Goal: Answer question/provide support: Share knowledge or assist other users

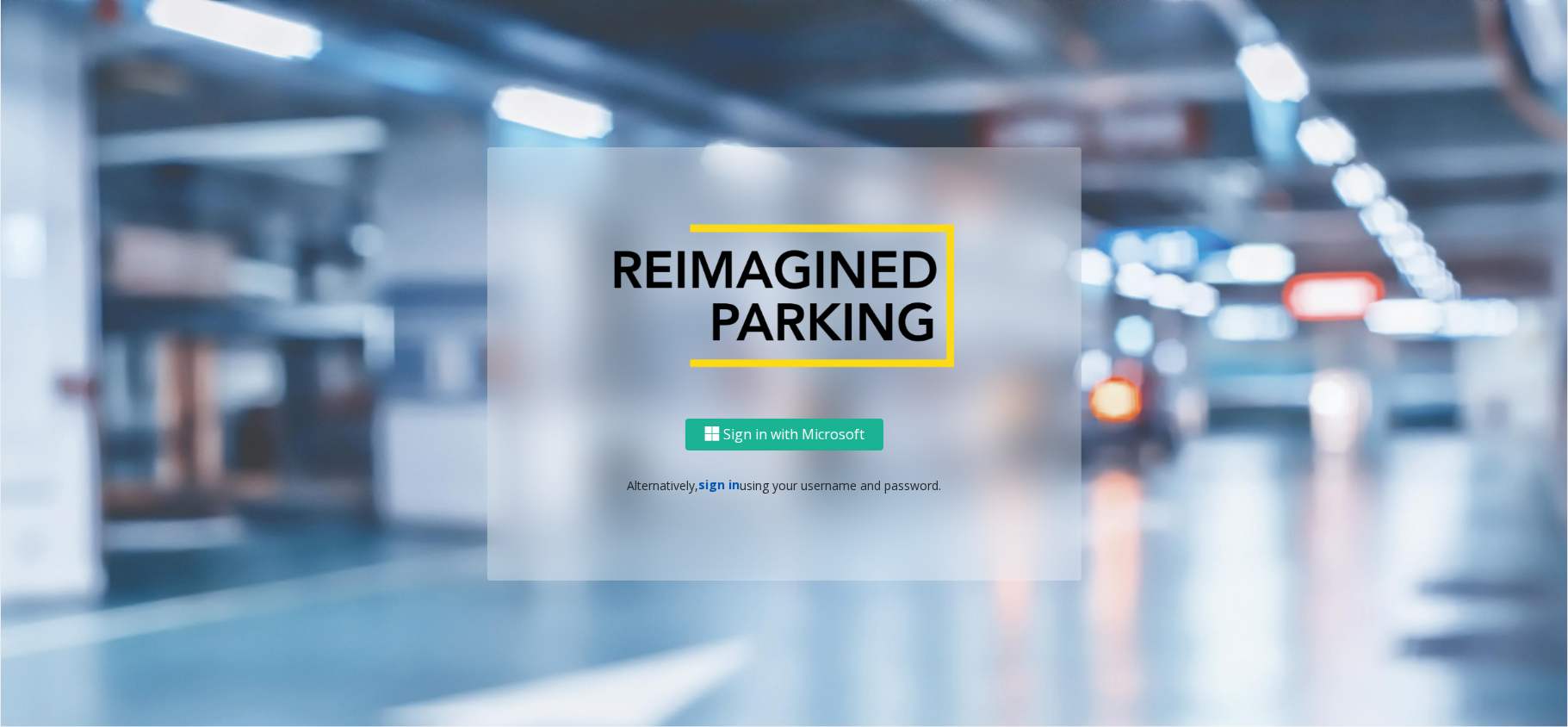
click at [735, 483] on link "sign in" at bounding box center [719, 484] width 41 height 16
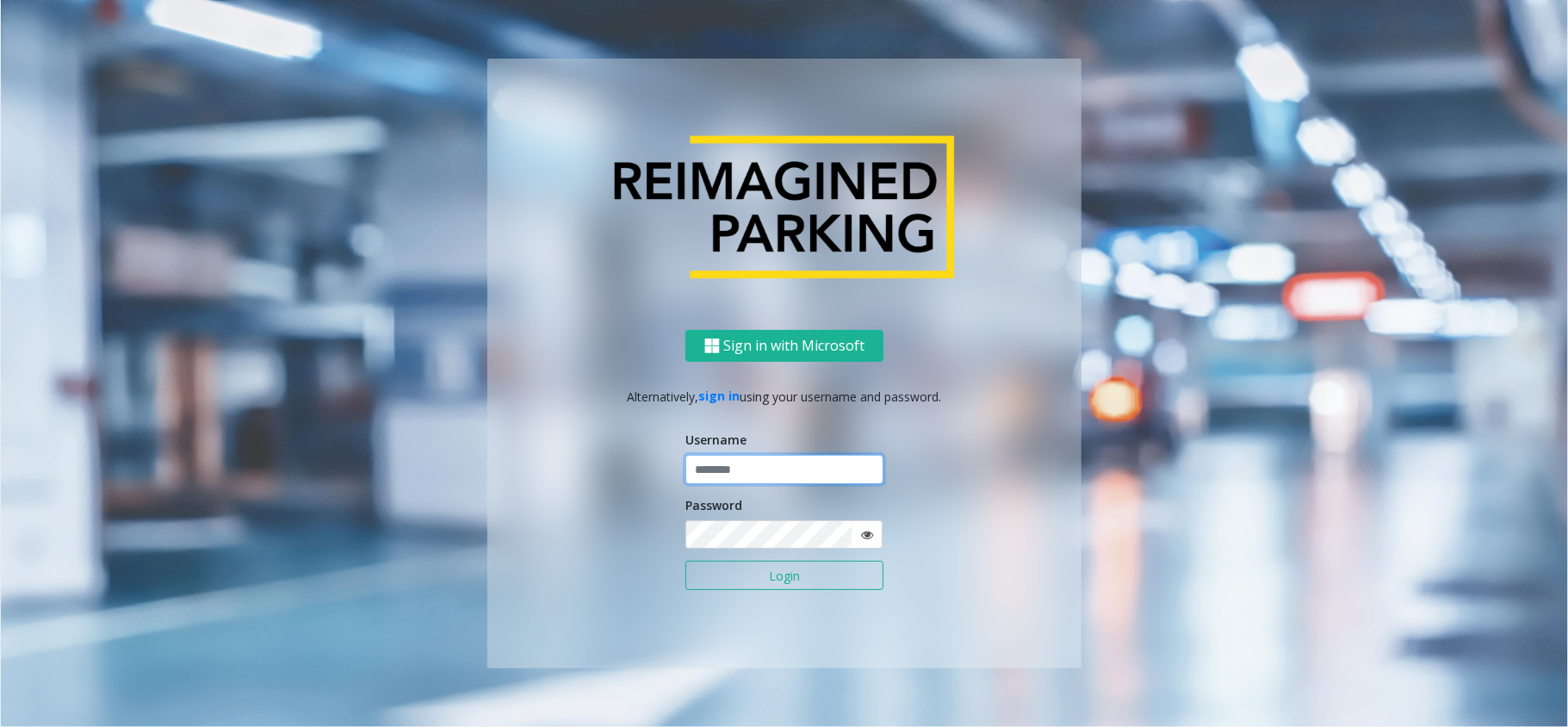
drag, startPoint x: 735, startPoint y: 483, endPoint x: 734, endPoint y: 508, distance: 25.0
click at [733, 493] on form "Username Password Login" at bounding box center [784, 519] width 198 height 178
click at [791, 459] on input "text" at bounding box center [784, 470] width 198 height 29
type input "*****"
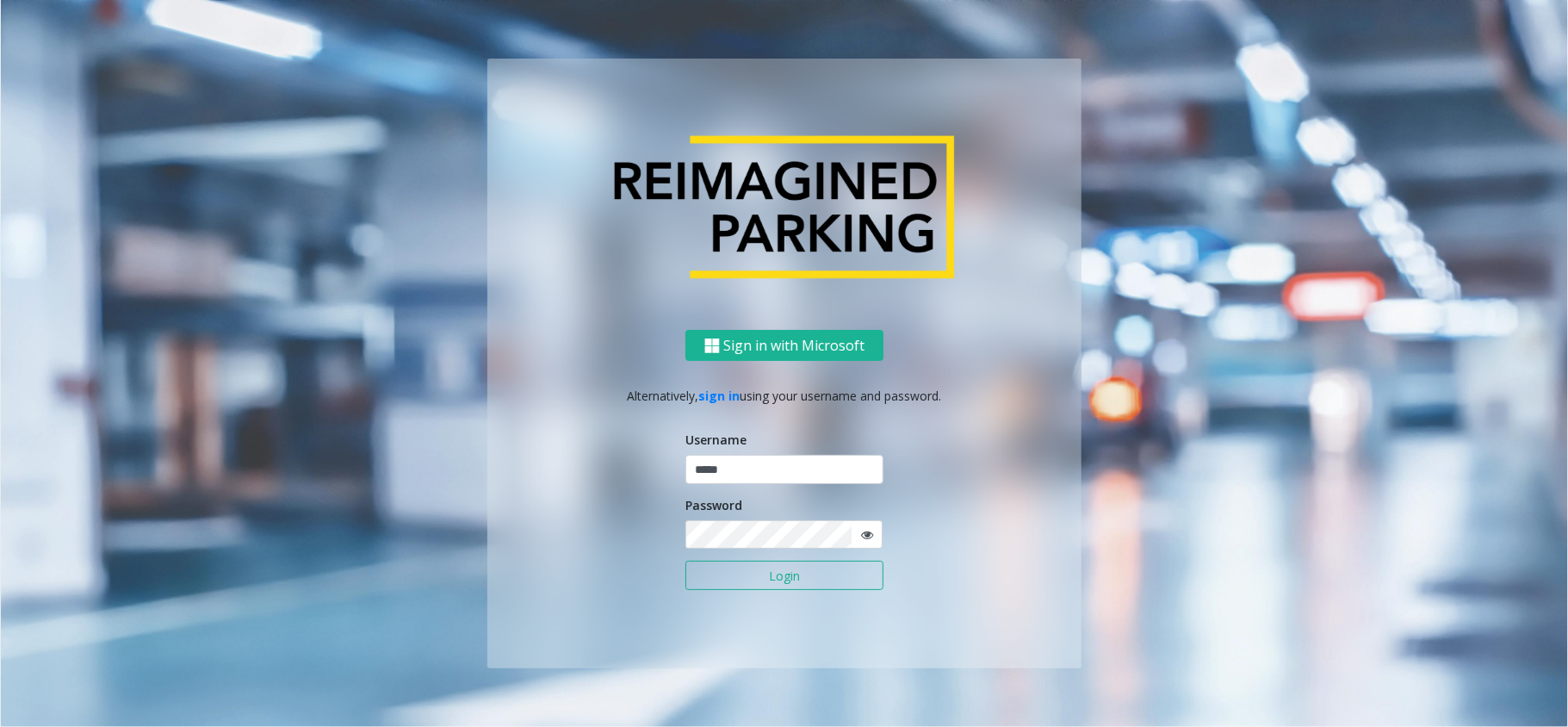
click at [755, 577] on button "Login" at bounding box center [784, 575] width 198 height 29
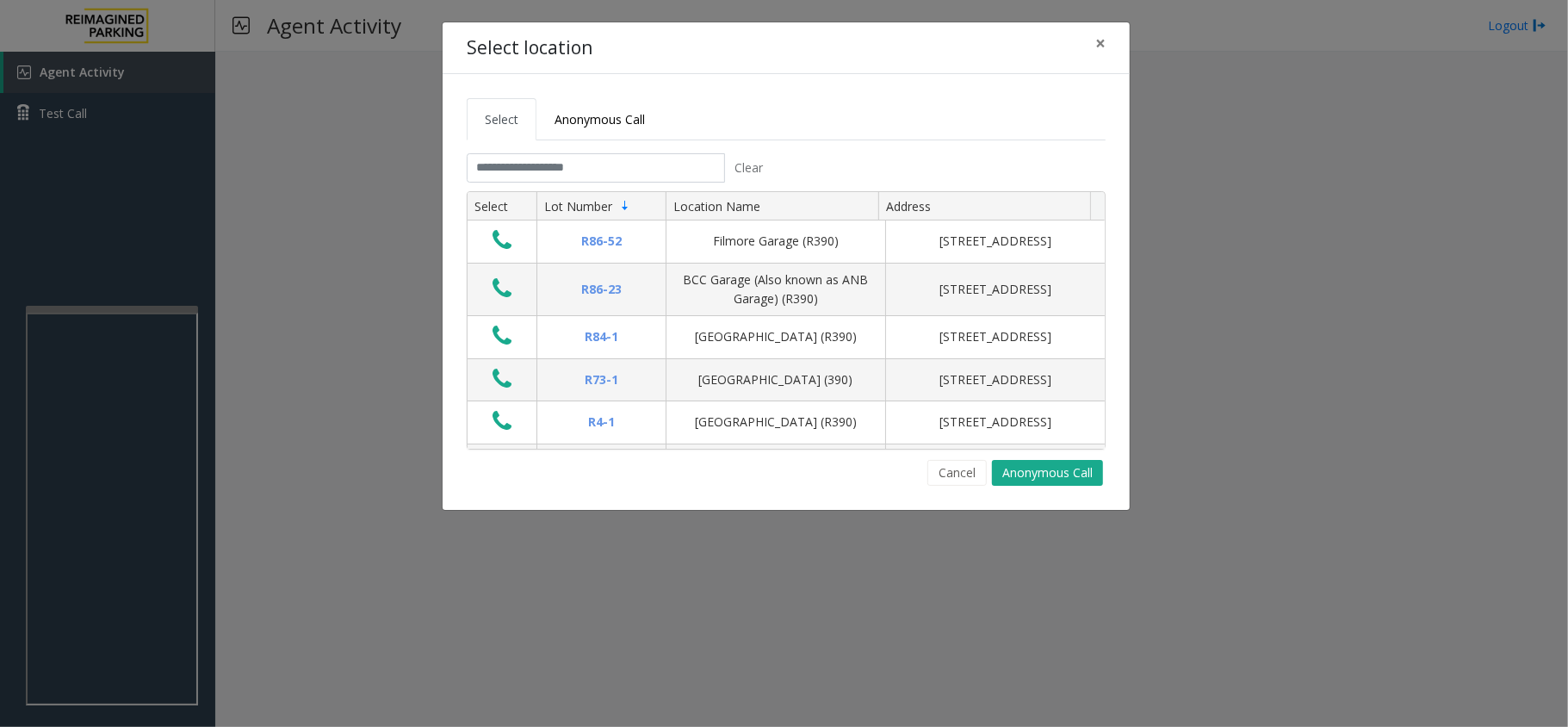
click at [584, 187] on tab "Clear Select Lot Number Location Name Address R86-[GEOGRAPHIC_DATA][STREET_ADDR…" at bounding box center [786, 319] width 639 height 332
click at [583, 178] on input "text" at bounding box center [596, 168] width 258 height 29
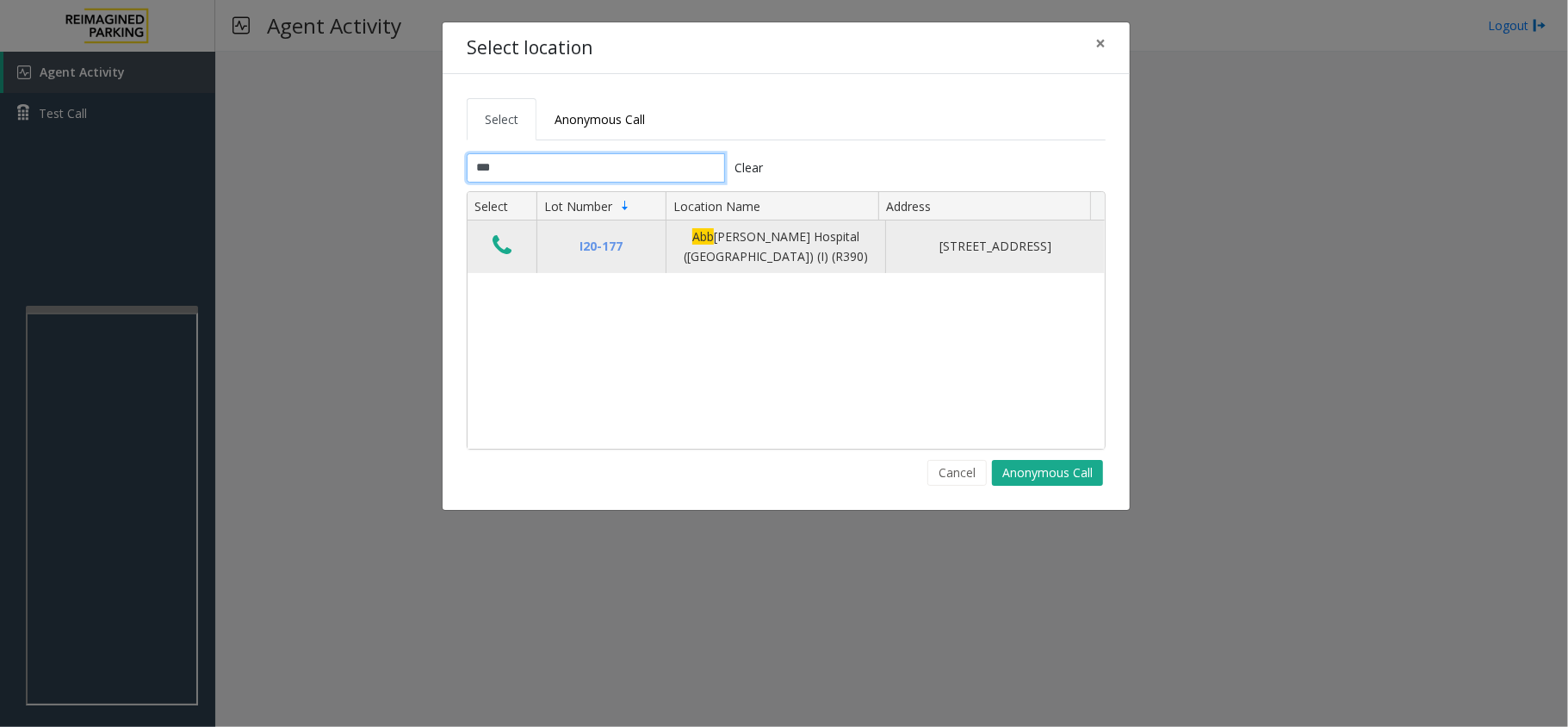
type input "***"
click at [514, 244] on button "Data table" at bounding box center [502, 246] width 29 height 27
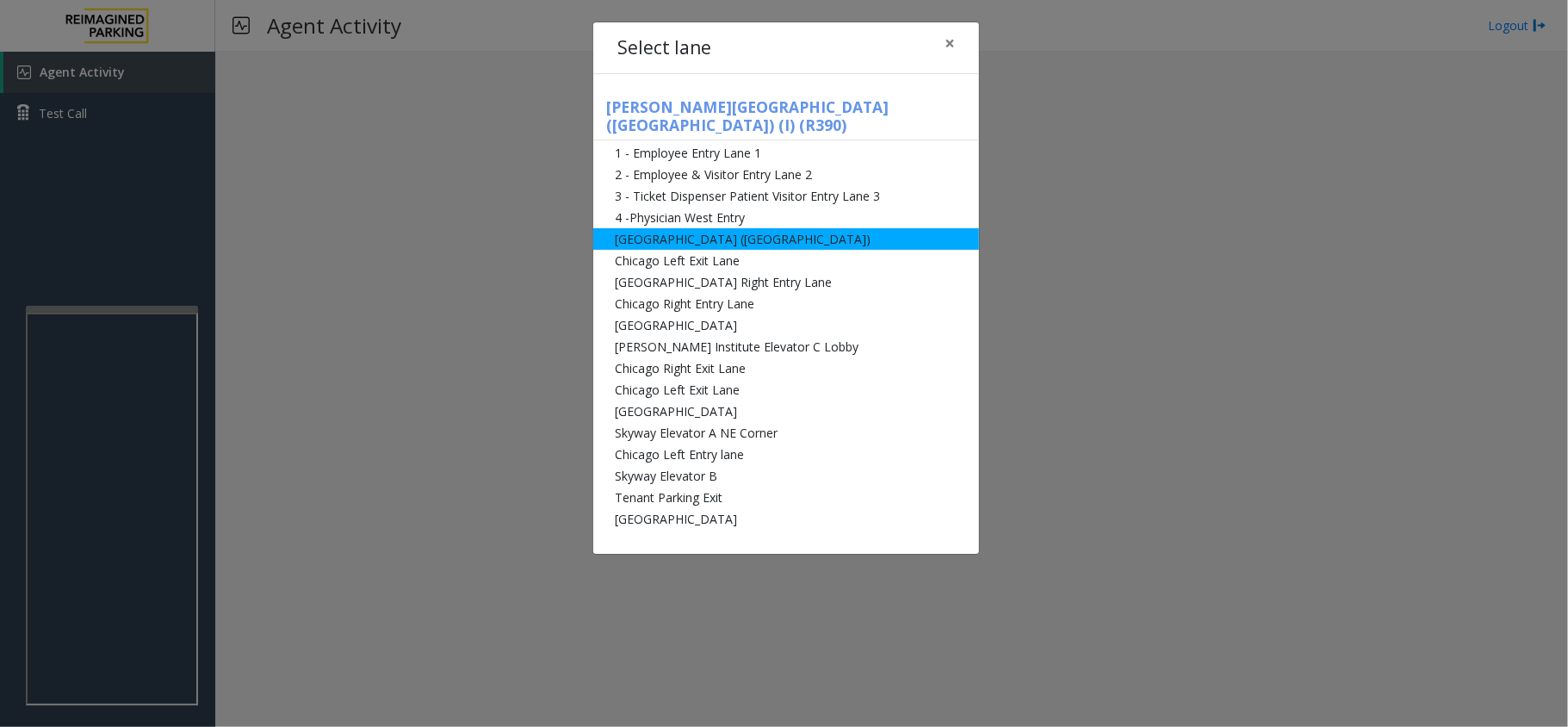
click at [696, 228] on li "[GEOGRAPHIC_DATA] ([GEOGRAPHIC_DATA])" at bounding box center [785, 239] width 385 height 22
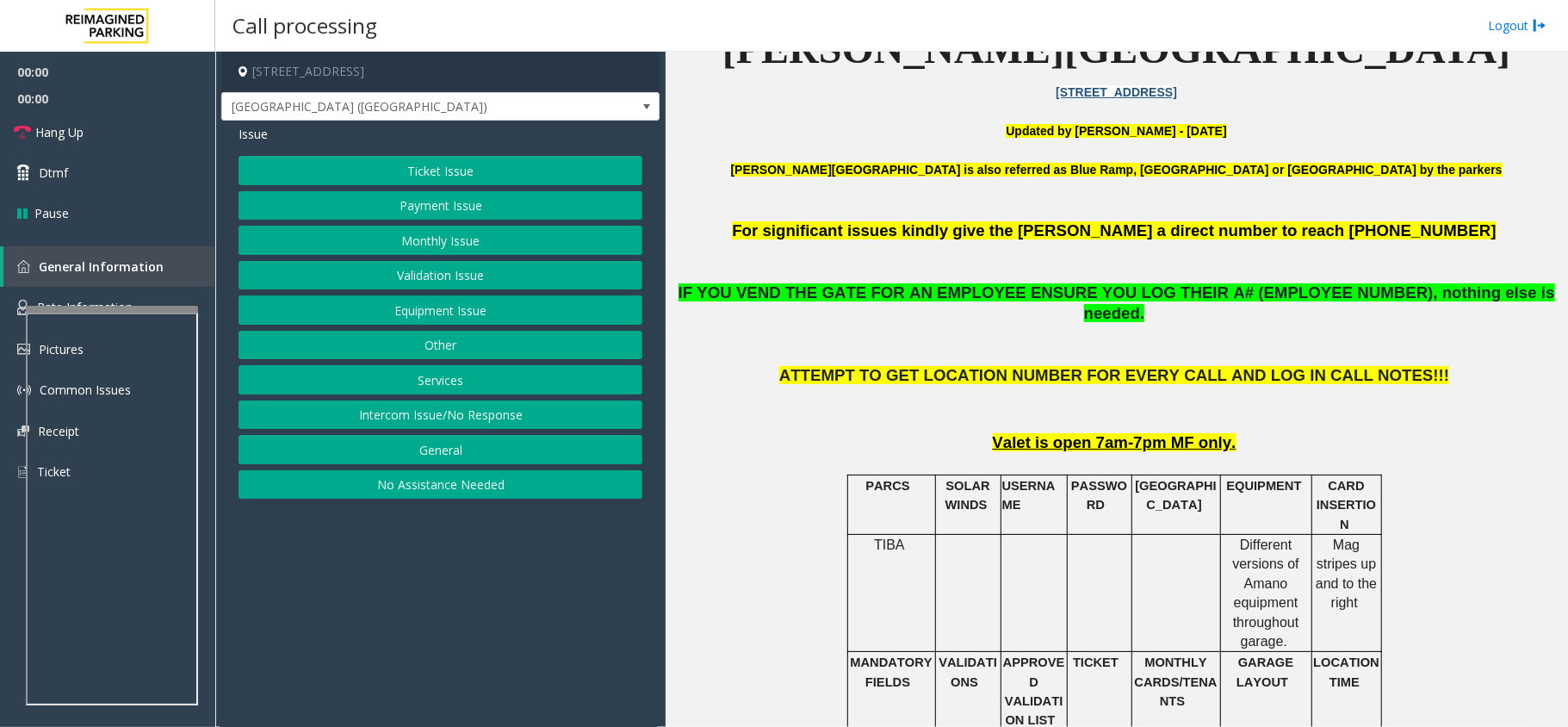
scroll to position [573, 0]
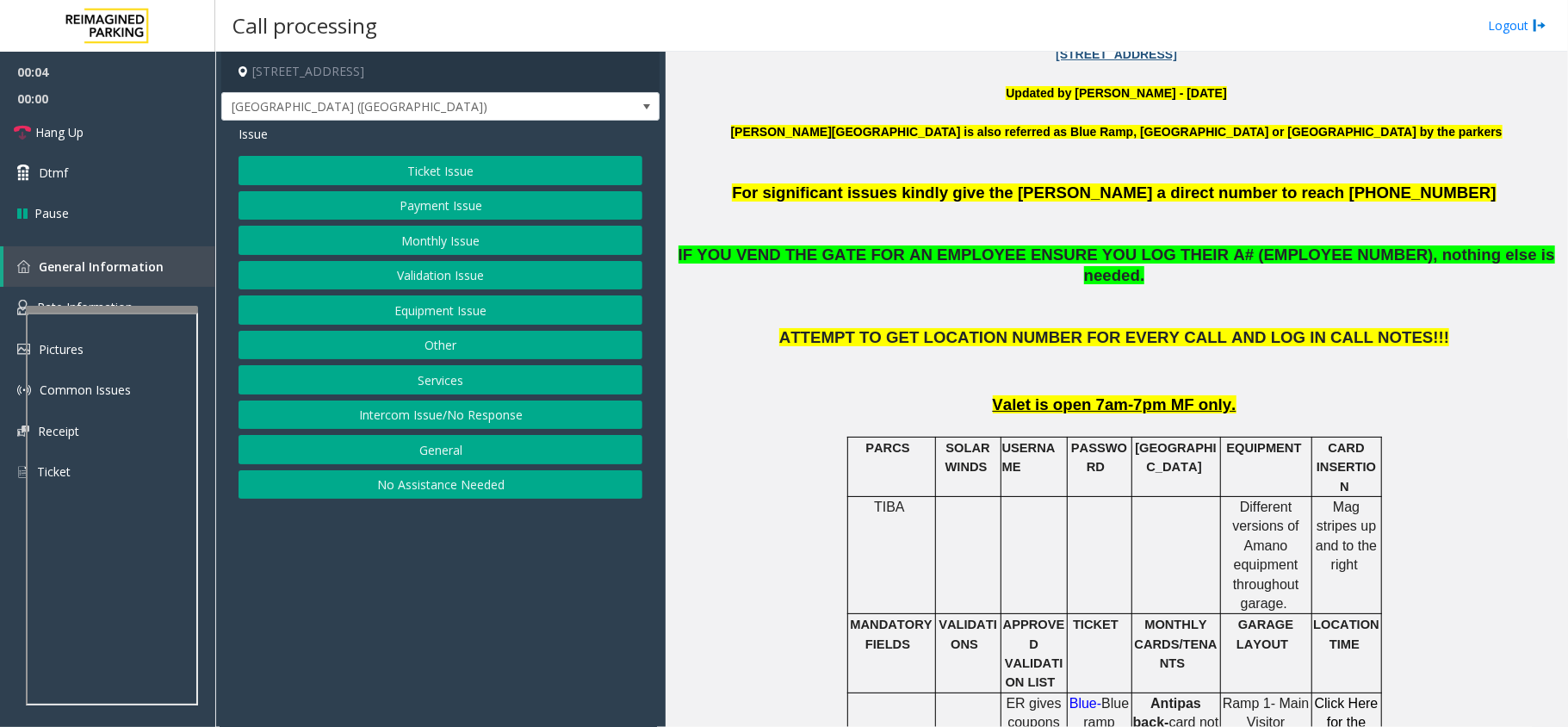
click at [424, 213] on button "Payment Issue" at bounding box center [440, 206] width 404 height 29
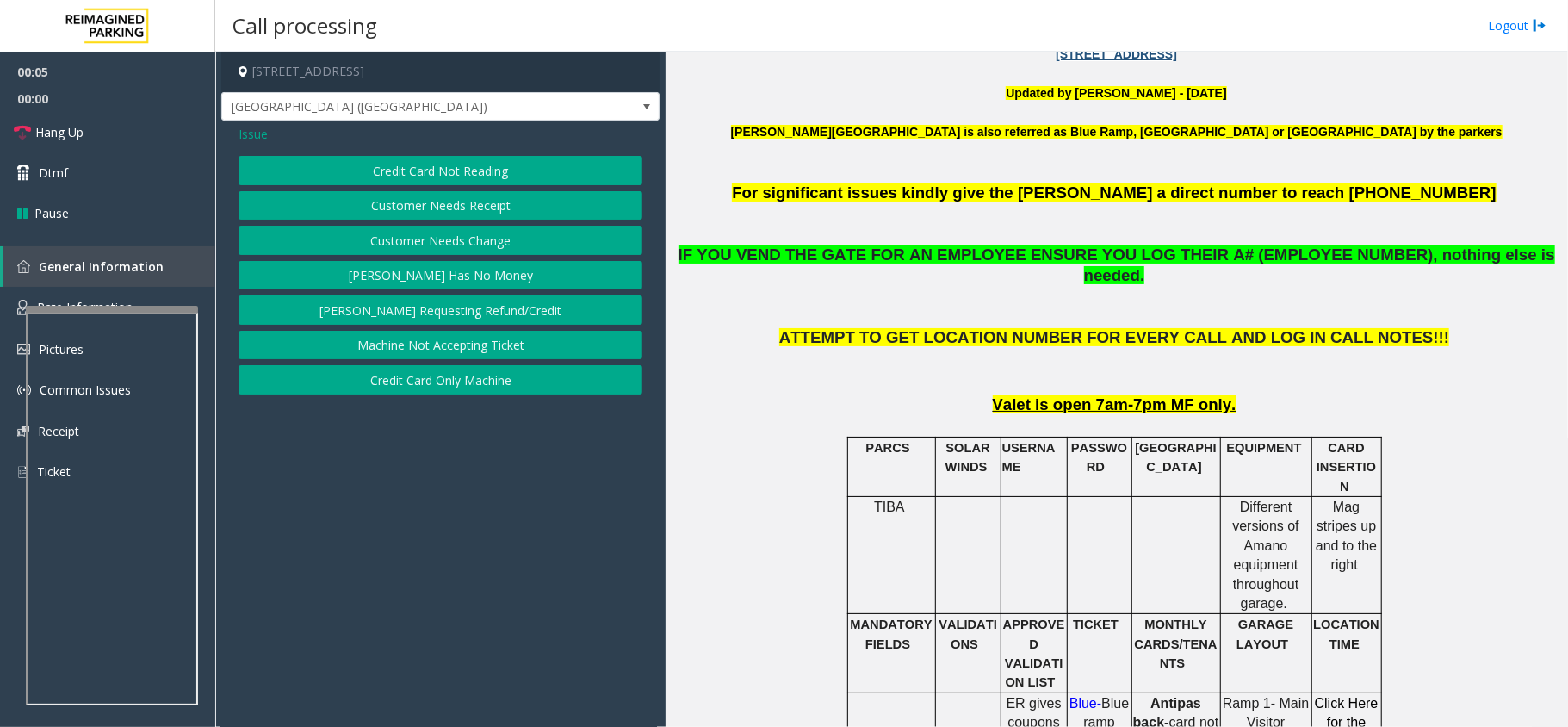
click at [430, 167] on button "Credit Card Not Reading" at bounding box center [440, 170] width 404 height 29
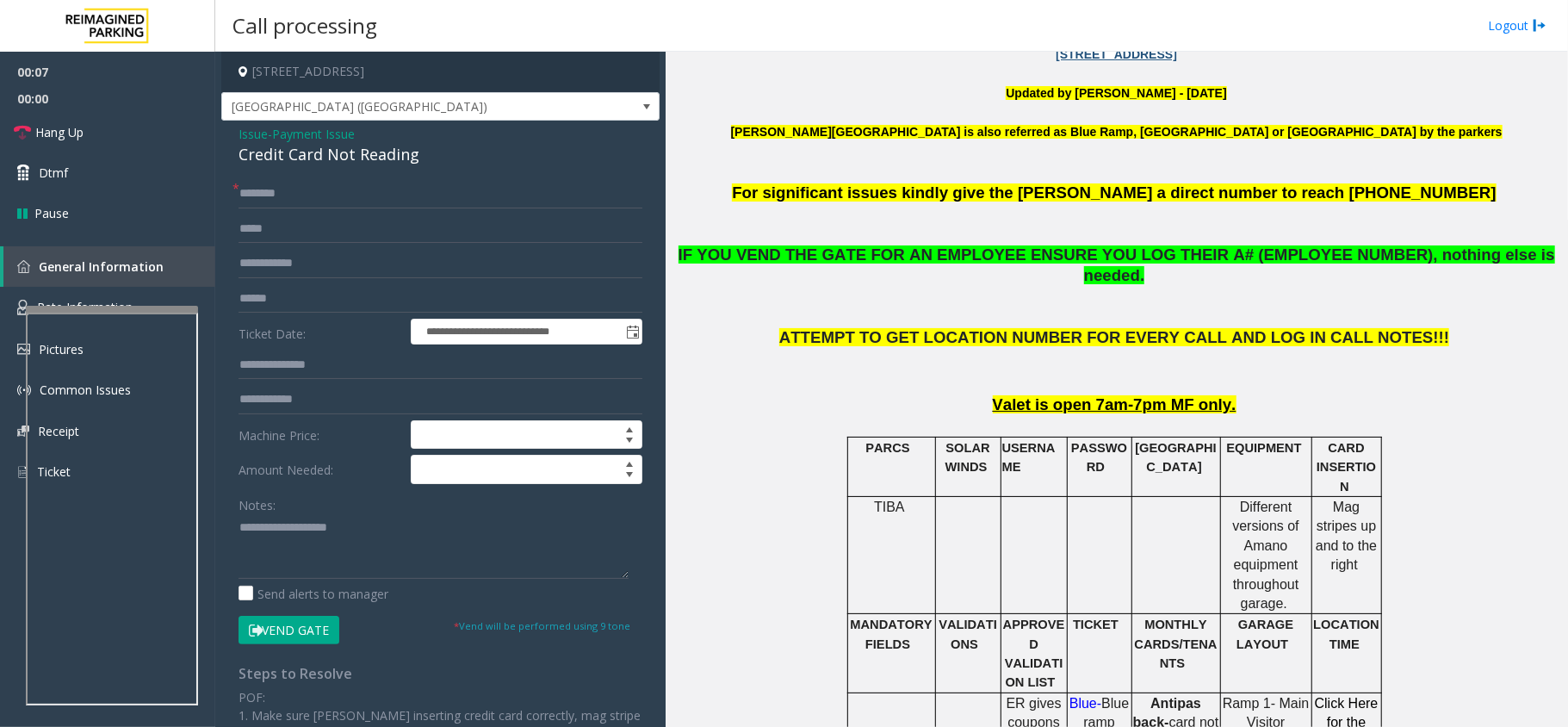
click at [225, 557] on div "**********" at bounding box center [439, 551] width 429 height 744
click at [255, 545] on textarea at bounding box center [434, 547] width 390 height 65
paste textarea "**********"
click at [328, 146] on div "Credit Card Not Reading" at bounding box center [440, 154] width 404 height 23
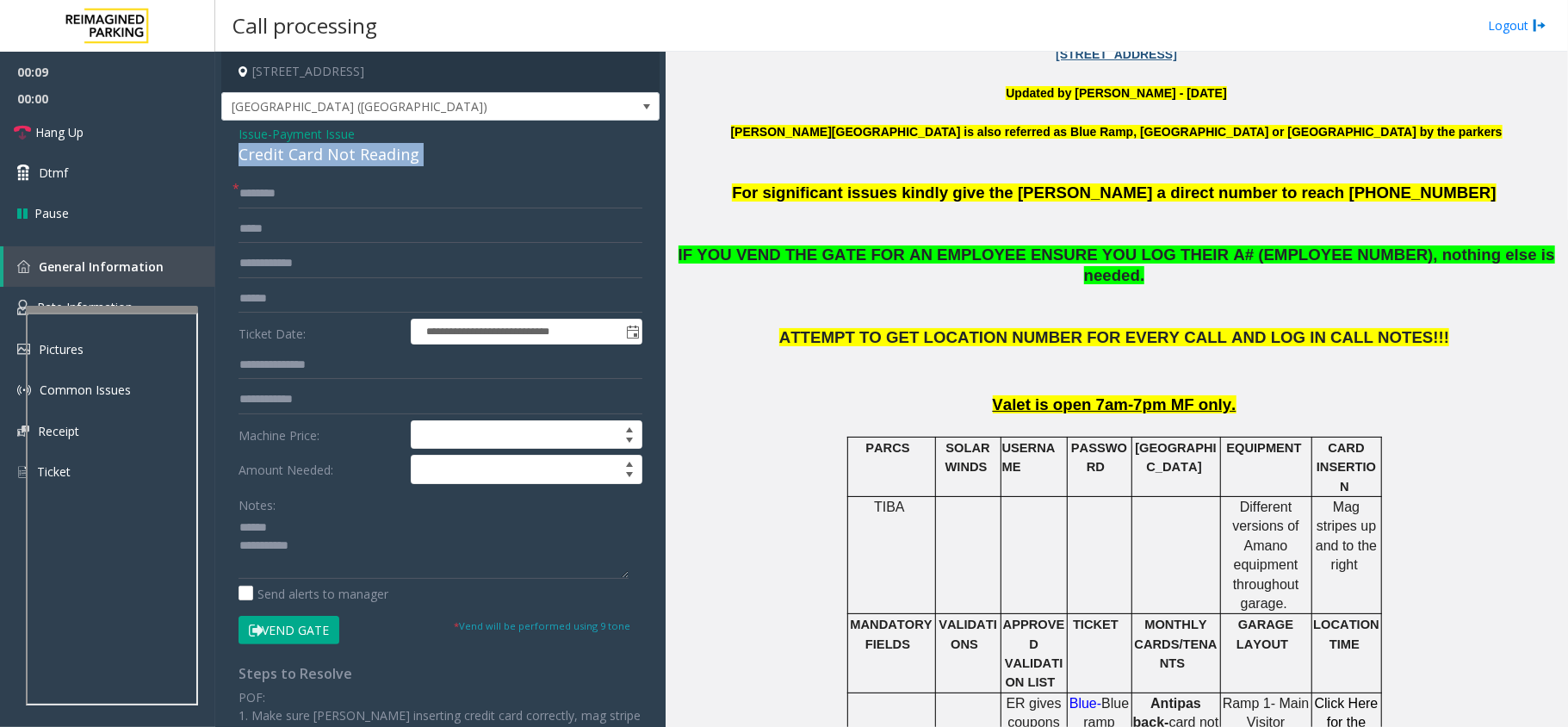
click at [328, 146] on div "Credit Card Not Reading" at bounding box center [440, 154] width 404 height 23
copy div "Credit Card Not Reading"
click at [297, 515] on div "Notes:" at bounding box center [440, 534] width 404 height 89
click at [299, 534] on textarea at bounding box center [434, 547] width 390 height 65
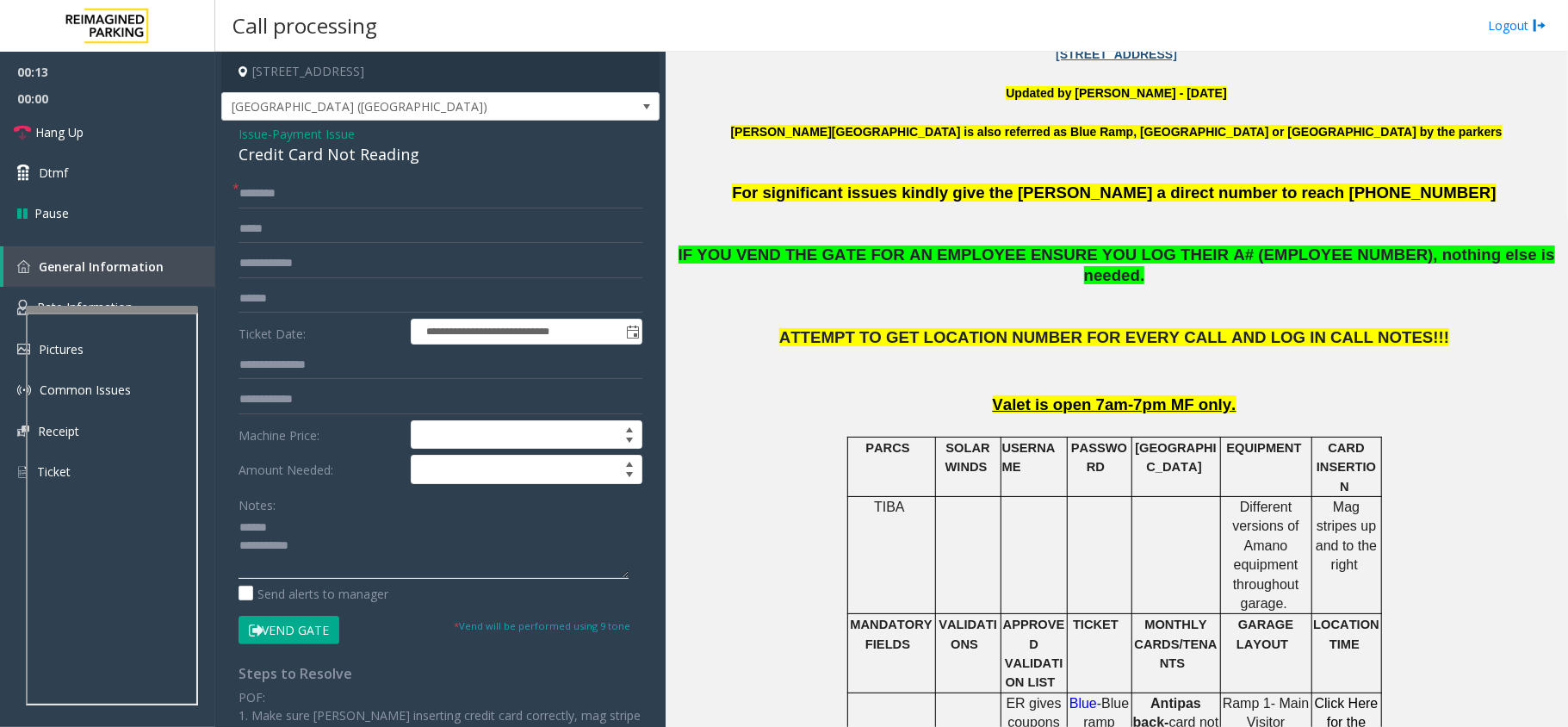
paste textarea "**********"
click at [362, 186] on input "text" at bounding box center [440, 194] width 404 height 29
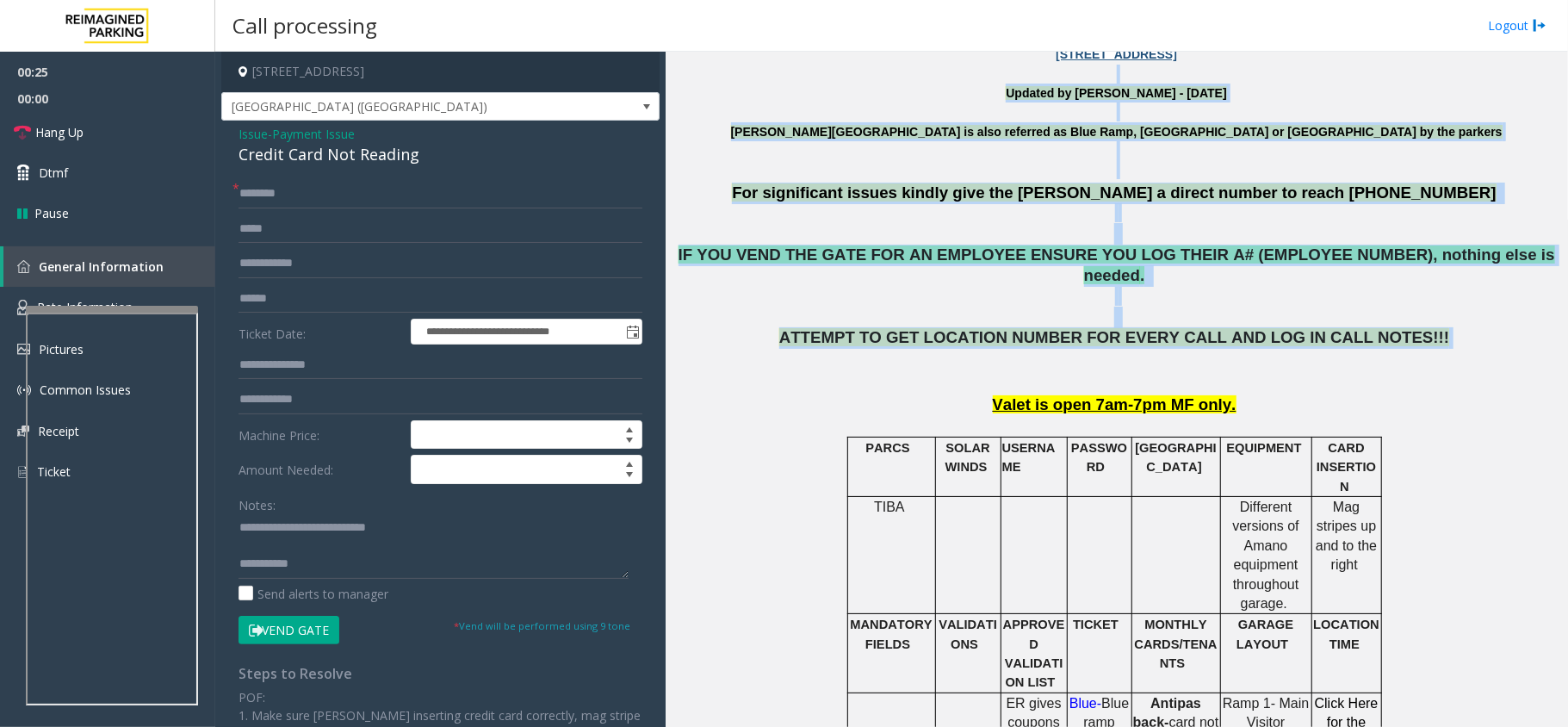
drag, startPoint x: 976, startPoint y: 82, endPoint x: 1424, endPoint y: 310, distance: 502.7
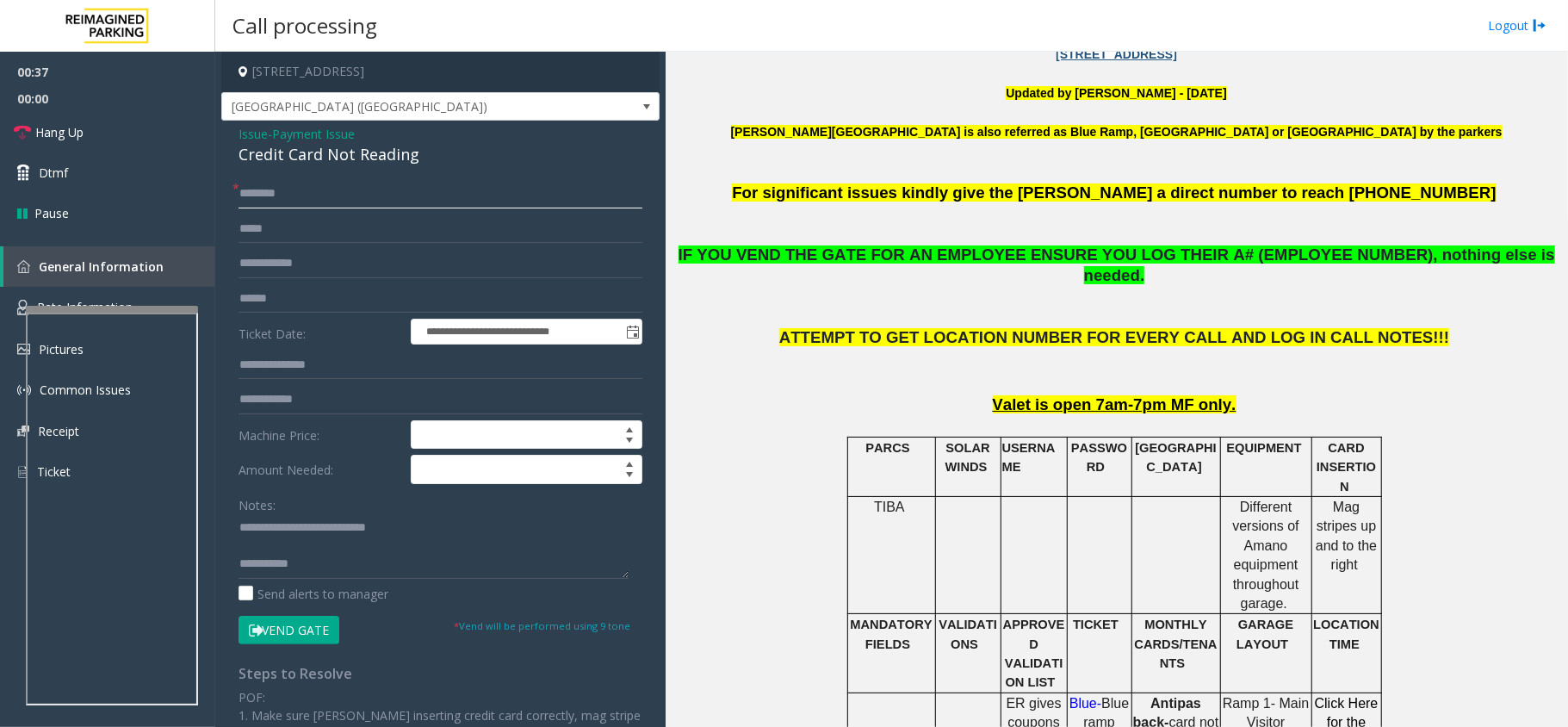
click at [377, 191] on input "text" at bounding box center [440, 194] width 404 height 29
click at [277, 293] on input "text" at bounding box center [440, 298] width 404 height 29
click at [310, 545] on textarea at bounding box center [434, 547] width 390 height 65
click at [516, 548] on textarea at bounding box center [434, 547] width 390 height 65
paste textarea "**********"
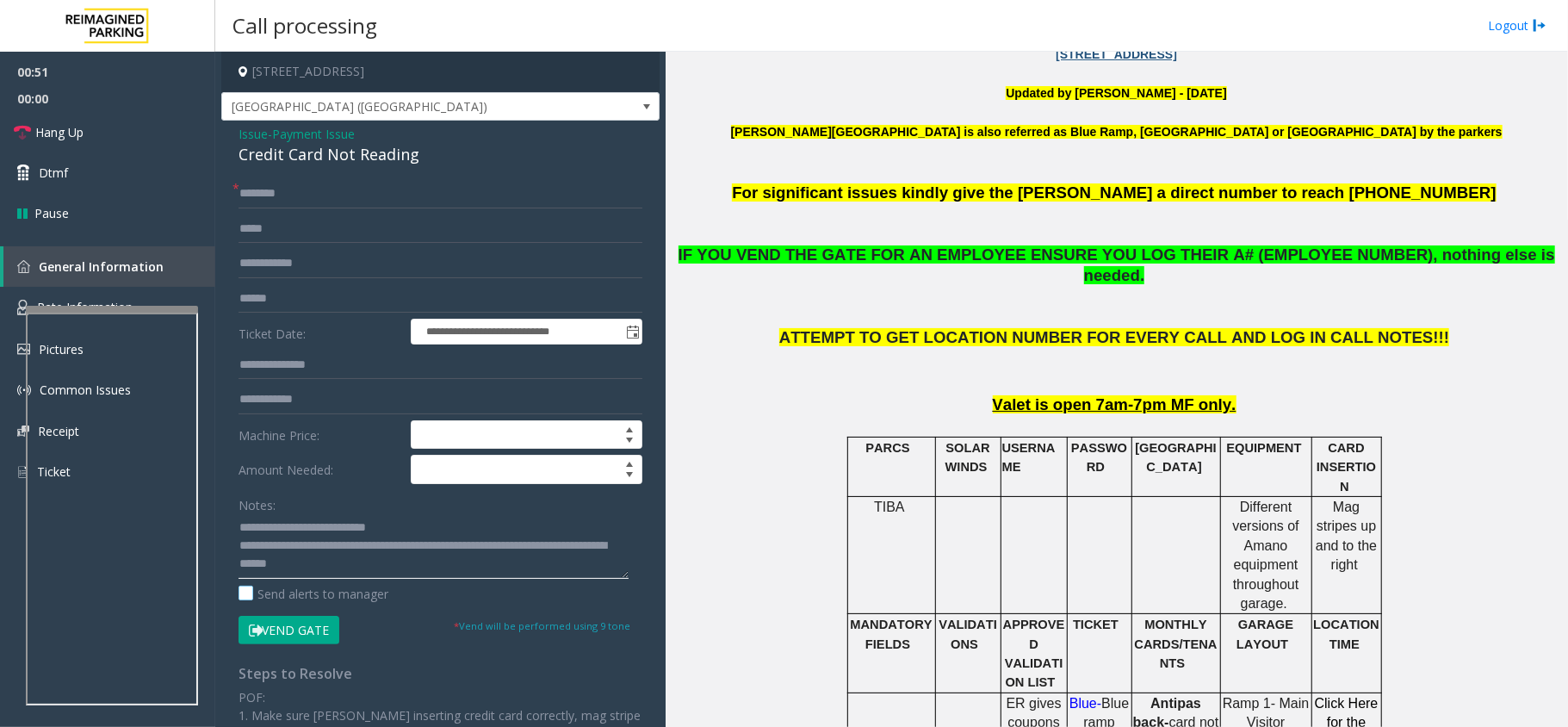
scroll to position [11, 0]
type textarea "**********"
click at [322, 624] on button "Vend Gate" at bounding box center [289, 631] width 101 height 29
click at [305, 195] on input "text" at bounding box center [440, 194] width 404 height 29
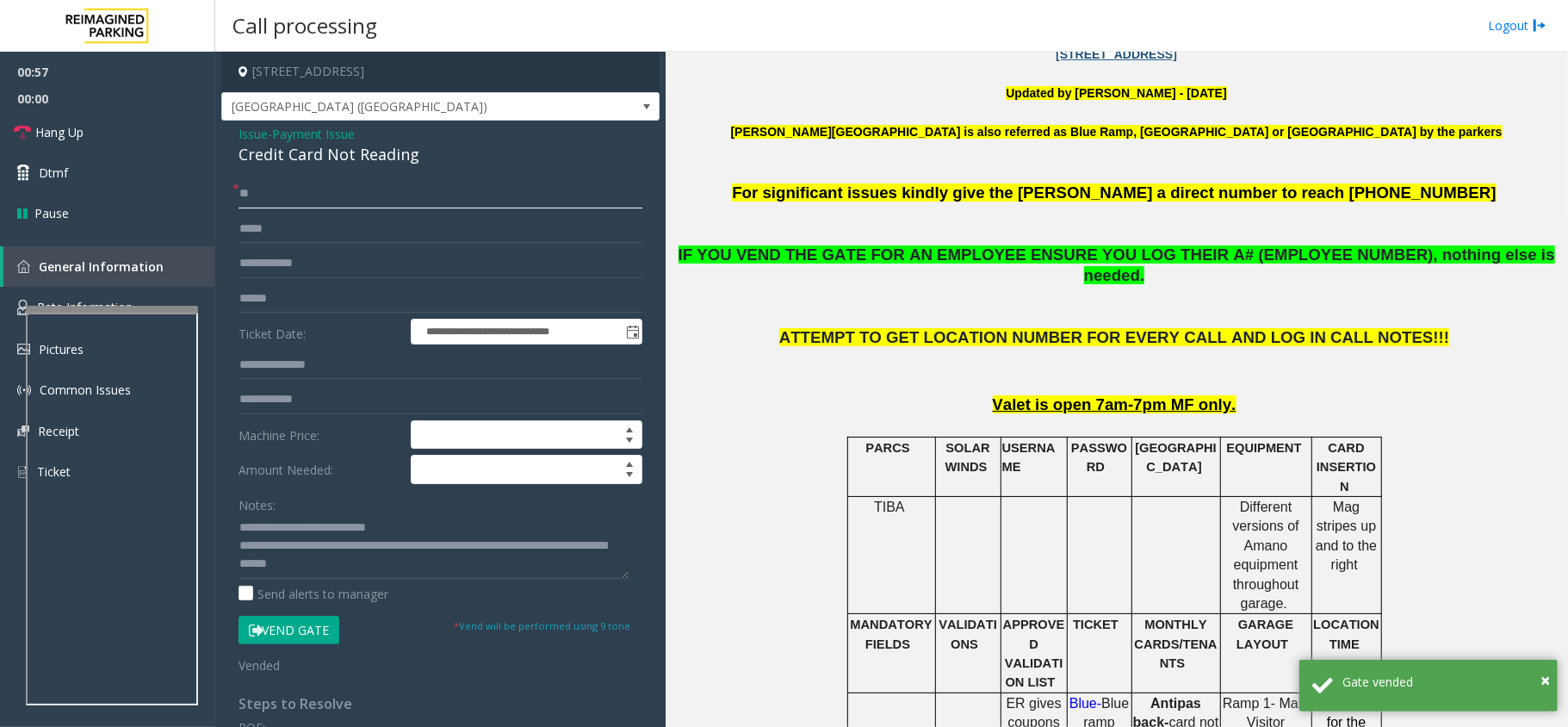
type input "**"
click at [345, 287] on input "text" at bounding box center [440, 298] width 404 height 29
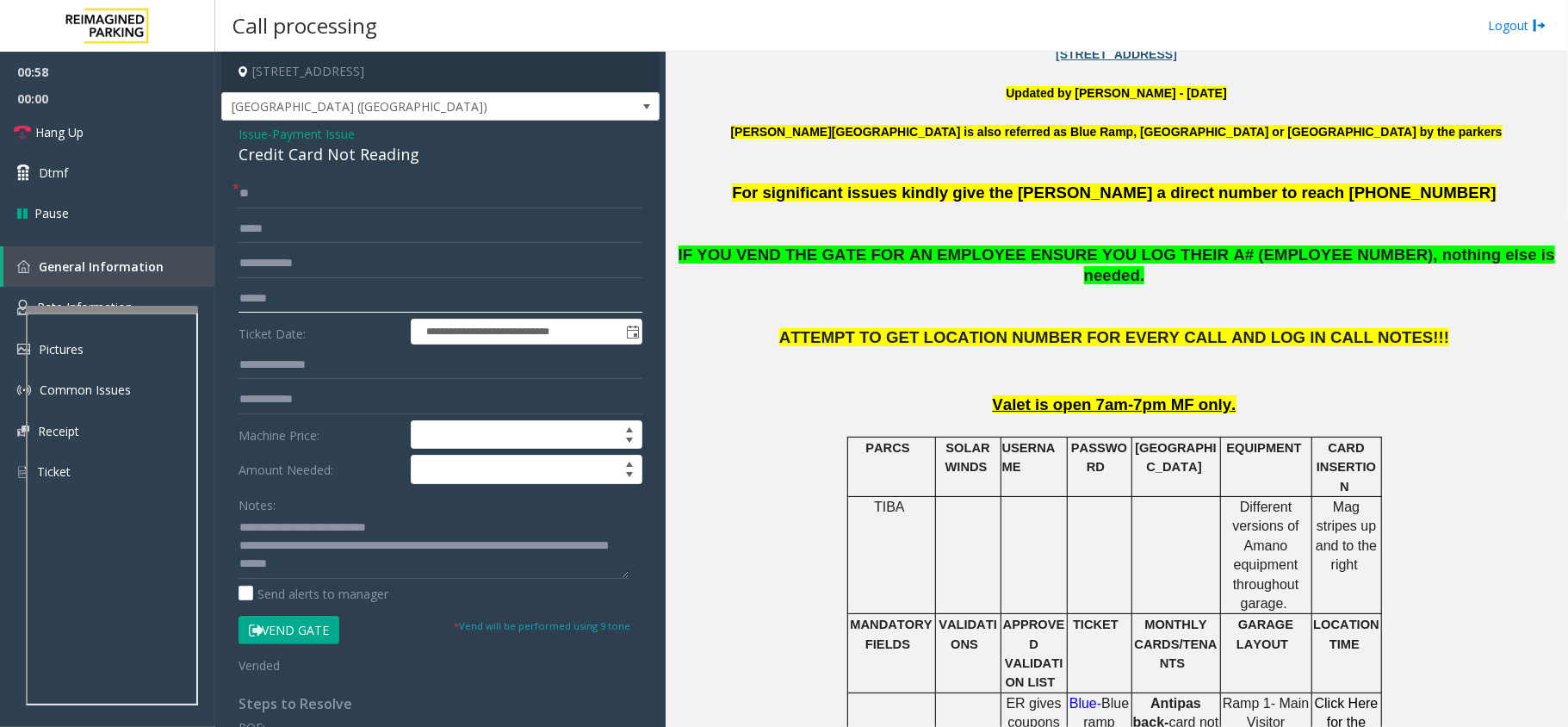
click at [370, 291] on input "text" at bounding box center [440, 298] width 404 height 29
click at [373, 297] on input "text" at bounding box center [440, 298] width 404 height 29
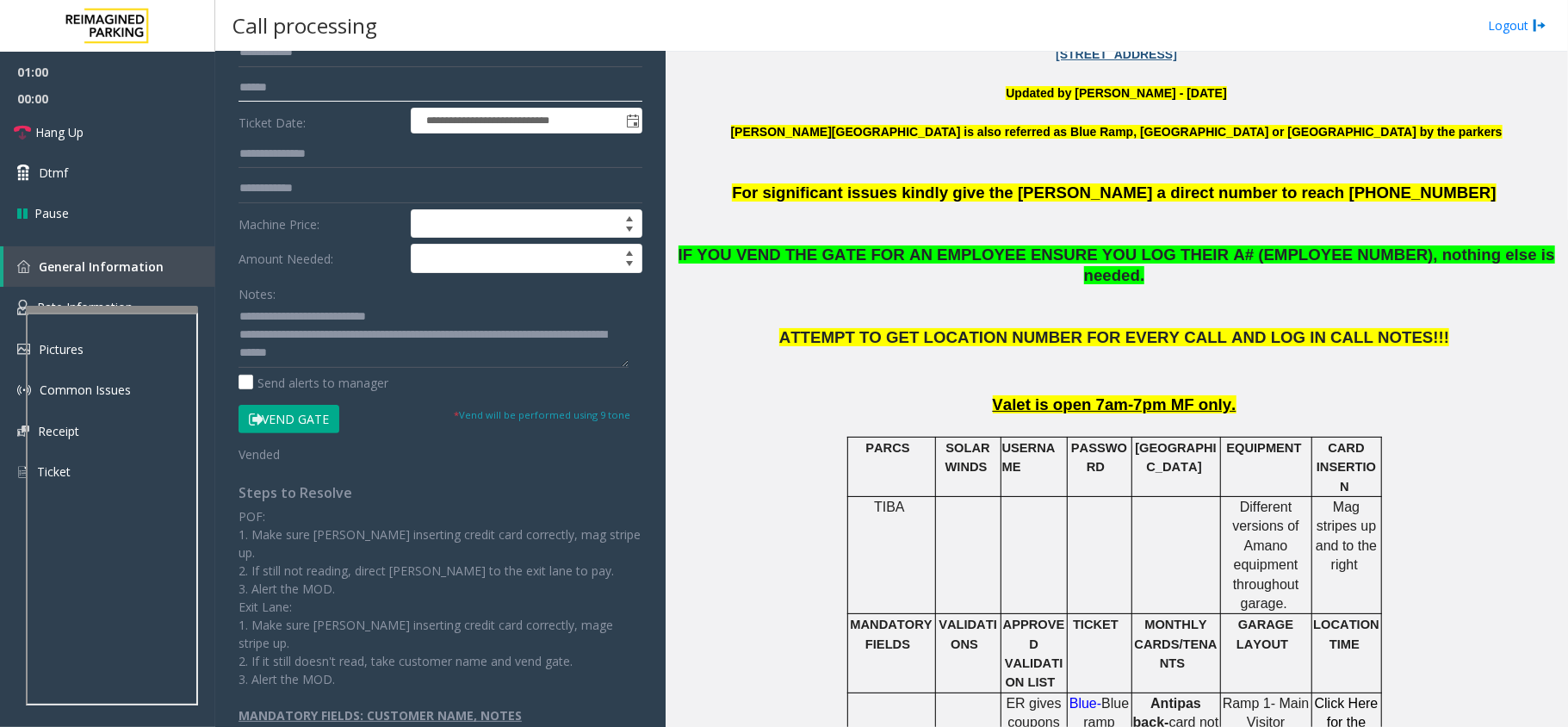
scroll to position [0, 0]
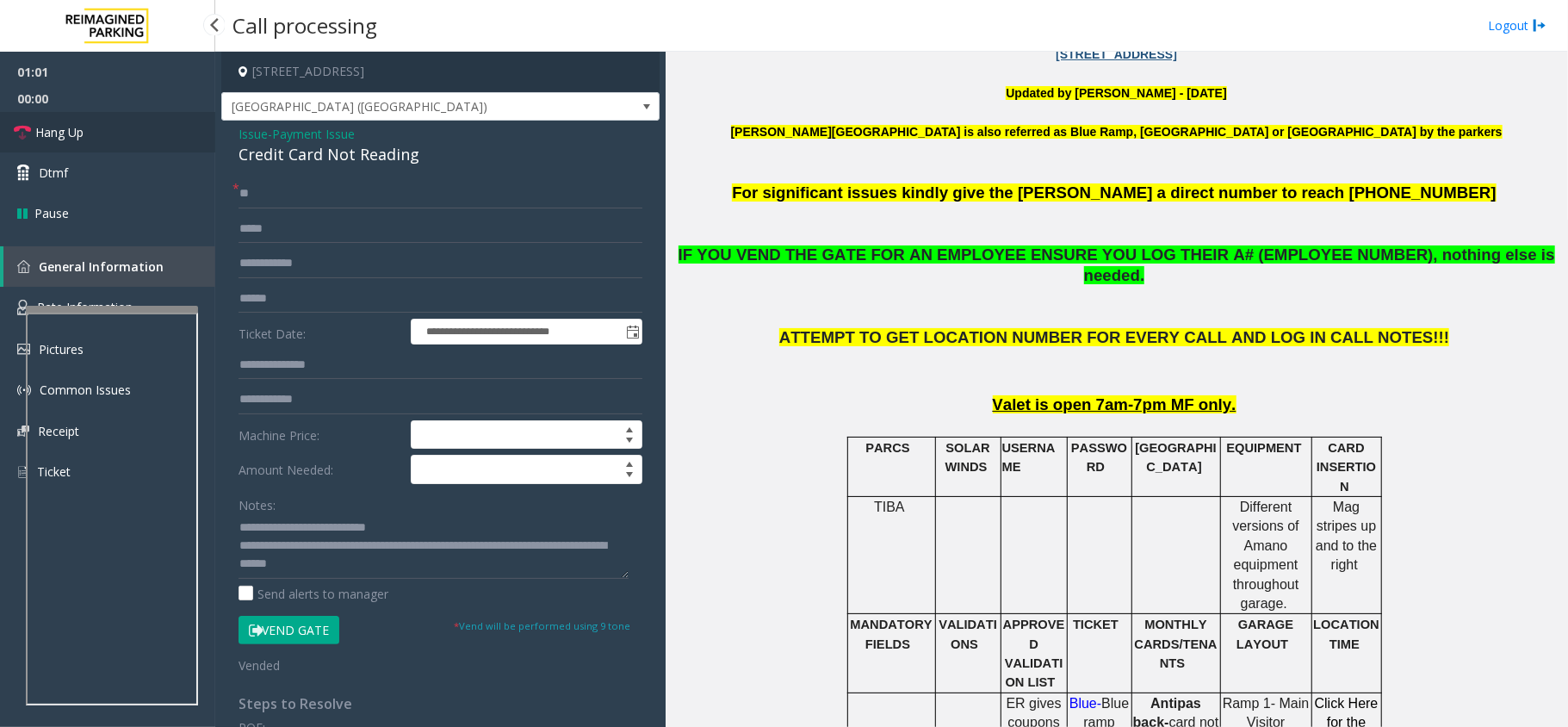
click at [155, 112] on ul "01:01 00:00 Hang Up Dtmf Pause" at bounding box center [107, 142] width 215 height 181
click at [152, 114] on link "Hang Up" at bounding box center [107, 132] width 215 height 40
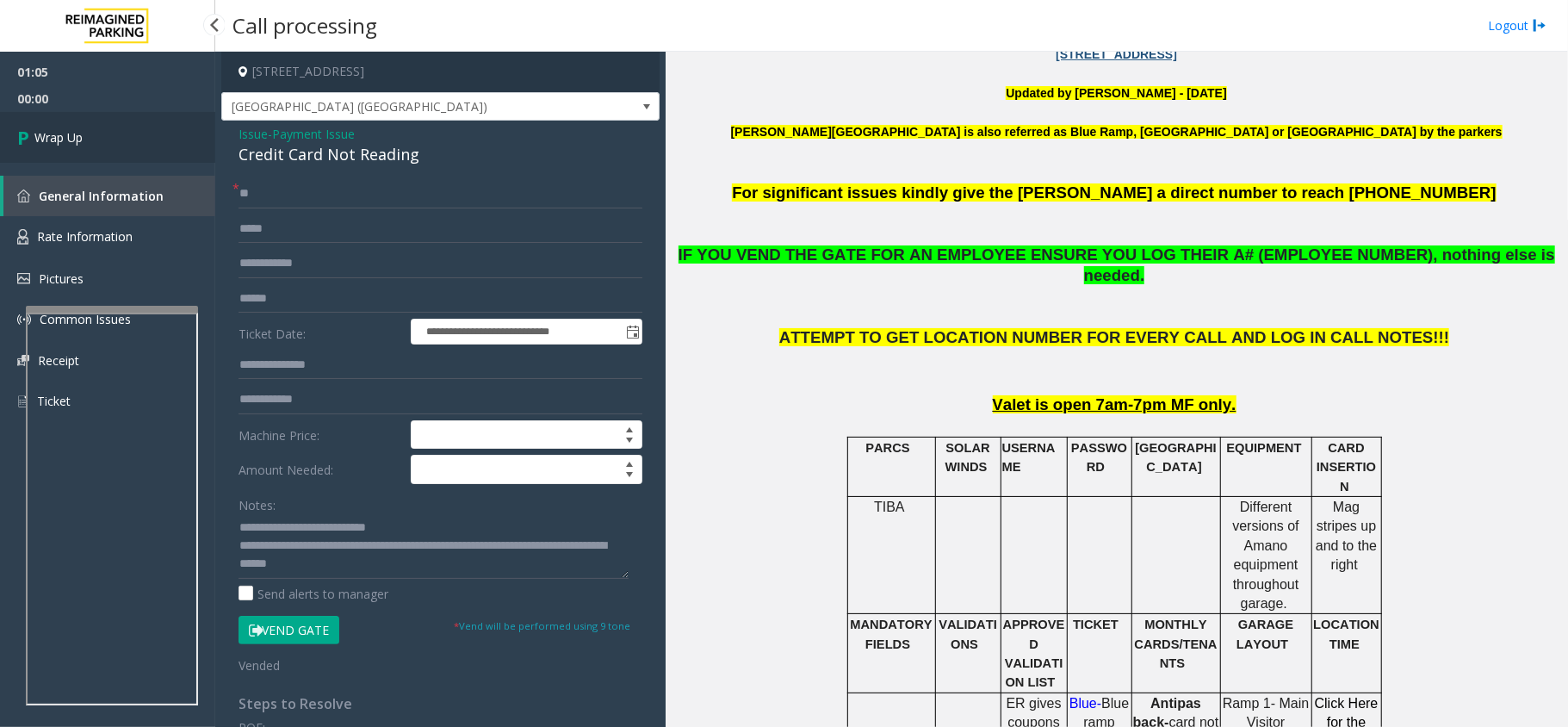
click at [146, 118] on link "Wrap Up" at bounding box center [107, 136] width 215 height 50
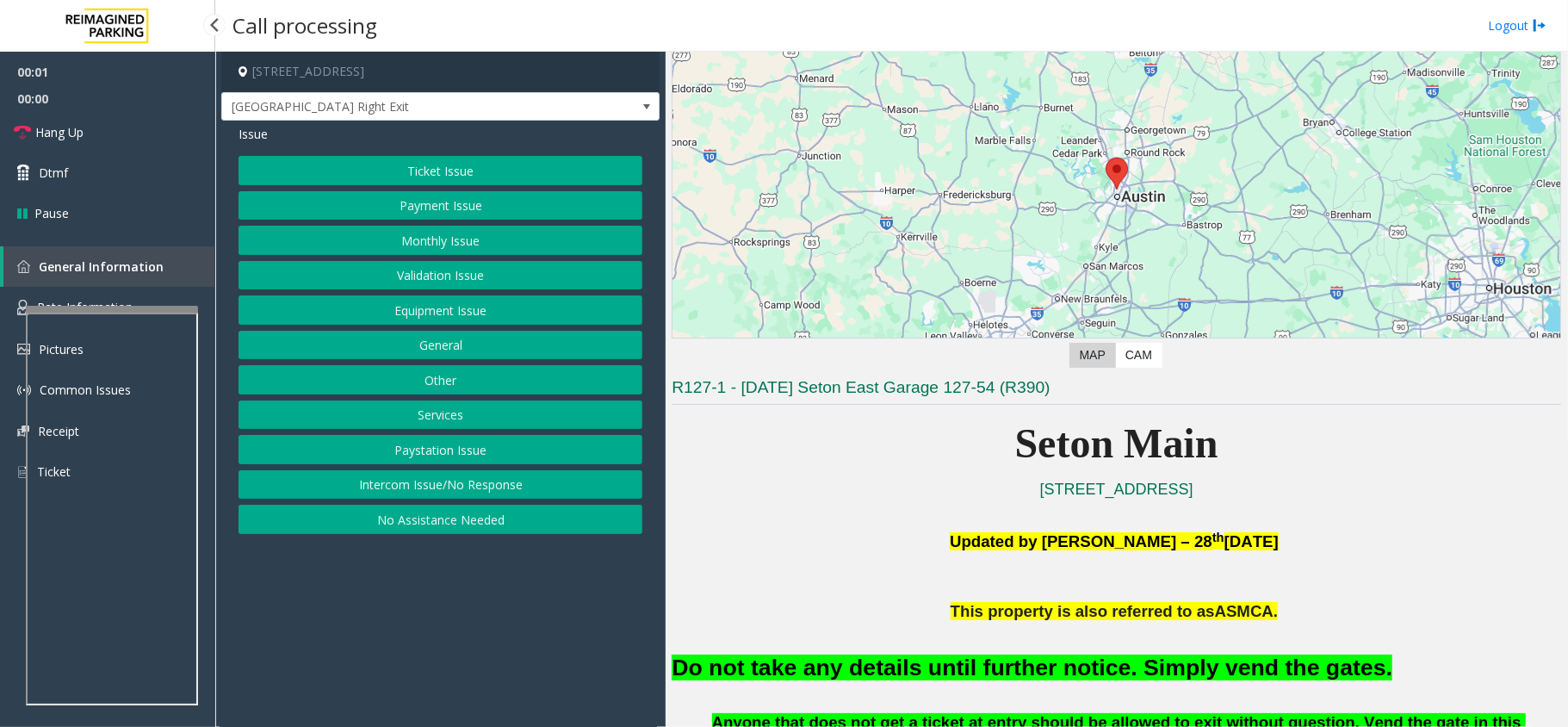
scroll to position [573, 0]
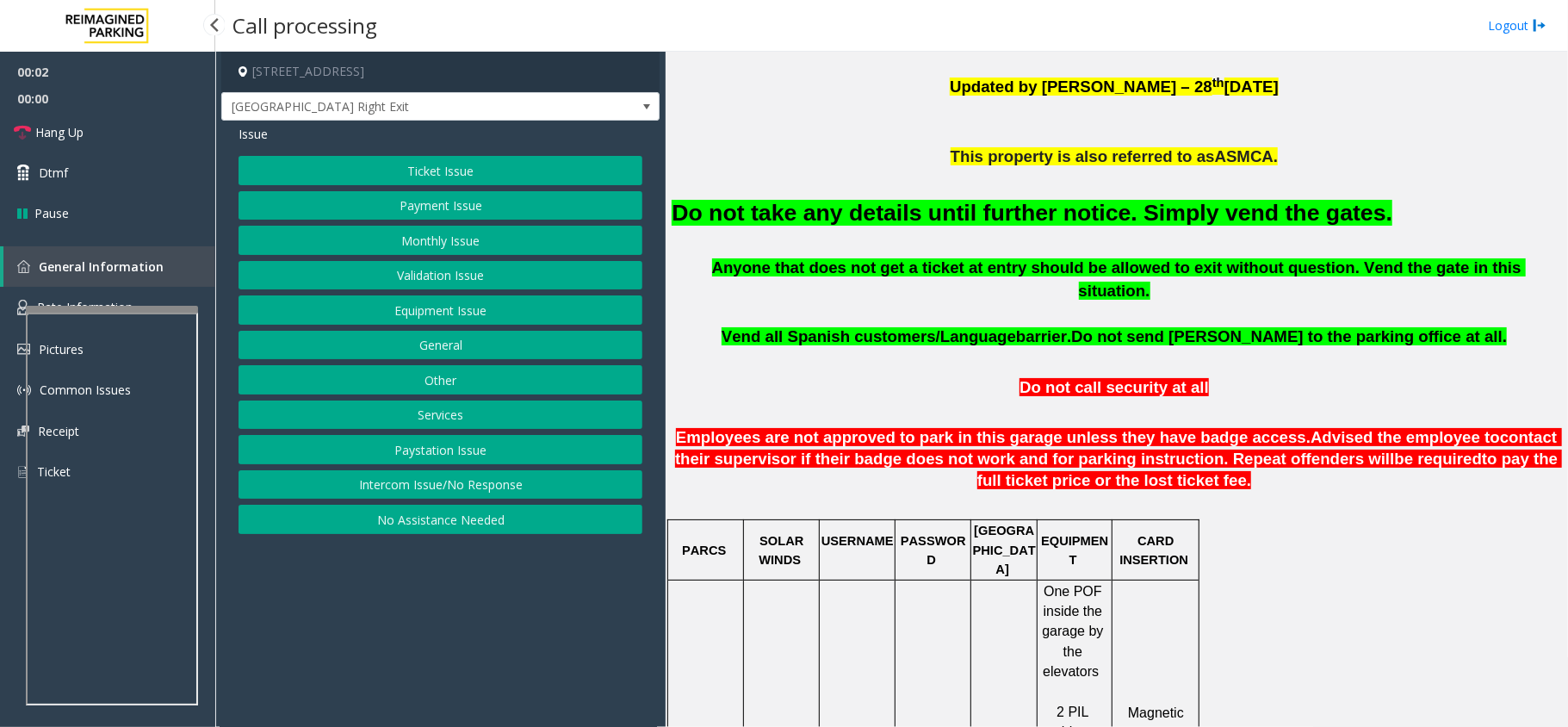
click at [1018, 211] on font "Do not take any details until further notice. Simply vend the gates." at bounding box center [1032, 212] width 720 height 26
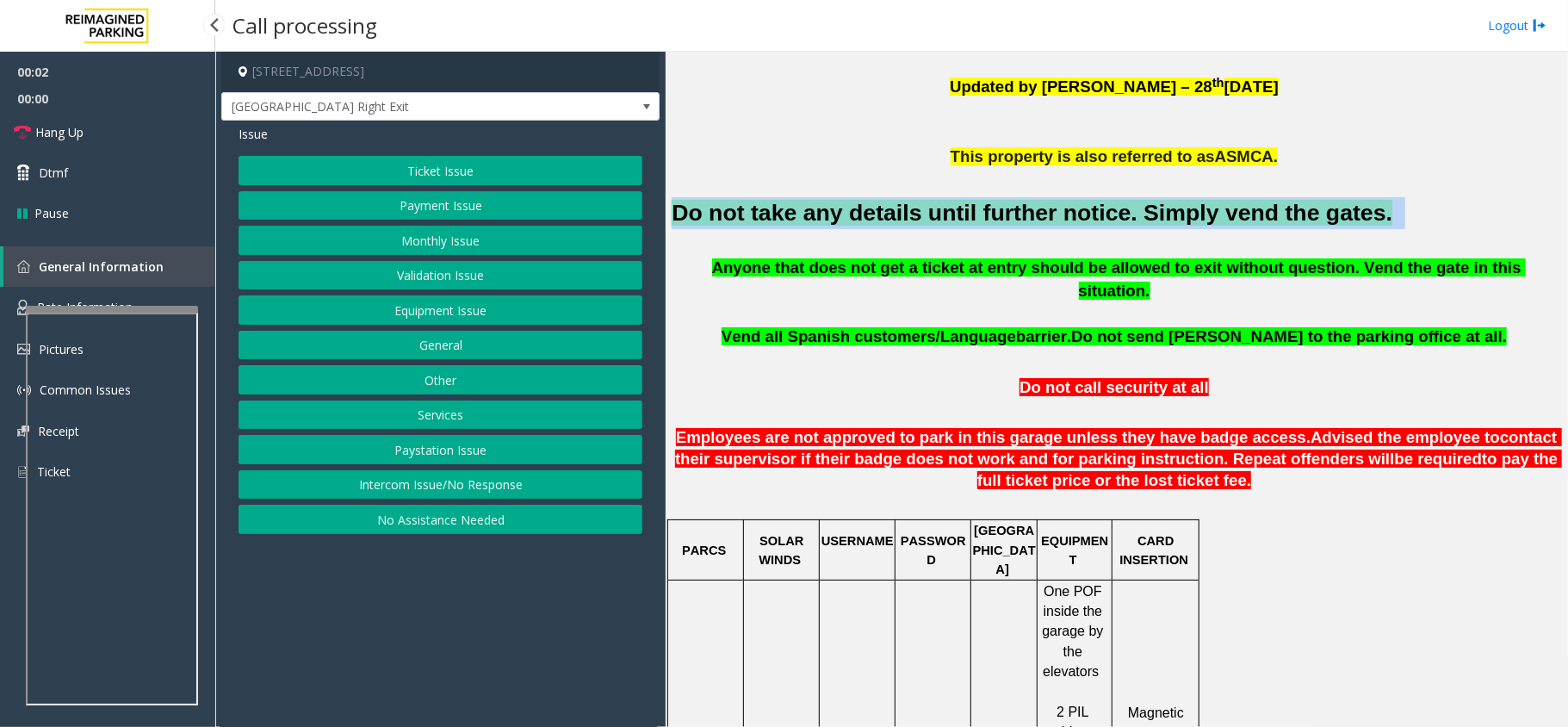
click at [1018, 211] on font "Do not take any details until further notice. Simply vend the gates." at bounding box center [1032, 212] width 720 height 26
copy h2 "Do not take any details until further notice. Simply vend the gates."
click at [400, 315] on button "Equipment Issue" at bounding box center [440, 310] width 404 height 29
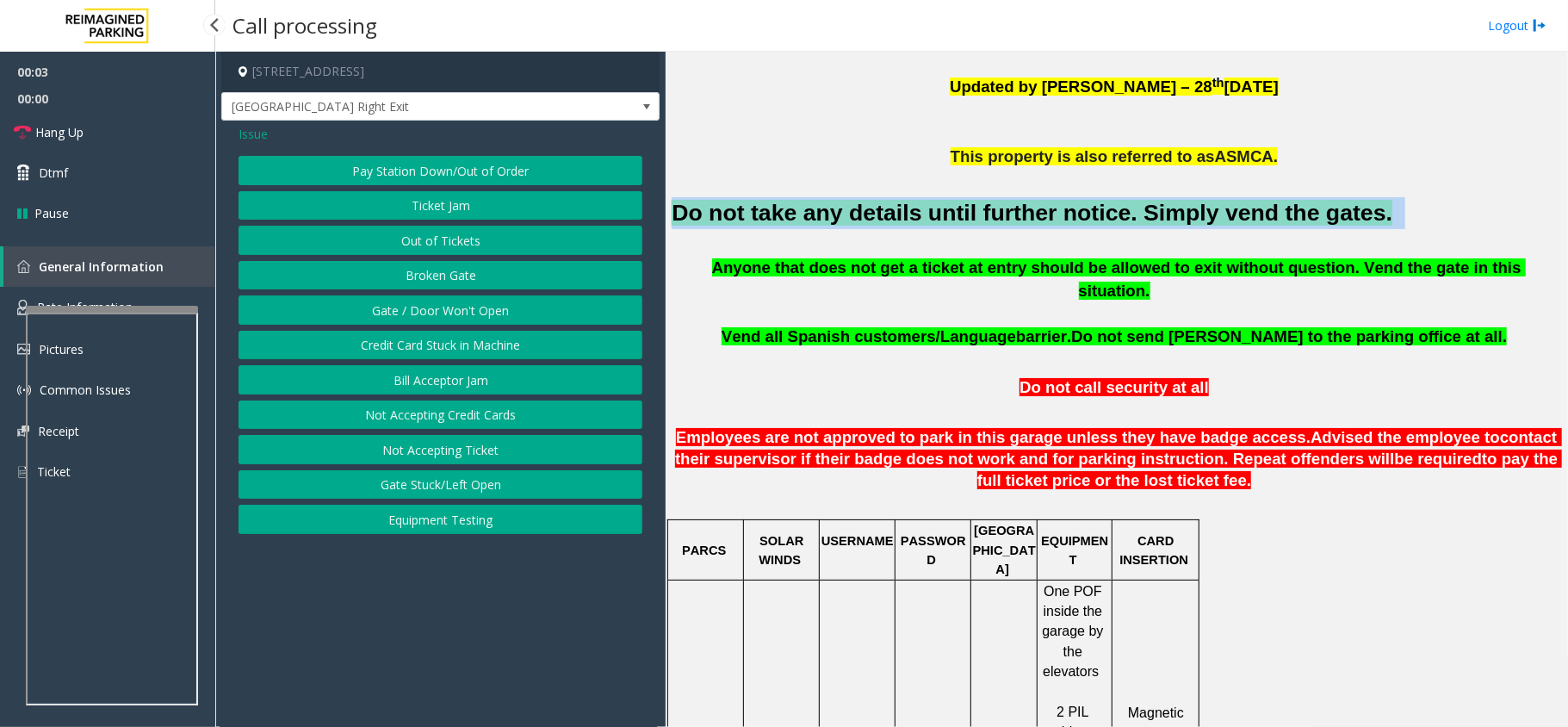
click at [400, 315] on button "Gate / Door Won't Open" at bounding box center [440, 310] width 404 height 29
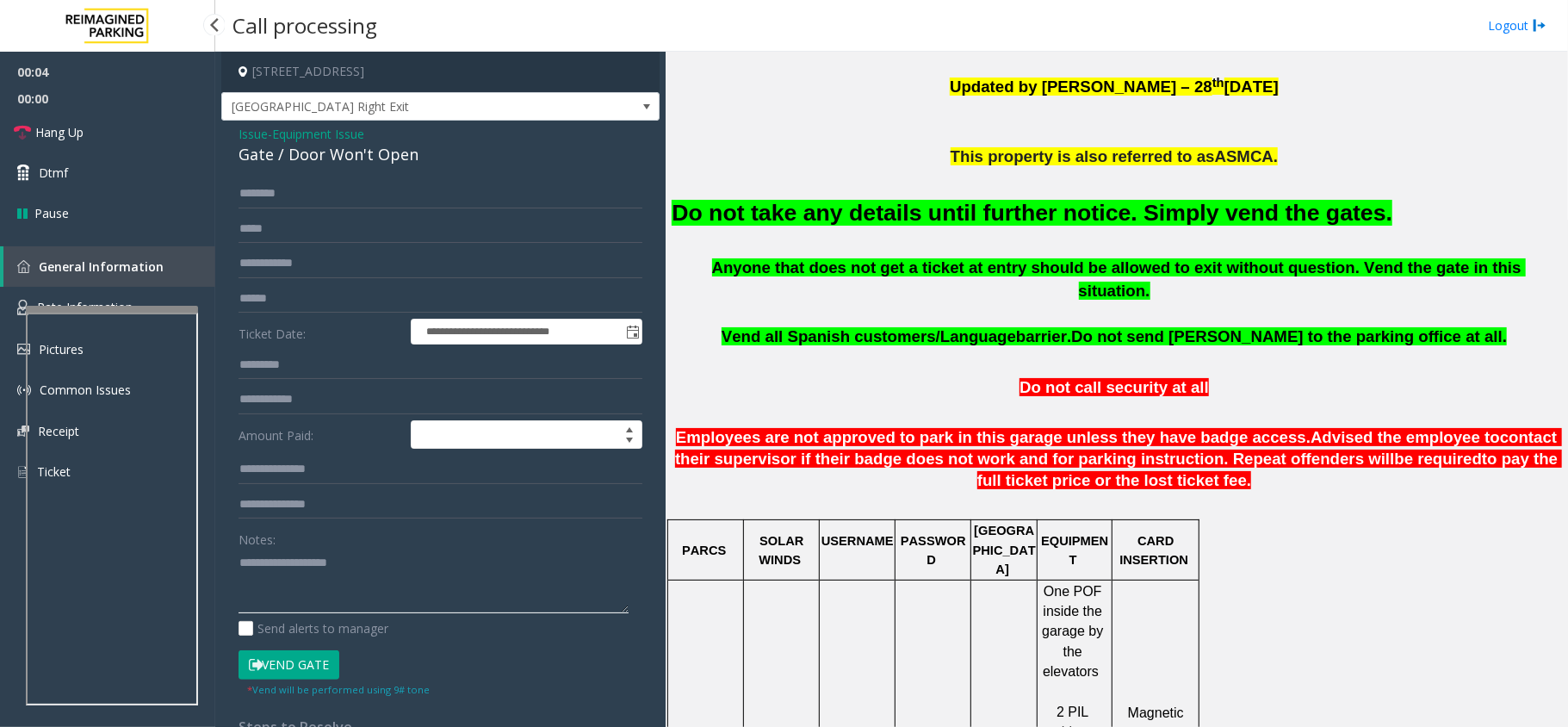
click at [381, 549] on textarea at bounding box center [434, 581] width 390 height 65
paste textarea "**********"
type textarea "**********"
click at [255, 668] on icon at bounding box center [255, 665] width 14 height 12
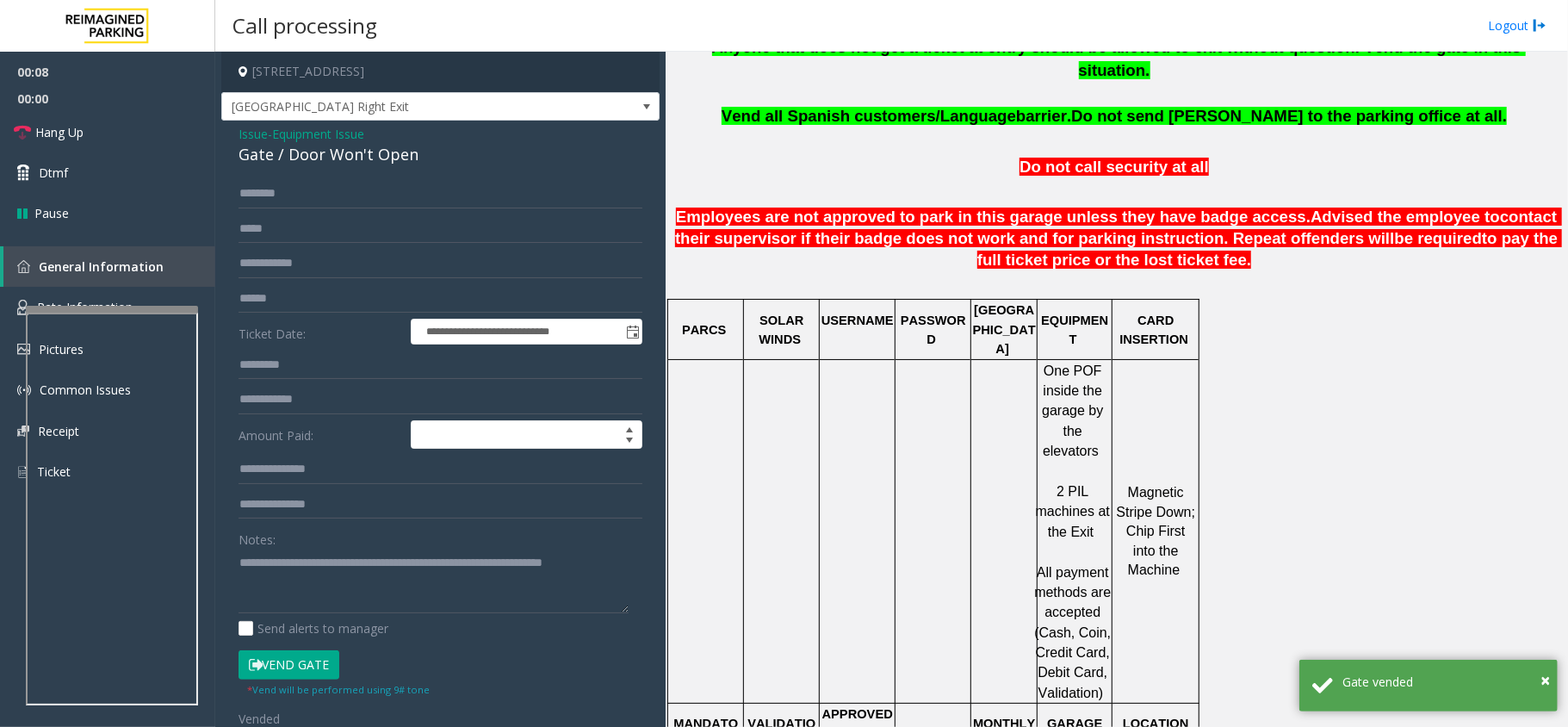
scroll to position [804, 0]
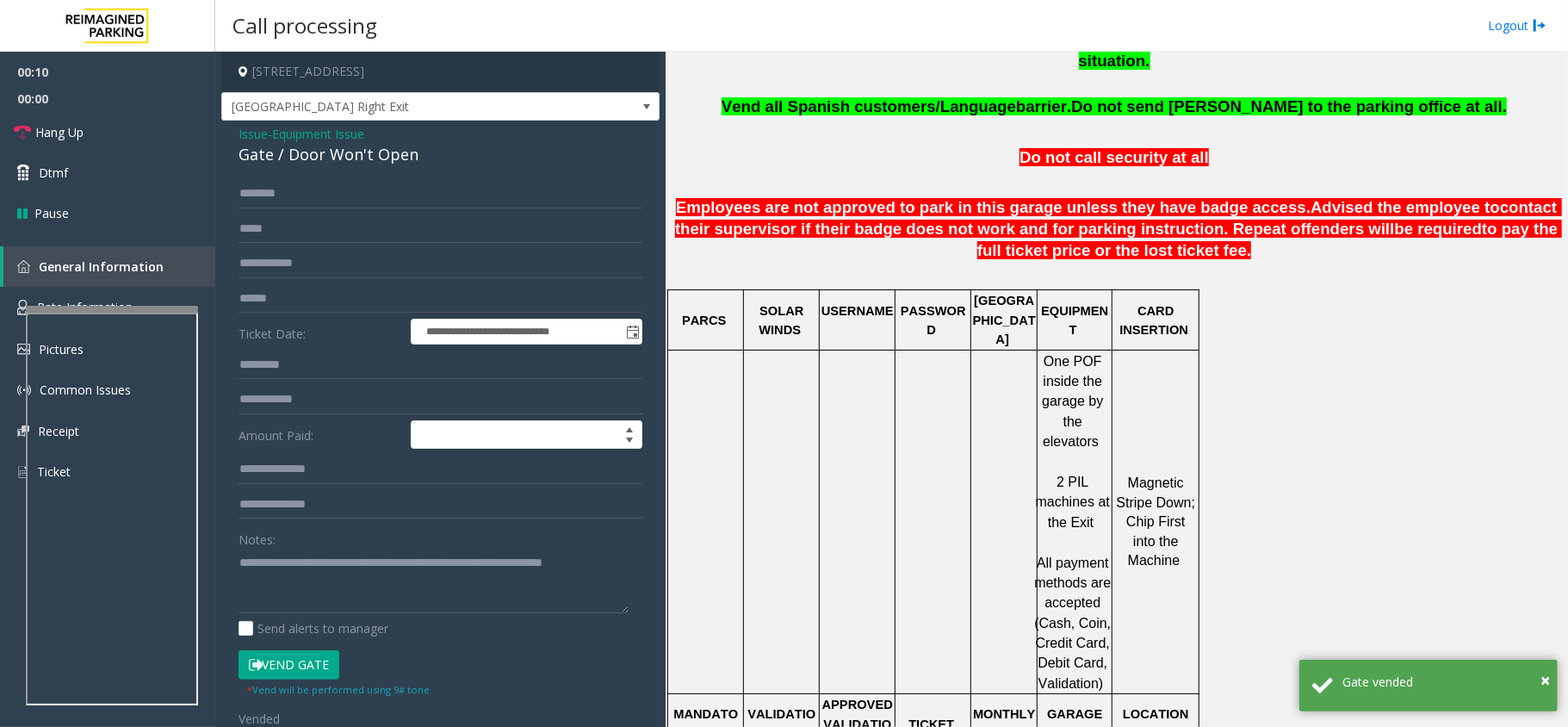
click at [340, 139] on span "Equipment Issue" at bounding box center [318, 134] width 92 height 18
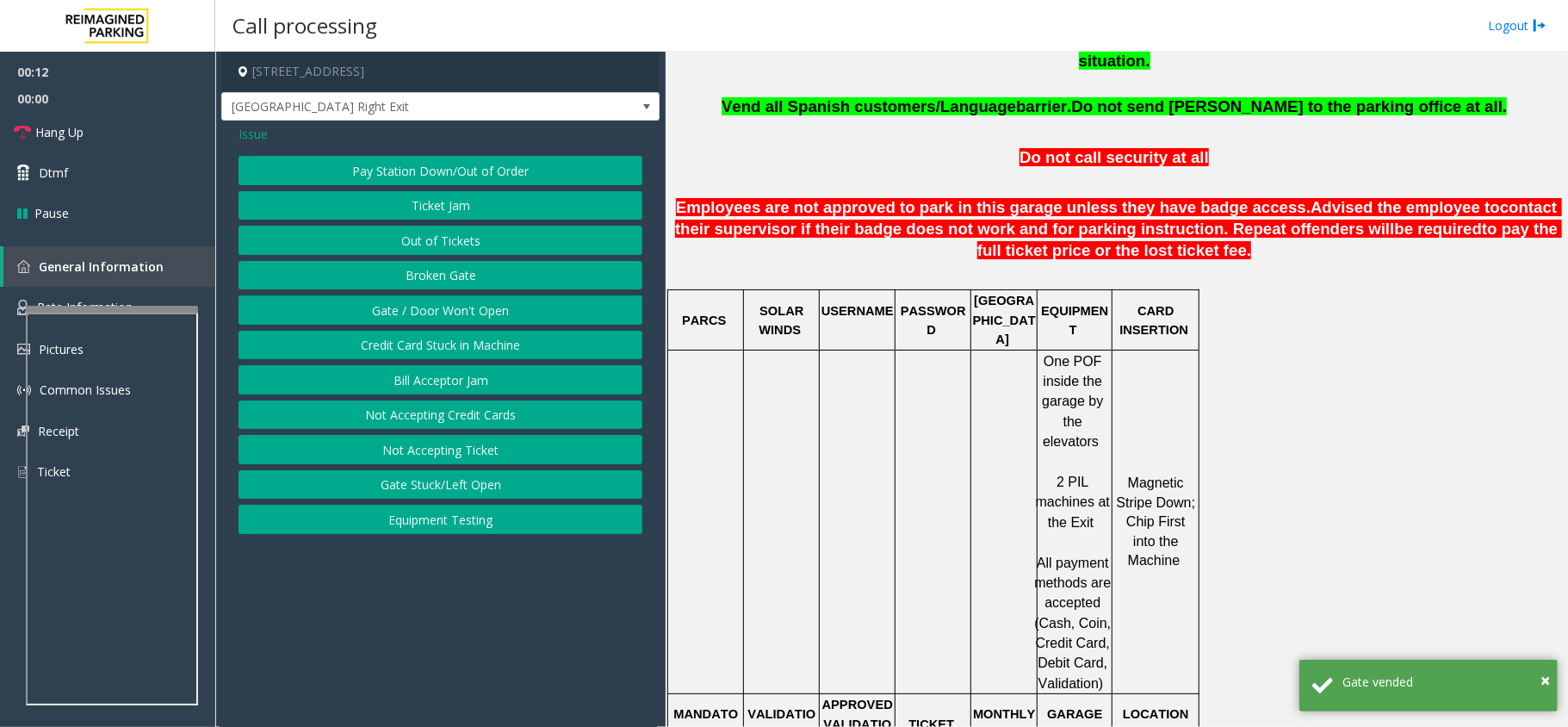
click at [438, 311] on button "Gate / Door Won't Open" at bounding box center [440, 310] width 404 height 29
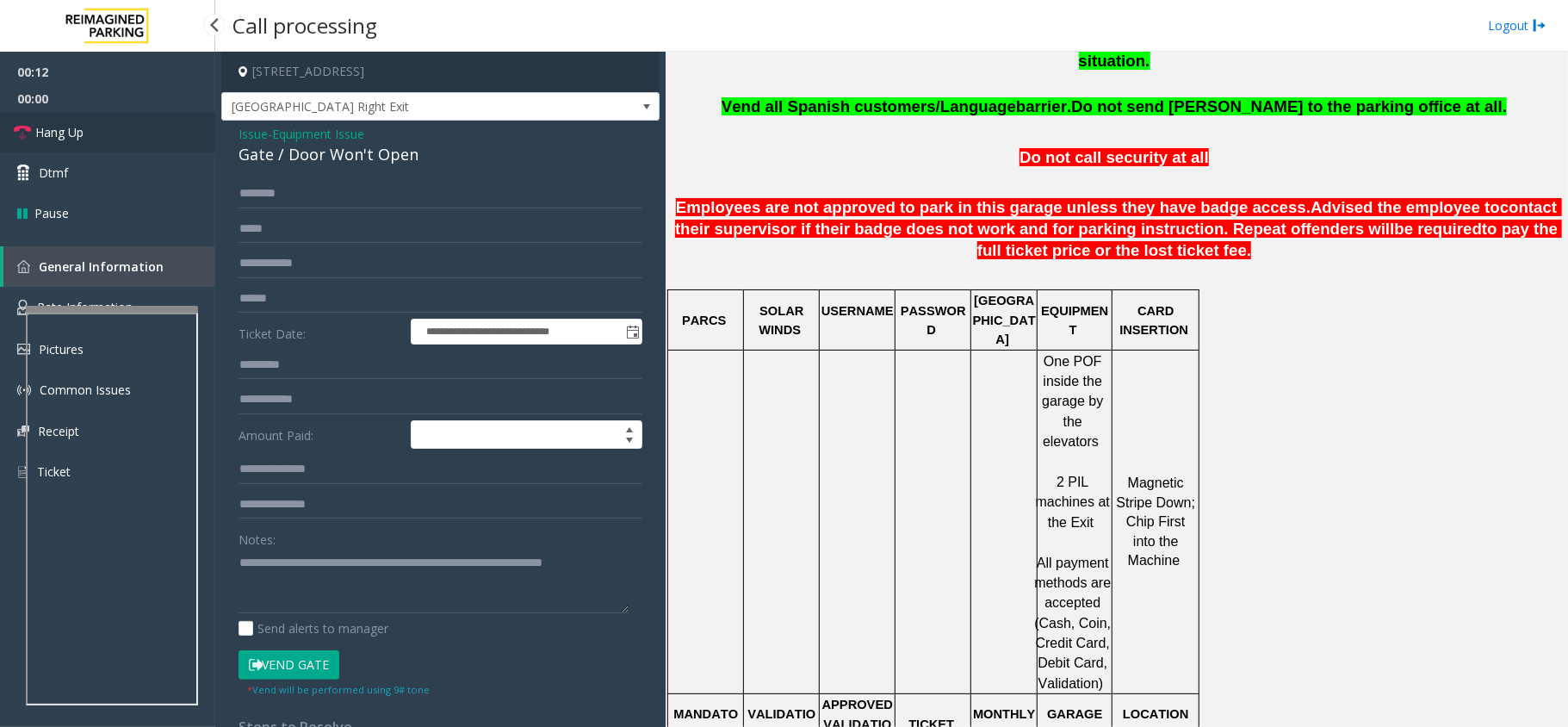
click at [98, 127] on link "Hang Up" at bounding box center [107, 132] width 215 height 40
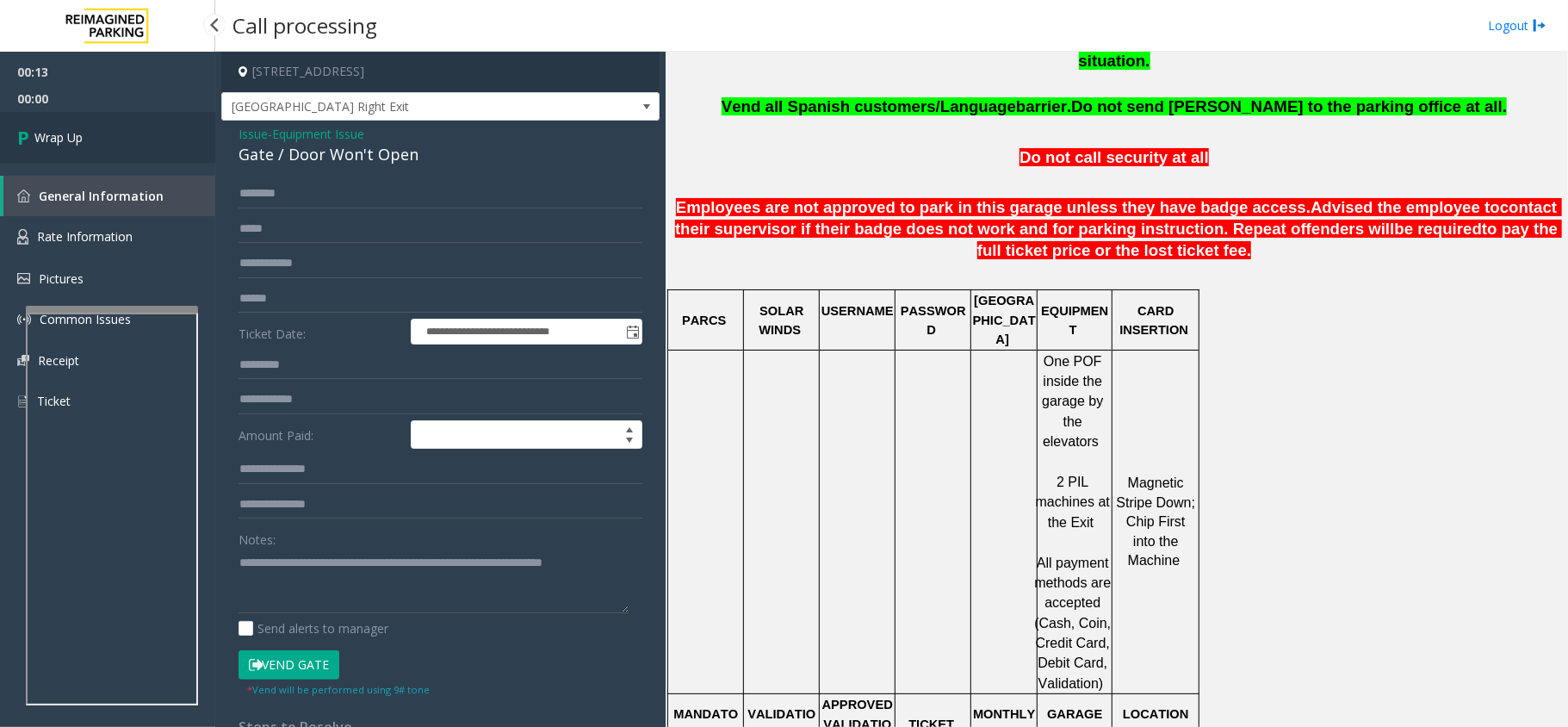
click at [98, 127] on link "Wrap Up" at bounding box center [107, 136] width 215 height 50
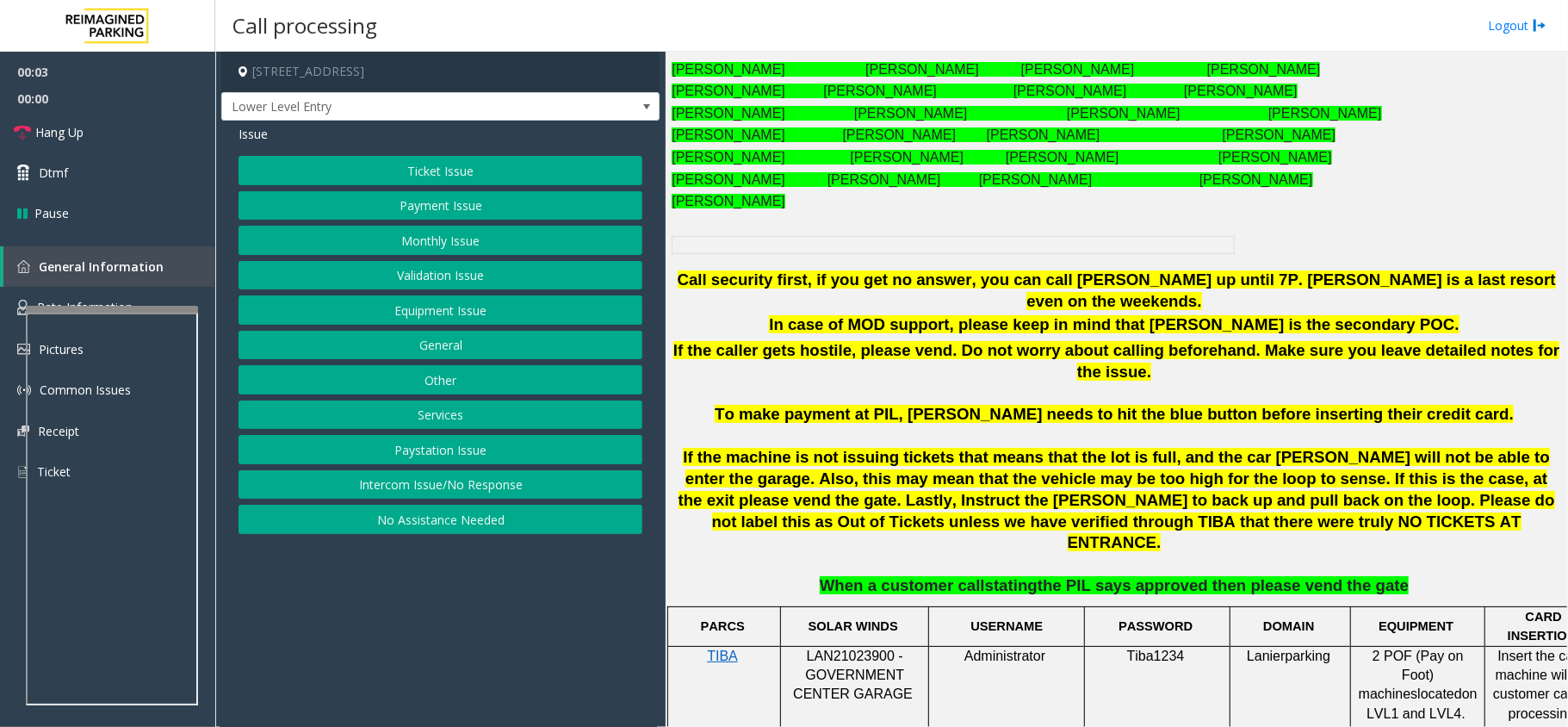
scroll to position [804, 0]
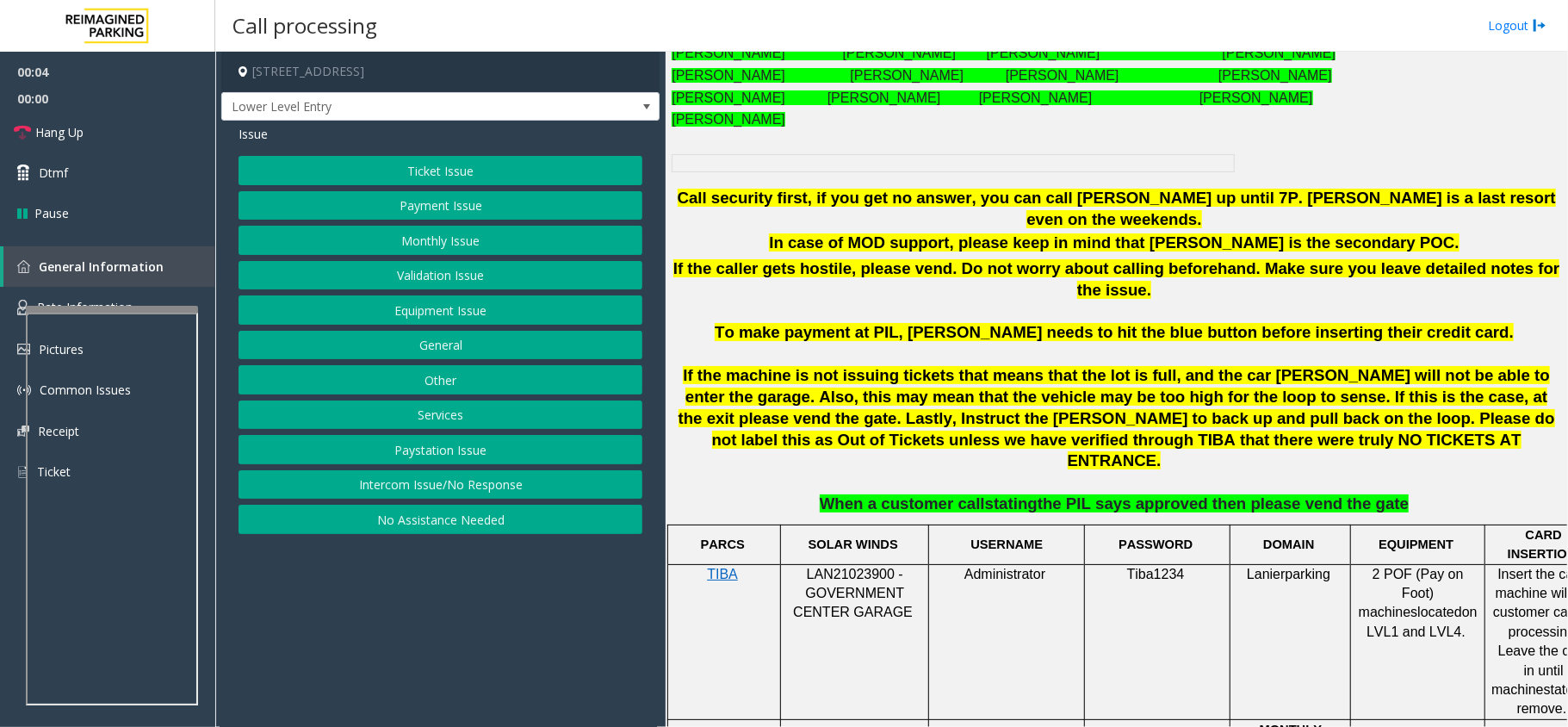
click at [842, 567] on span "LAN21023900 - GOVERNMENT CENTER GARAGE" at bounding box center [852, 593] width 120 height 53
click at [842, 565] on p "LAN21023900 - GOVERNMENT CENTER GARAGE" at bounding box center [855, 593] width 135 height 58
click at [842, 567] on span "LAN21023900 - GOVERNMENT CENTER GARAGE" at bounding box center [852, 593] width 120 height 53
click at [410, 496] on button "Intercom Issue/No Response" at bounding box center [440, 485] width 404 height 29
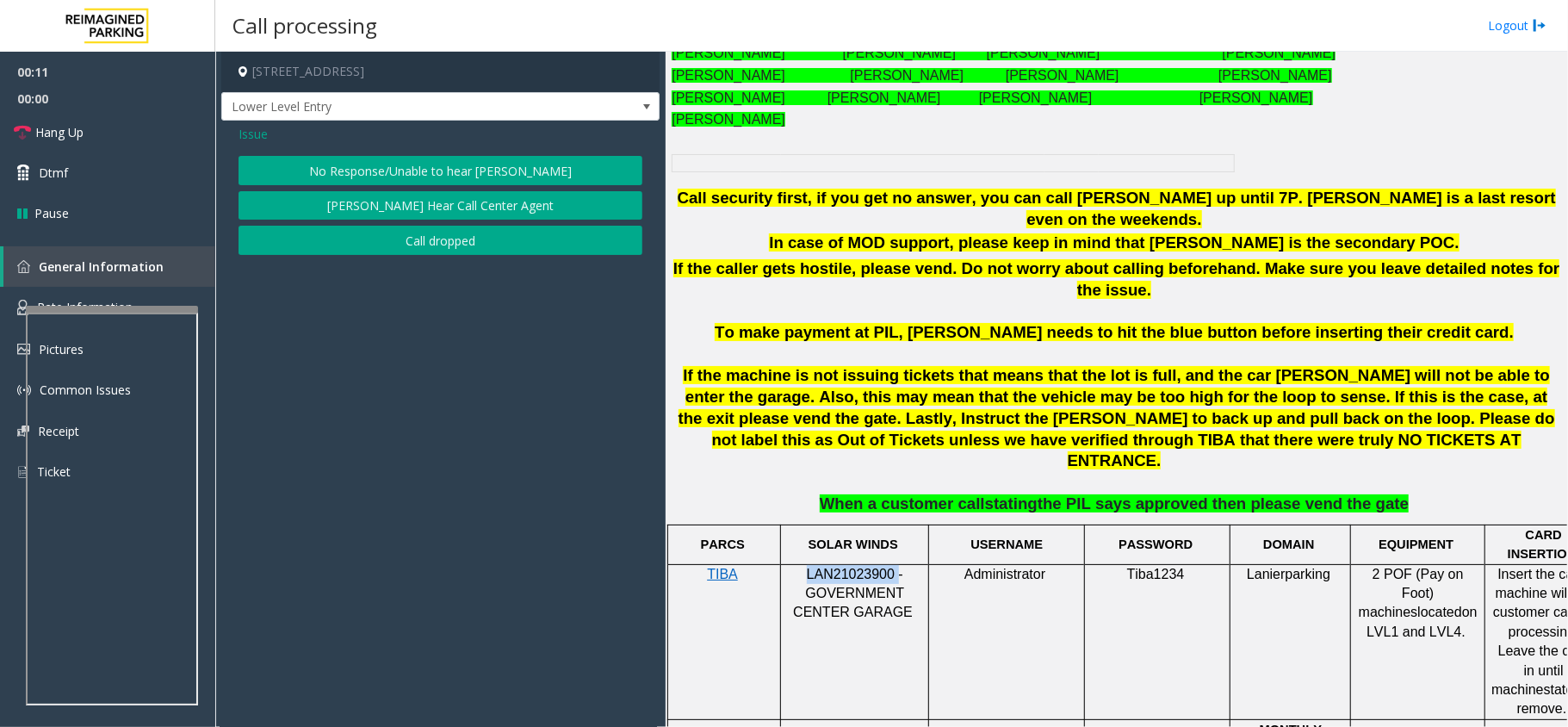
click at [312, 159] on button "No Response/Unable to hear [PERSON_NAME]" at bounding box center [440, 170] width 404 height 29
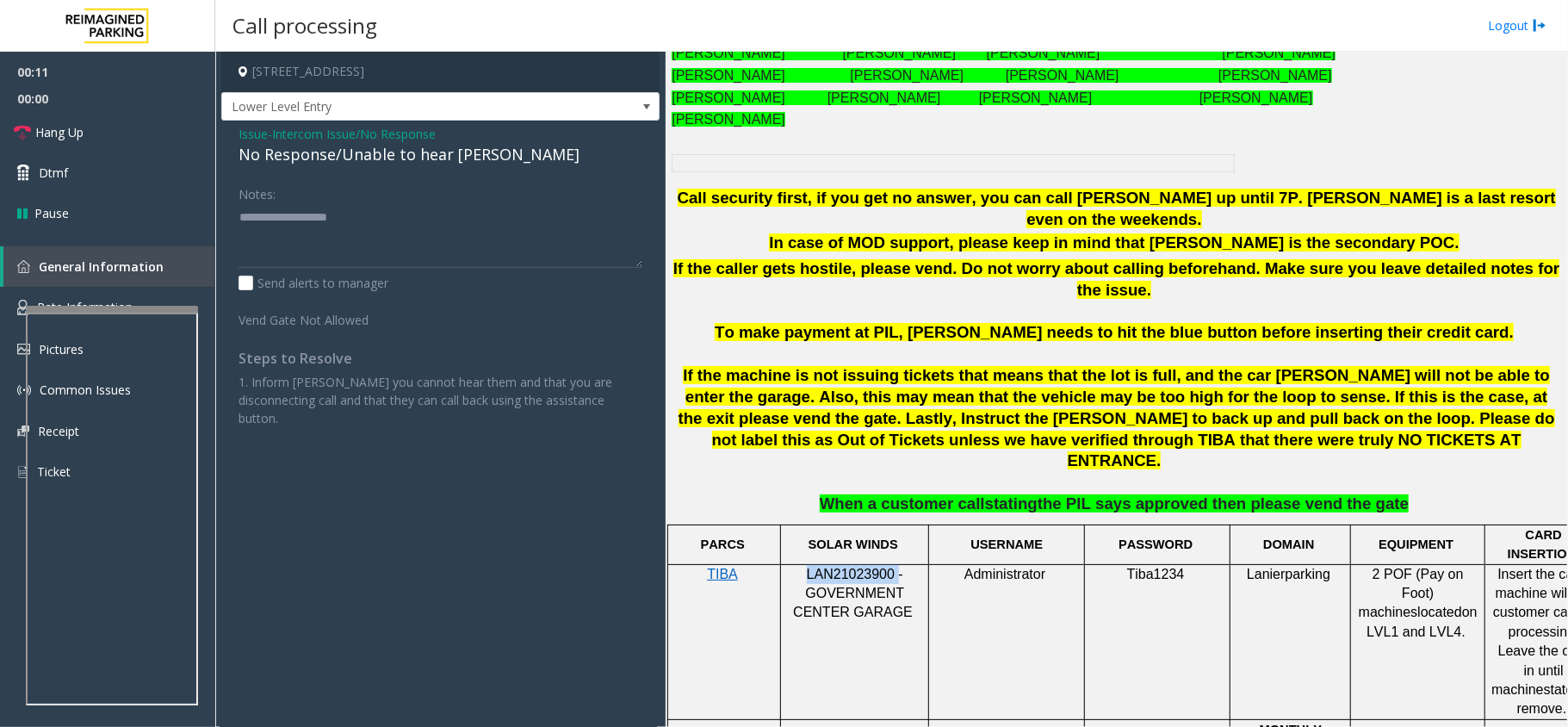
click at [312, 159] on div "No Response/Unable to hear [PERSON_NAME]" at bounding box center [440, 154] width 404 height 23
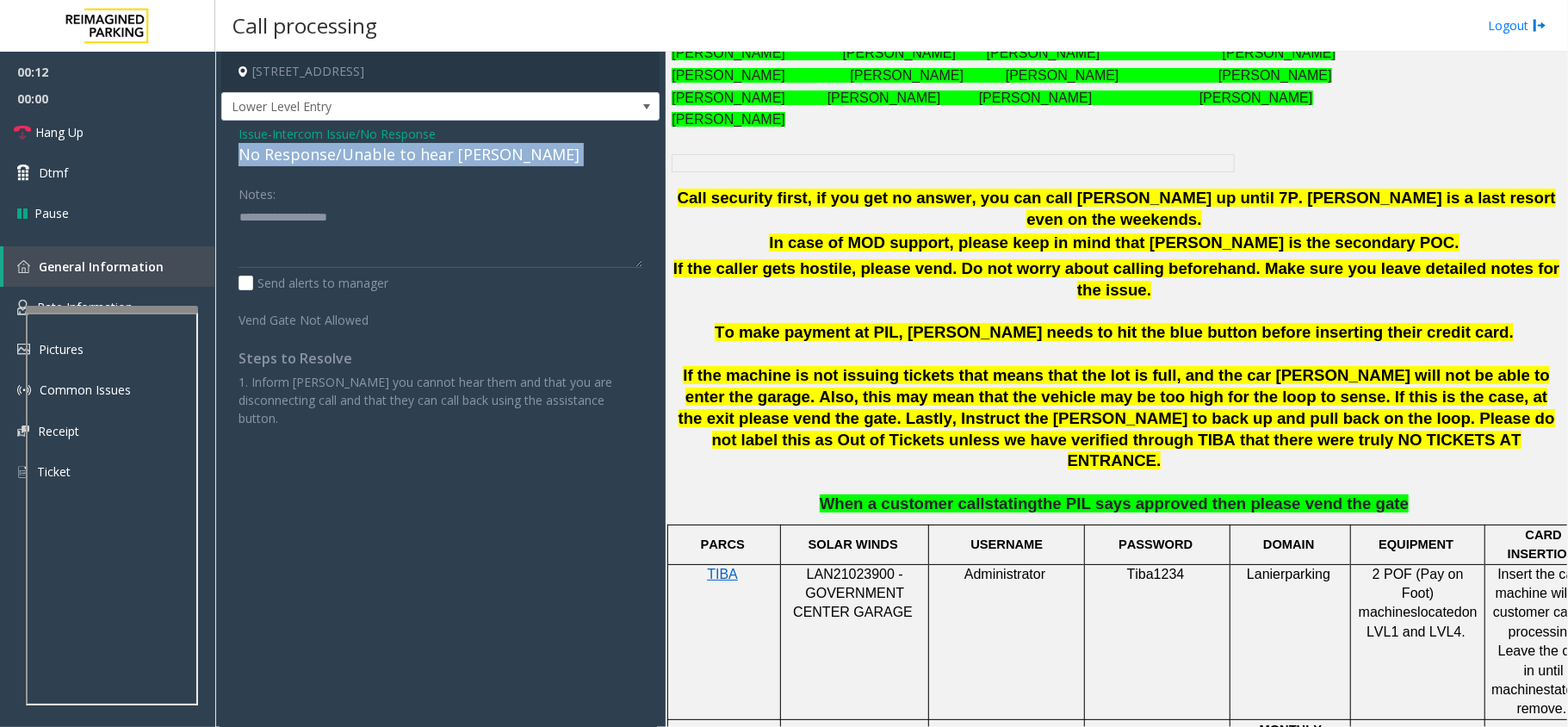
click at [312, 159] on div "No Response/Unable to hear [PERSON_NAME]" at bounding box center [440, 154] width 404 height 23
click at [67, 138] on span "Hang Up" at bounding box center [59, 133] width 49 height 18
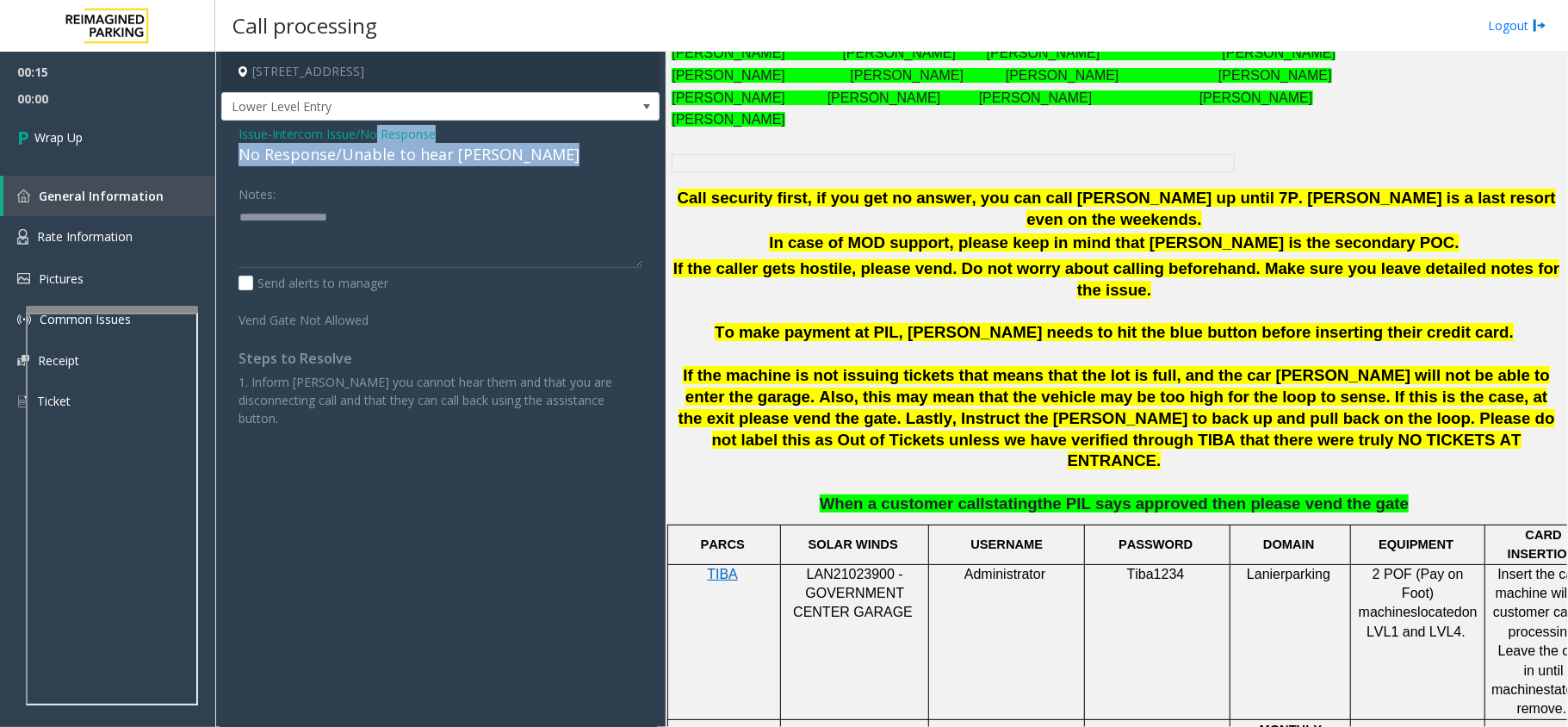
drag, startPoint x: 383, startPoint y: 136, endPoint x: 381, endPoint y: 168, distance: 32.1
click at [381, 168] on div "Issue - Intercom Issue/No Response No Response/Unable to hear [PERSON_NAME] Not…" at bounding box center [440, 283] width 438 height 324
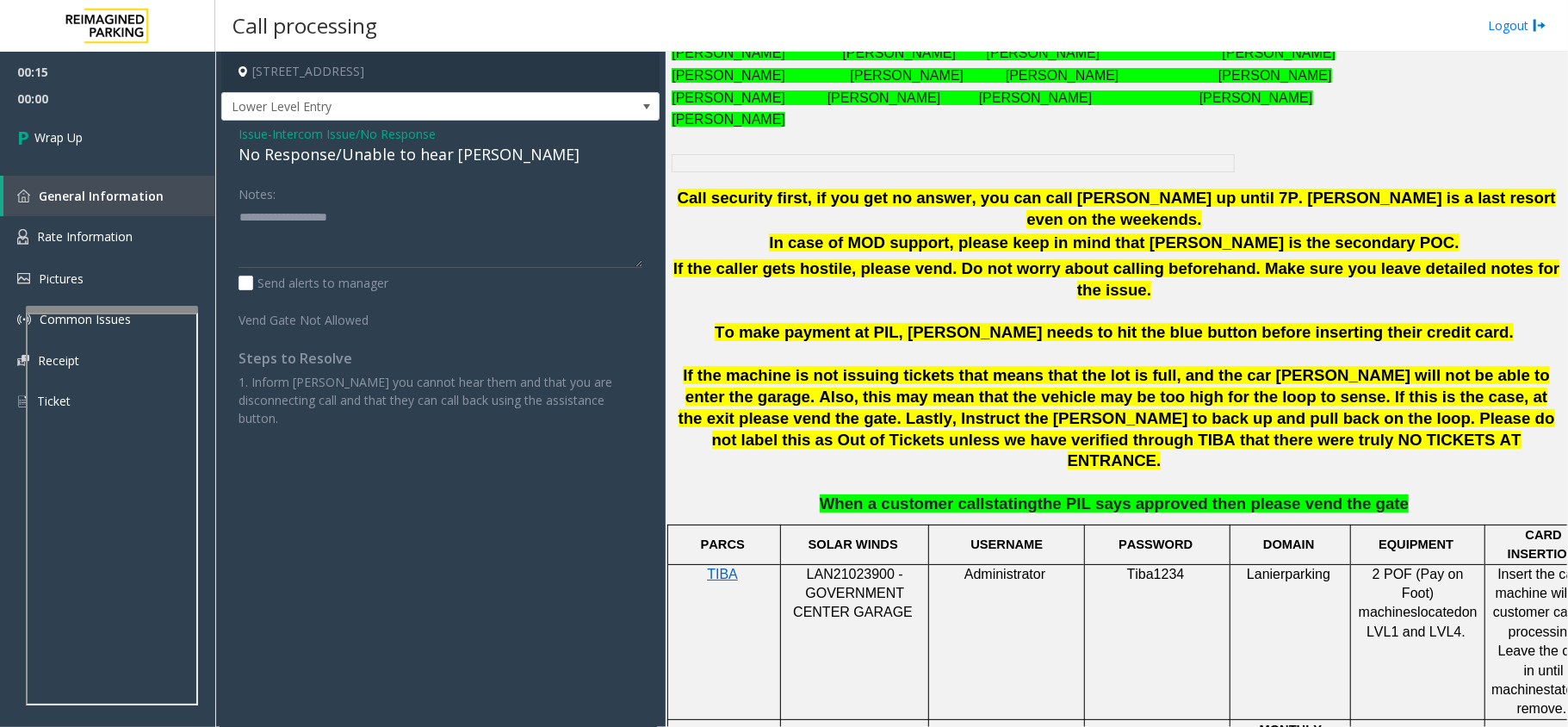
click at [373, 139] on span "Intercom Issue/No Response" at bounding box center [353, 134] width 164 height 18
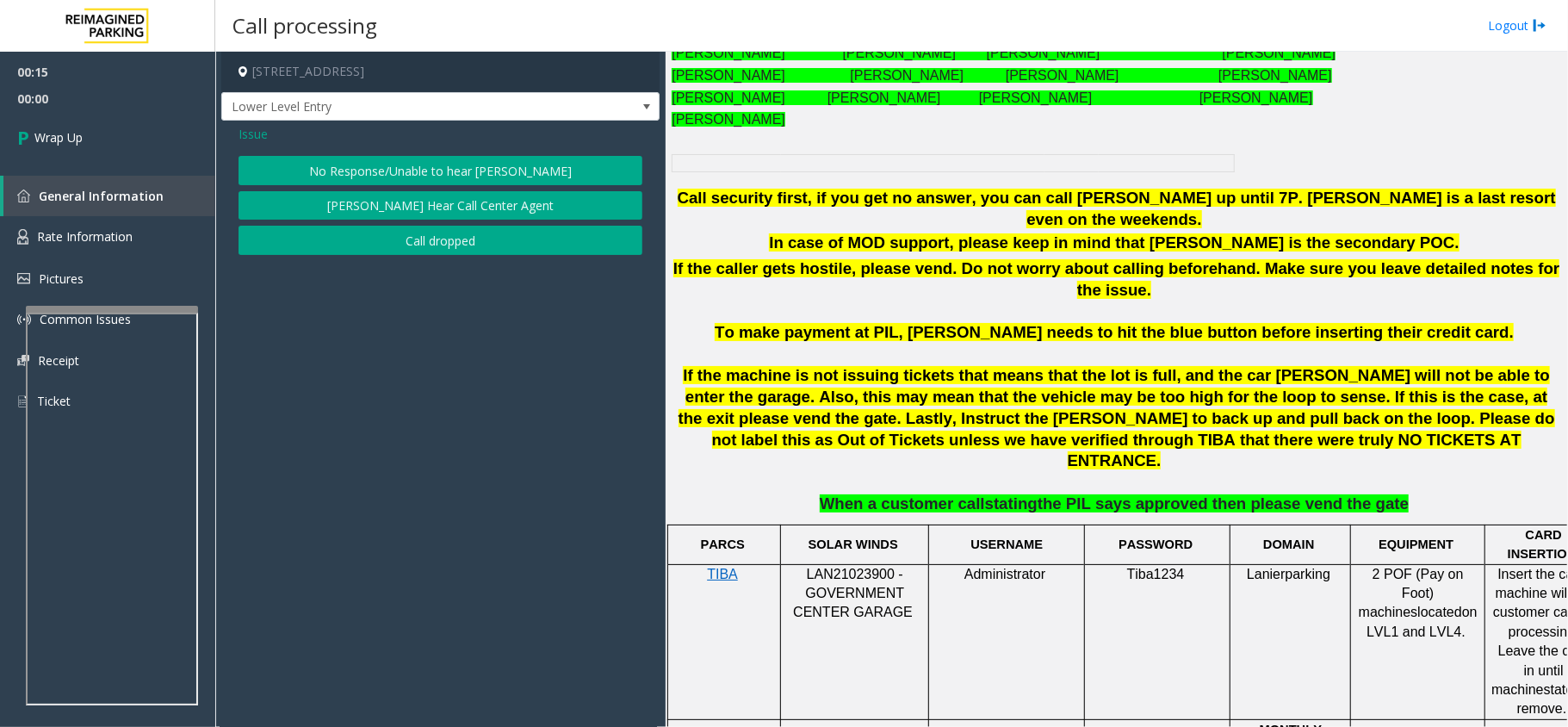
drag, startPoint x: 373, startPoint y: 139, endPoint x: 370, endPoint y: 156, distance: 17.3
click at [373, 146] on div "Issue No Response/Unable to hear [PERSON_NAME] Cannot Hear Call Center Agent Ca…" at bounding box center [440, 192] width 438 height 143
click at [370, 156] on button "No Response/Unable to hear [PERSON_NAME]" at bounding box center [440, 170] width 404 height 29
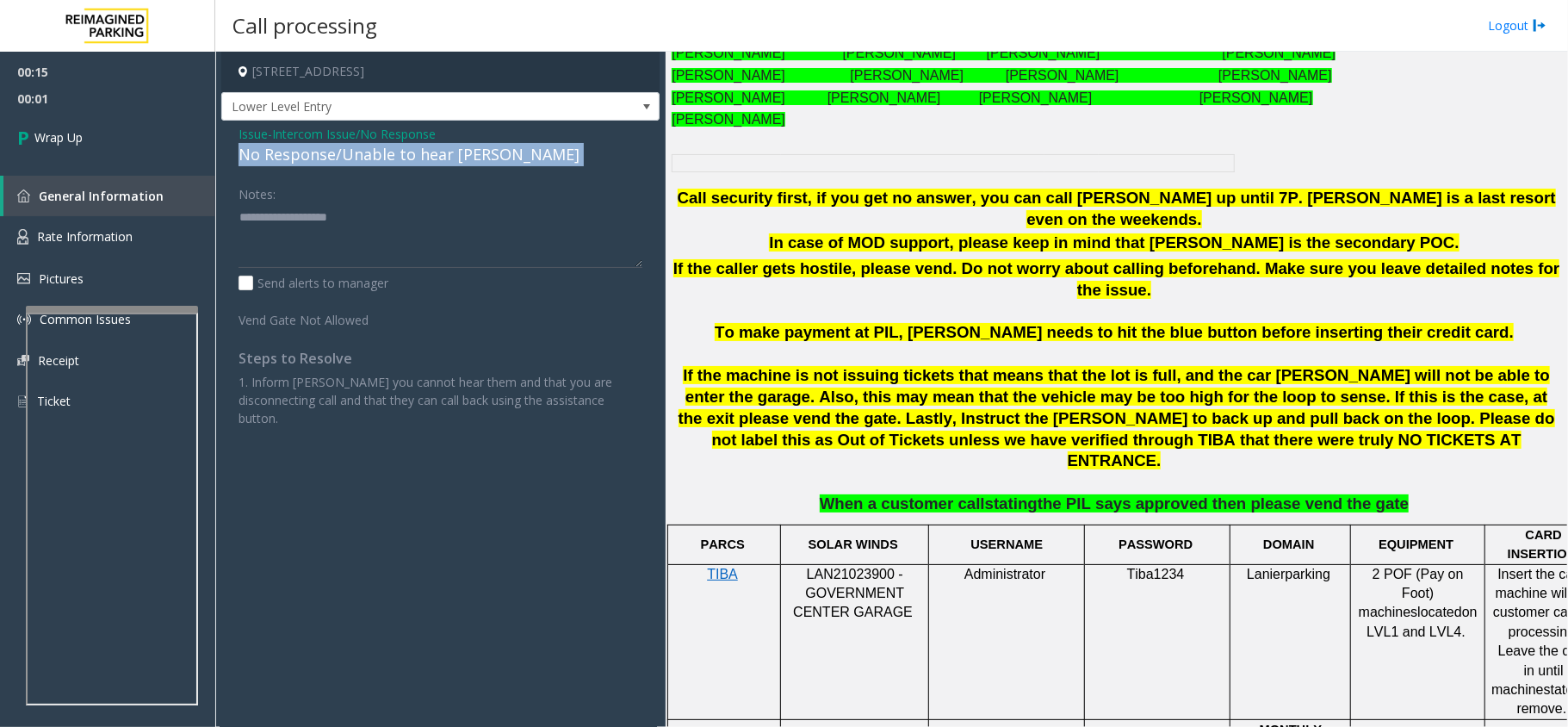
click at [370, 156] on div "No Response/Unable to hear [PERSON_NAME]" at bounding box center [440, 154] width 404 height 23
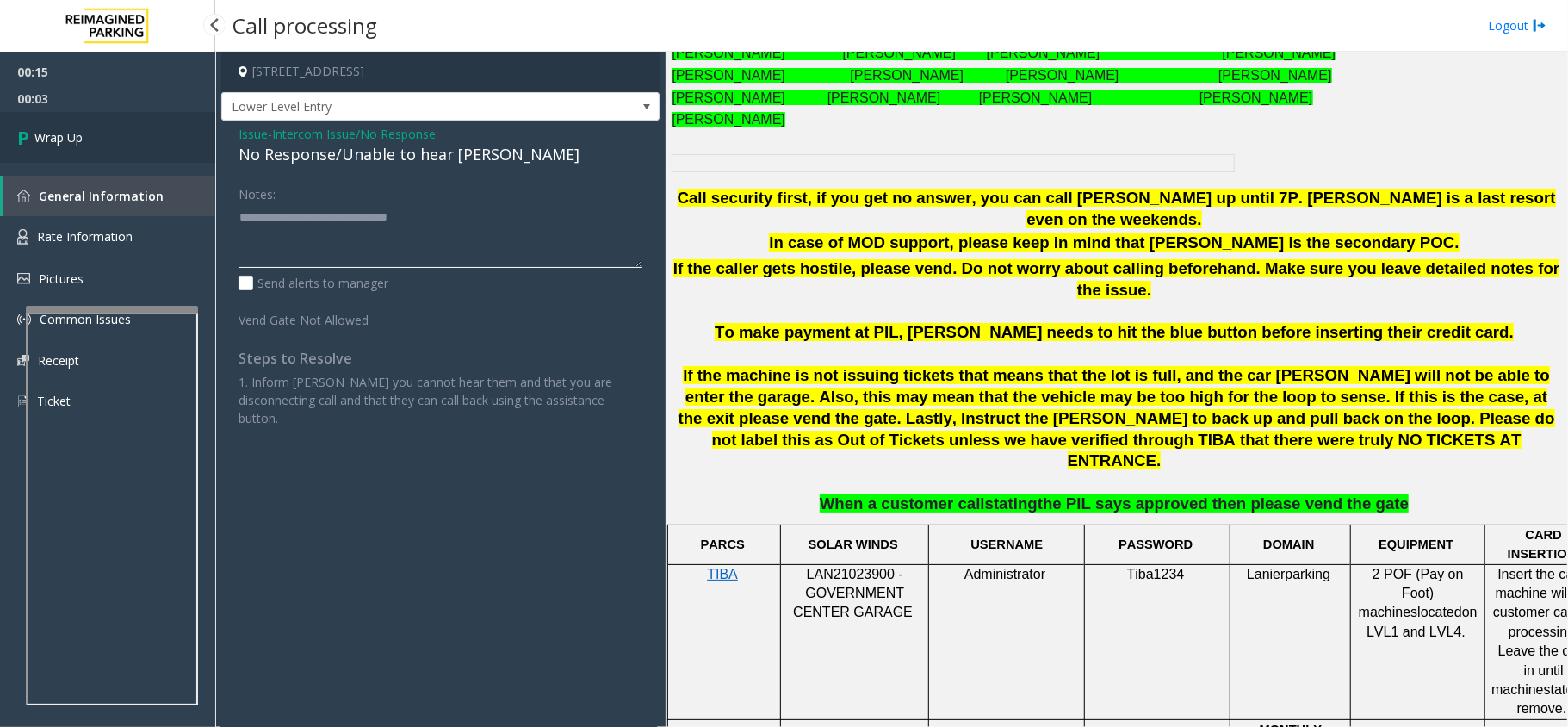
type textarea "**********"
click at [80, 148] on link "Wrap Up" at bounding box center [107, 136] width 215 height 50
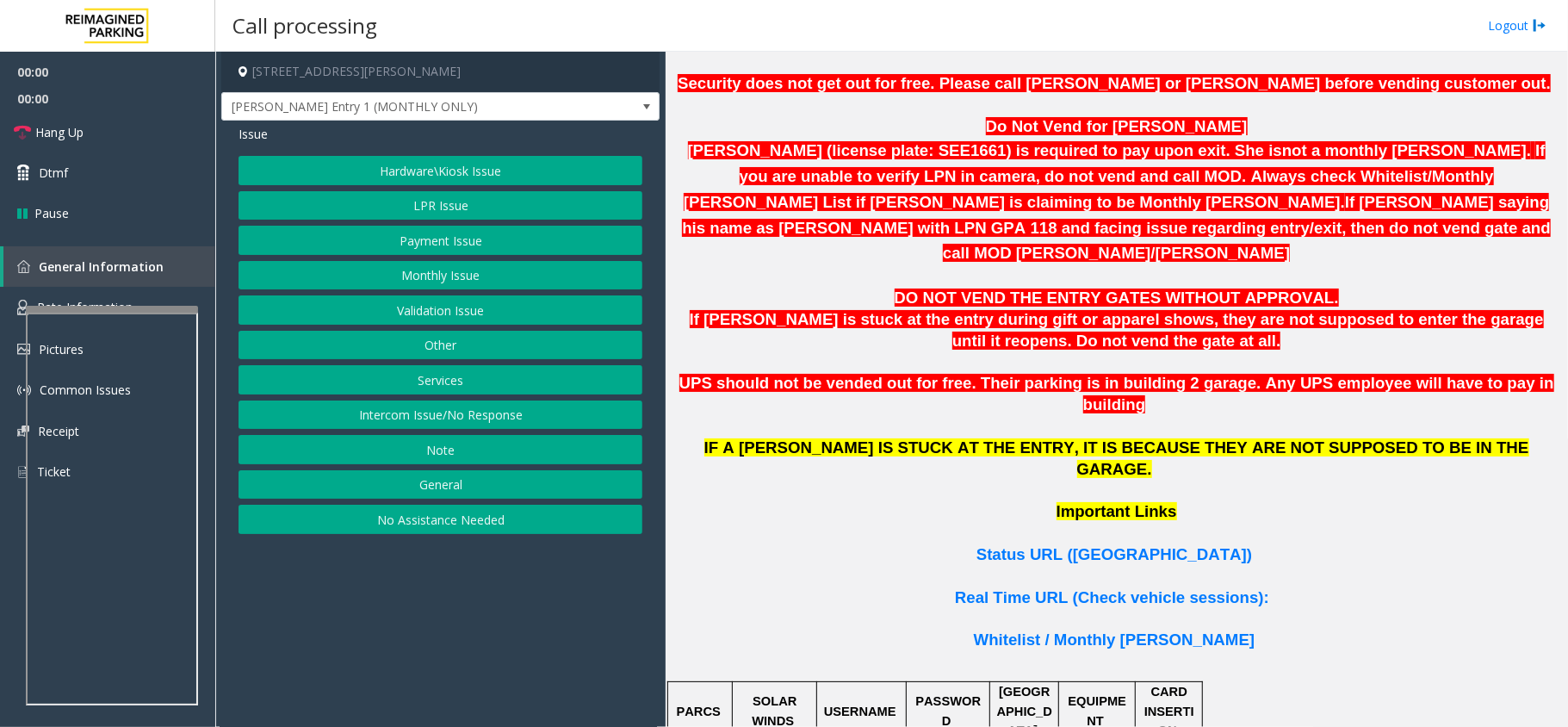
scroll to position [1034, 0]
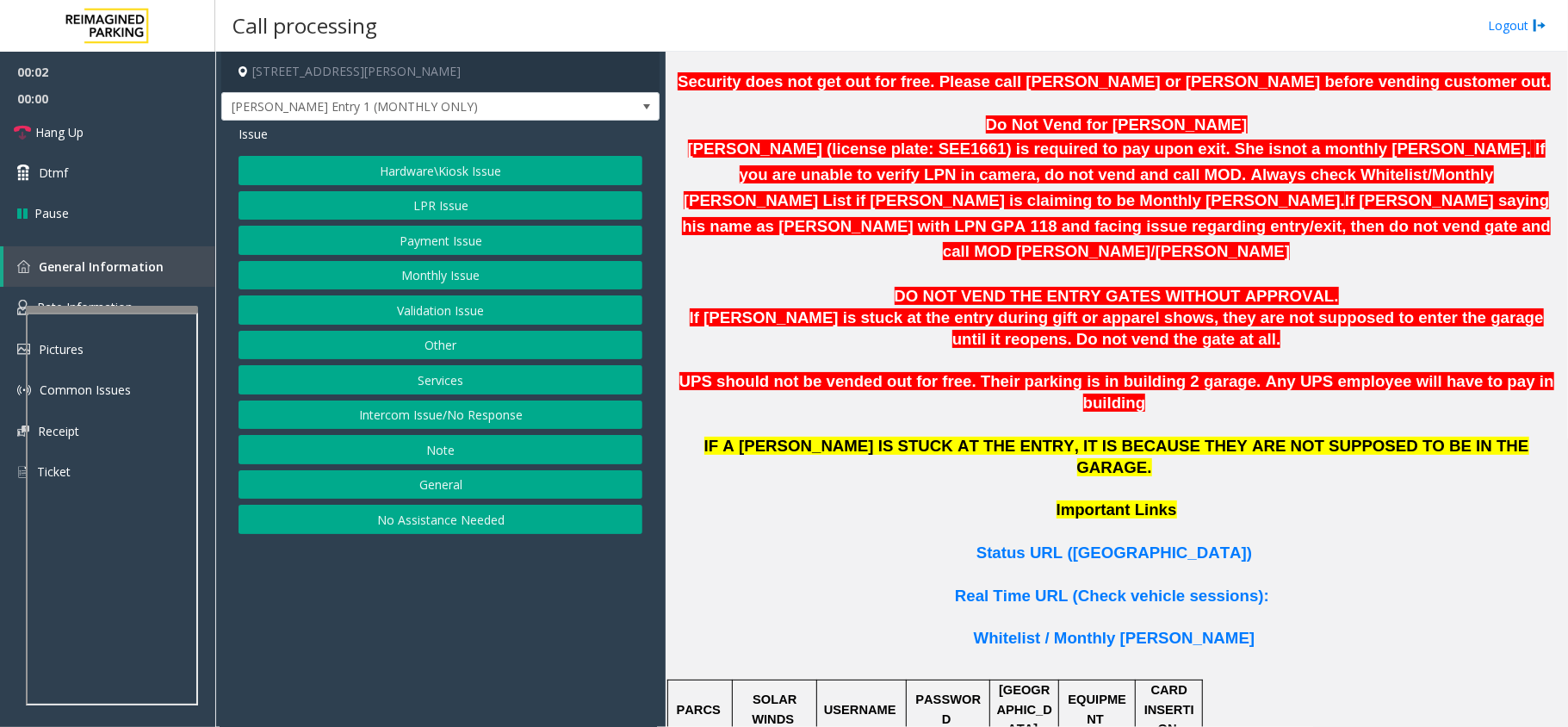
click at [1130, 564] on p at bounding box center [1117, 575] width 890 height 22
click at [1120, 544] on span "Status URL ([GEOGRAPHIC_DATA])" at bounding box center [1114, 553] width 276 height 18
click at [414, 418] on button "Intercom Issue/No Response" at bounding box center [440, 415] width 404 height 29
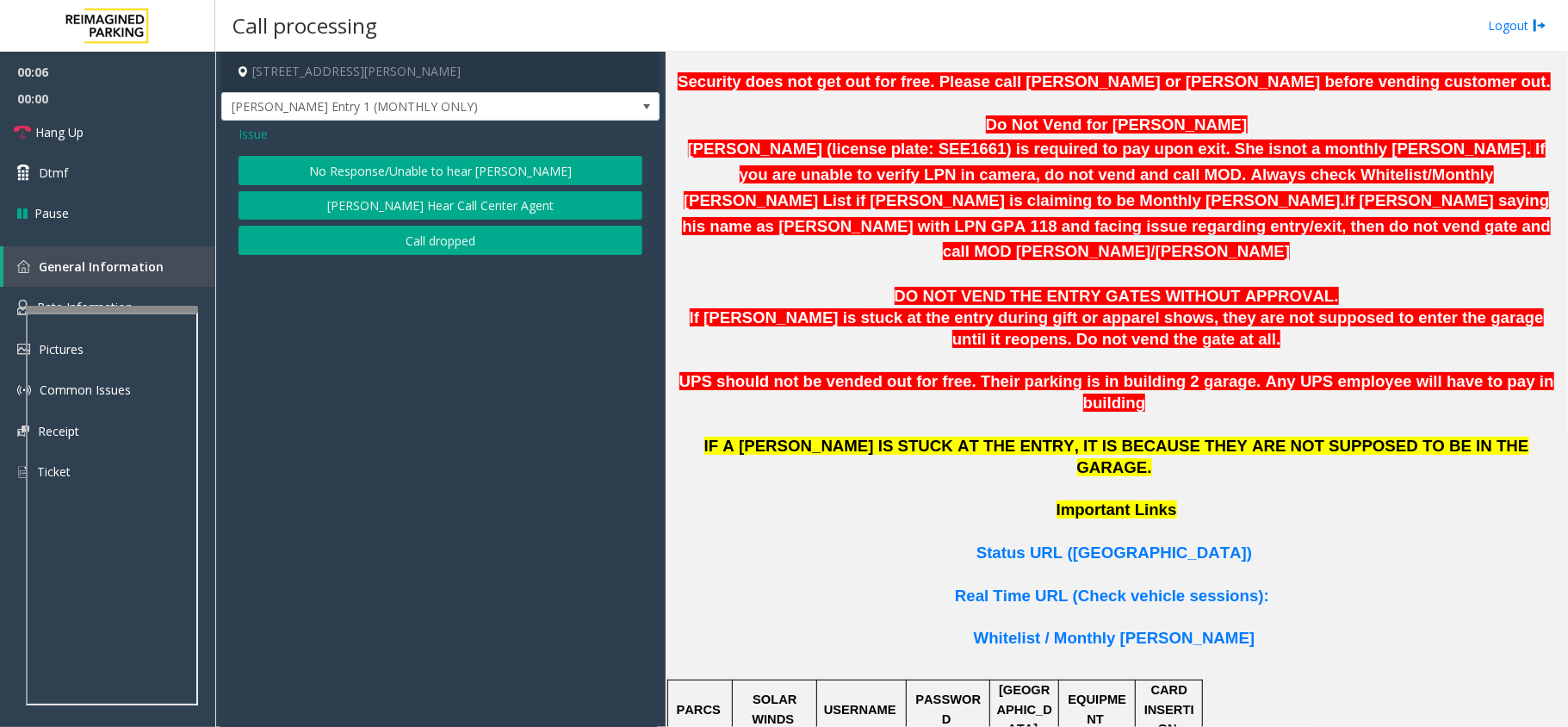
click at [253, 136] on span "Issue" at bounding box center [254, 134] width 29 height 18
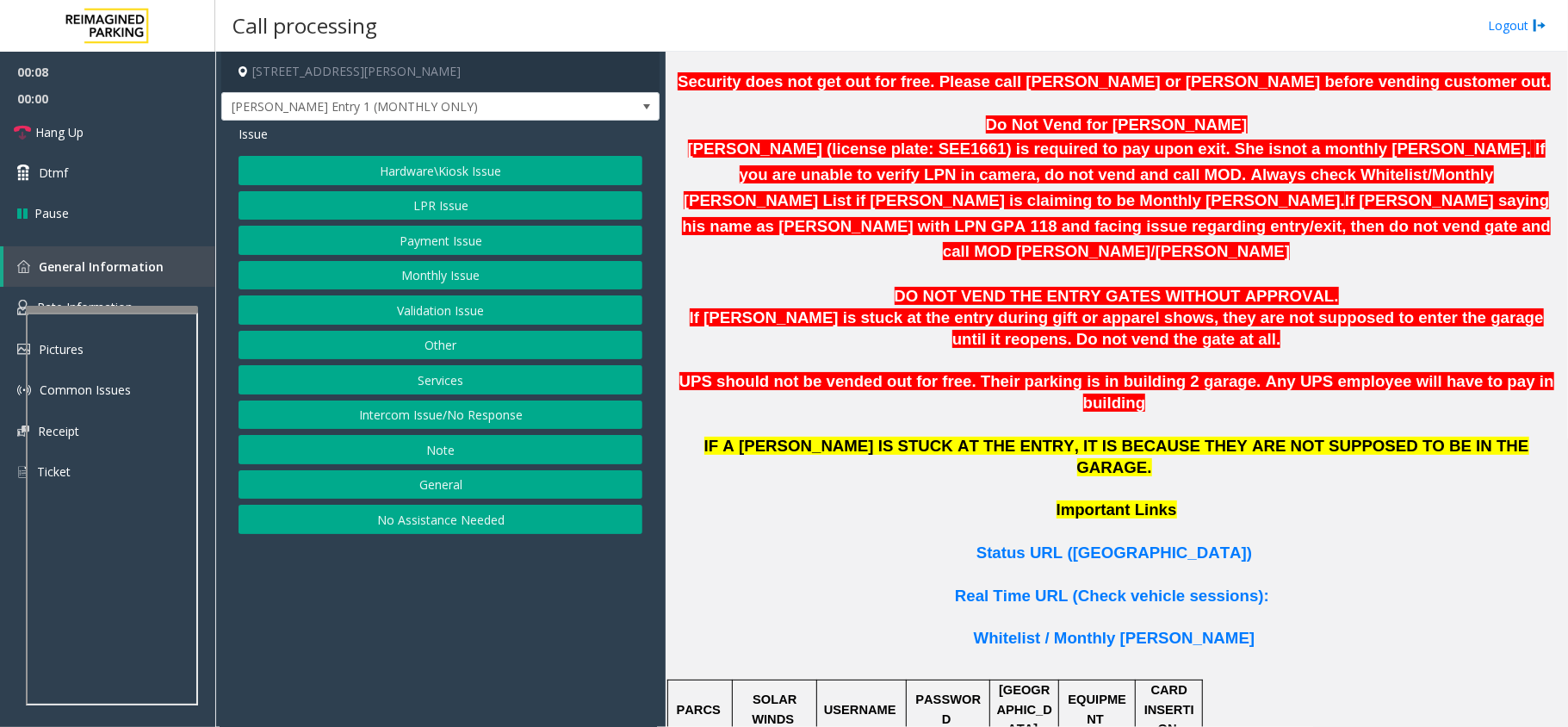
click at [483, 534] on button "No Assistance Needed" at bounding box center [440, 519] width 404 height 29
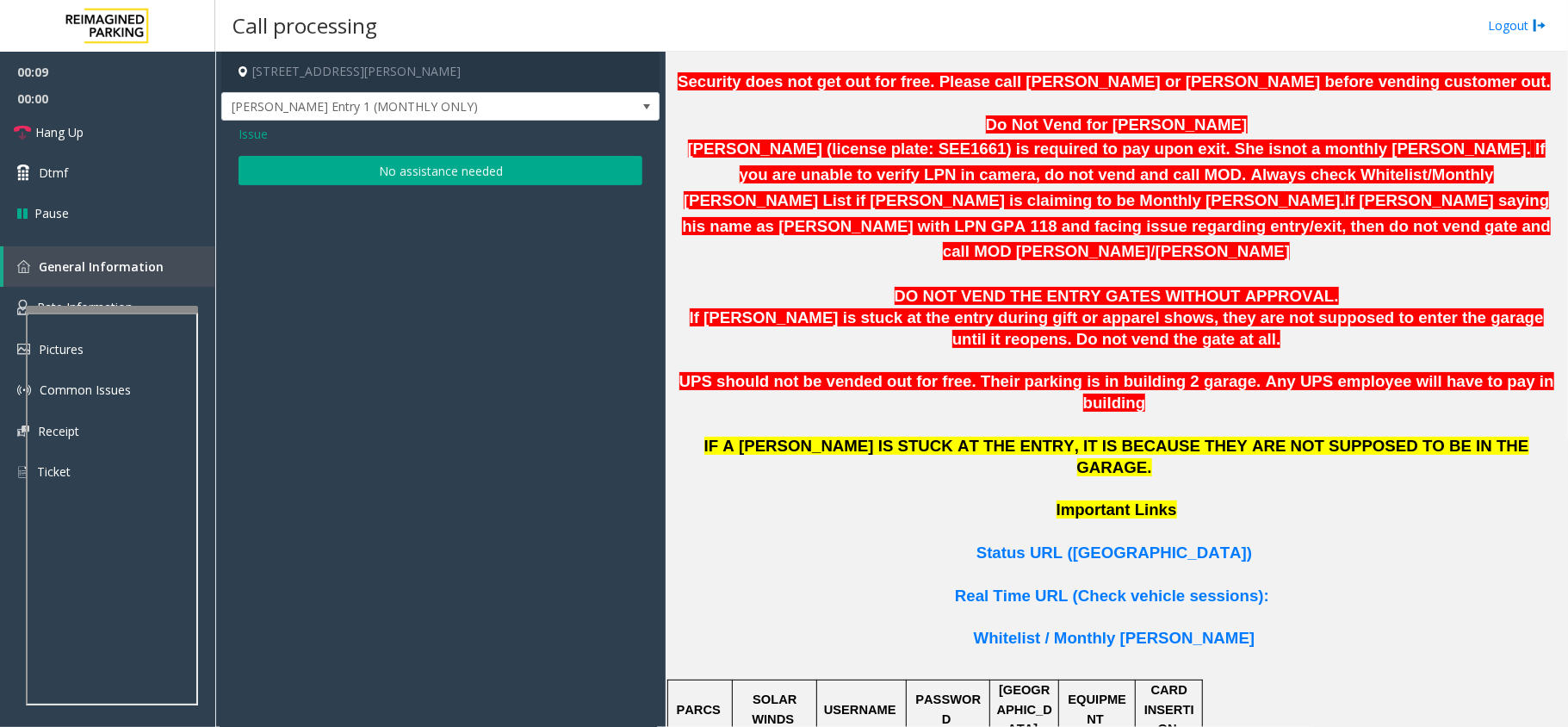
click at [262, 141] on span "Issue" at bounding box center [254, 134] width 29 height 18
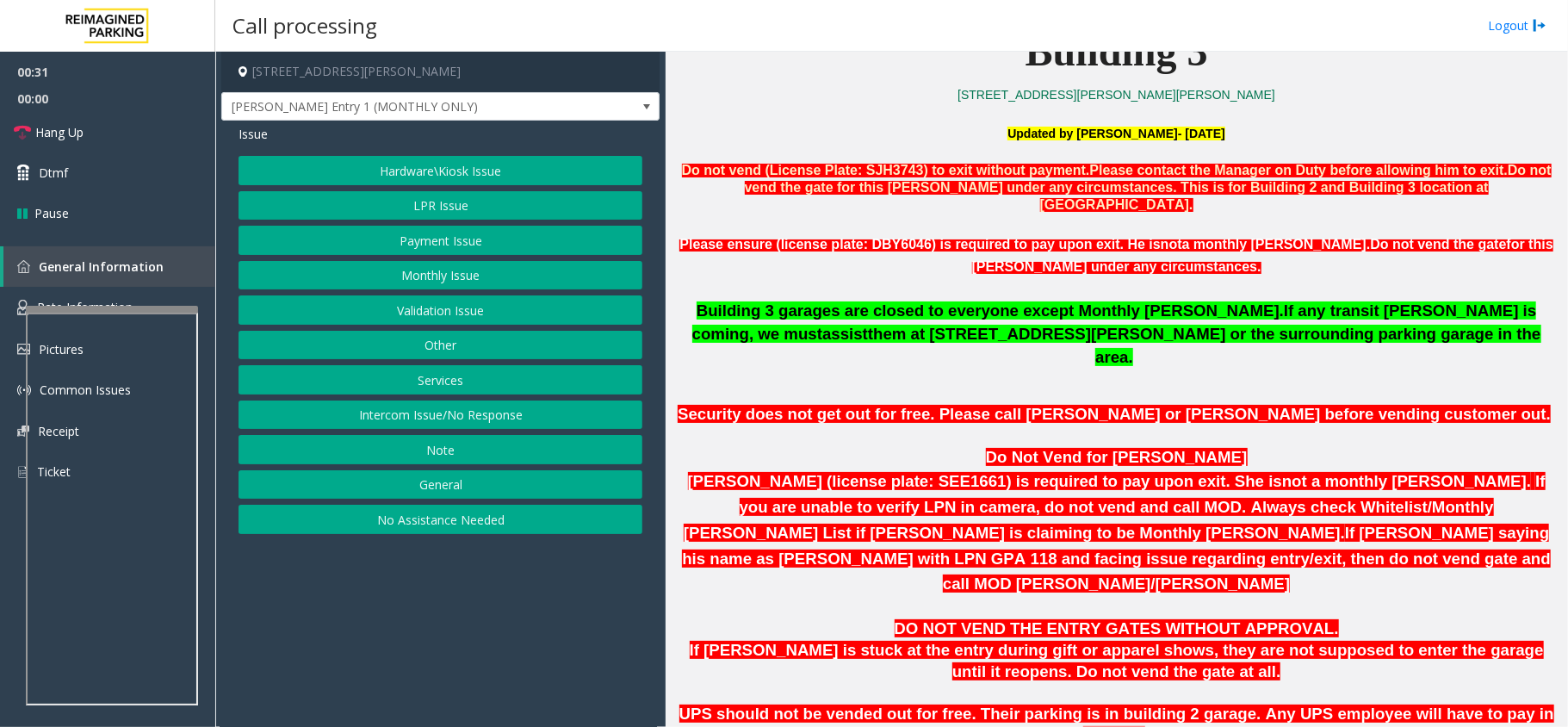
scroll to position [689, 0]
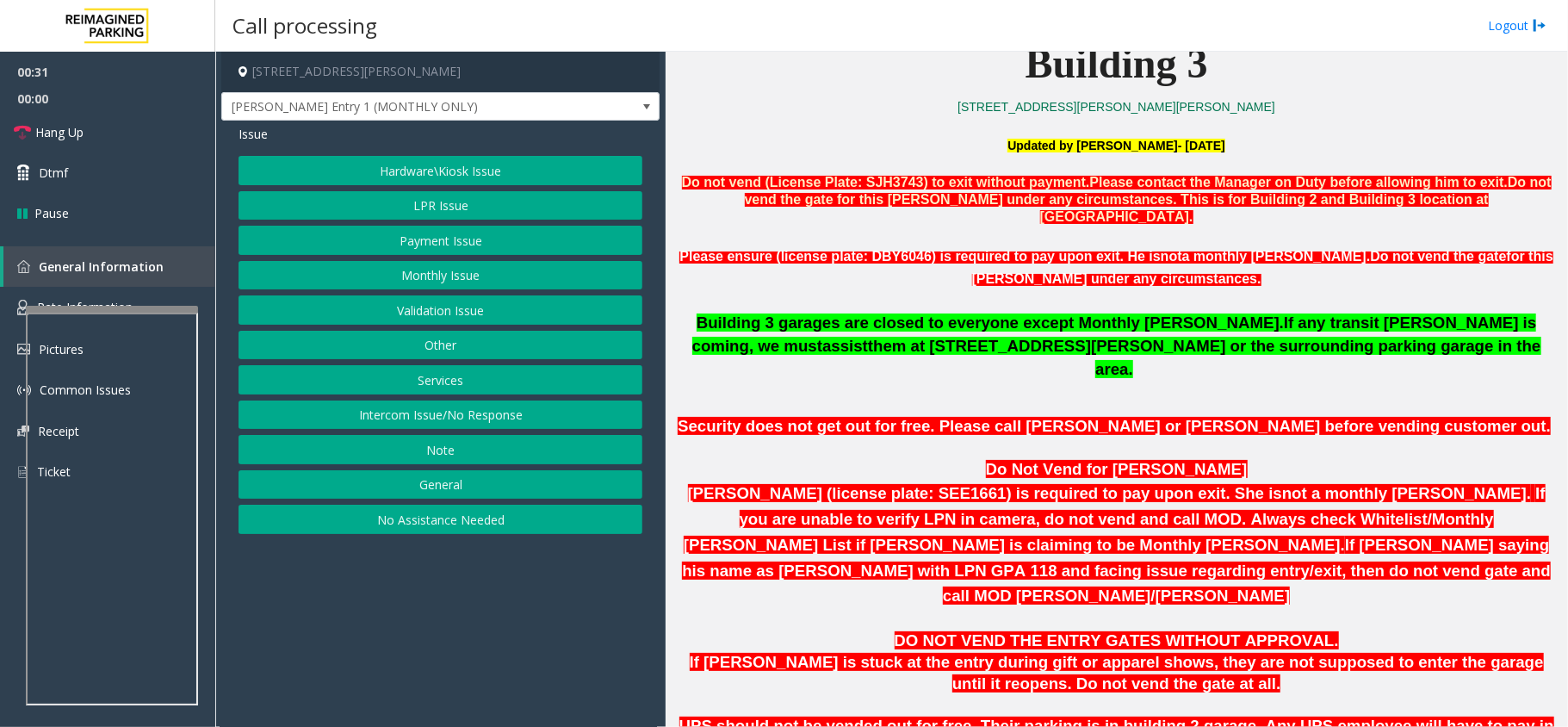
click at [1154, 460] on b "Do Not Vend for [PERSON_NAME]" at bounding box center [1117, 469] width 262 height 18
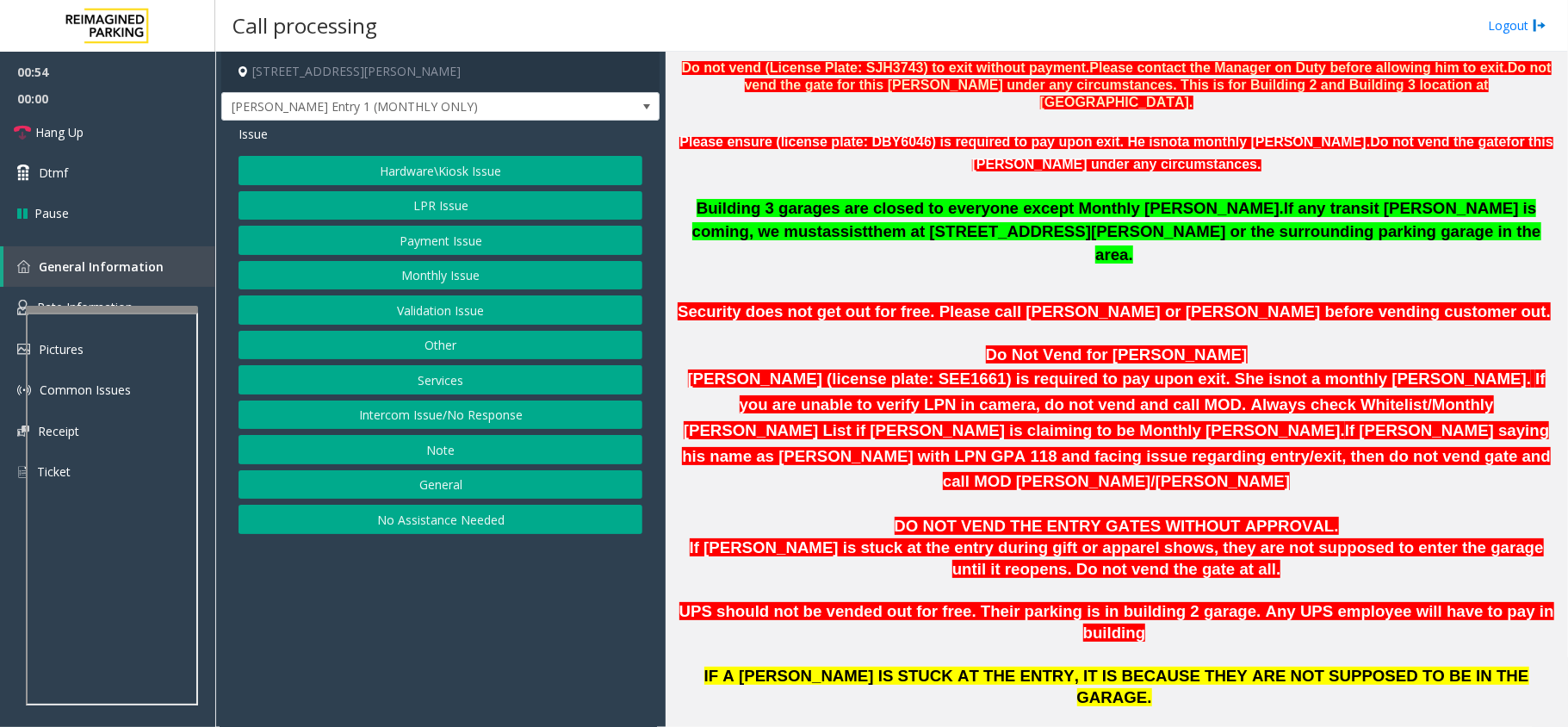
scroll to position [918, 0]
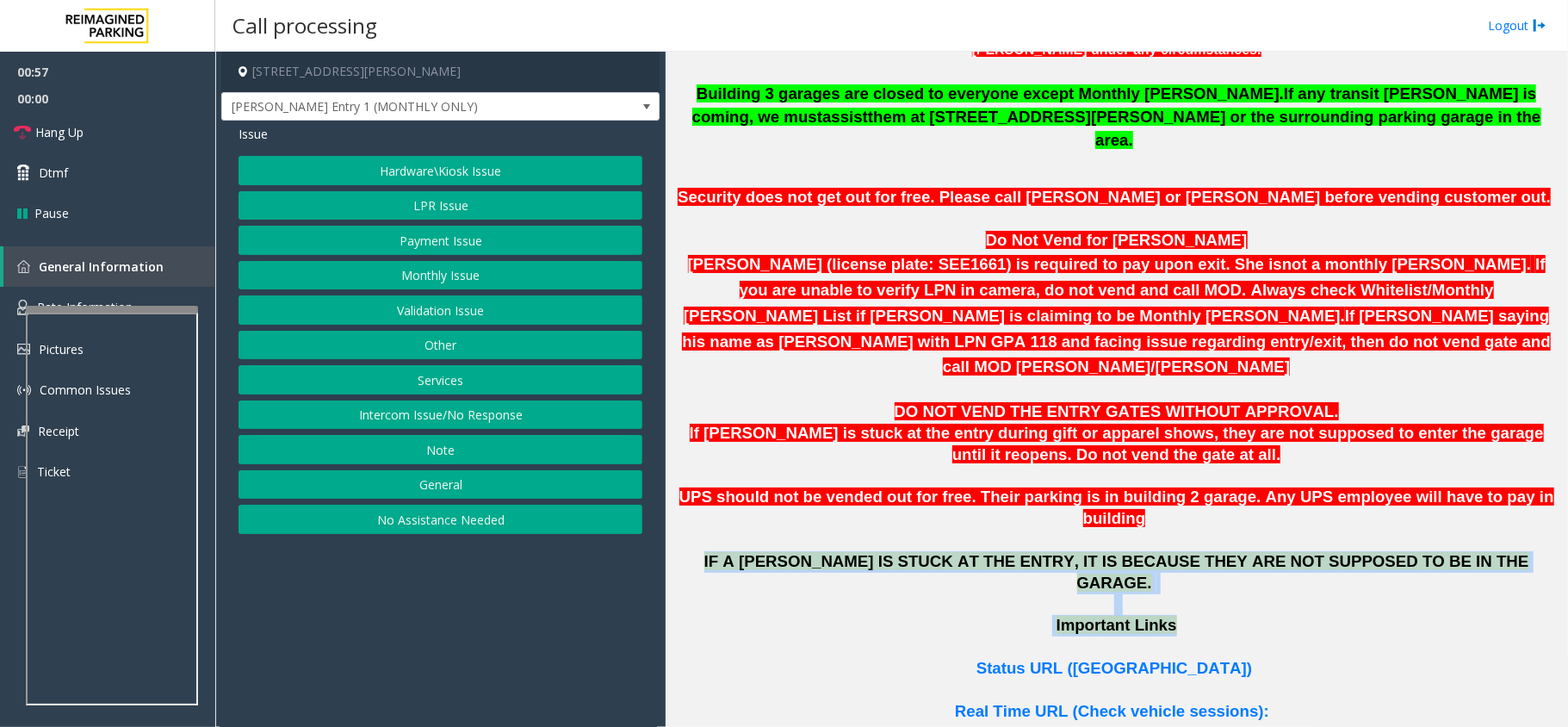
drag, startPoint x: 717, startPoint y: 475, endPoint x: 1159, endPoint y: 524, distance: 444.7
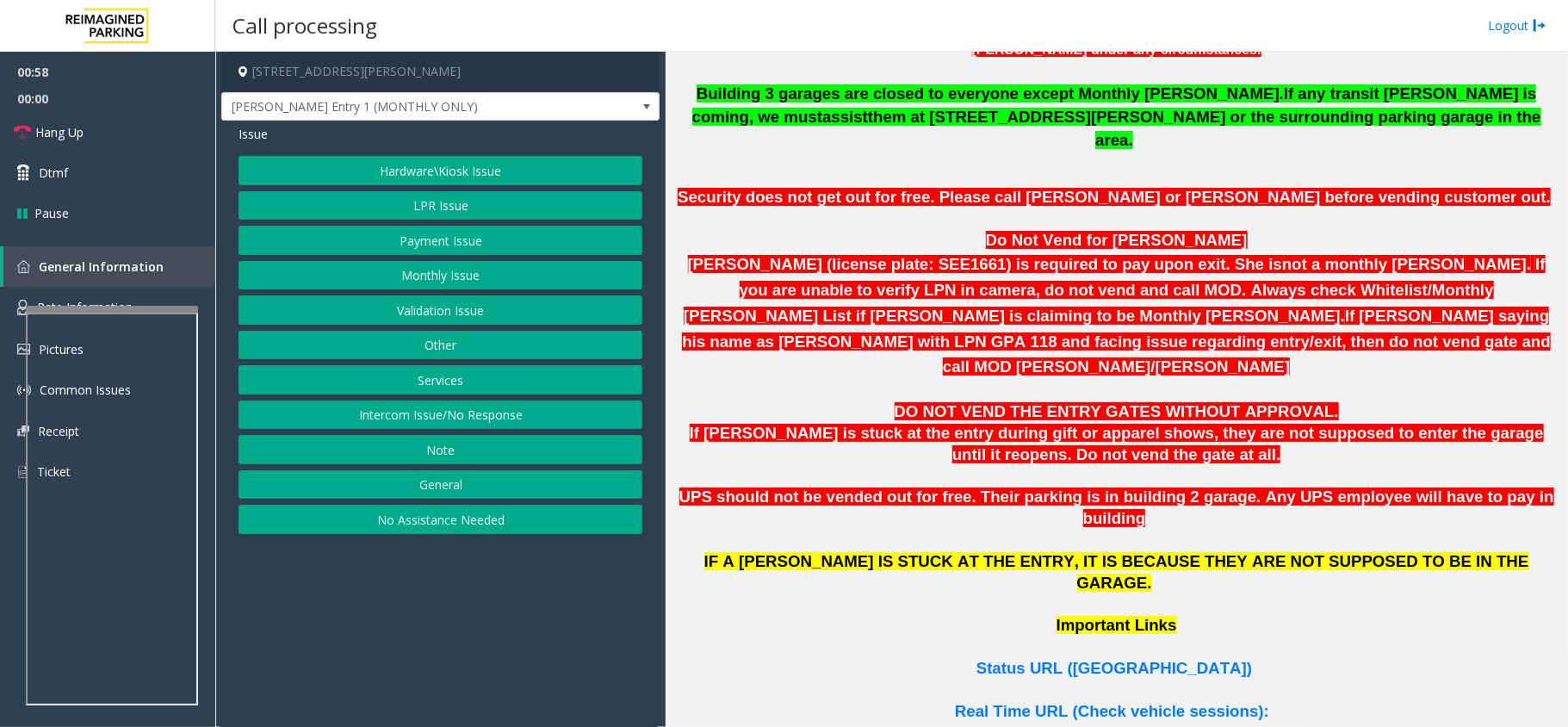
click at [1288, 530] on p at bounding box center [1117, 541] width 890 height 22
click at [448, 170] on button "Hardware\Kiosk Issue" at bounding box center [440, 170] width 404 height 29
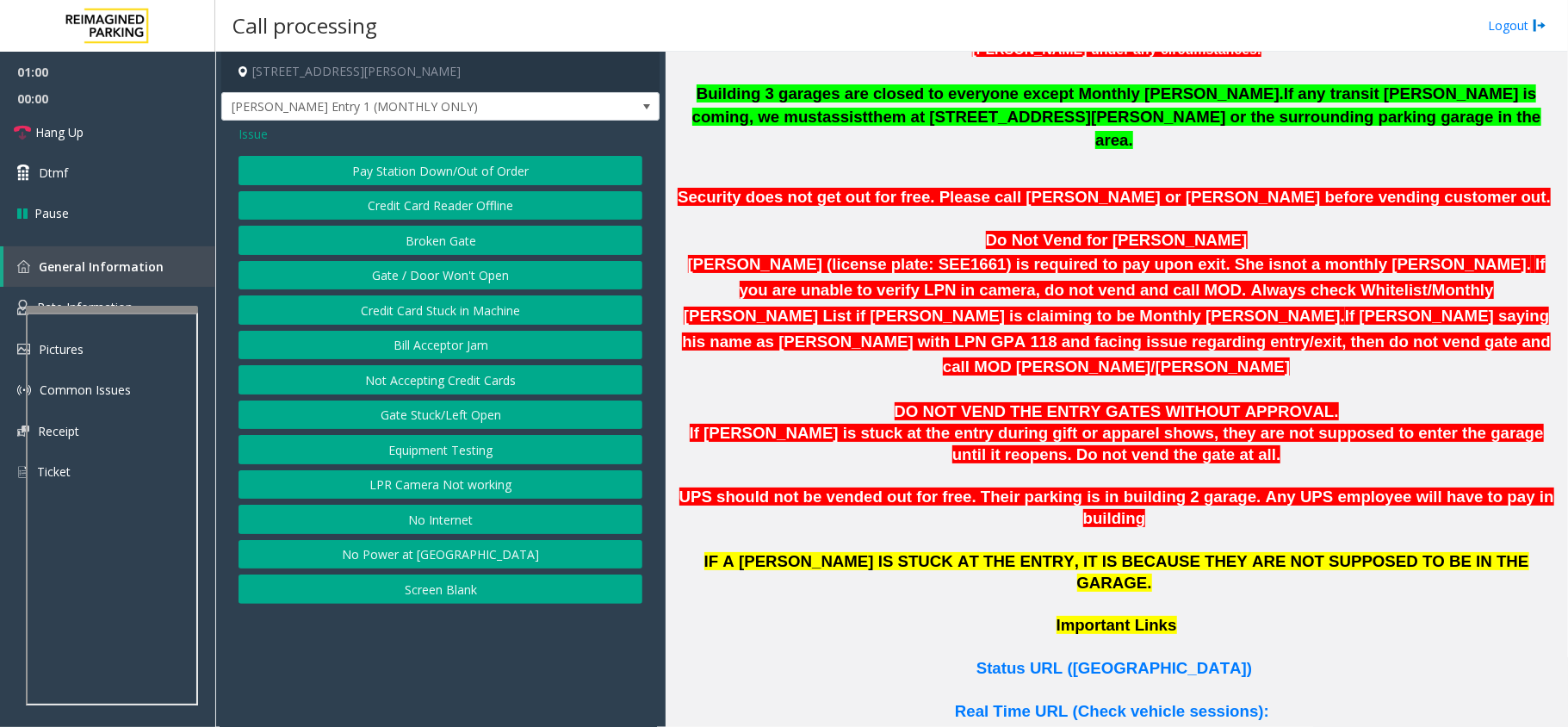
click at [448, 311] on button "Credit Card Stuck in Machine" at bounding box center [440, 310] width 404 height 29
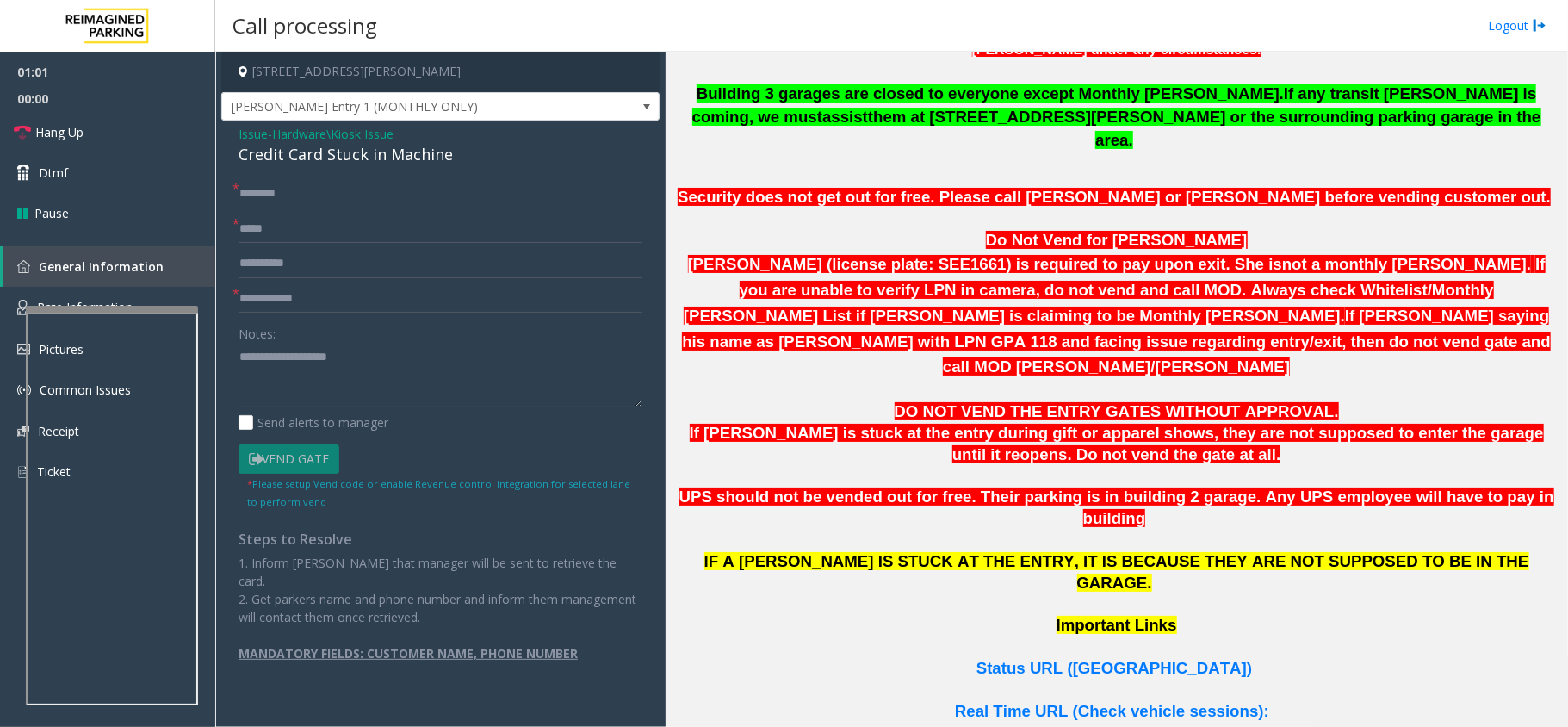
click at [341, 138] on span "Hardware\Kiosk Issue" at bounding box center [332, 134] width 122 height 18
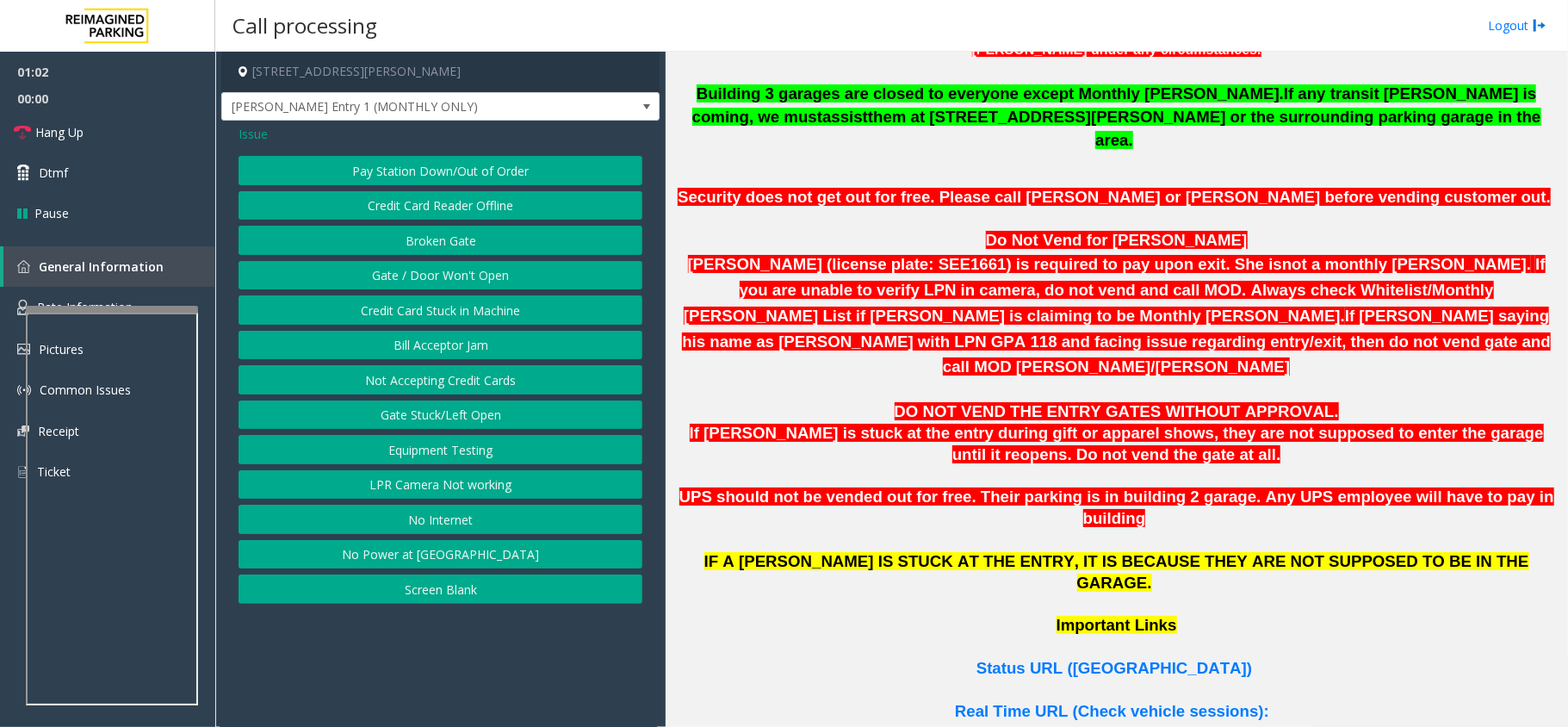
click at [421, 266] on button "Gate / Door Won't Open" at bounding box center [440, 276] width 404 height 29
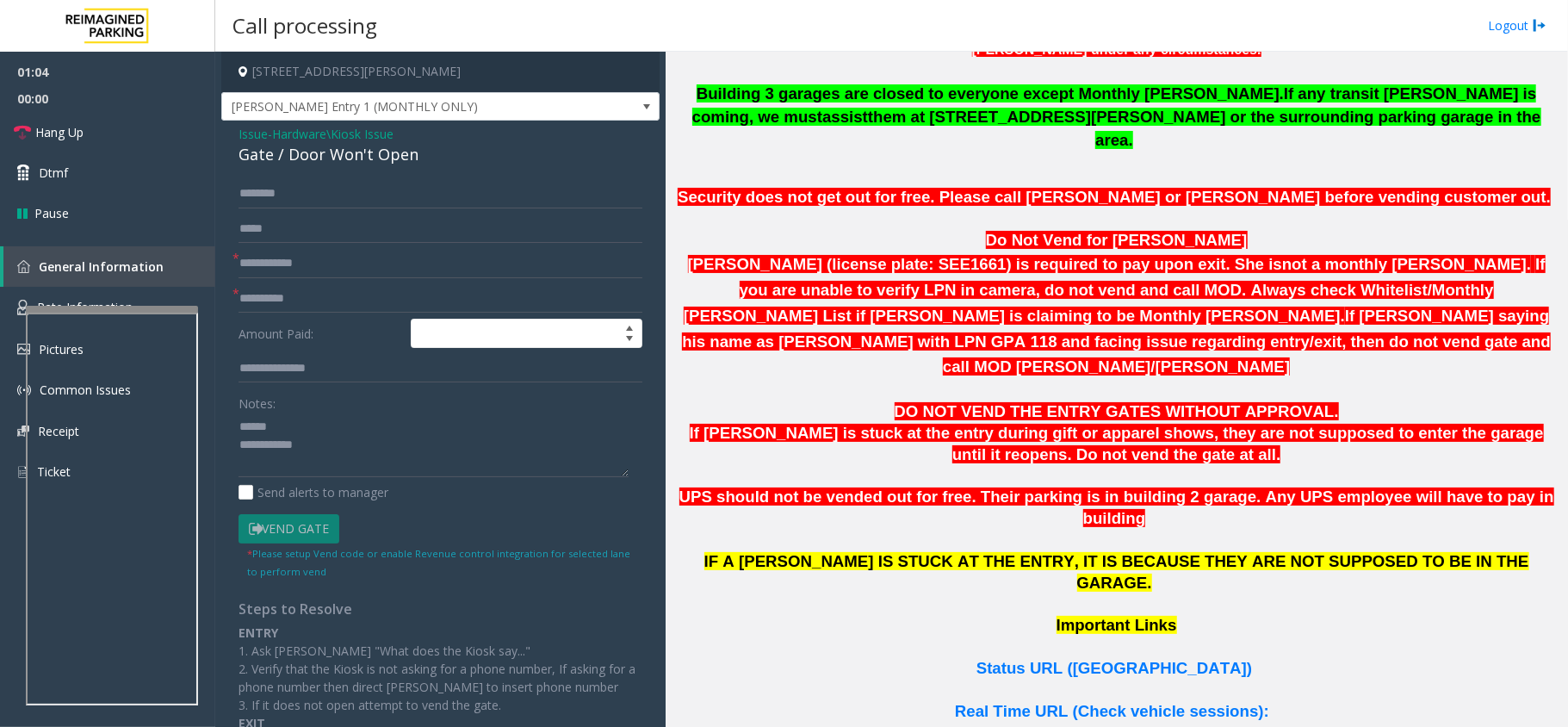
click at [338, 159] on div "Gate / Door Won't Open" at bounding box center [440, 154] width 404 height 23
copy div "Gate / Door Won't Open"
click at [335, 426] on textarea at bounding box center [434, 445] width 390 height 65
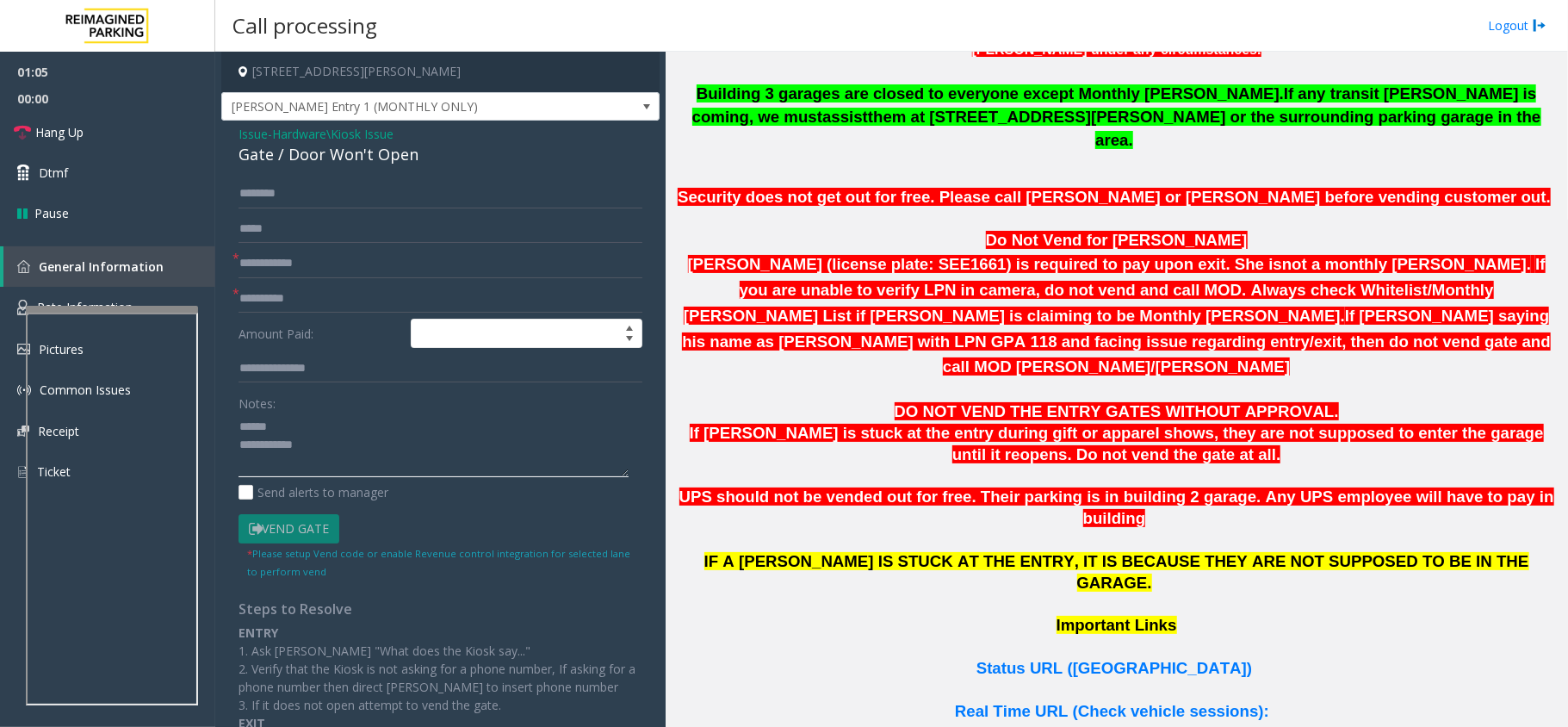
paste textarea "**********"
type textarea "**********"
click at [335, 309] on input "text" at bounding box center [440, 298] width 404 height 29
type input "**"
click at [342, 256] on input "text" at bounding box center [440, 264] width 404 height 29
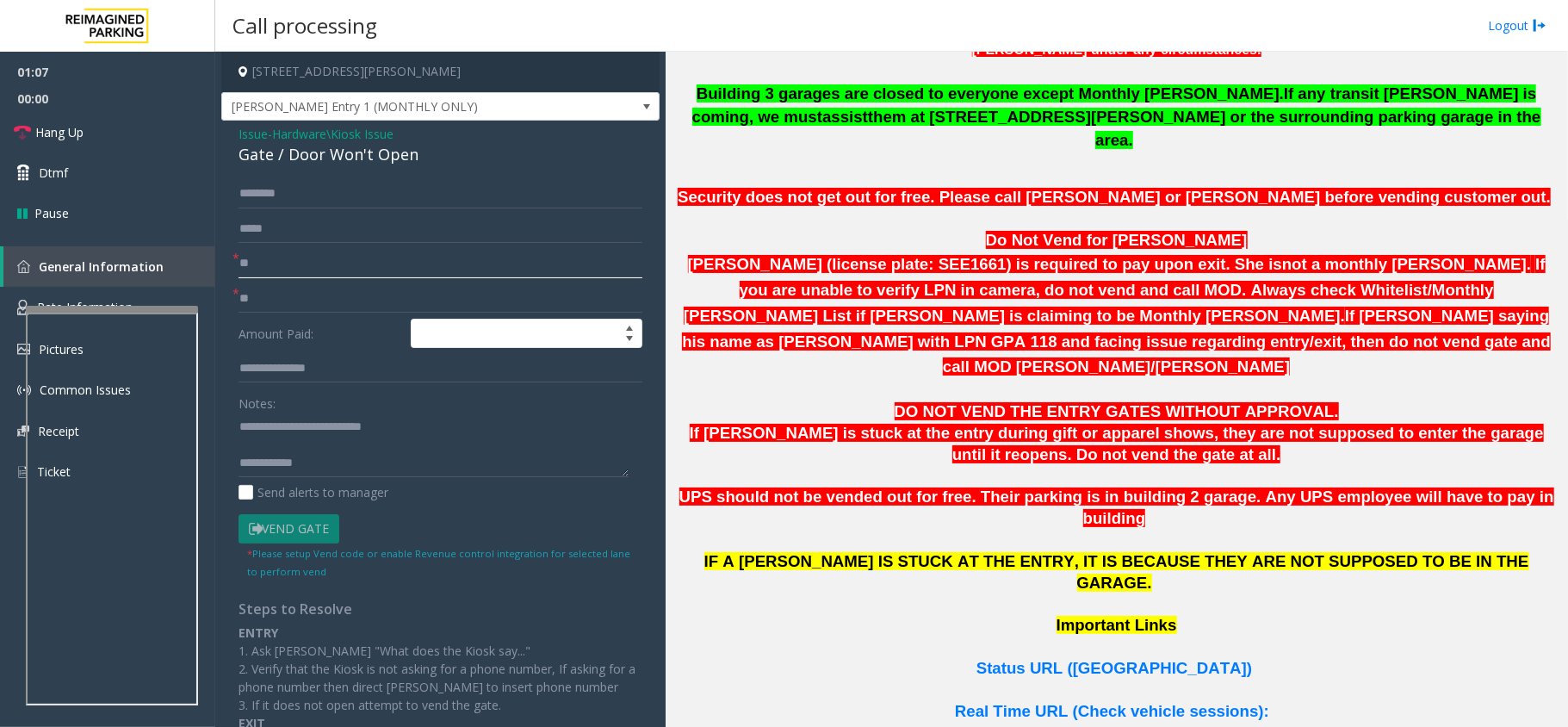
type input "**"
click at [380, 475] on textarea at bounding box center [434, 445] width 390 height 65
click at [381, 472] on textarea at bounding box center [434, 445] width 390 height 65
click at [52, 117] on link "Hang Up" at bounding box center [107, 132] width 215 height 40
click at [431, 455] on textarea at bounding box center [434, 445] width 390 height 65
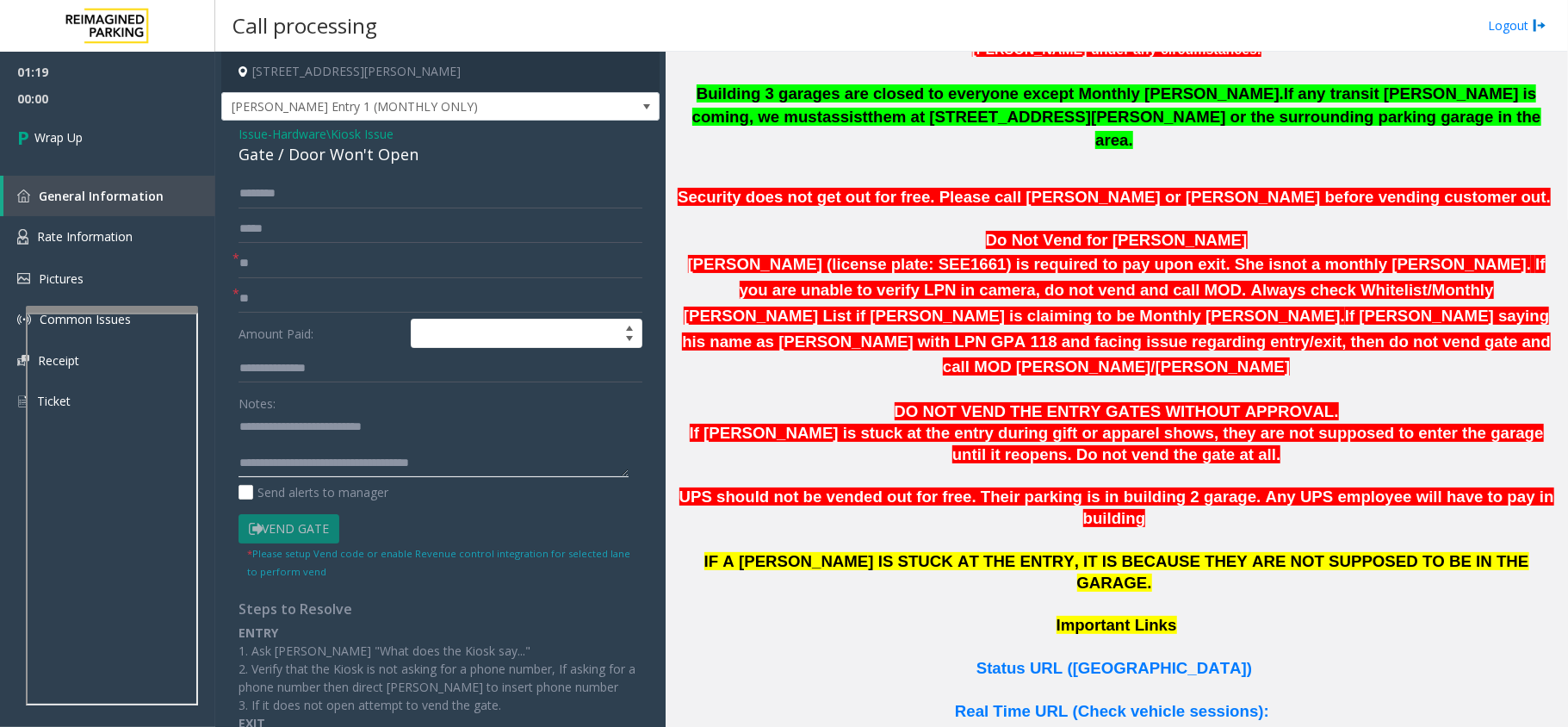
click at [431, 455] on textarea at bounding box center [434, 445] width 390 height 65
type textarea "**********"
click at [96, 138] on link "Wrap Up" at bounding box center [107, 136] width 215 height 50
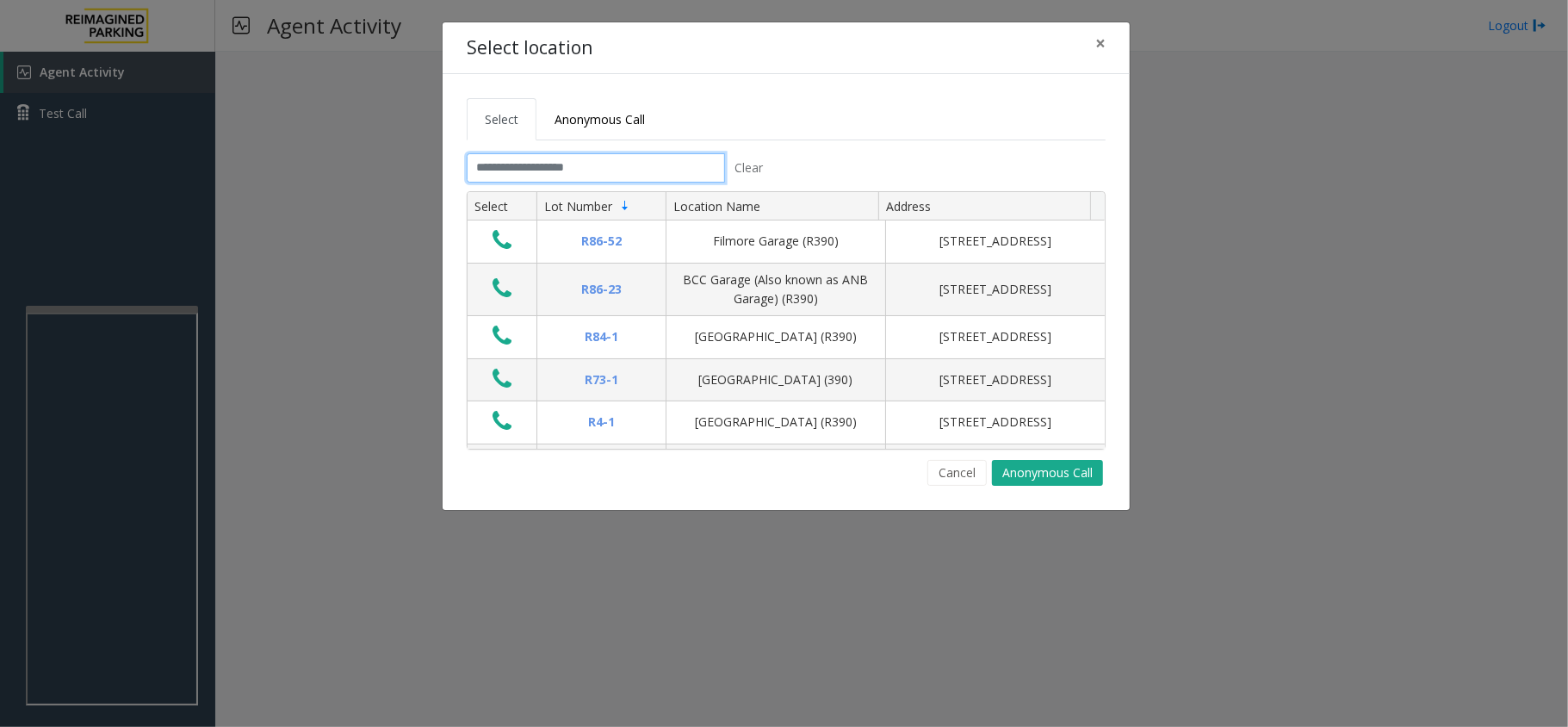
click at [710, 167] on input "text" at bounding box center [596, 168] width 258 height 29
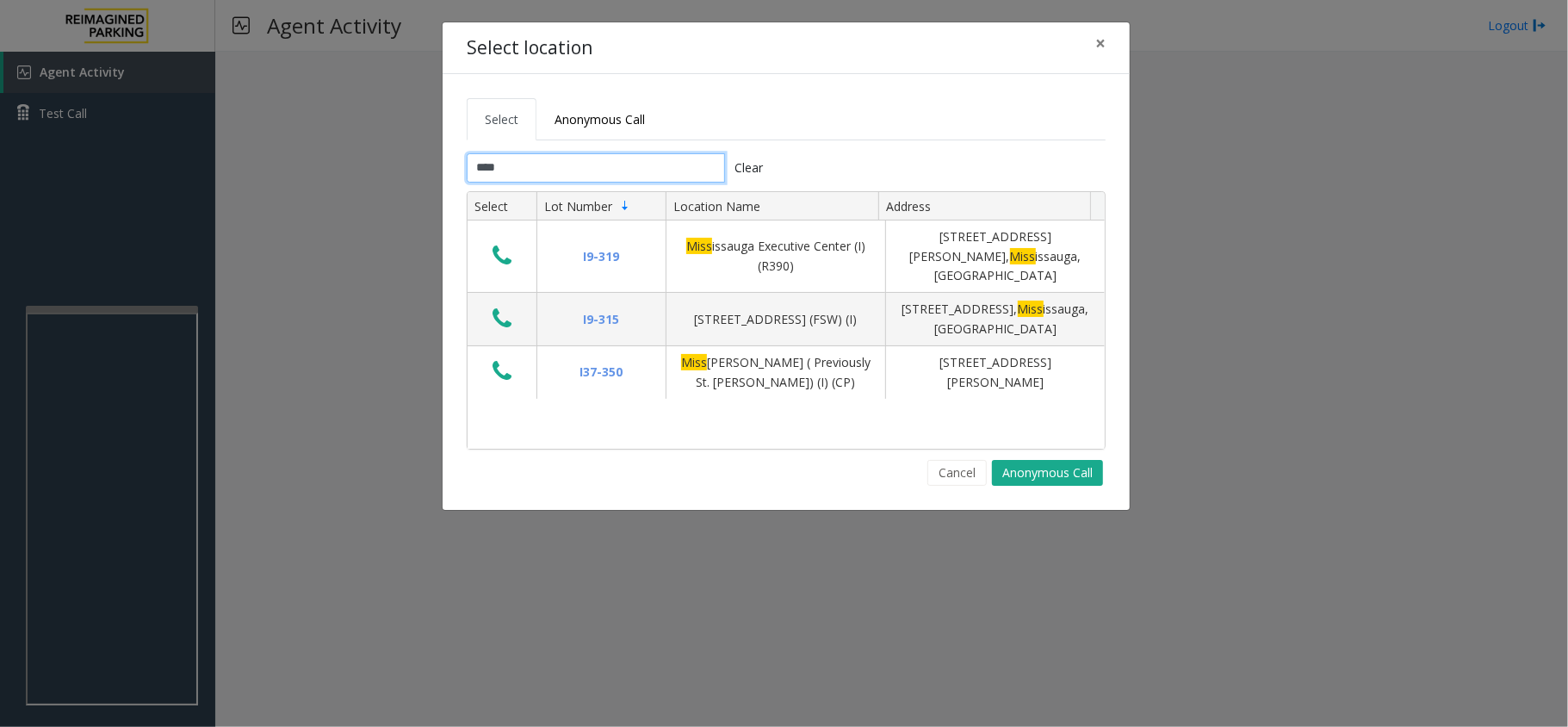
type input "****"
drag, startPoint x: 463, startPoint y: 50, endPoint x: 610, endPoint y: 57, distance: 147.2
click at [610, 57] on div "Select location ×" at bounding box center [786, 48] width 687 height 52
click at [1096, 47] on span "×" at bounding box center [1100, 43] width 10 height 24
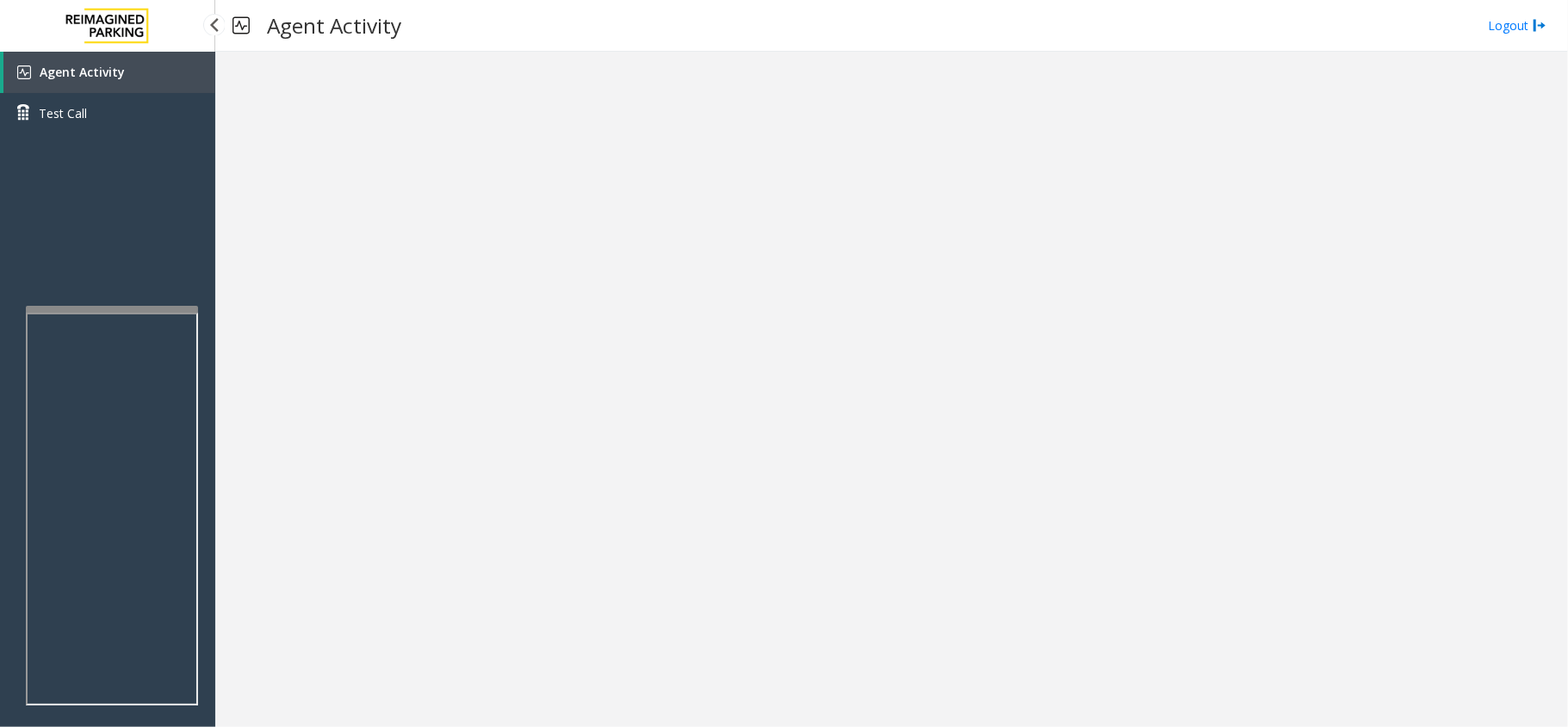
drag, startPoint x: 112, startPoint y: 55, endPoint x: 122, endPoint y: 319, distance: 264.2
click at [112, 55] on link "Agent Activity" at bounding box center [109, 71] width 211 height 41
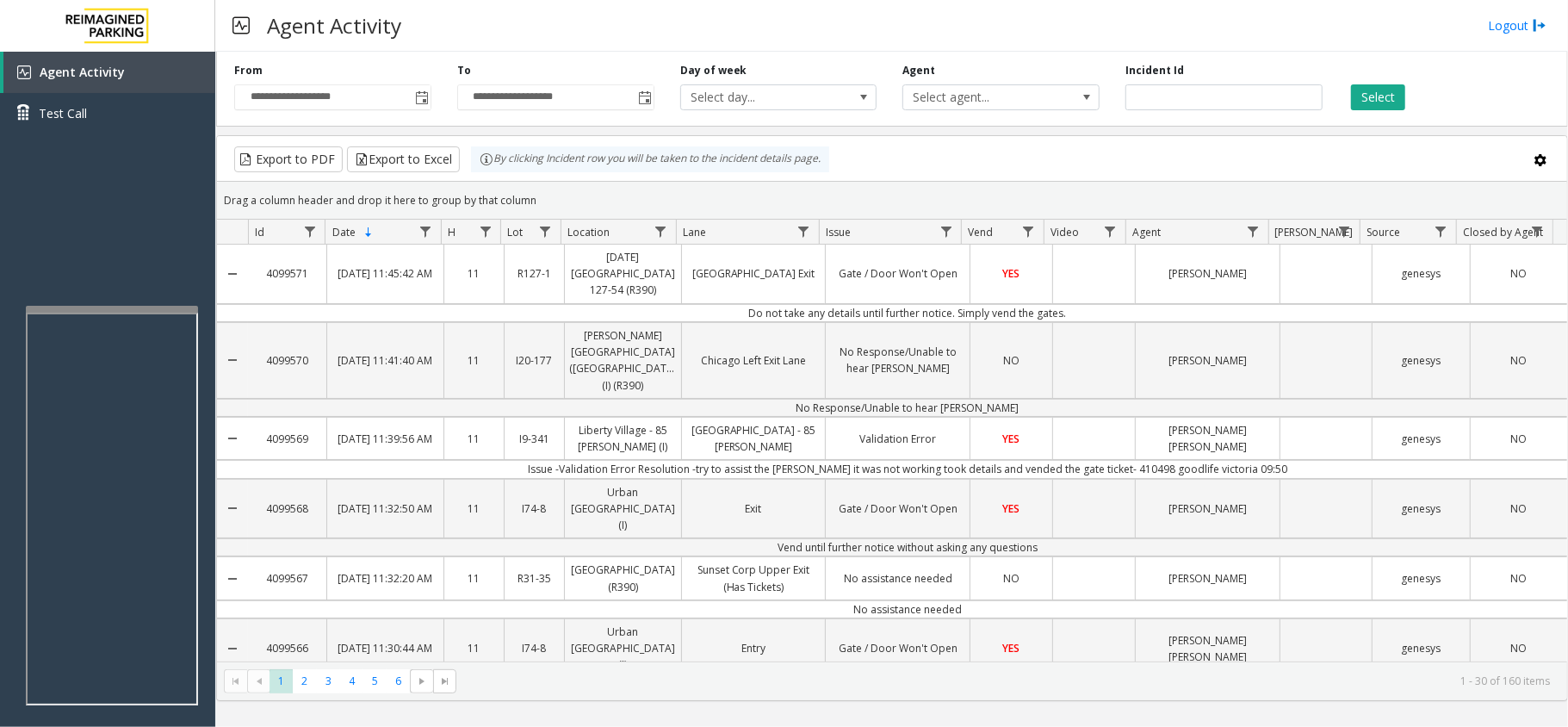
drag, startPoint x: 651, startPoint y: 263, endPoint x: 710, endPoint y: 177, distance: 104.3
click at [710, 177] on kendo-grid "Export to PDF Export to Excel By clicking Incident row you will be taken to the…" at bounding box center [892, 418] width 1352 height 566
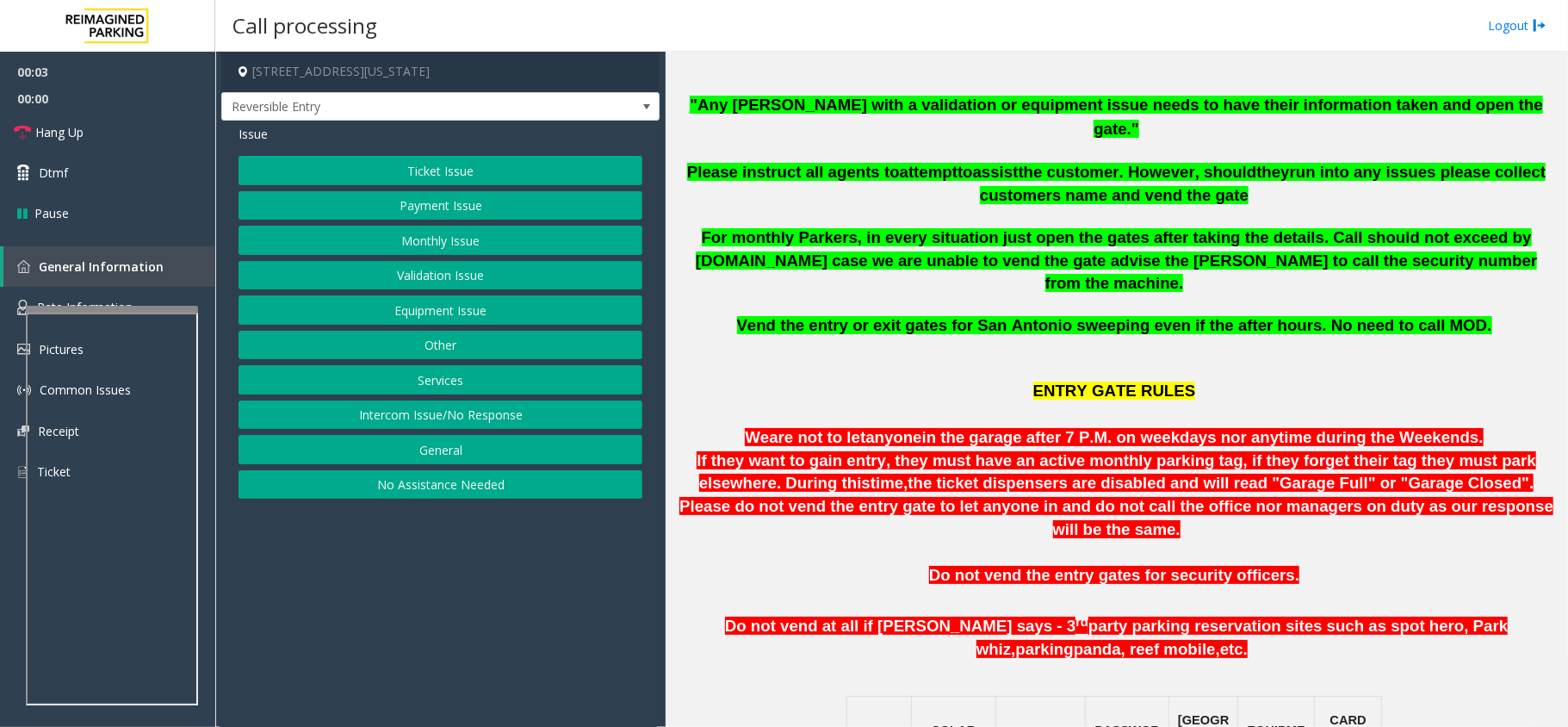
scroll to position [689, 0]
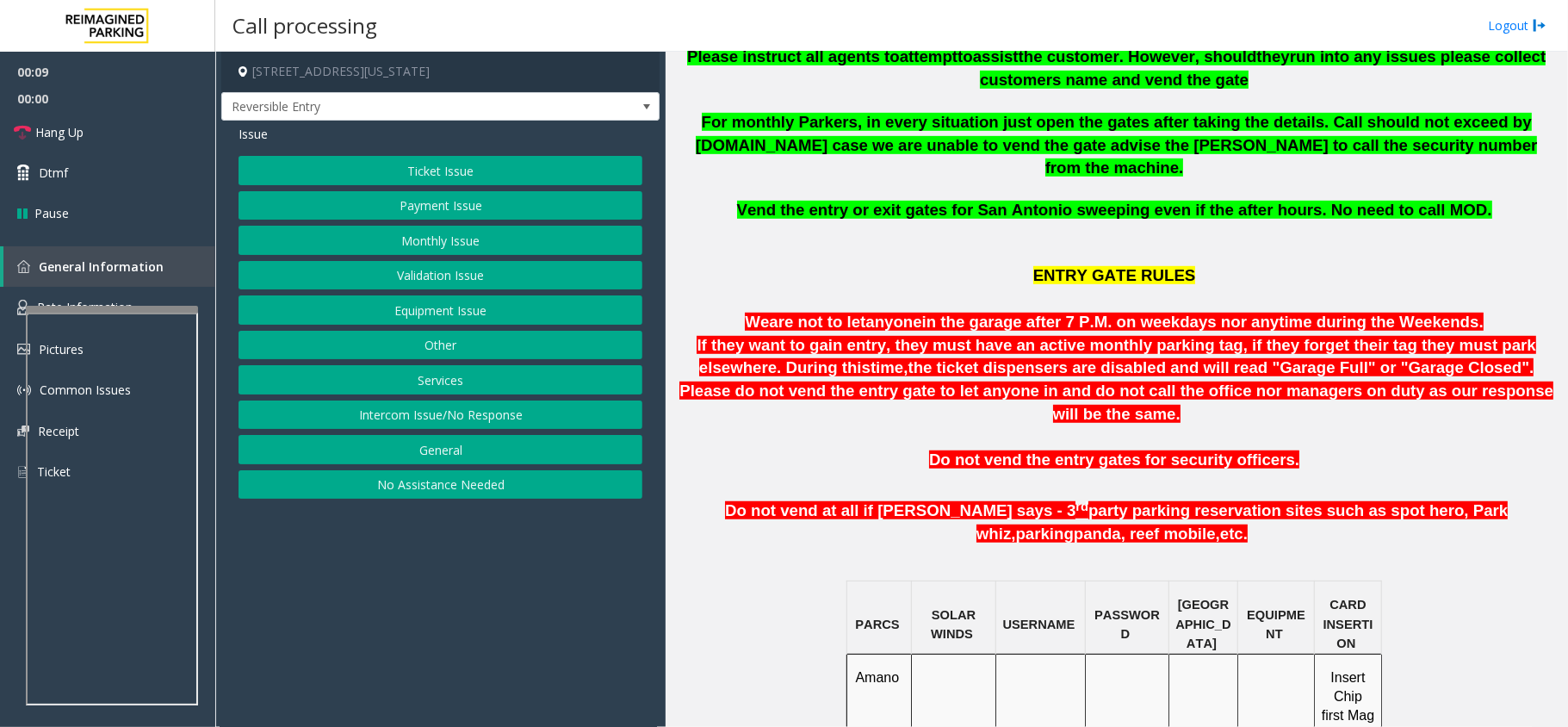
click at [589, 72] on h4 "[STREET_ADDRESS][US_STATE]" at bounding box center [440, 71] width 438 height 40
click at [589, 105] on span "Reversible Entry" at bounding box center [440, 107] width 438 height 29
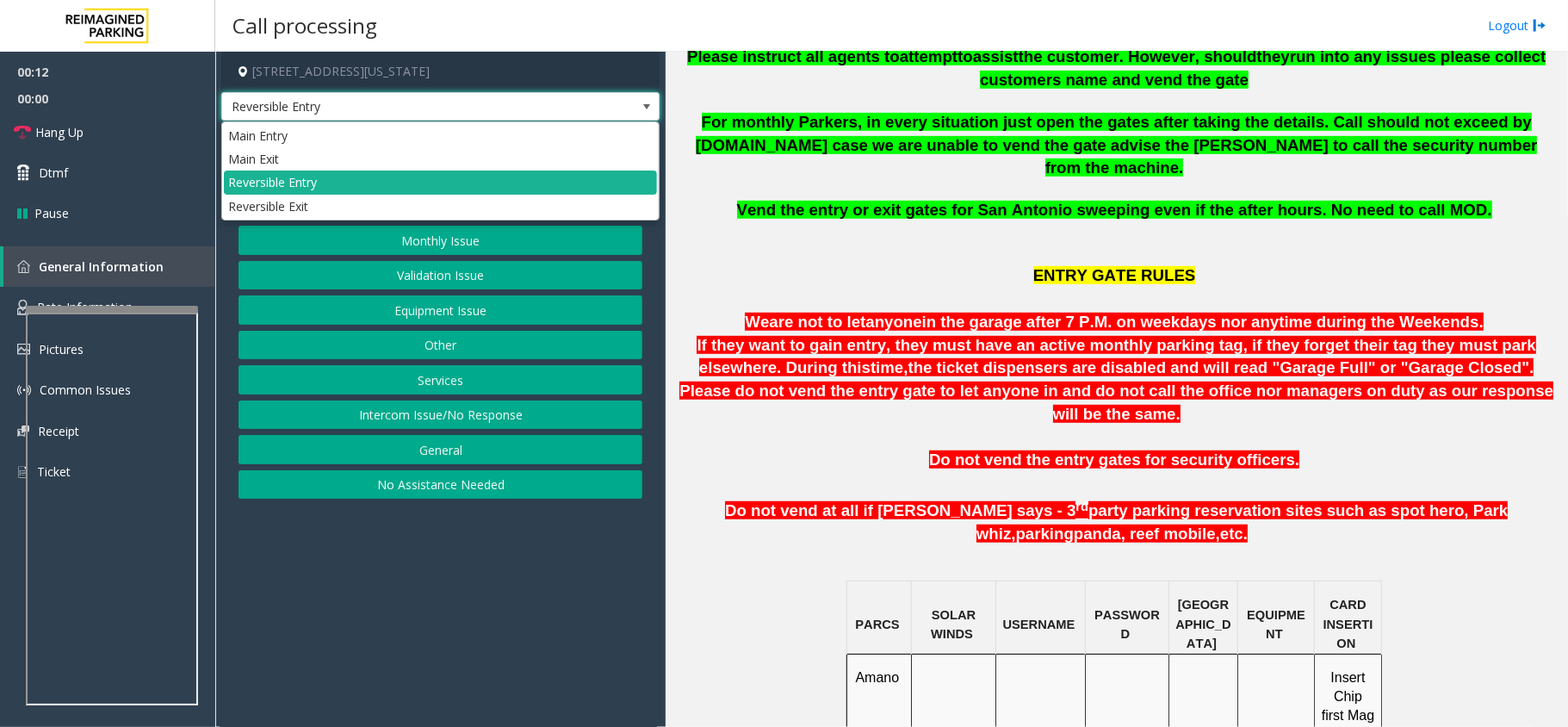
click at [589, 105] on span "Reversible Entry" at bounding box center [440, 107] width 438 height 29
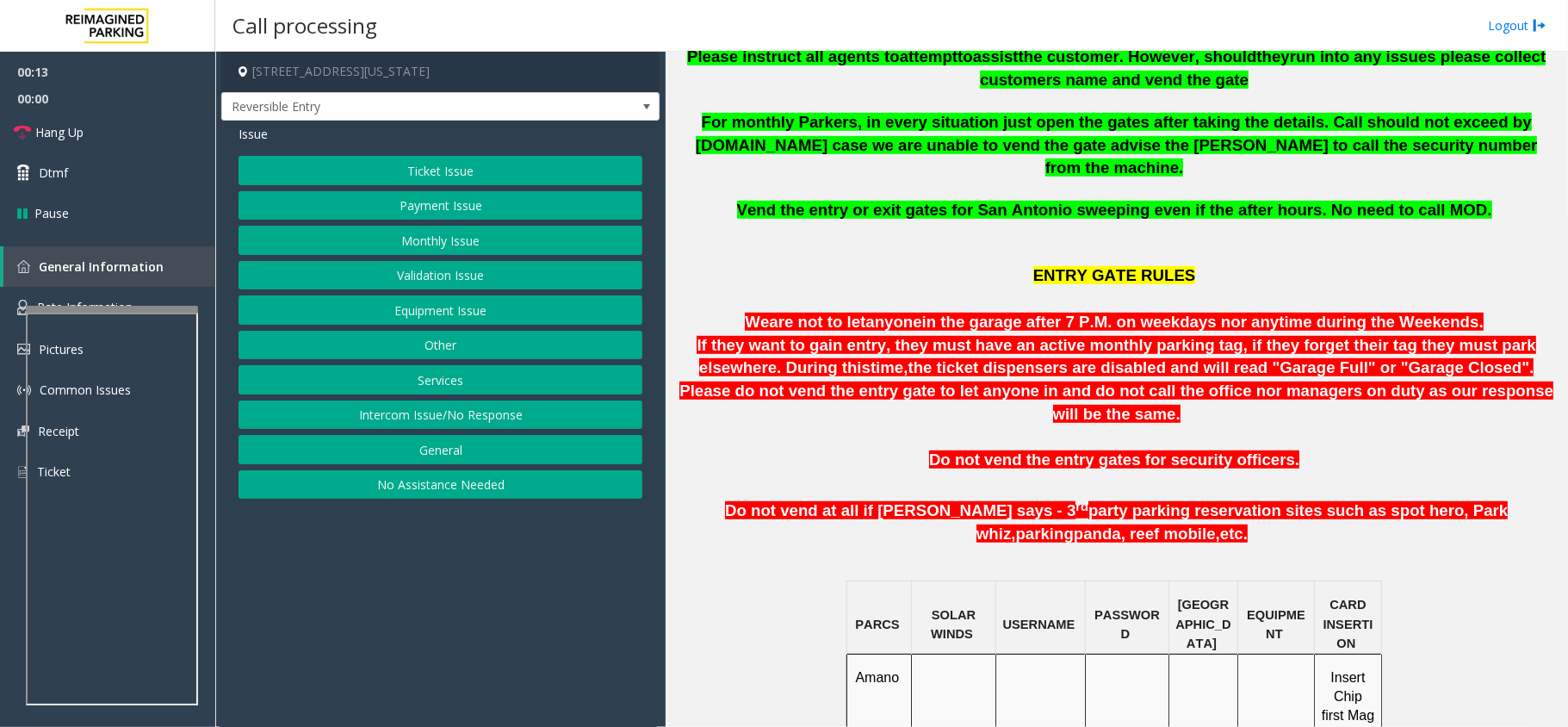
click at [524, 122] on div "Issue Ticket Issue Payment Issue Monthly Issue Validation Issue Equipment Issue…" at bounding box center [440, 314] width 438 height 386
click at [522, 108] on span "Reversible Entry" at bounding box center [397, 107] width 350 height 27
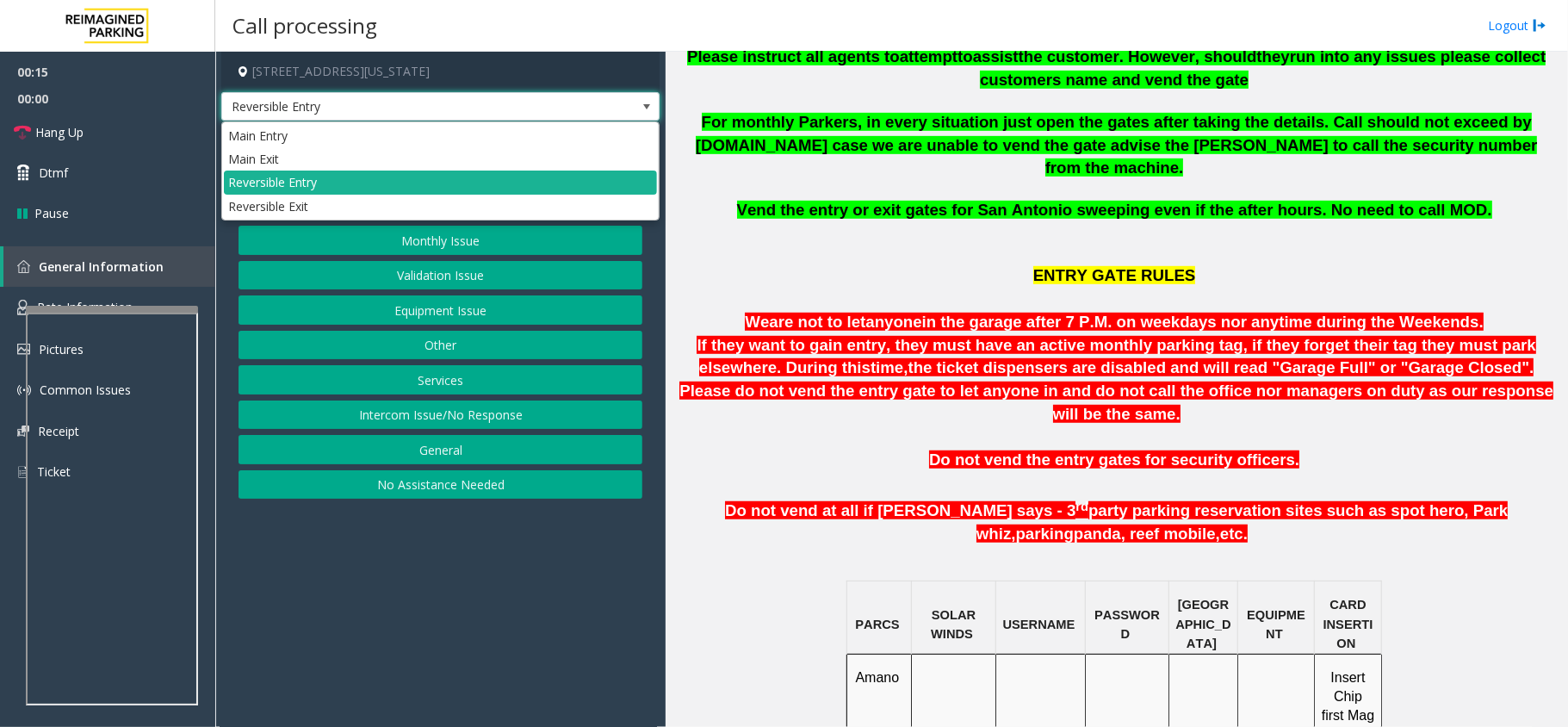
click at [522, 108] on span "Reversible Entry" at bounding box center [397, 107] width 350 height 27
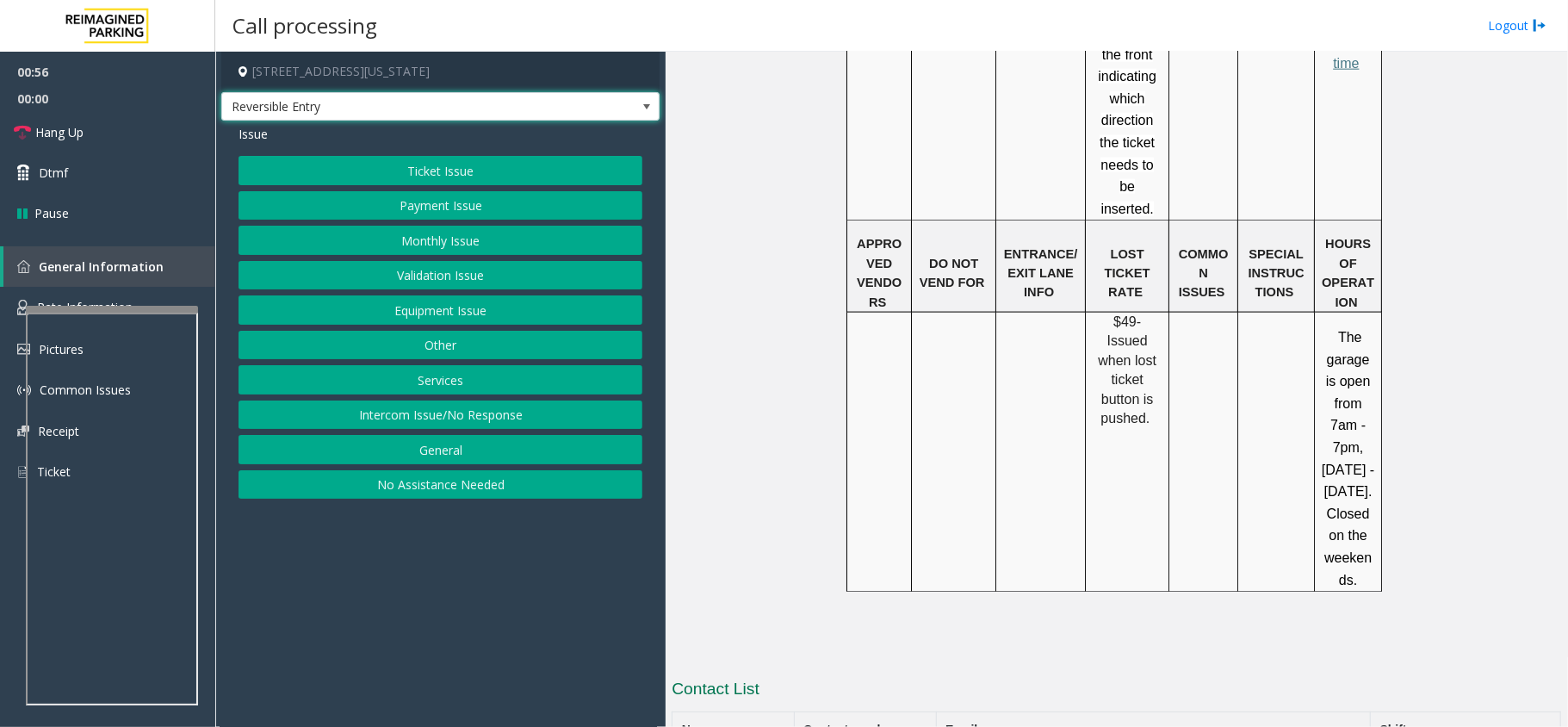
scroll to position [1034, 0]
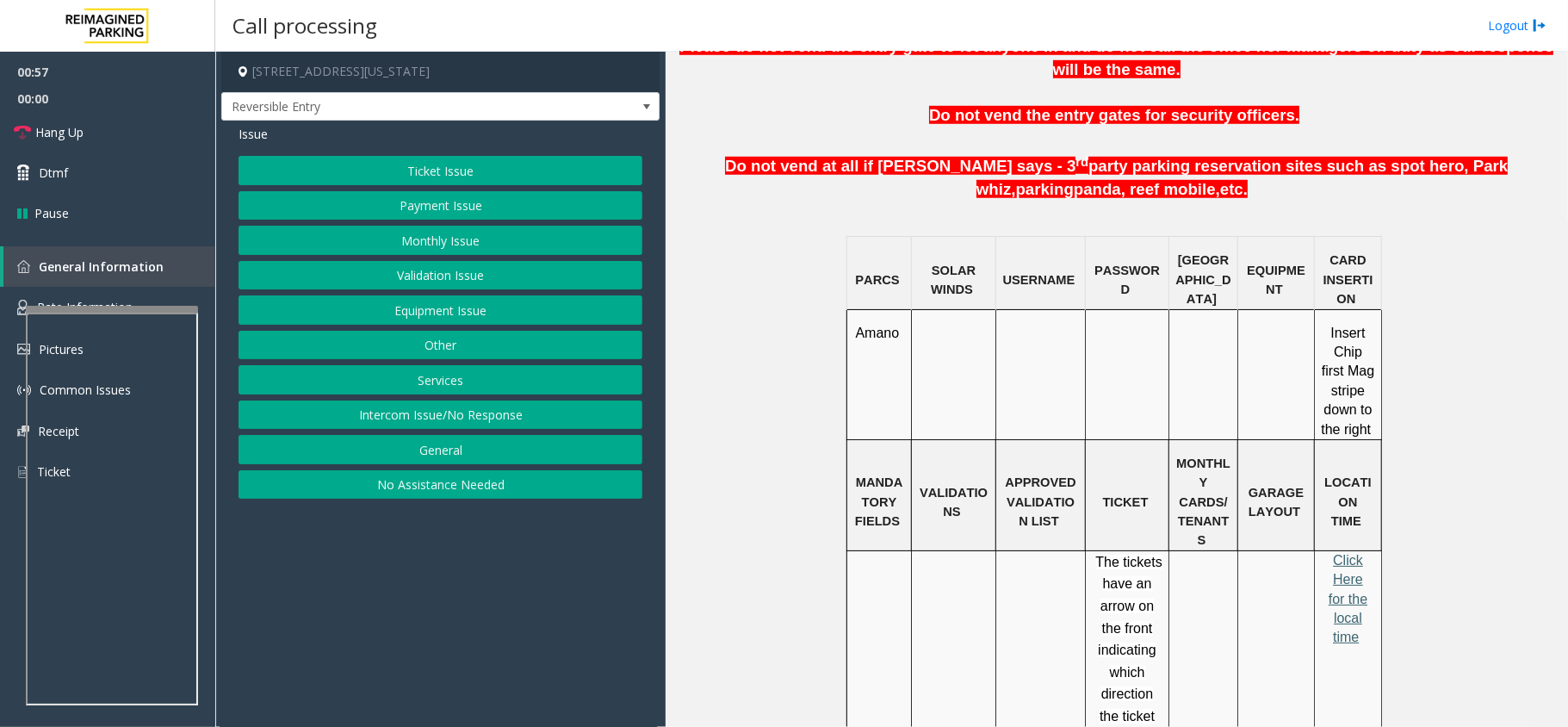
click at [1341, 553] on span "Click Here for the local time" at bounding box center [1347, 599] width 38 height 92
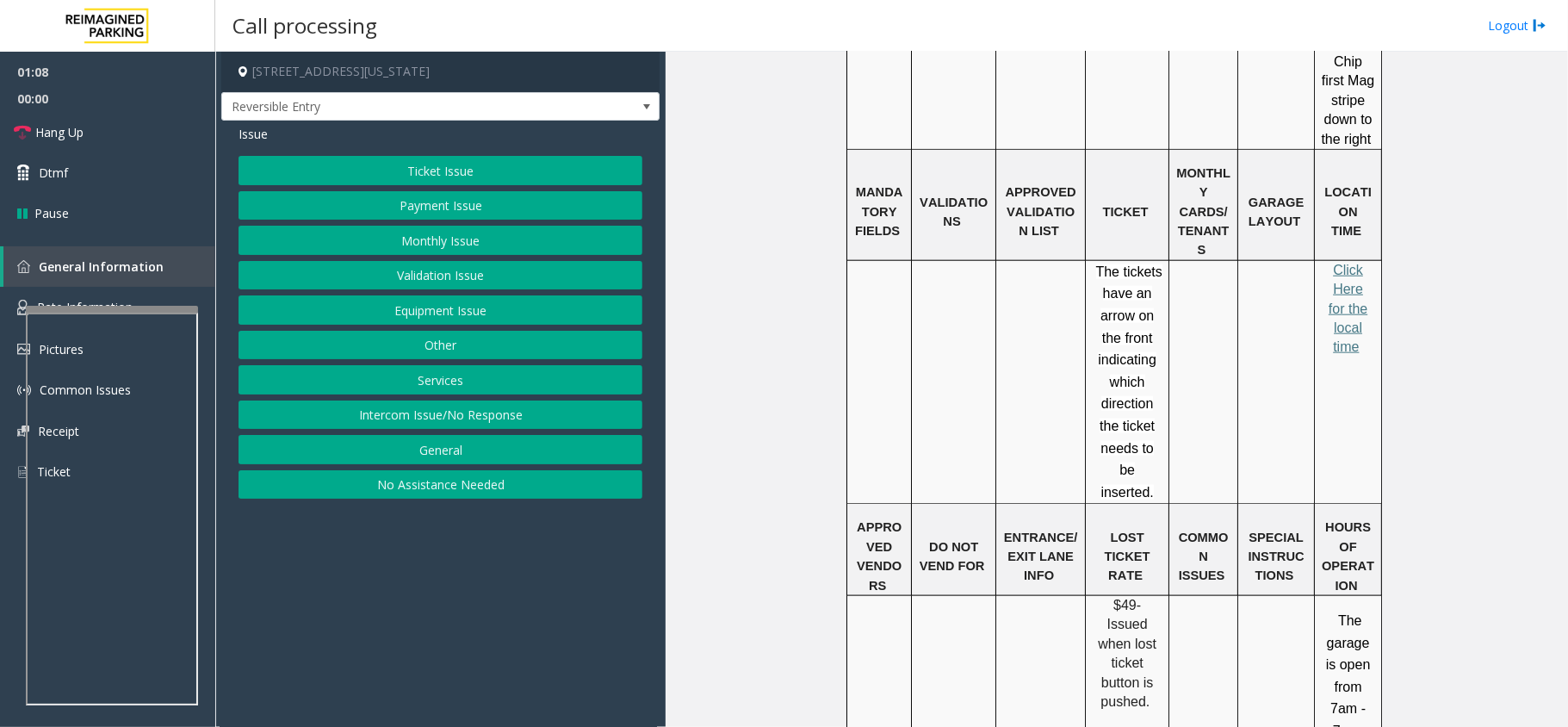
scroll to position [1263, 0]
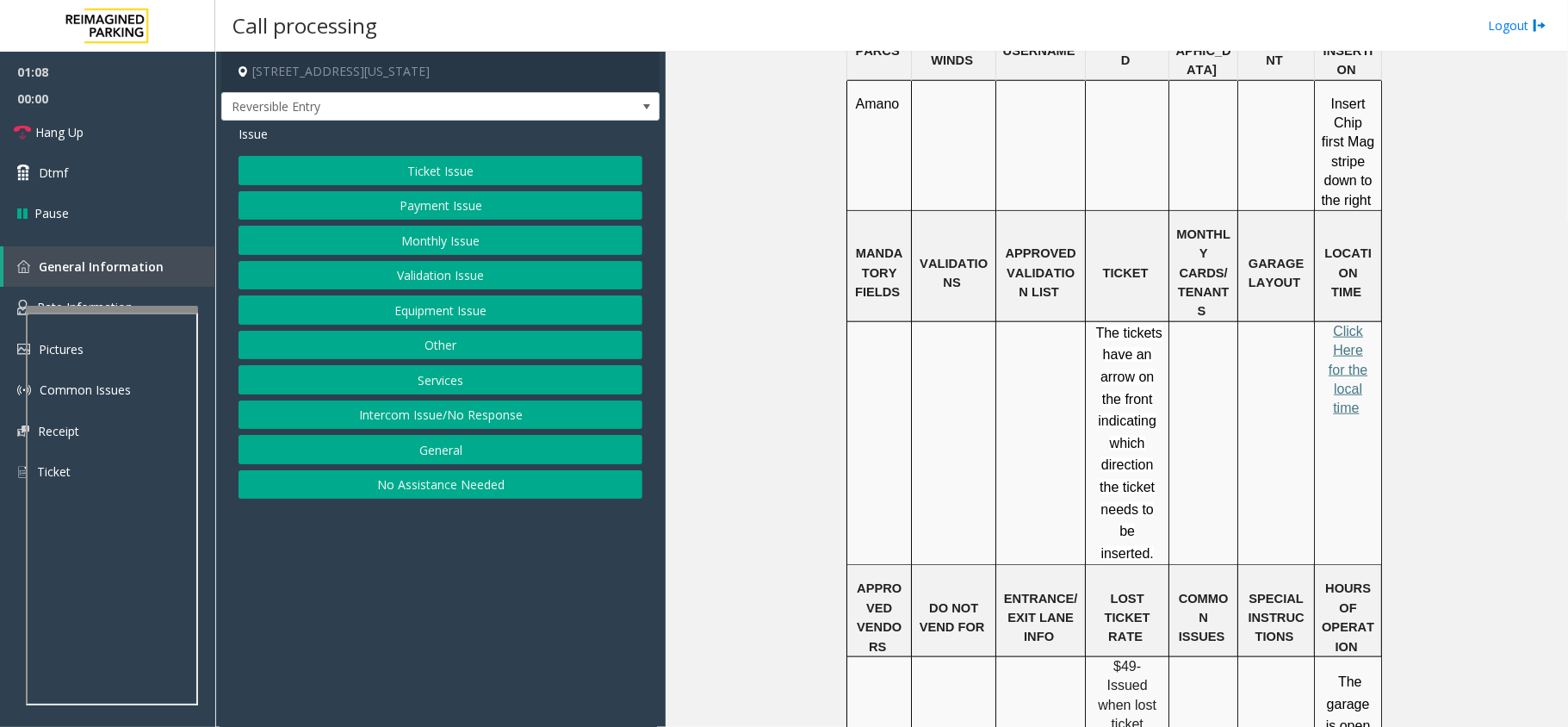
click at [1331, 322] on p "Click Here for the local time" at bounding box center [1347, 370] width 54 height 96
click at [1356, 322] on p "Click Here for the local time" at bounding box center [1347, 370] width 54 height 96
click at [1351, 324] on span "Click Here for the local time" at bounding box center [1347, 370] width 38 height 92
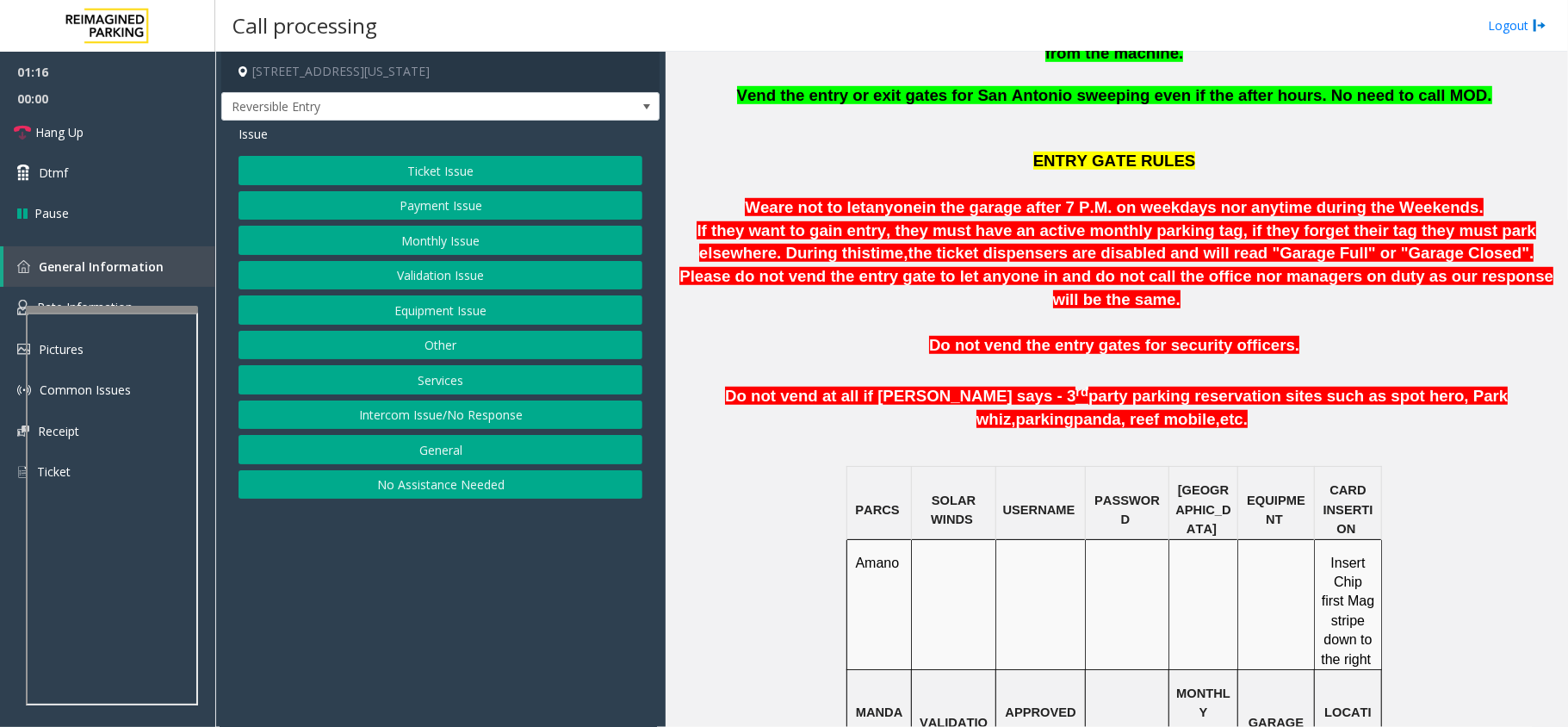
scroll to position [689, 0]
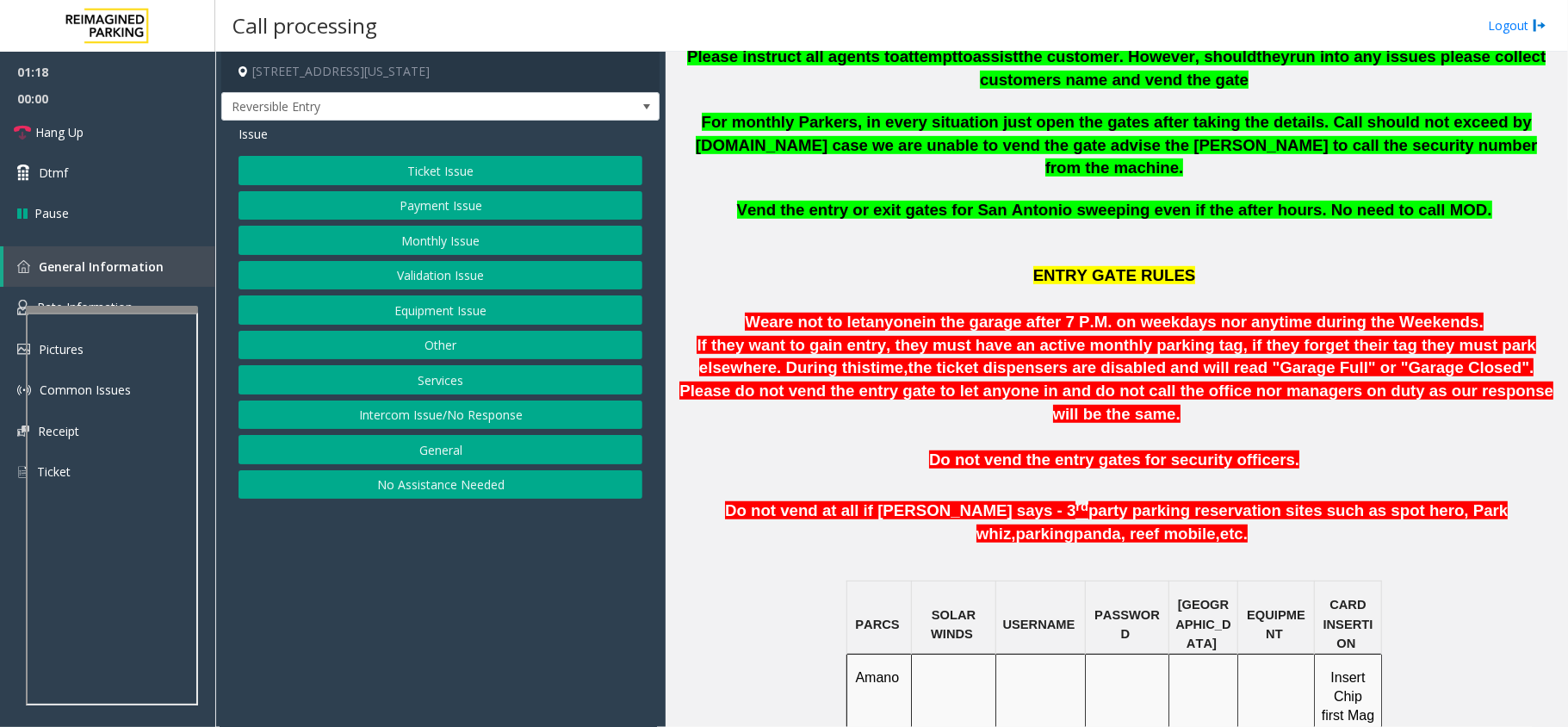
click at [428, 241] on button "Monthly Issue" at bounding box center [440, 240] width 404 height 29
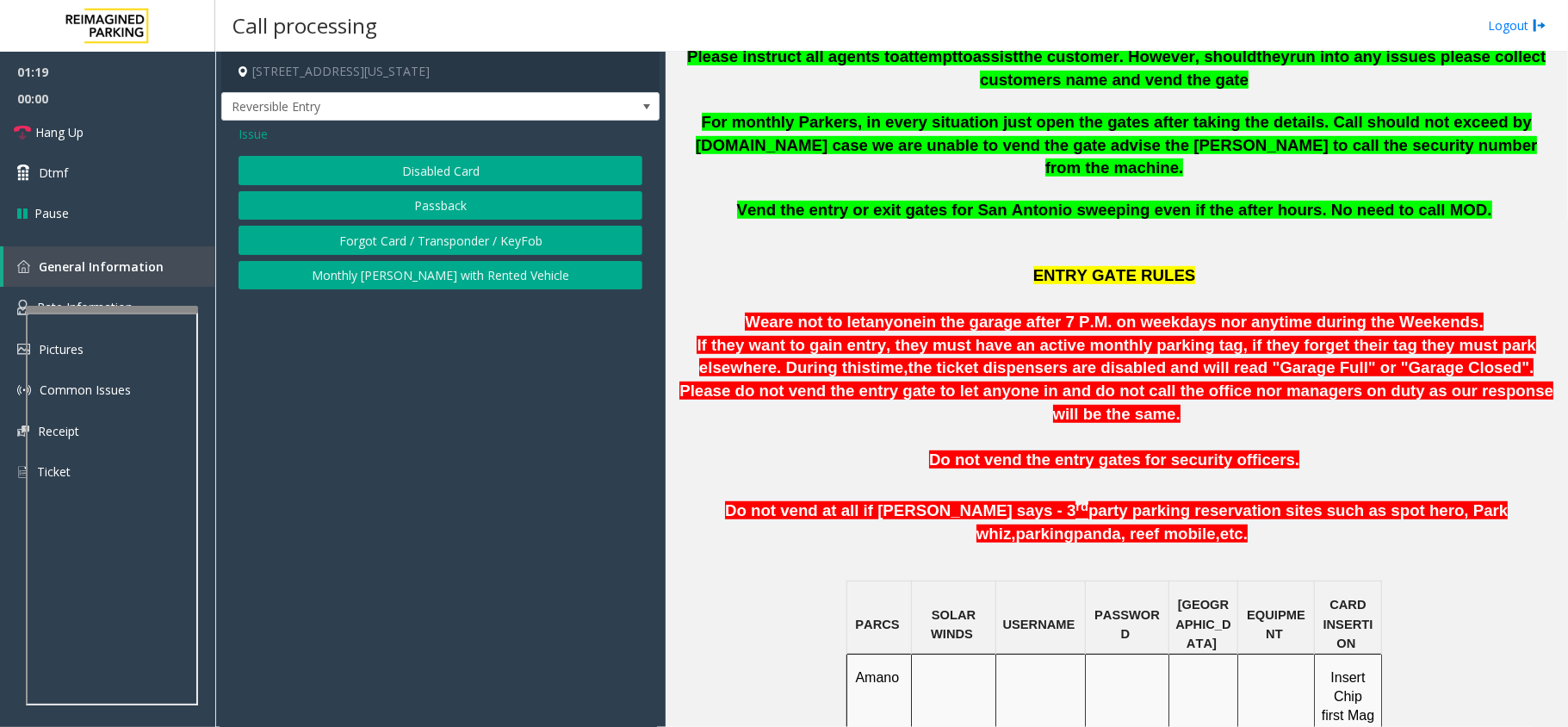
click at [453, 169] on button "Disabled Card" at bounding box center [440, 170] width 404 height 29
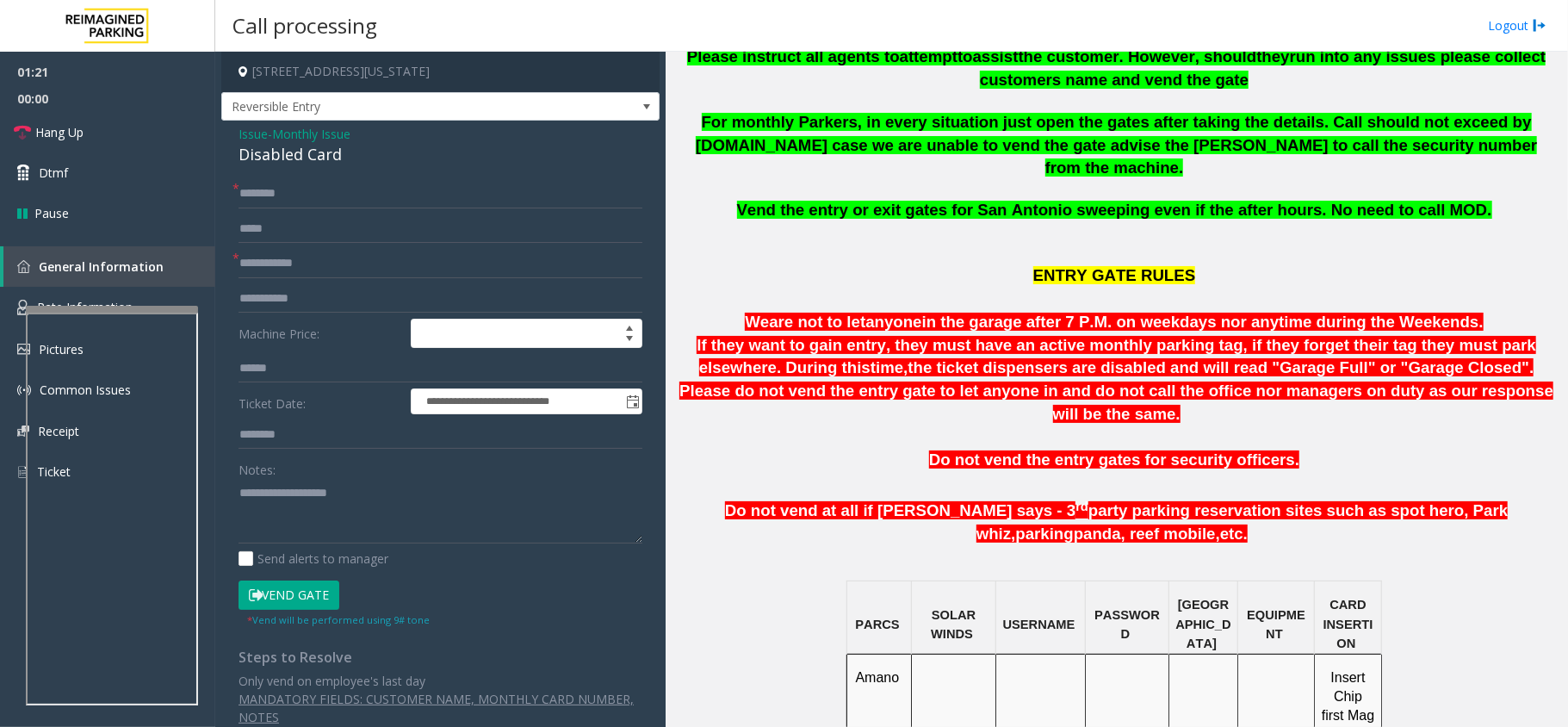
click at [297, 138] on span "Monthly Issue" at bounding box center [311, 134] width 79 height 18
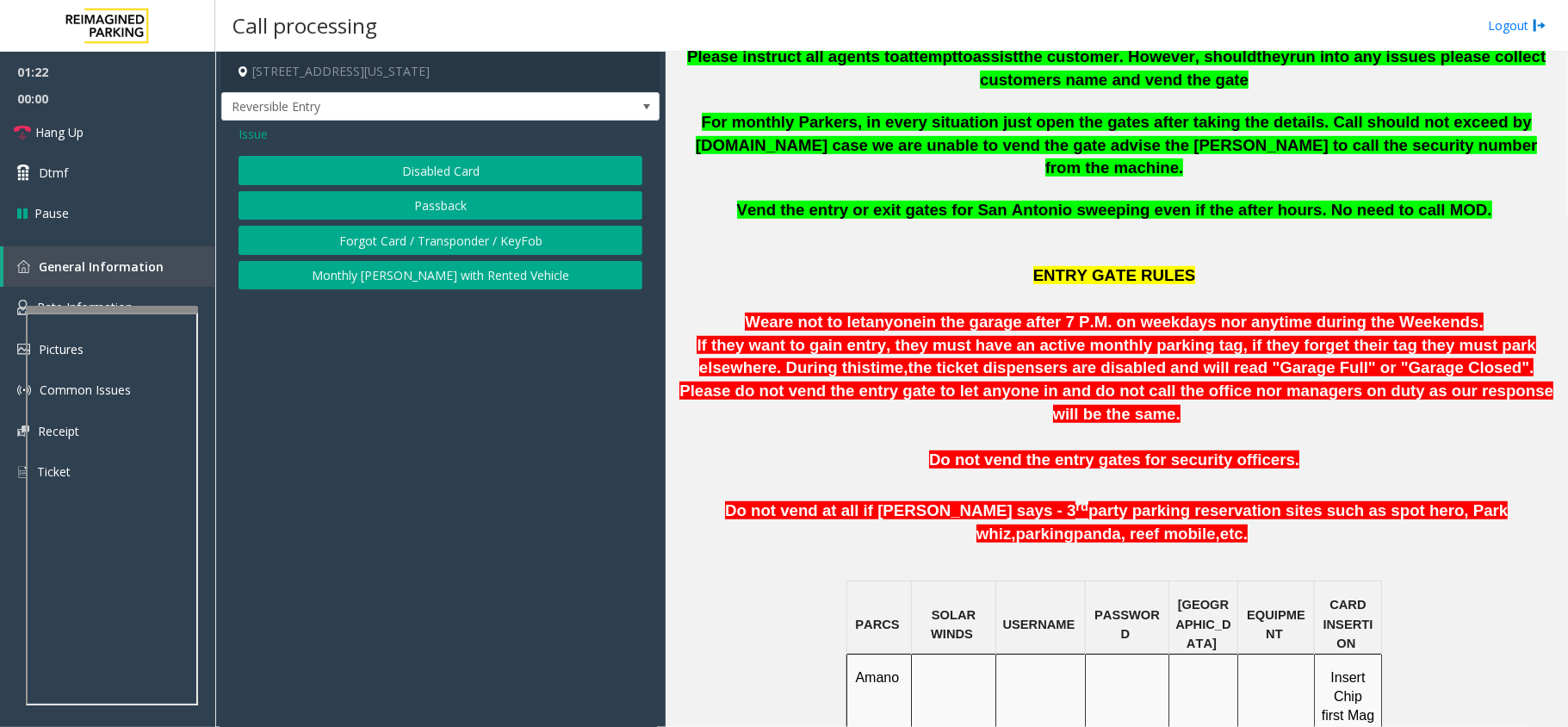
click at [445, 279] on button "Monthly [PERSON_NAME] with Rented Vehicle" at bounding box center [440, 276] width 404 height 29
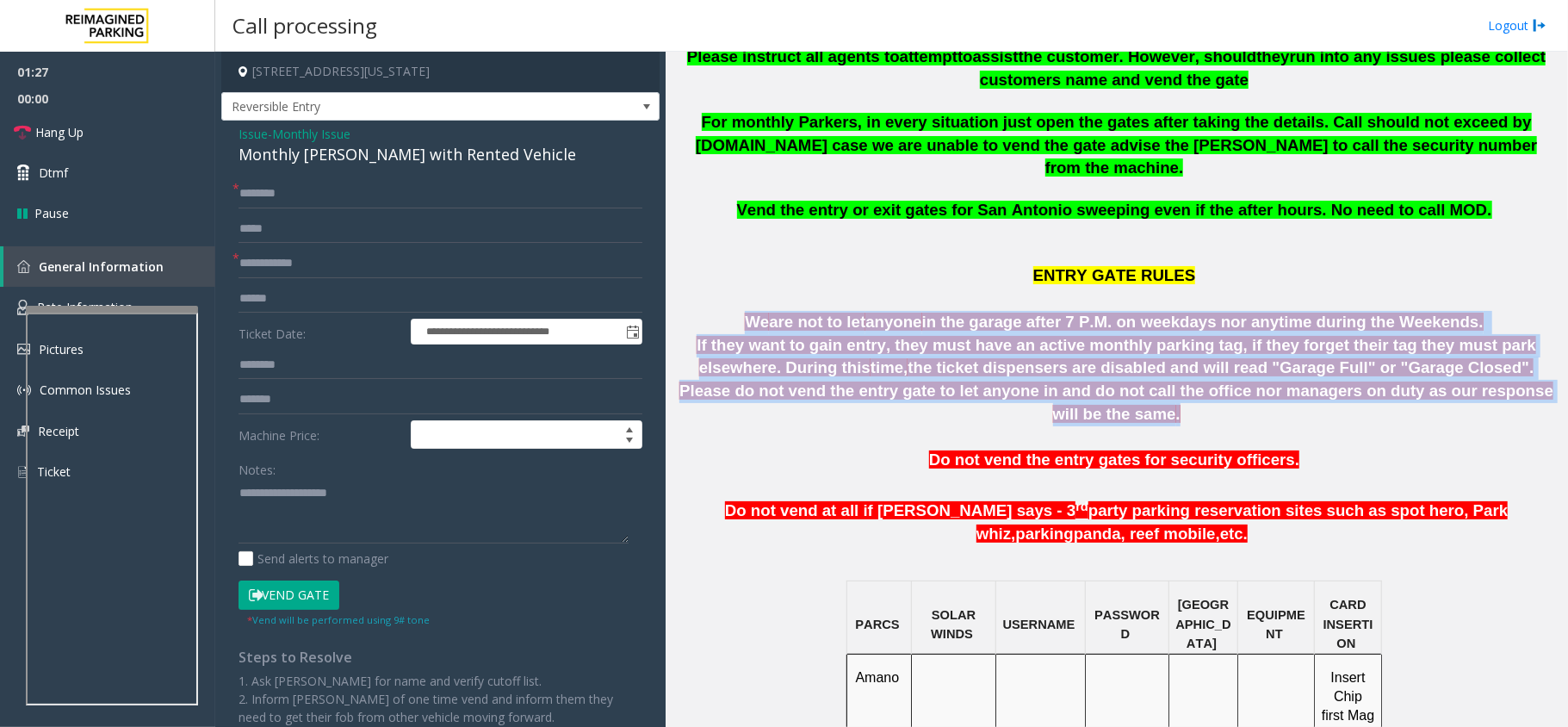
drag, startPoint x: 752, startPoint y: 267, endPoint x: 1424, endPoint y: 348, distance: 676.9
click at [1424, 348] on div "Updated by [PERSON_NAME] - [DATE] All APD Officers (Austin Police Department) m…" at bounding box center [1117, 710] width 890 height 1738
click at [1181, 405] on span "." at bounding box center [1178, 414] width 5 height 18
drag, startPoint x: 1434, startPoint y: 356, endPoint x: 756, endPoint y: 252, distance: 685.9
click at [756, 252] on div "Updated by [PERSON_NAME] - [DATE] All APD Officers (Austin Police Department) m…" at bounding box center [1117, 710] width 890 height 1738
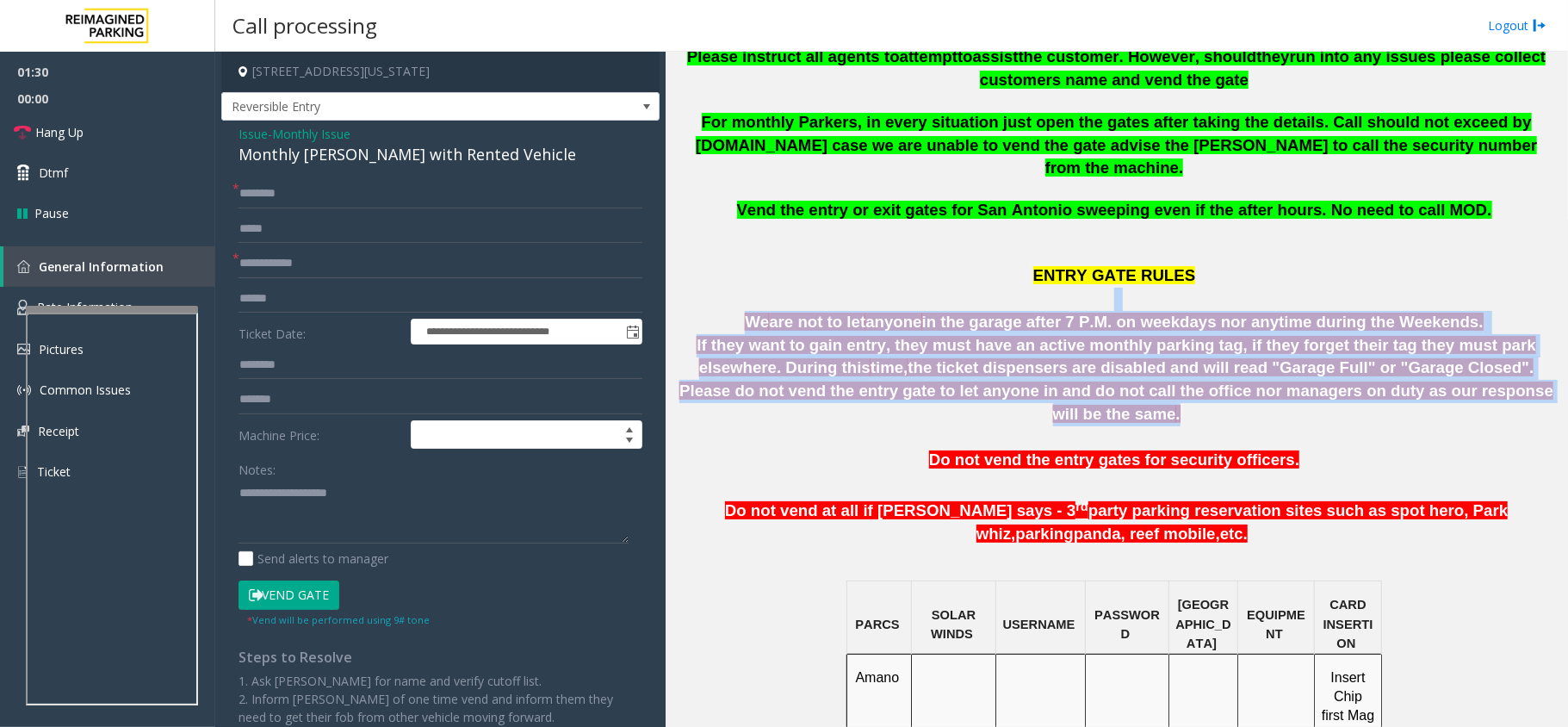
click at [756, 252] on p "ENTRY GATE RULES" at bounding box center [1117, 277] width 890 height 65
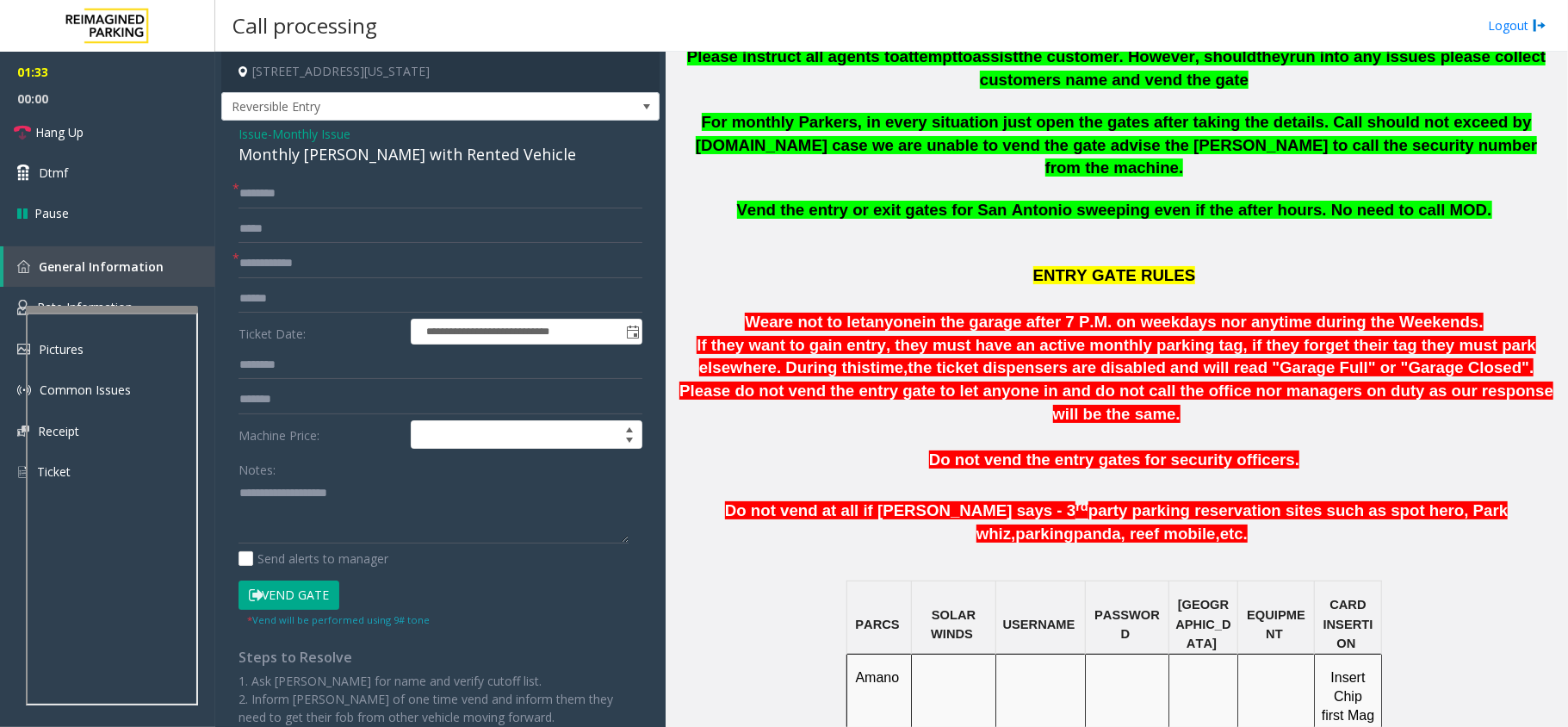
drag, startPoint x: 1433, startPoint y: 353, endPoint x: 748, endPoint y: 264, distance: 690.8
click at [744, 264] on div "Updated by [PERSON_NAME] - [DATE] All APD Officers (Austin Police Department) m…" at bounding box center [1117, 710] width 890 height 1738
click at [748, 311] on p "We are not to let anyone in the garage after 7 P.M. on weekdays nor anytime dur…" at bounding box center [1117, 322] width 890 height 23
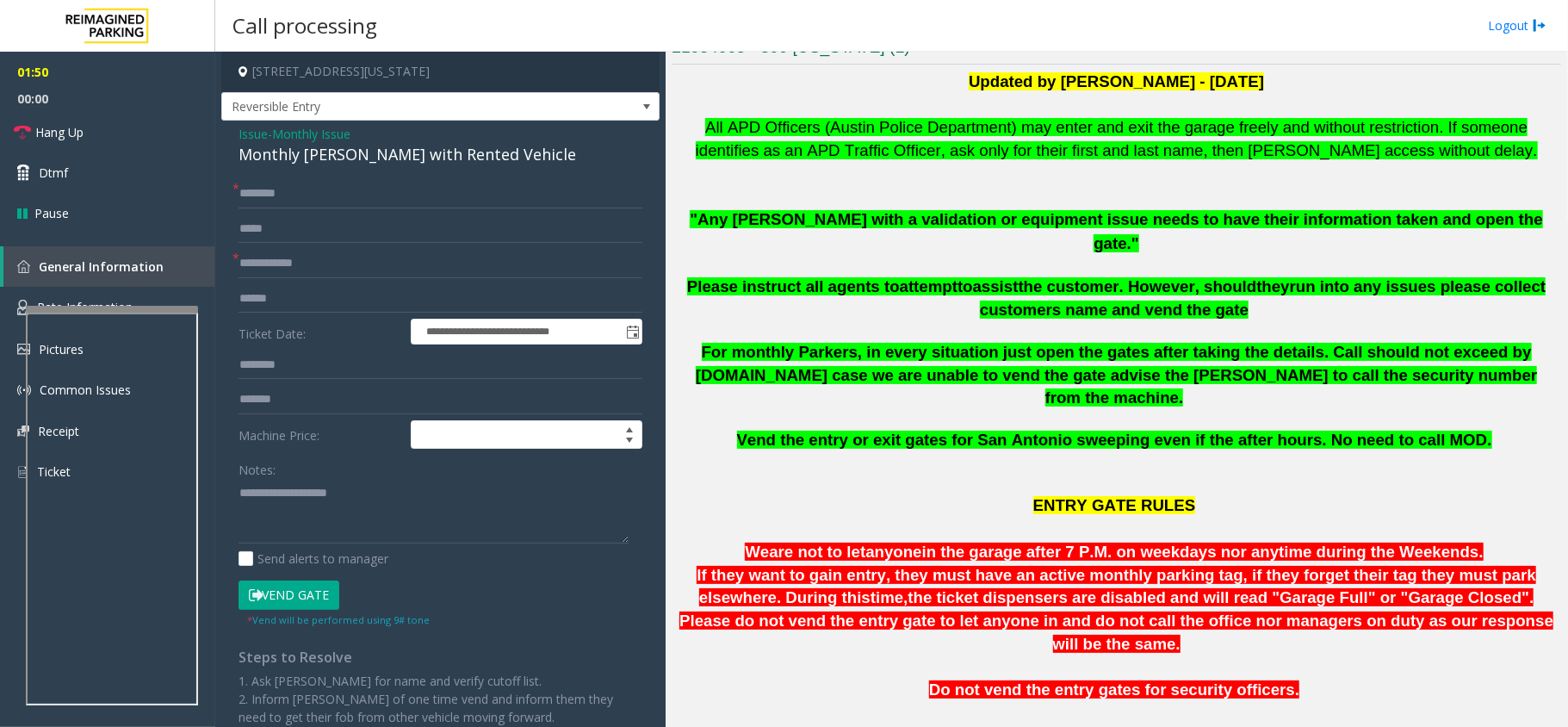
scroll to position [573, 0]
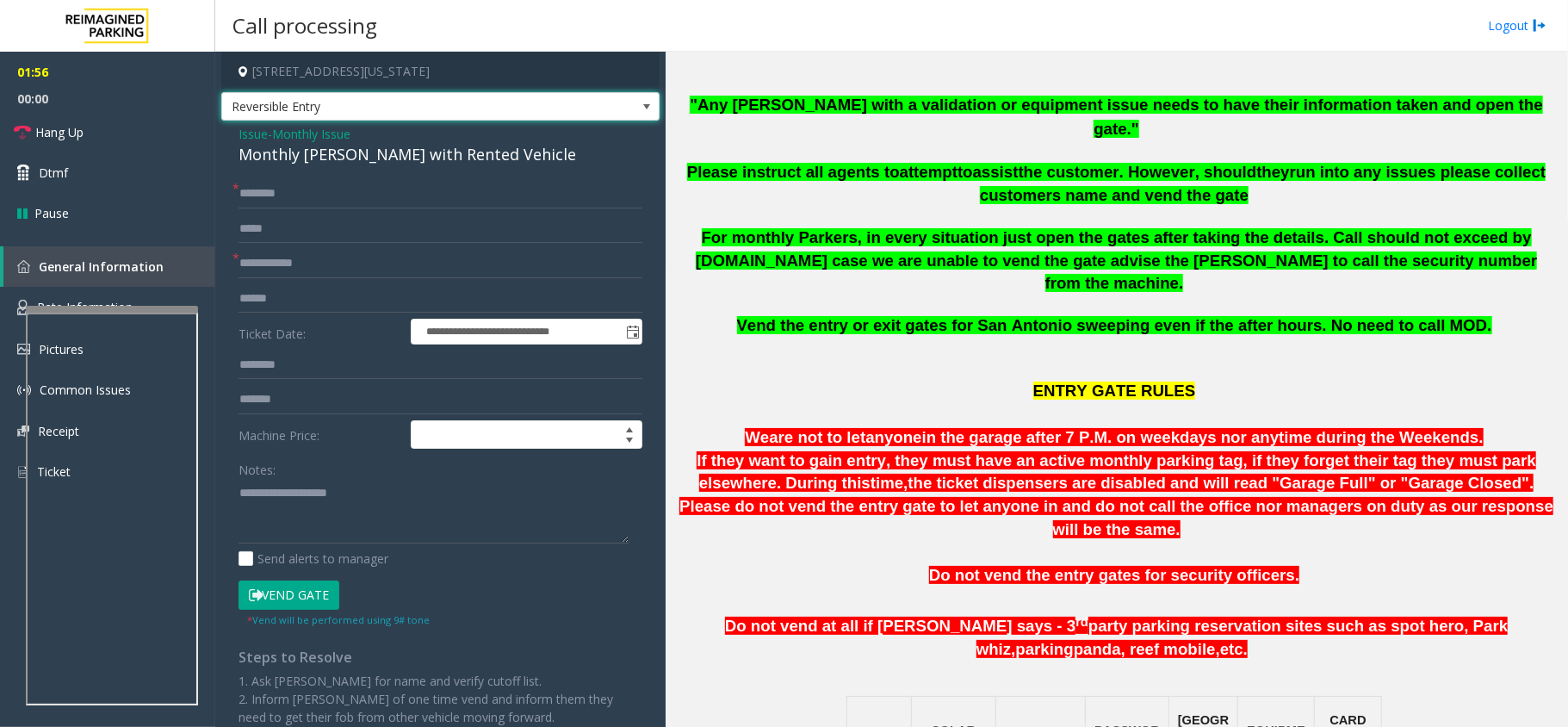
click at [335, 112] on span "Reversible Entry" at bounding box center [397, 107] width 350 height 27
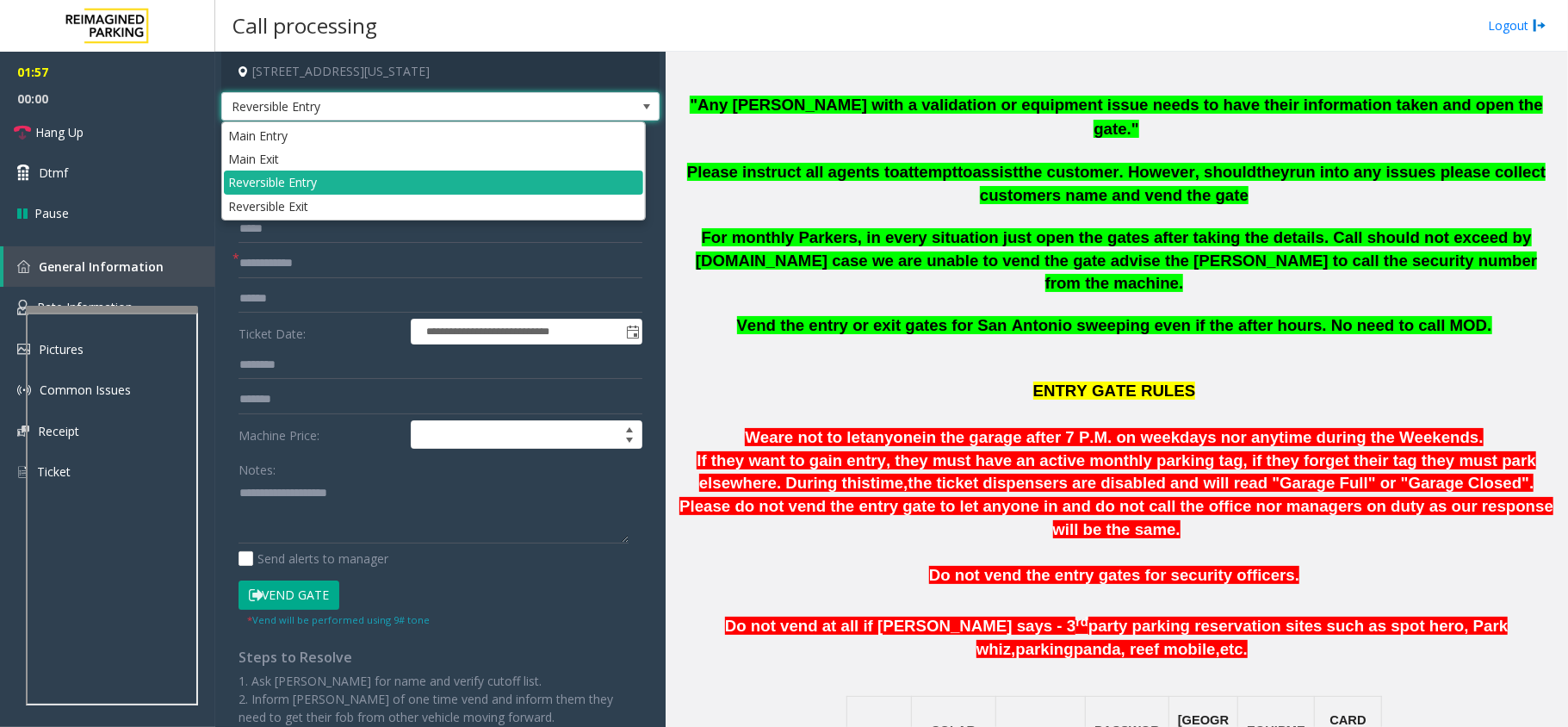
click at [335, 112] on span "Reversible Entry" at bounding box center [397, 107] width 350 height 27
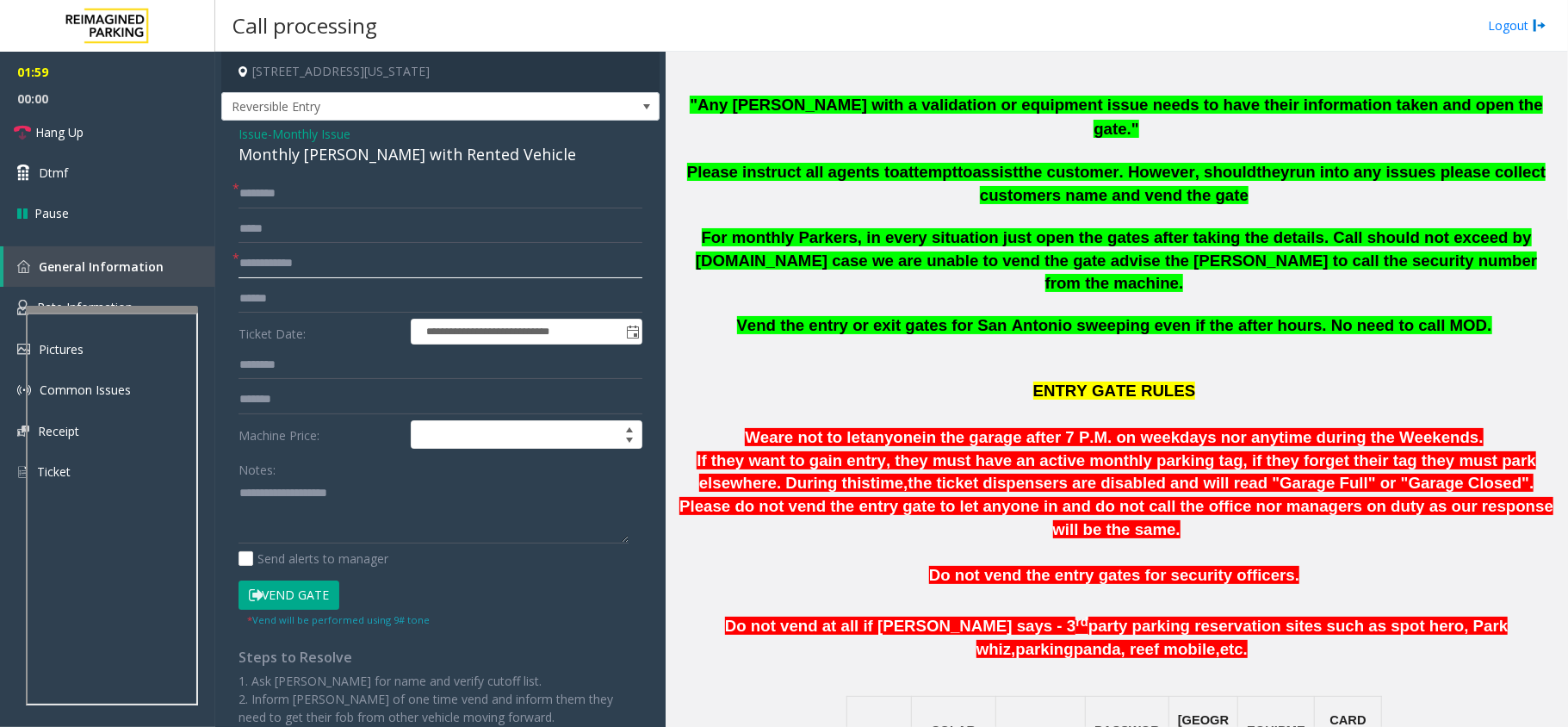
click at [390, 274] on input "text" at bounding box center [440, 264] width 404 height 29
type input "**"
click at [428, 160] on div "Monthly [PERSON_NAME] with Rented Vehicle" at bounding box center [440, 154] width 404 height 23
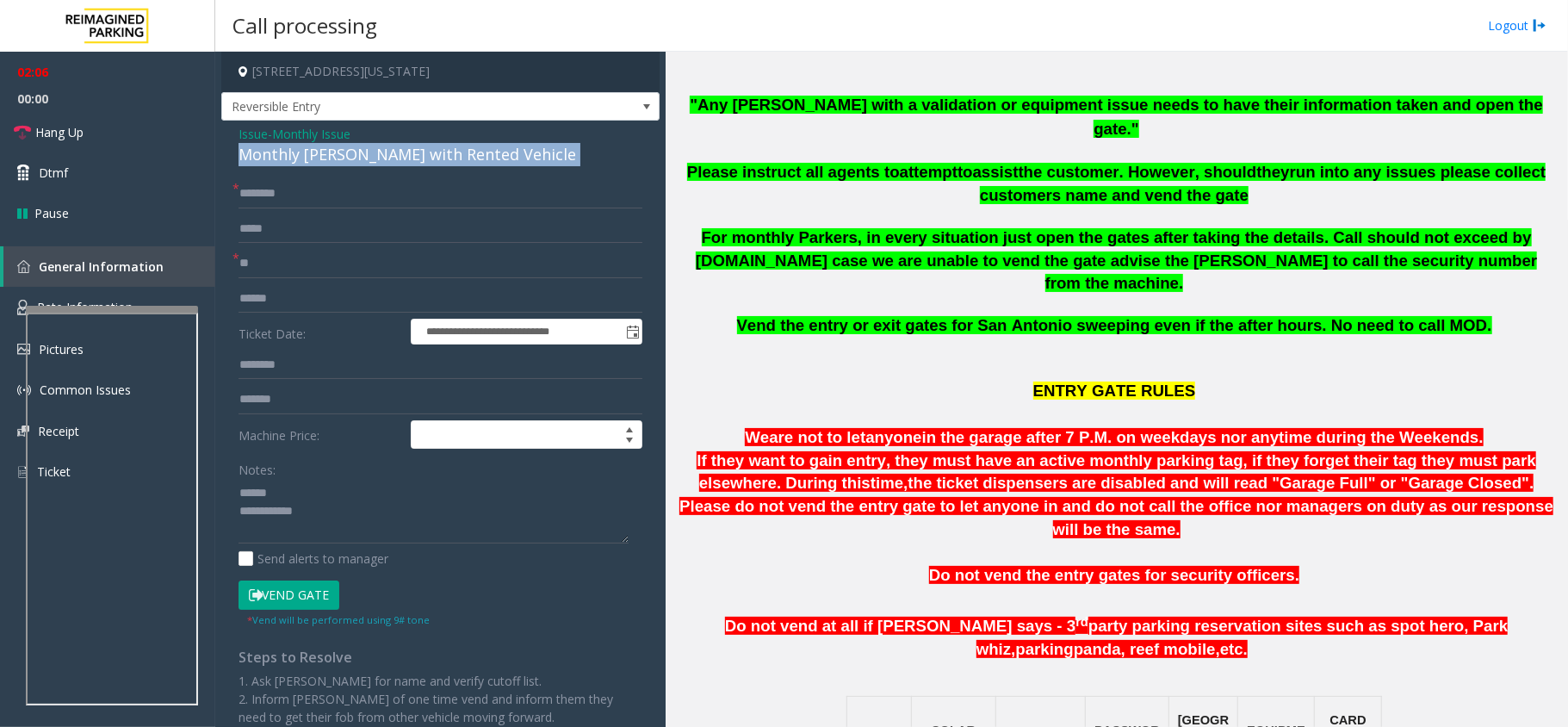
click at [428, 160] on div "Monthly [PERSON_NAME] with Rented Vehicle" at bounding box center [440, 154] width 404 height 23
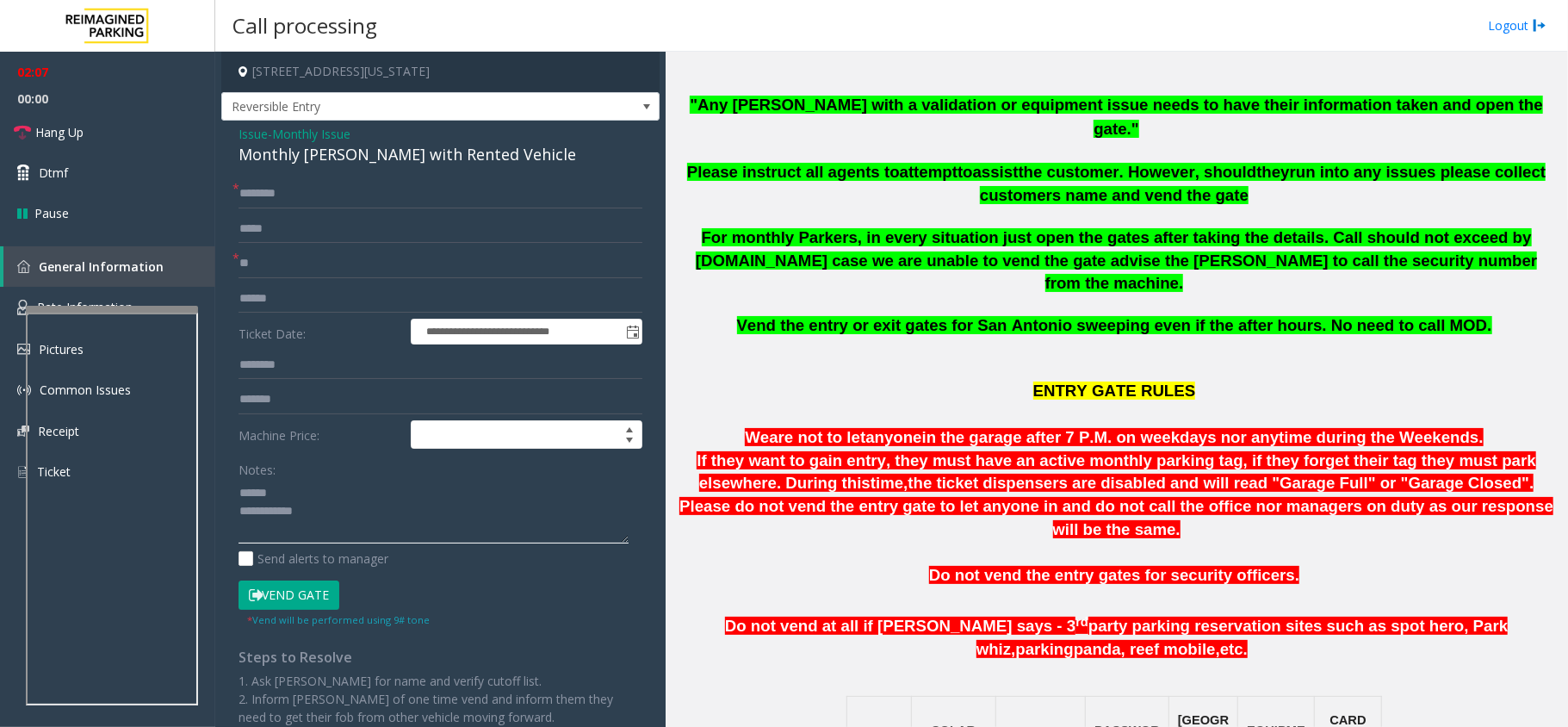
click at [344, 489] on textarea at bounding box center [434, 511] width 390 height 65
paste textarea "**********"
click at [341, 514] on textarea at bounding box center [434, 511] width 390 height 65
type textarea "**********"
drag, startPoint x: 825, startPoint y: 407, endPoint x: 1433, endPoint y: 466, distance: 610.9
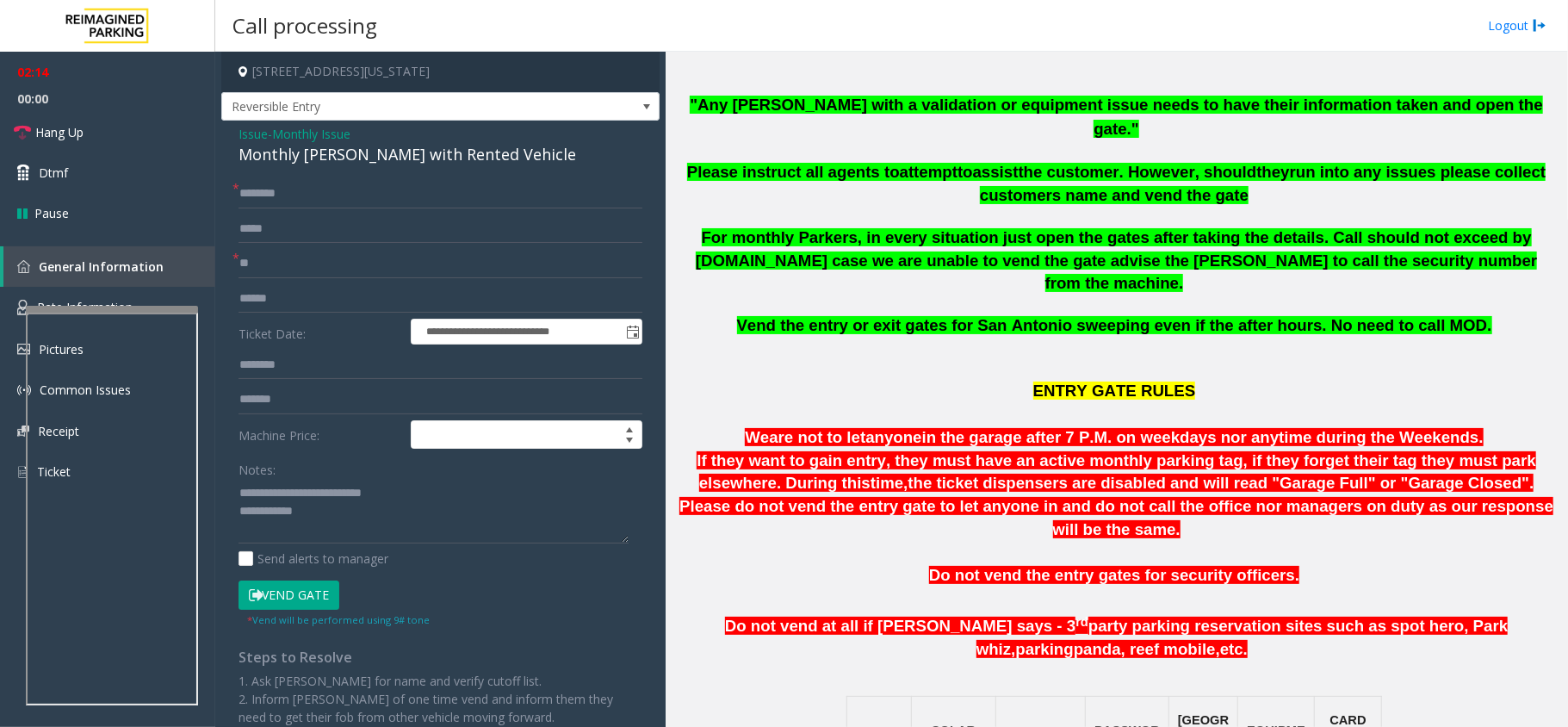
click at [1472, 541] on p at bounding box center [1117, 552] width 890 height 23
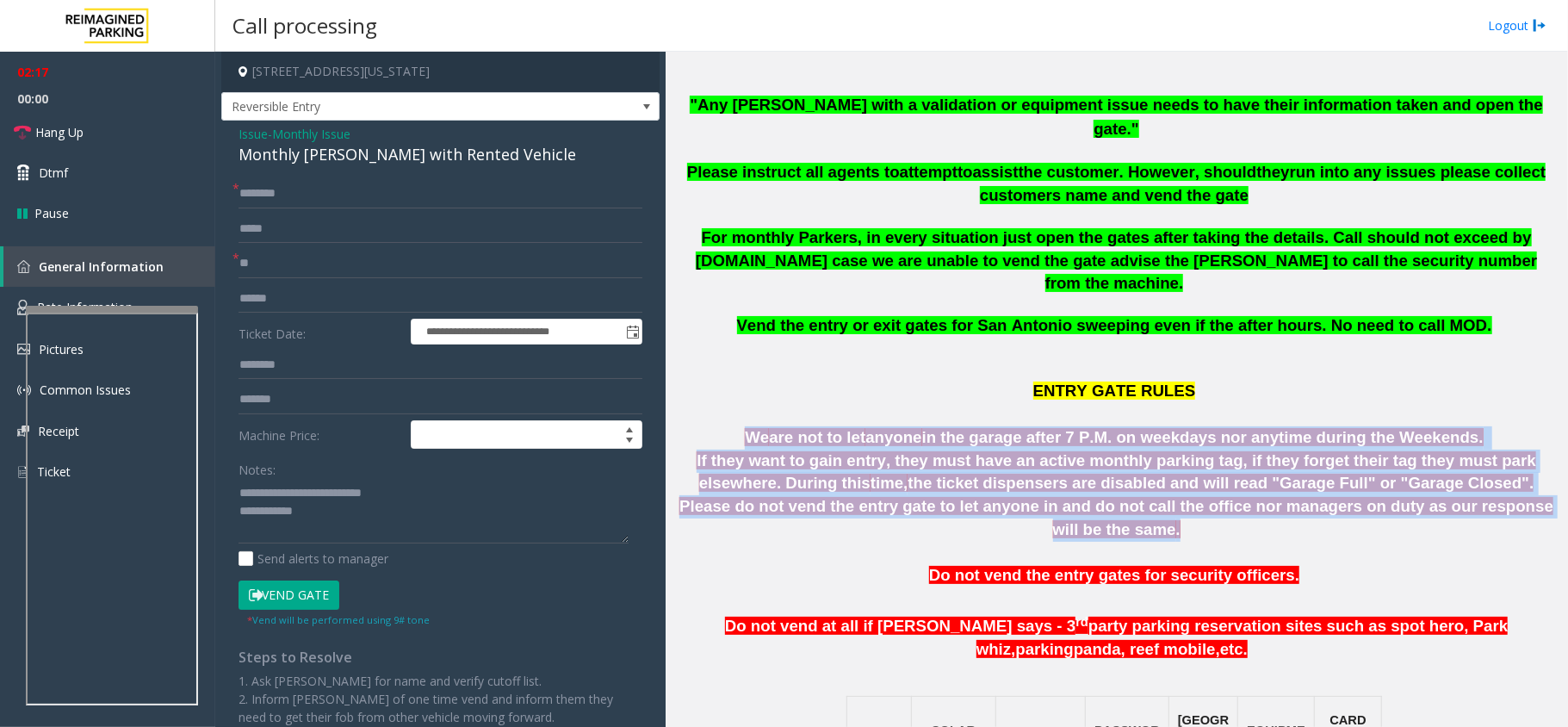
drag, startPoint x: 1472, startPoint y: 475, endPoint x: 776, endPoint y: 394, distance: 700.7
drag, startPoint x: 793, startPoint y: 395, endPoint x: 783, endPoint y: 393, distance: 10.2
click at [769, 429] on span "We" at bounding box center [757, 438] width 24 height 18
click at [766, 427] on p "We are not to let anyone in the garage after 7 P.M. on weekdays nor anytime dur…" at bounding box center [1117, 438] width 890 height 23
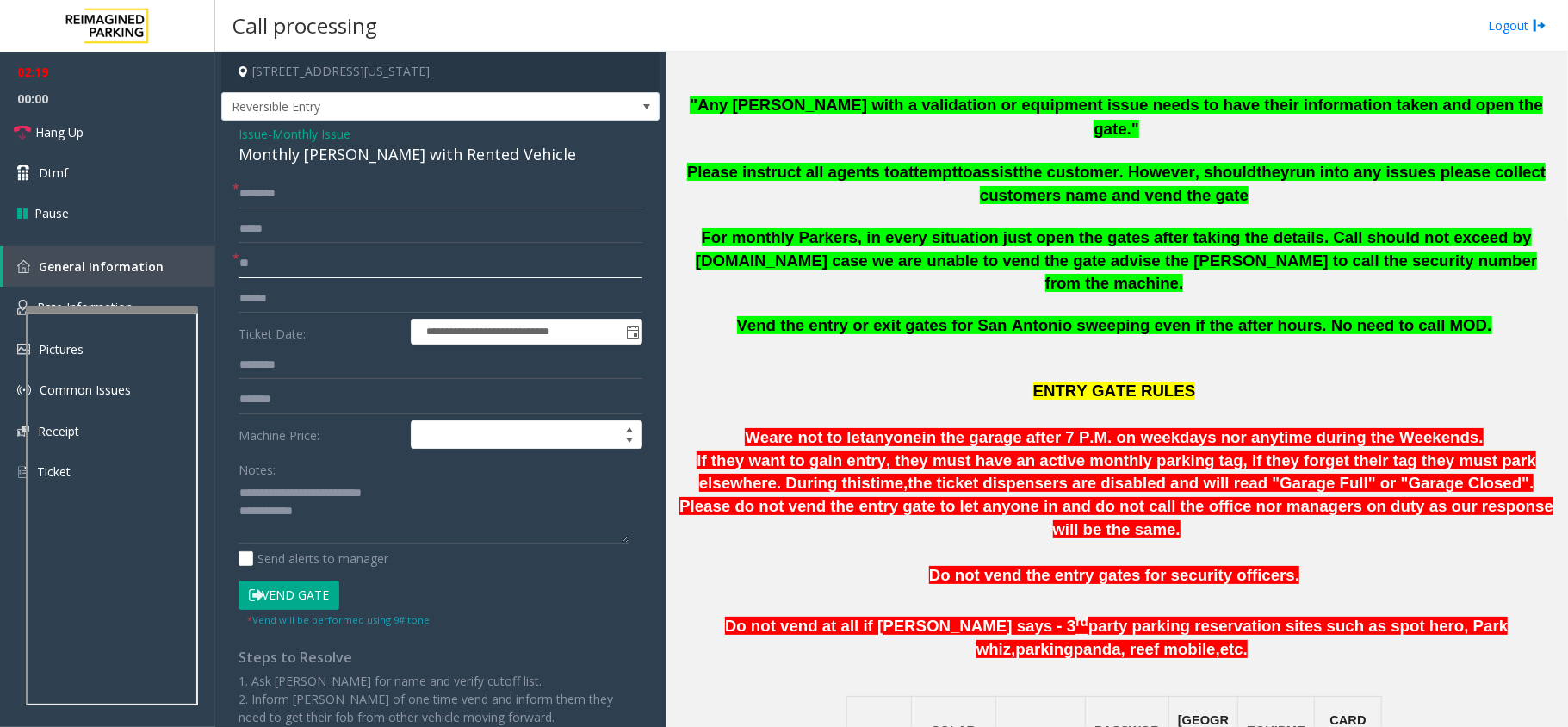
click at [305, 266] on input "**" at bounding box center [440, 264] width 404 height 29
click at [314, 201] on input "text" at bounding box center [440, 194] width 404 height 29
type input "**"
click at [117, 123] on link "Hang Up" at bounding box center [107, 132] width 215 height 40
click at [380, 517] on textarea at bounding box center [434, 511] width 390 height 65
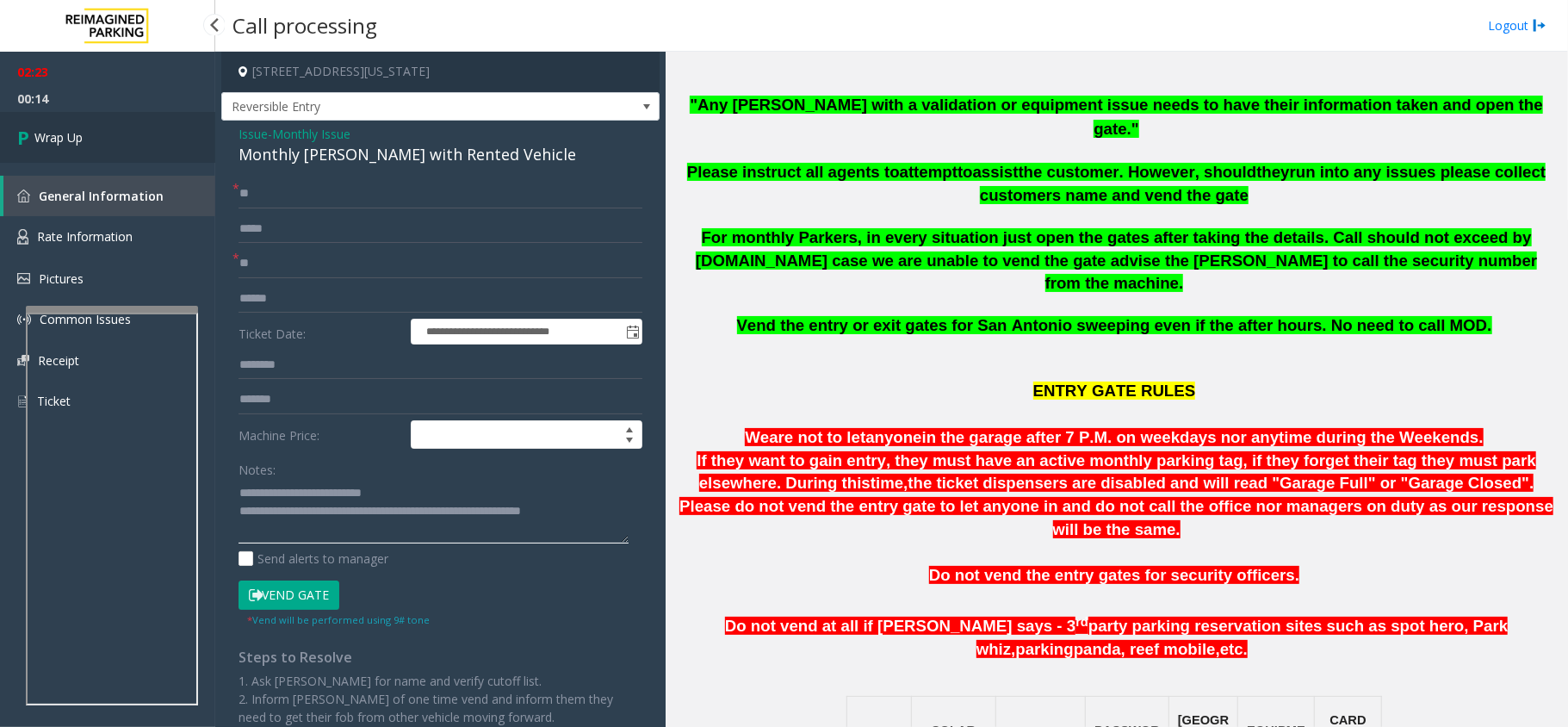
type textarea "**********"
drag, startPoint x: 100, startPoint y: 128, endPoint x: 74, endPoint y: 139, distance: 28.2
click at [101, 128] on link "Wrap Up" at bounding box center [107, 136] width 215 height 50
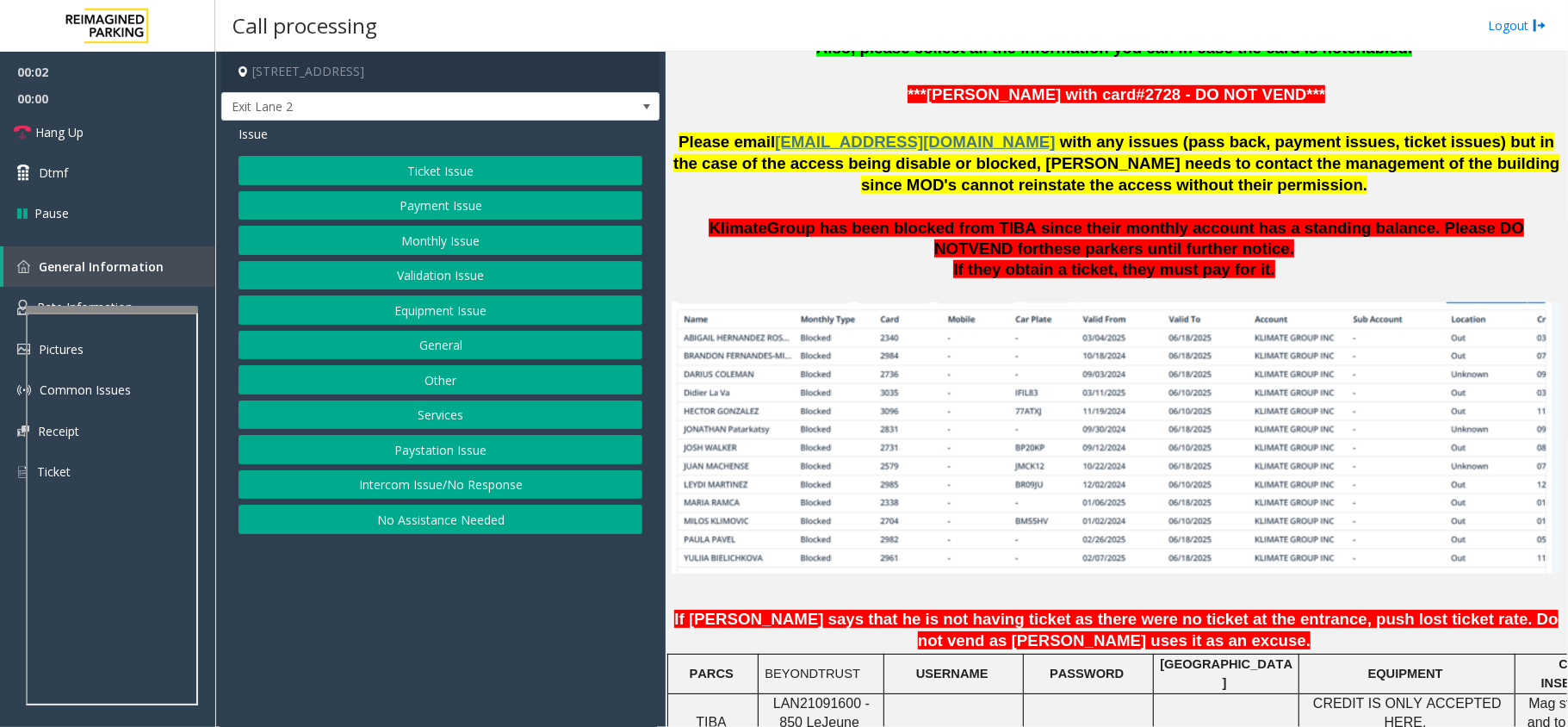
scroll to position [1034, 0]
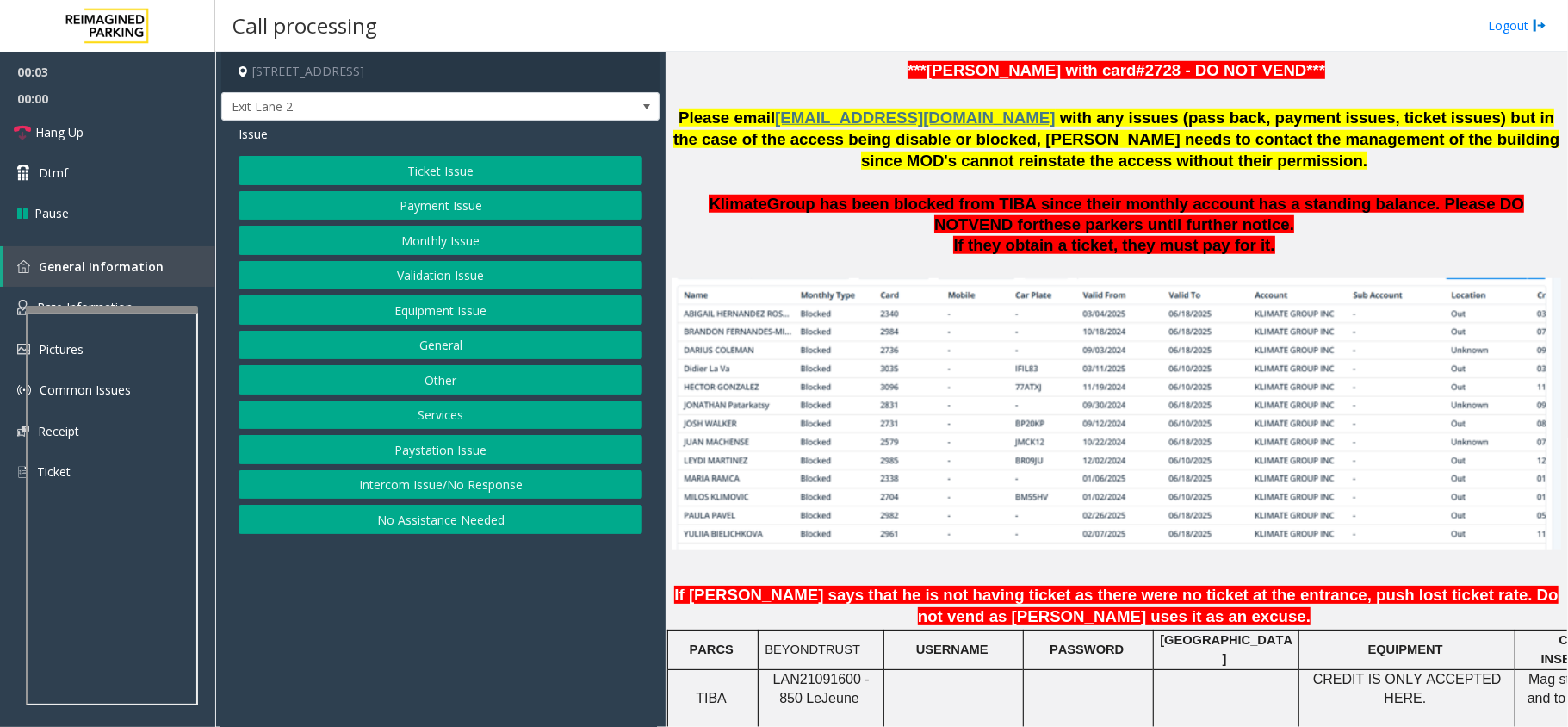
click at [820, 672] on span "LAN21091600 - 850 Le" at bounding box center [821, 689] width 96 height 34
copy span "LAN21091600"
click at [506, 489] on button "Intercom Issue/No Response" at bounding box center [440, 485] width 404 height 29
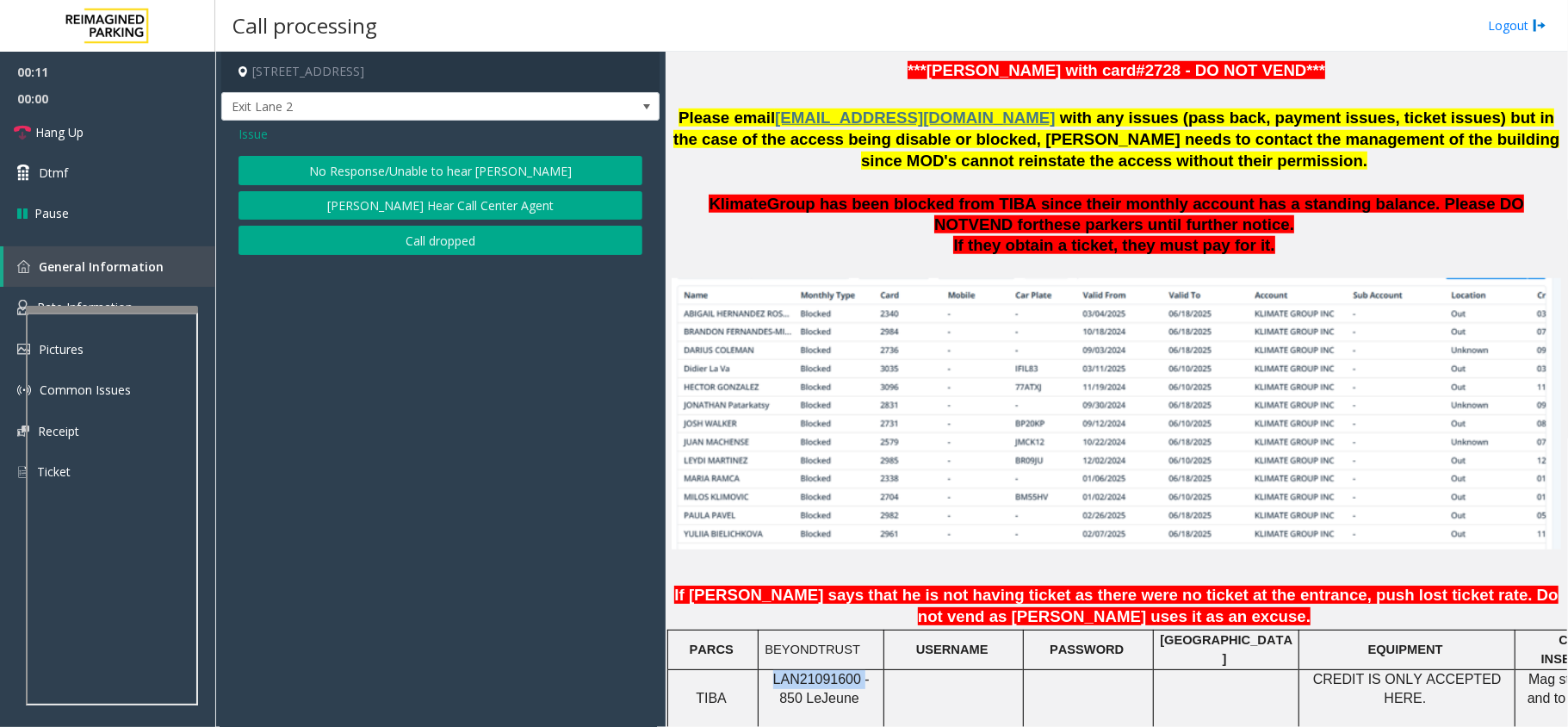
click at [486, 163] on button "No Response/Unable to hear [PERSON_NAME]" at bounding box center [440, 170] width 404 height 29
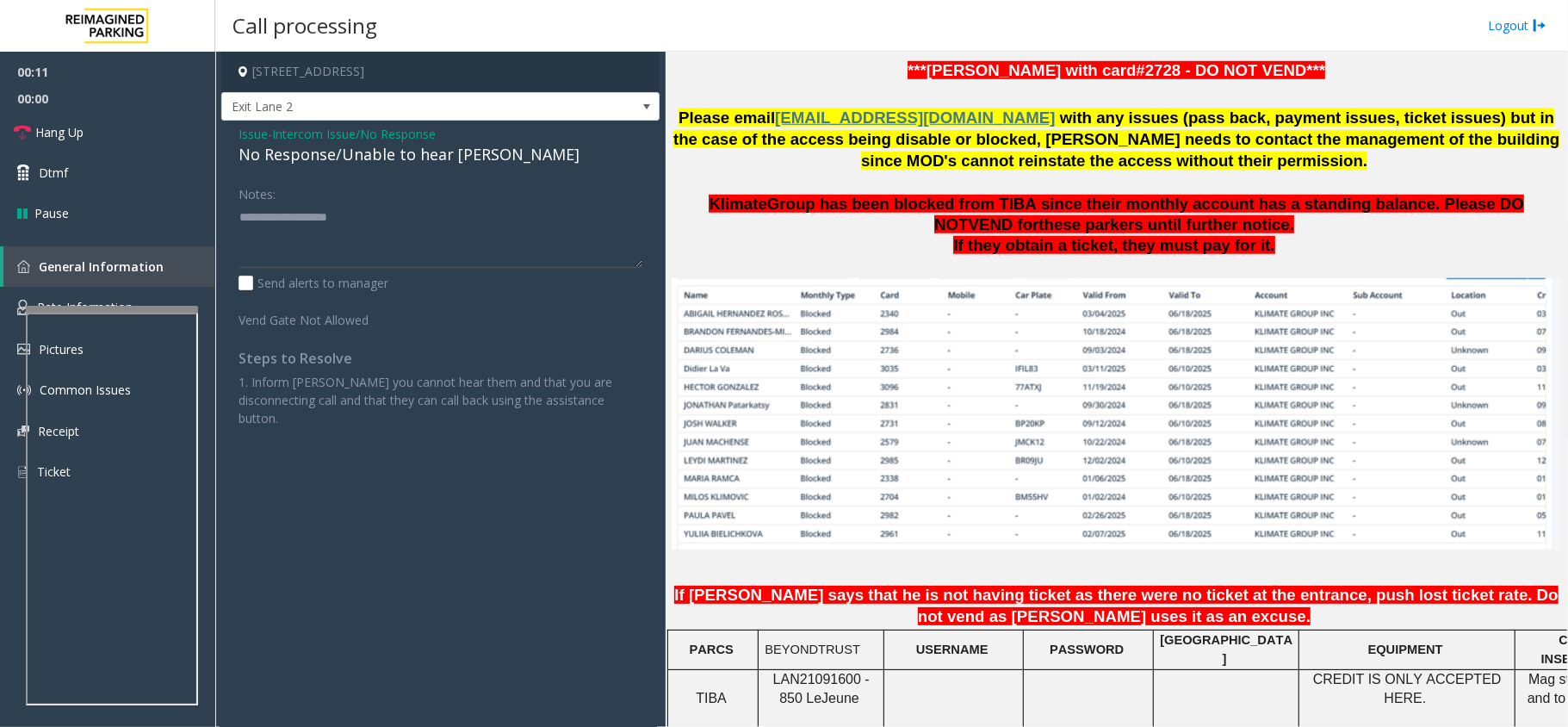
click at [434, 153] on div "No Response/Unable to hear [PERSON_NAME]" at bounding box center [440, 154] width 404 height 23
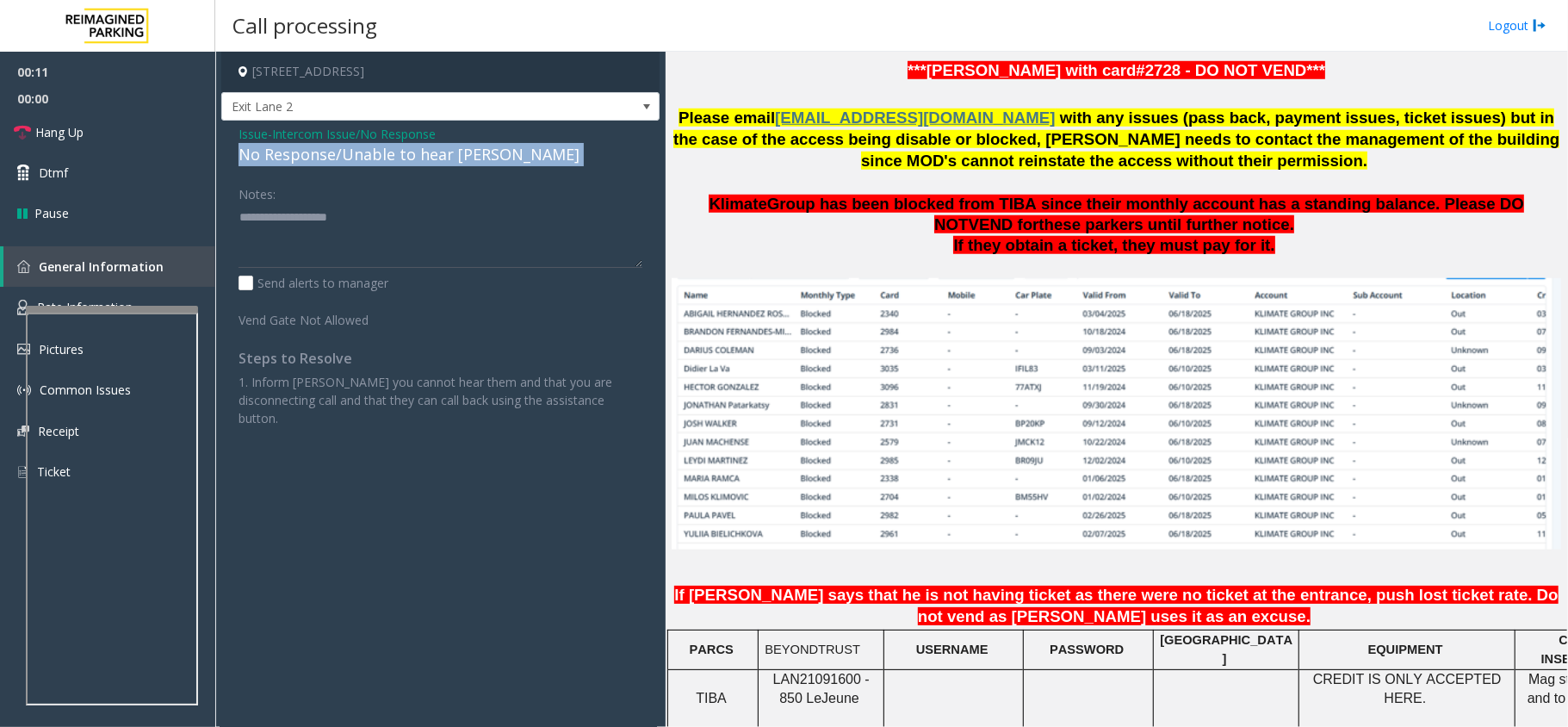
click at [434, 153] on div "No Response/Unable to hear [PERSON_NAME]" at bounding box center [440, 154] width 404 height 23
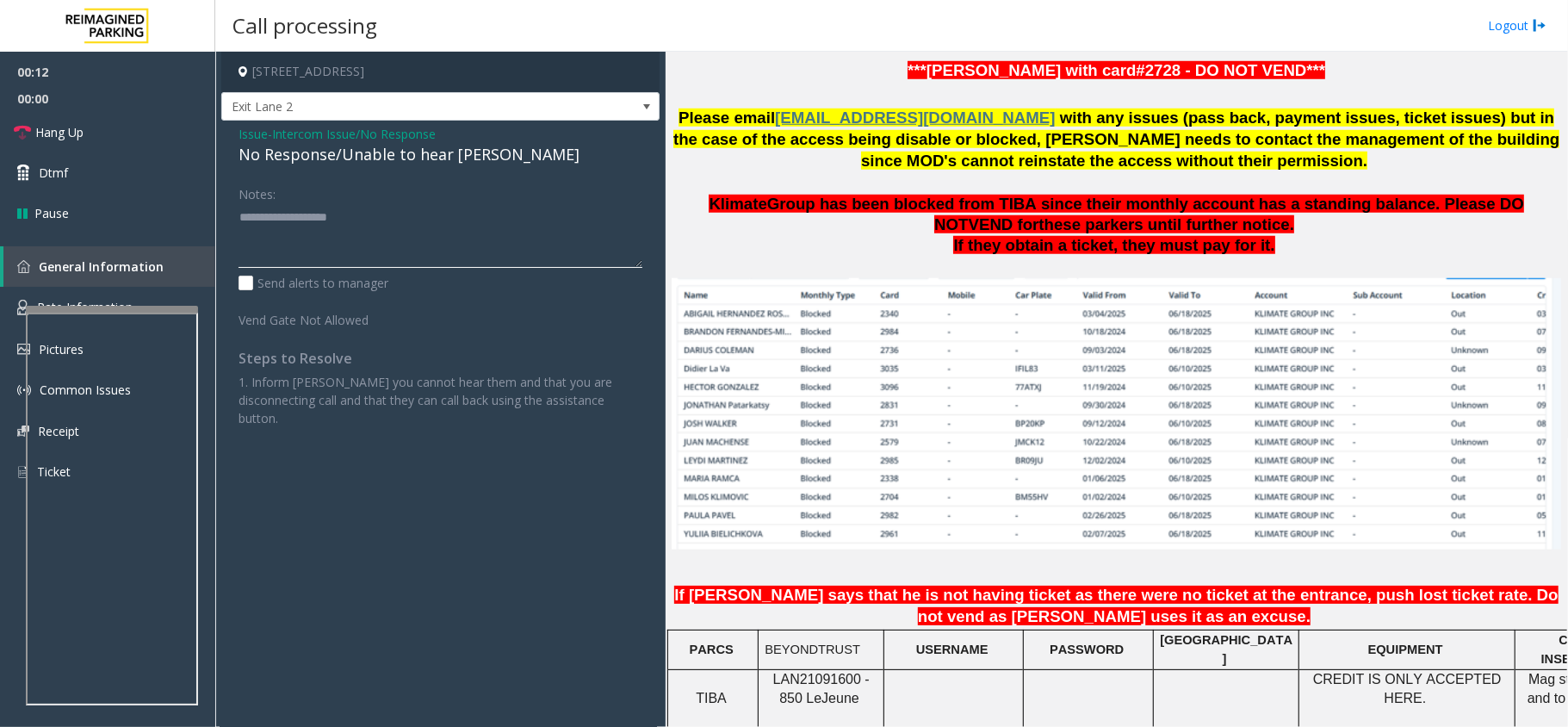
click at [414, 209] on textarea at bounding box center [440, 235] width 404 height 65
paste textarea "**********"
type textarea "**********"
click at [114, 131] on link "Hang Up" at bounding box center [107, 132] width 215 height 40
click at [287, 148] on div "No Response/Unable to hear [PERSON_NAME]" at bounding box center [440, 154] width 404 height 23
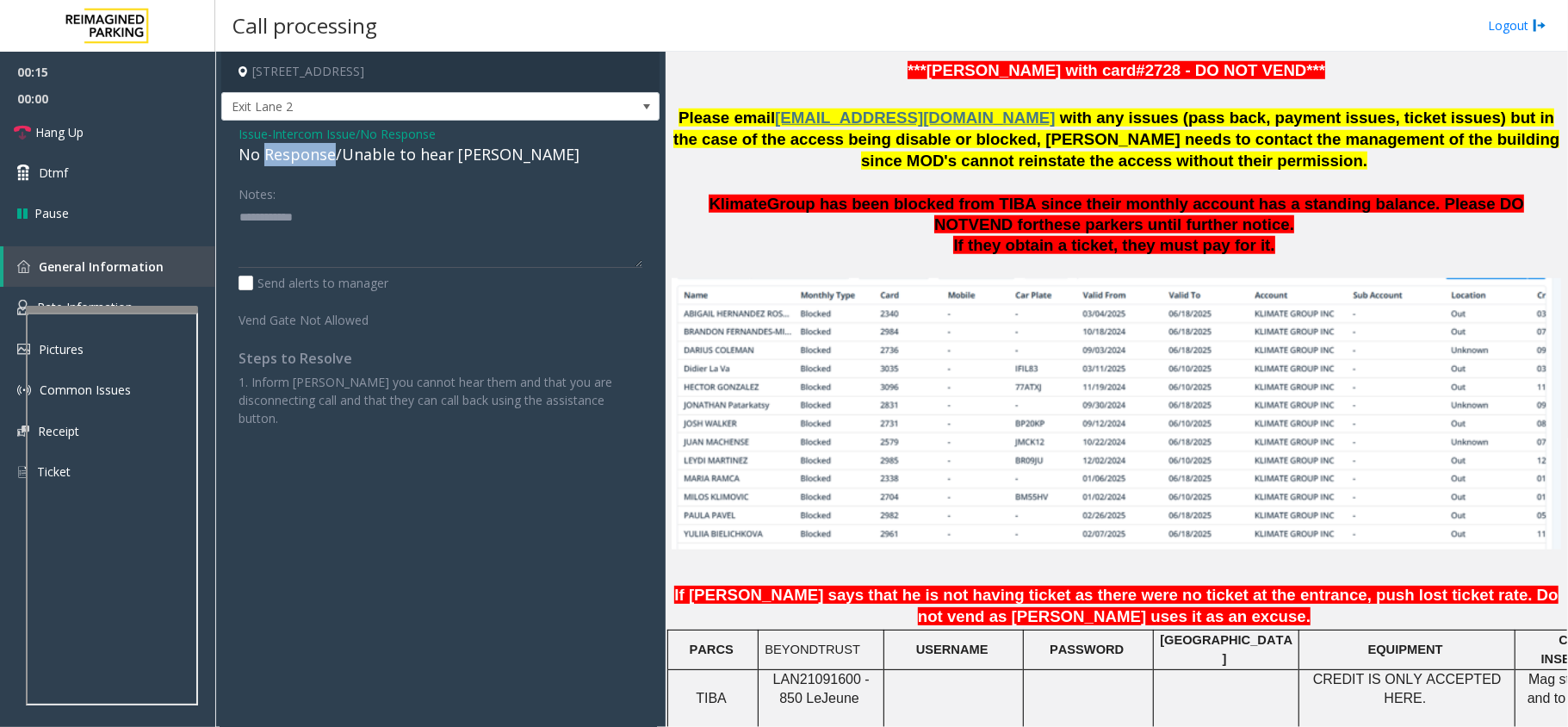
click at [287, 148] on div "No Response/Unable to hear [PERSON_NAME]" at bounding box center [440, 154] width 404 height 23
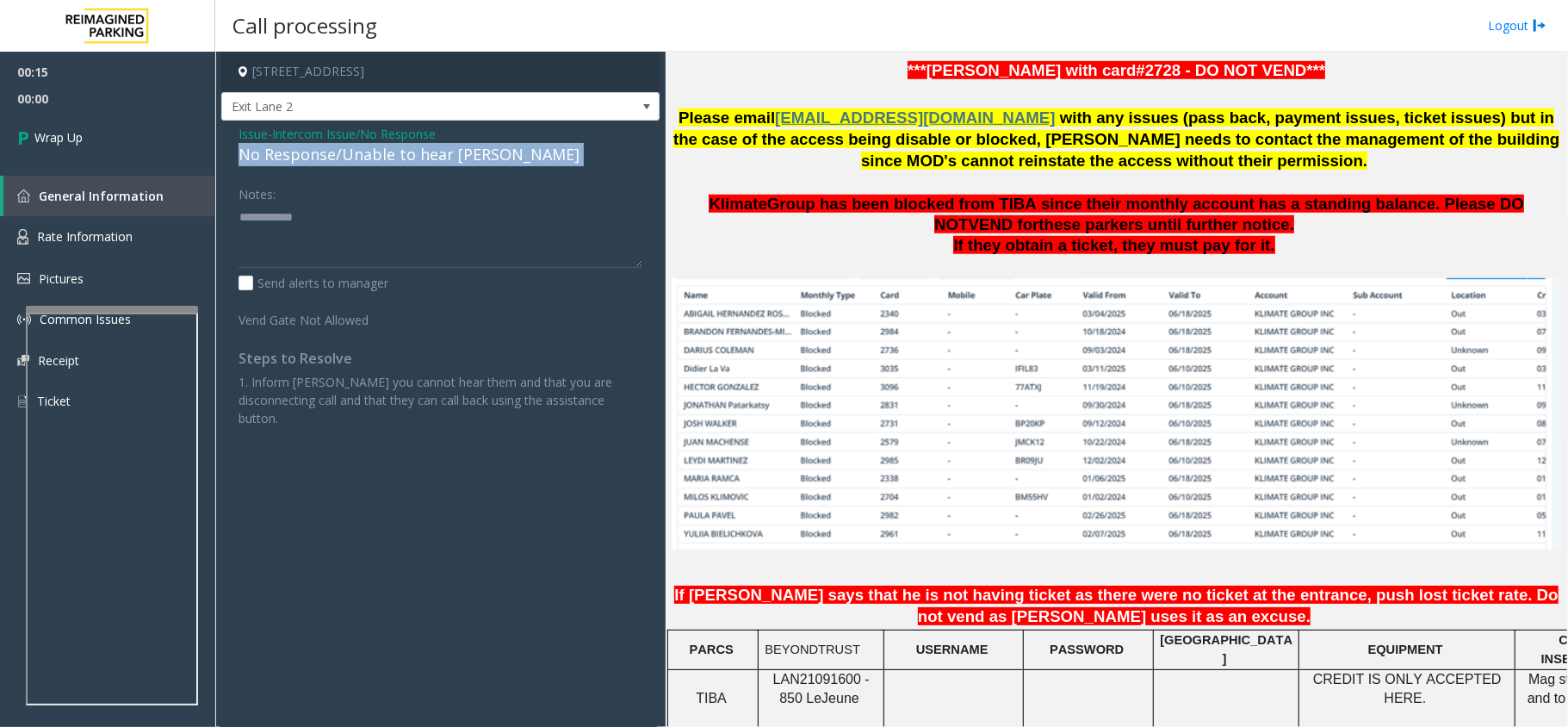
click at [287, 148] on div "No Response/Unable to hear [PERSON_NAME]" at bounding box center [440, 154] width 404 height 23
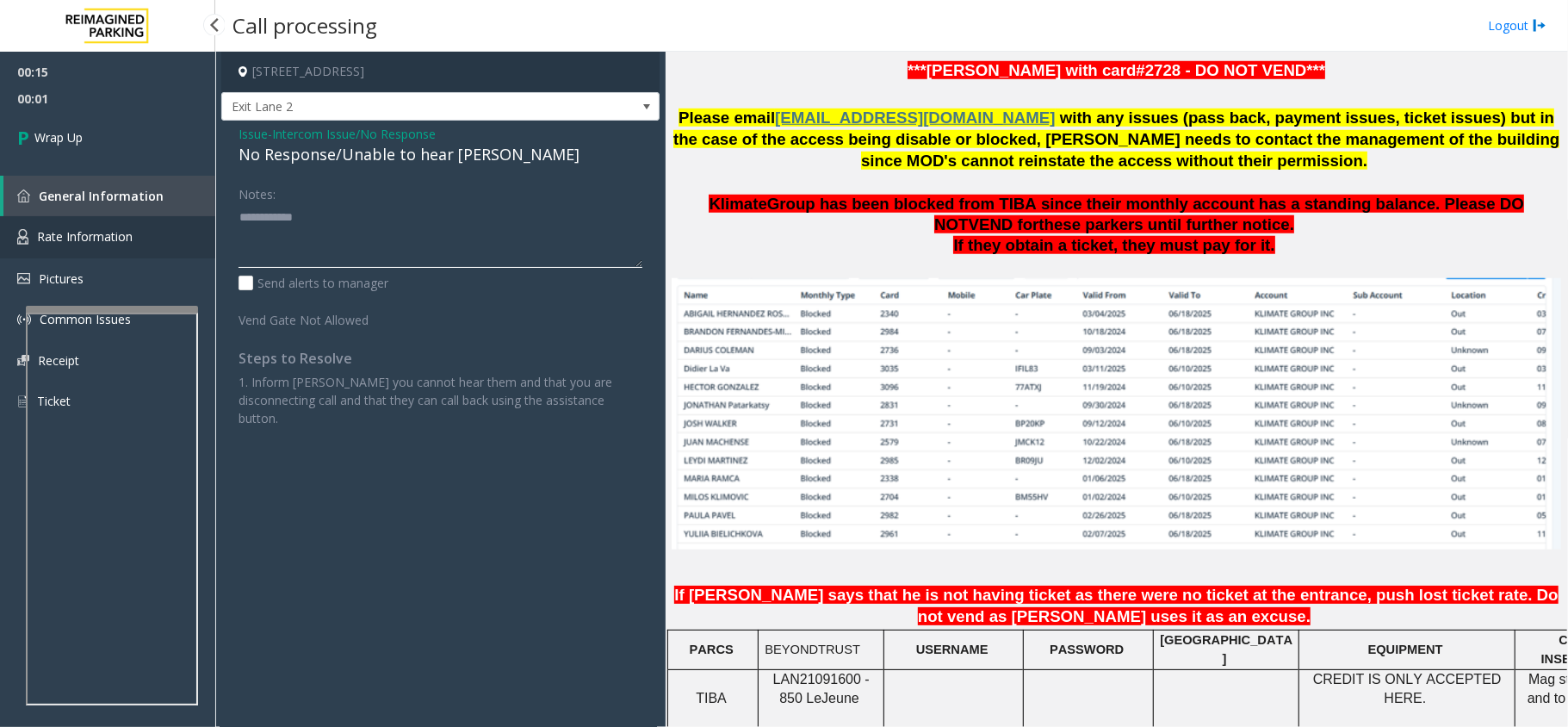
drag, startPoint x: 350, startPoint y: 218, endPoint x: 156, endPoint y: 218, distance: 194.0
click at [170, 218] on app-root "00:15 00:01 Wrap Up General Information Rate Information Pictures Common Issues…" at bounding box center [784, 364] width 1568 height 727
click at [276, 234] on textarea at bounding box center [440, 235] width 404 height 65
click at [276, 225] on textarea at bounding box center [440, 235] width 404 height 65
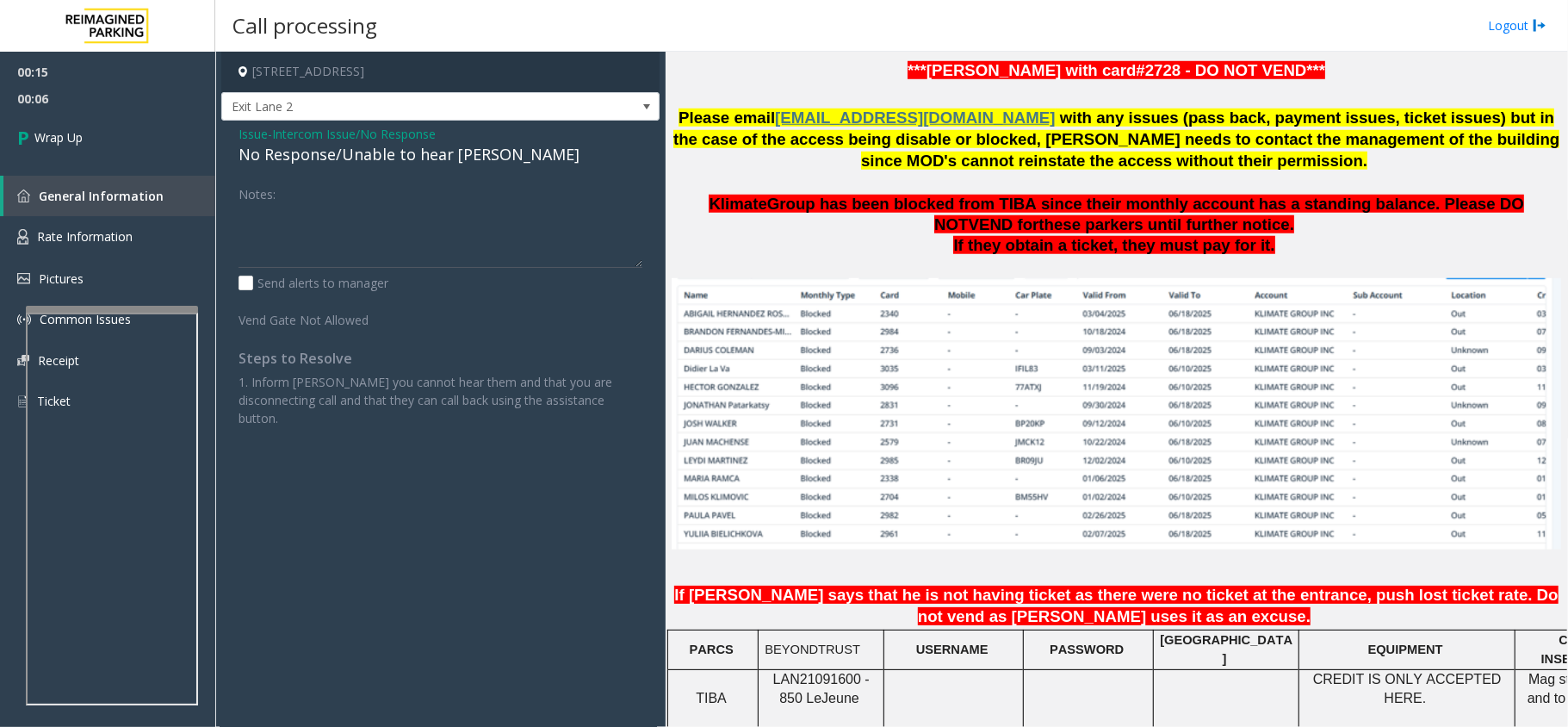
click at [338, 159] on div "No Response/Unable to hear [PERSON_NAME]" at bounding box center [440, 154] width 404 height 23
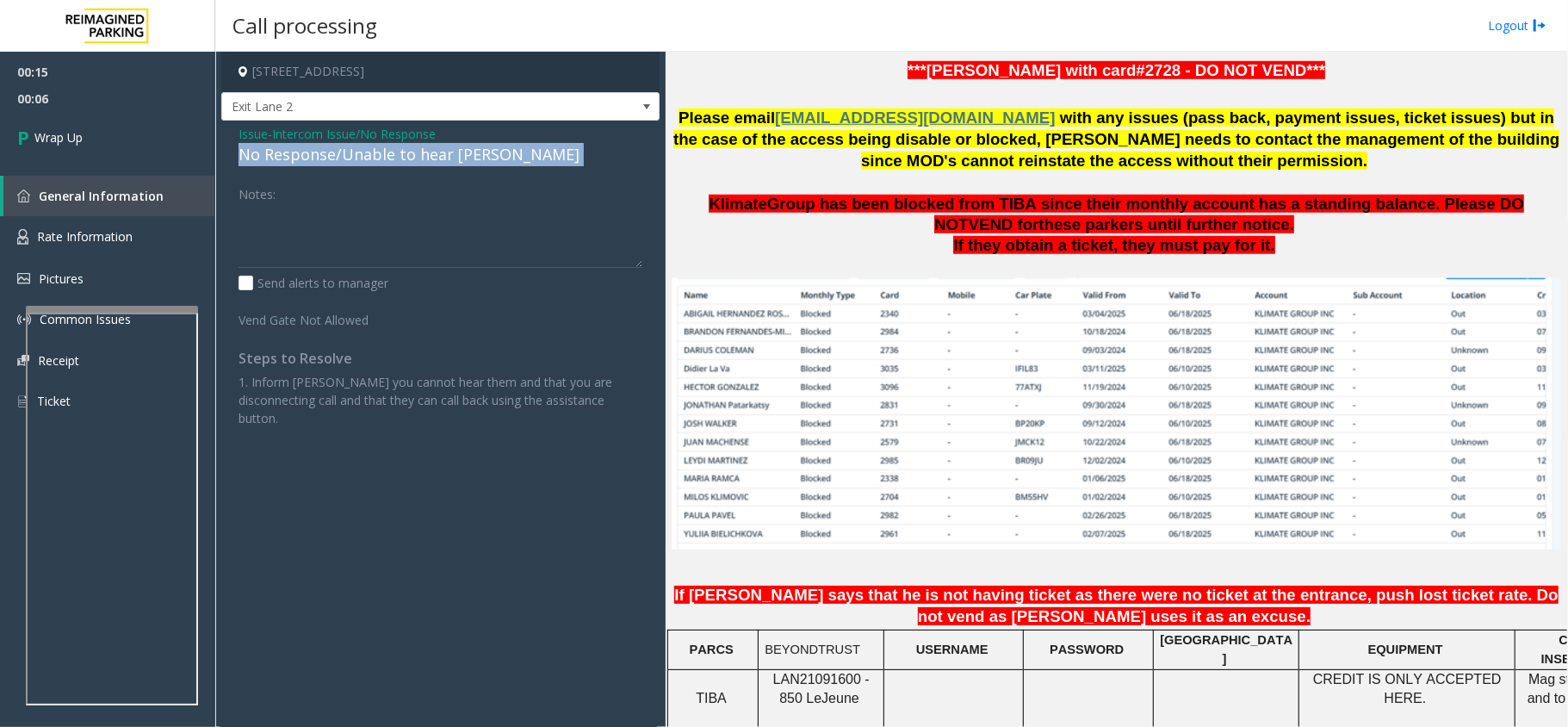
click at [338, 159] on div "No Response/Unable to hear [PERSON_NAME]" at bounding box center [440, 154] width 404 height 23
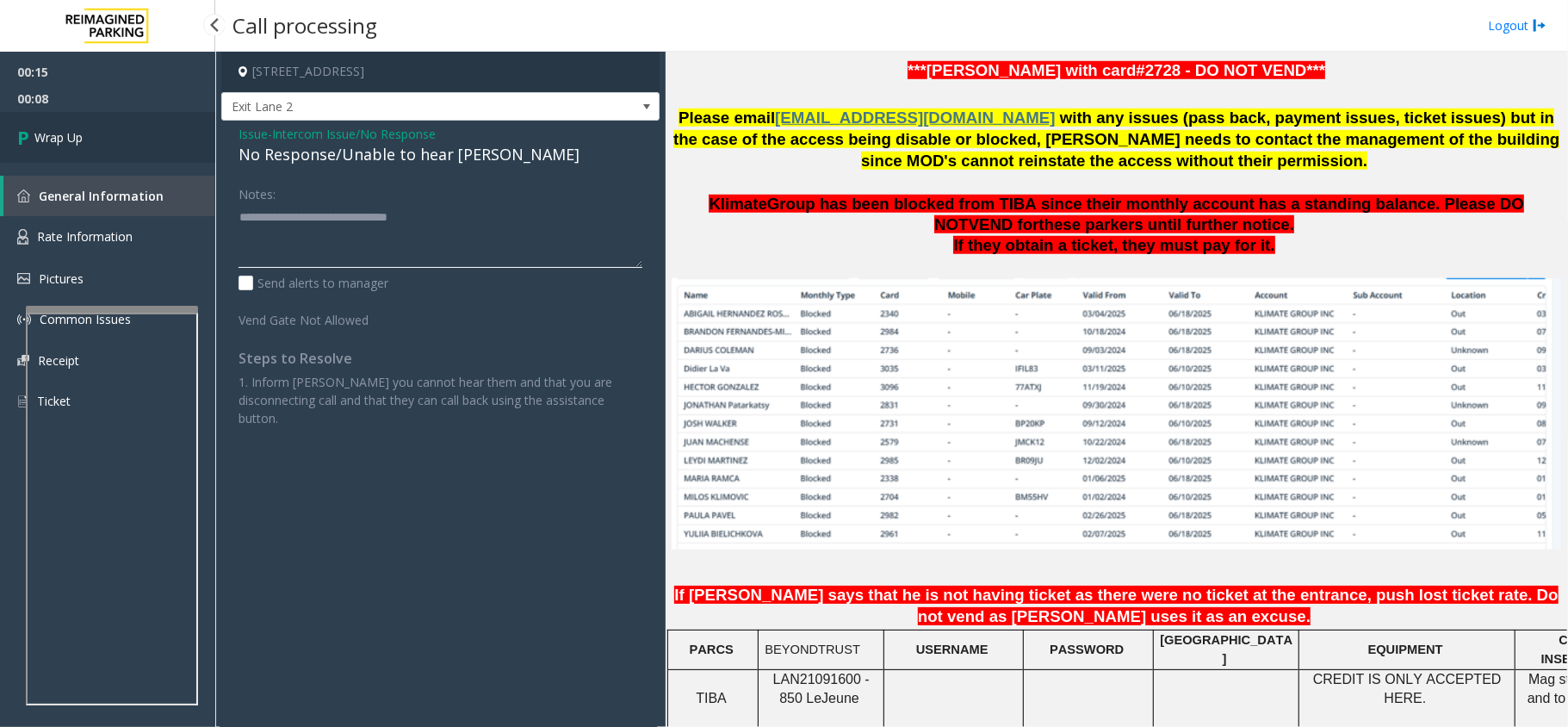
type textarea "**********"
click at [62, 118] on link "Wrap Up" at bounding box center [107, 136] width 215 height 50
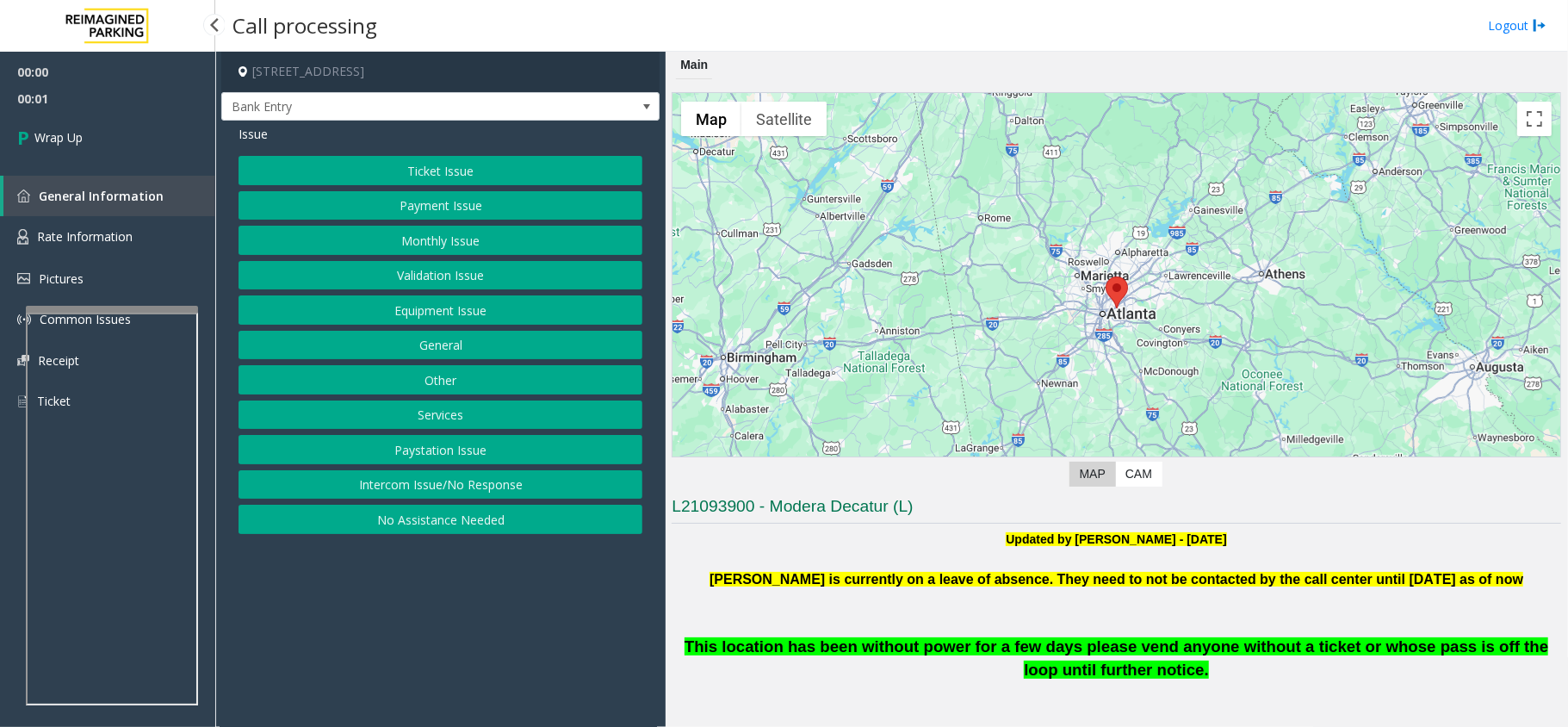
click at [449, 487] on button "Intercom Issue/No Response" at bounding box center [440, 485] width 404 height 29
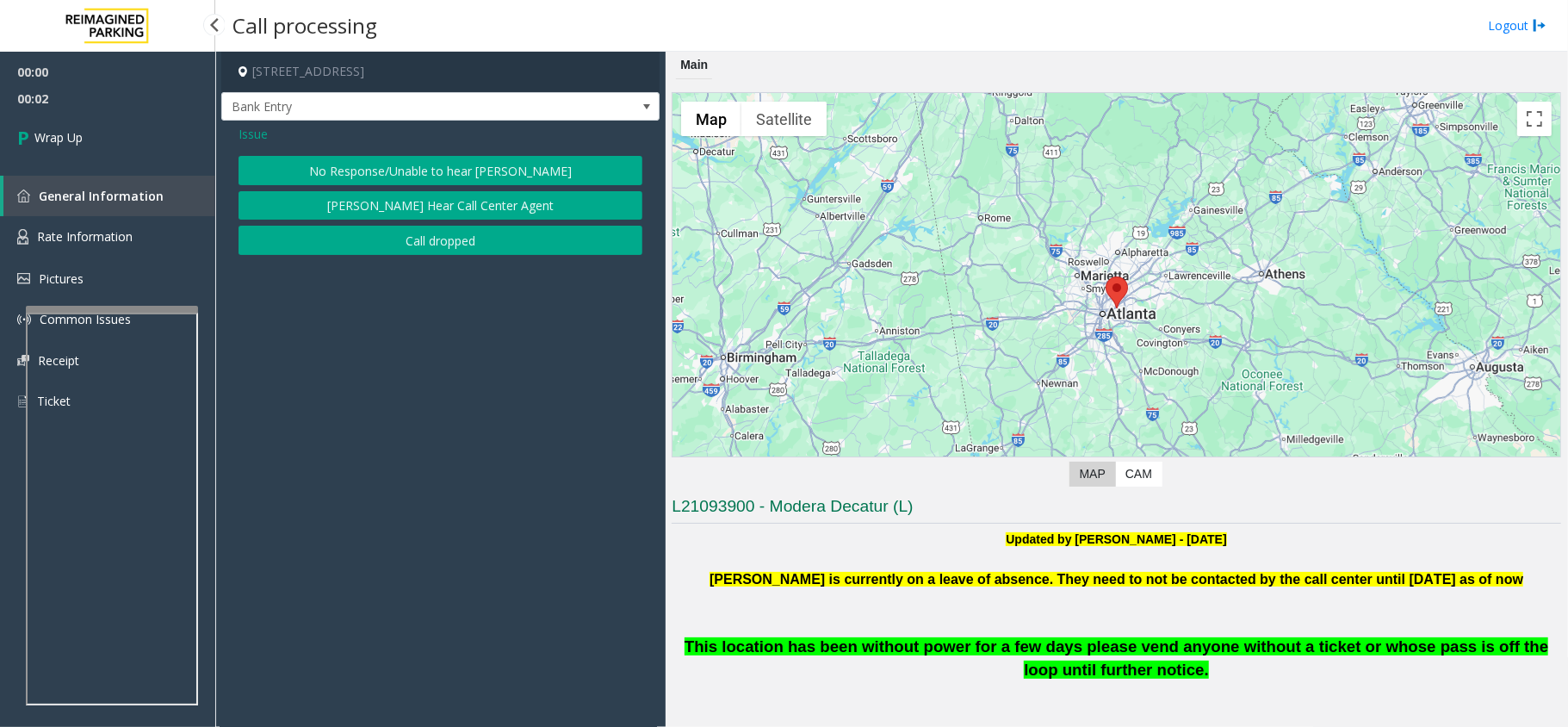
click at [431, 245] on button "Call dropped" at bounding box center [440, 240] width 404 height 29
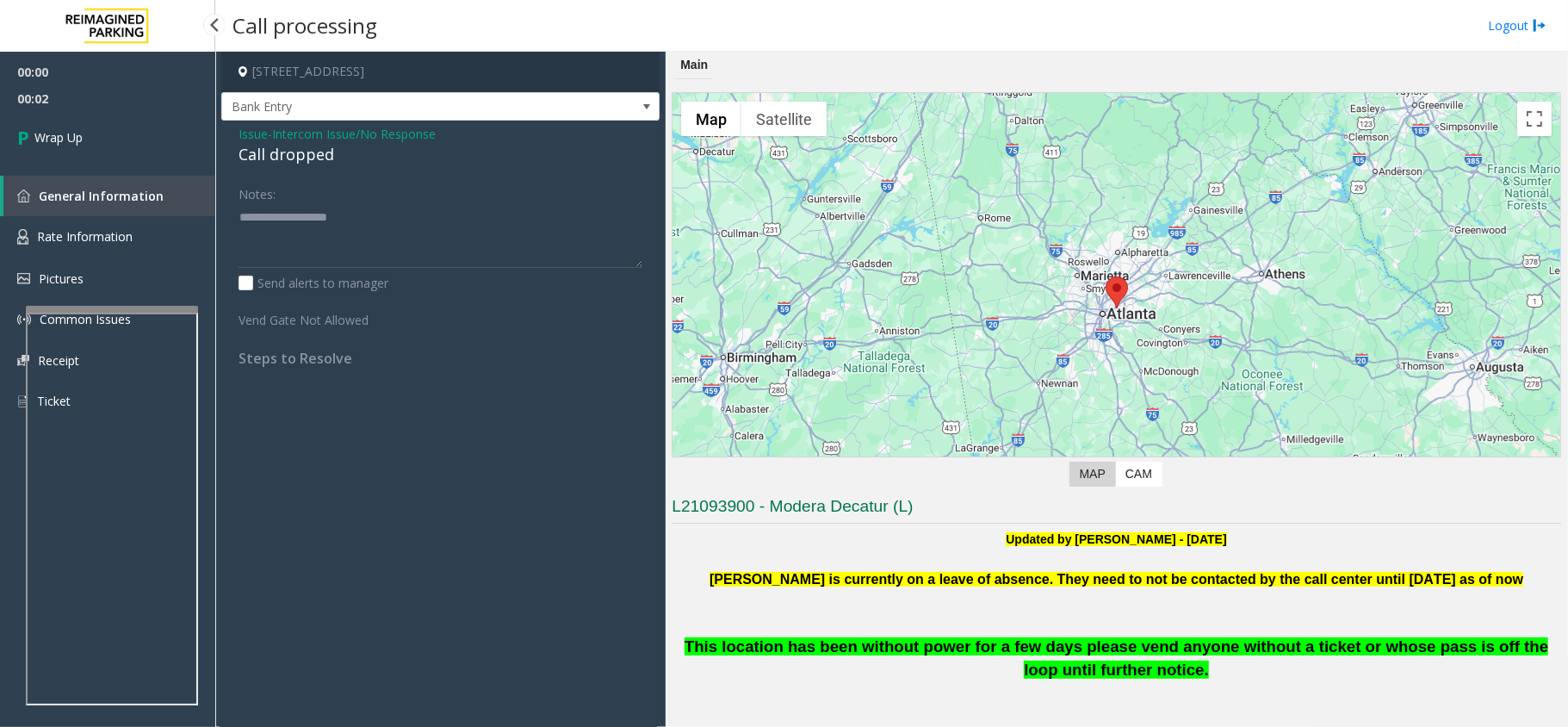
click at [335, 152] on div "Call dropped" at bounding box center [440, 154] width 404 height 23
click at [320, 153] on div "Call dropped" at bounding box center [440, 154] width 404 height 23
click at [320, 155] on div "Call dropped" at bounding box center [440, 154] width 404 height 23
copy div "dropped"
click at [320, 155] on div "Call dropped" at bounding box center [440, 154] width 404 height 23
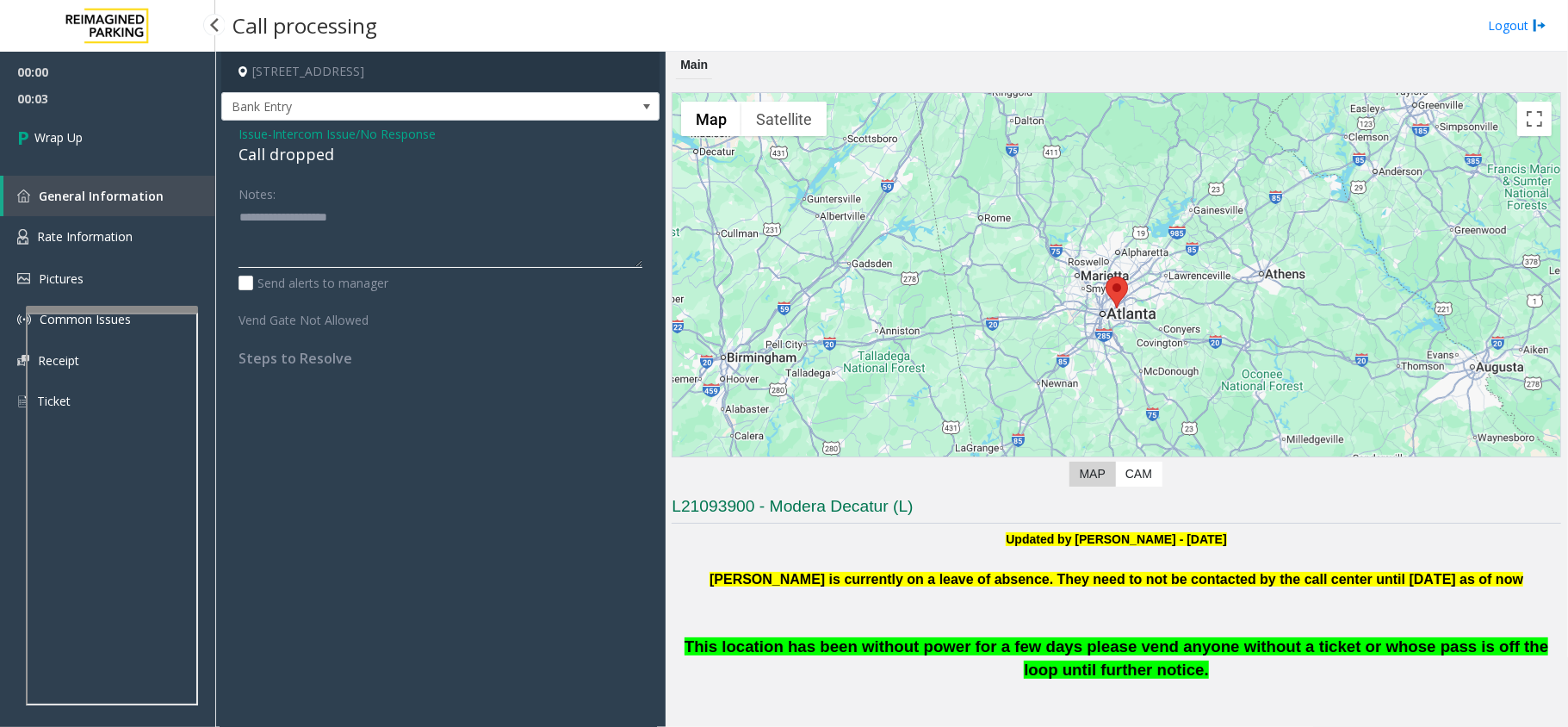
click at [327, 233] on textarea at bounding box center [440, 235] width 404 height 65
click at [308, 162] on div "Call dropped" at bounding box center [440, 154] width 404 height 23
copy div "Call dropped"
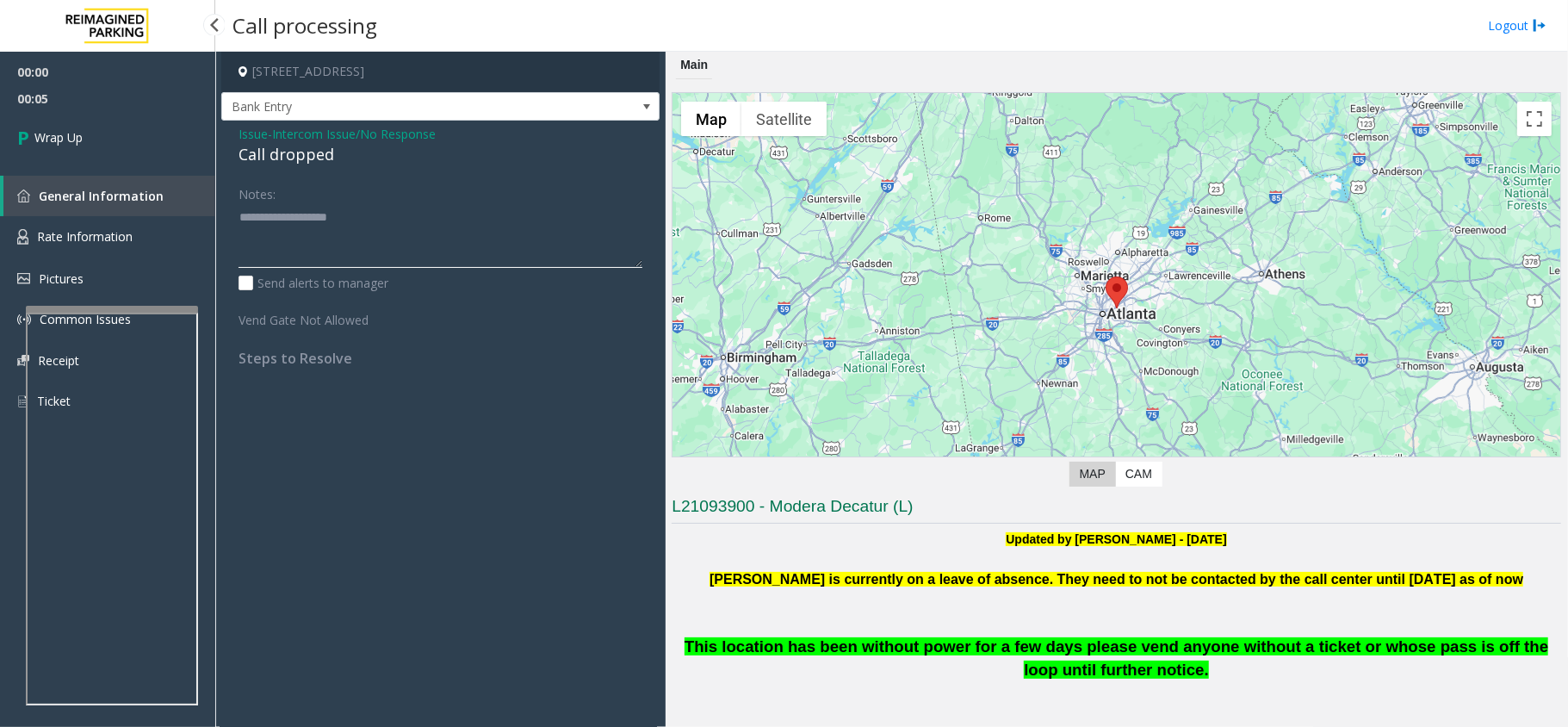
click at [329, 219] on textarea at bounding box center [440, 235] width 404 height 65
paste textarea "**********"
type textarea "**********"
click at [123, 127] on link "Wrap Up" at bounding box center [107, 136] width 215 height 50
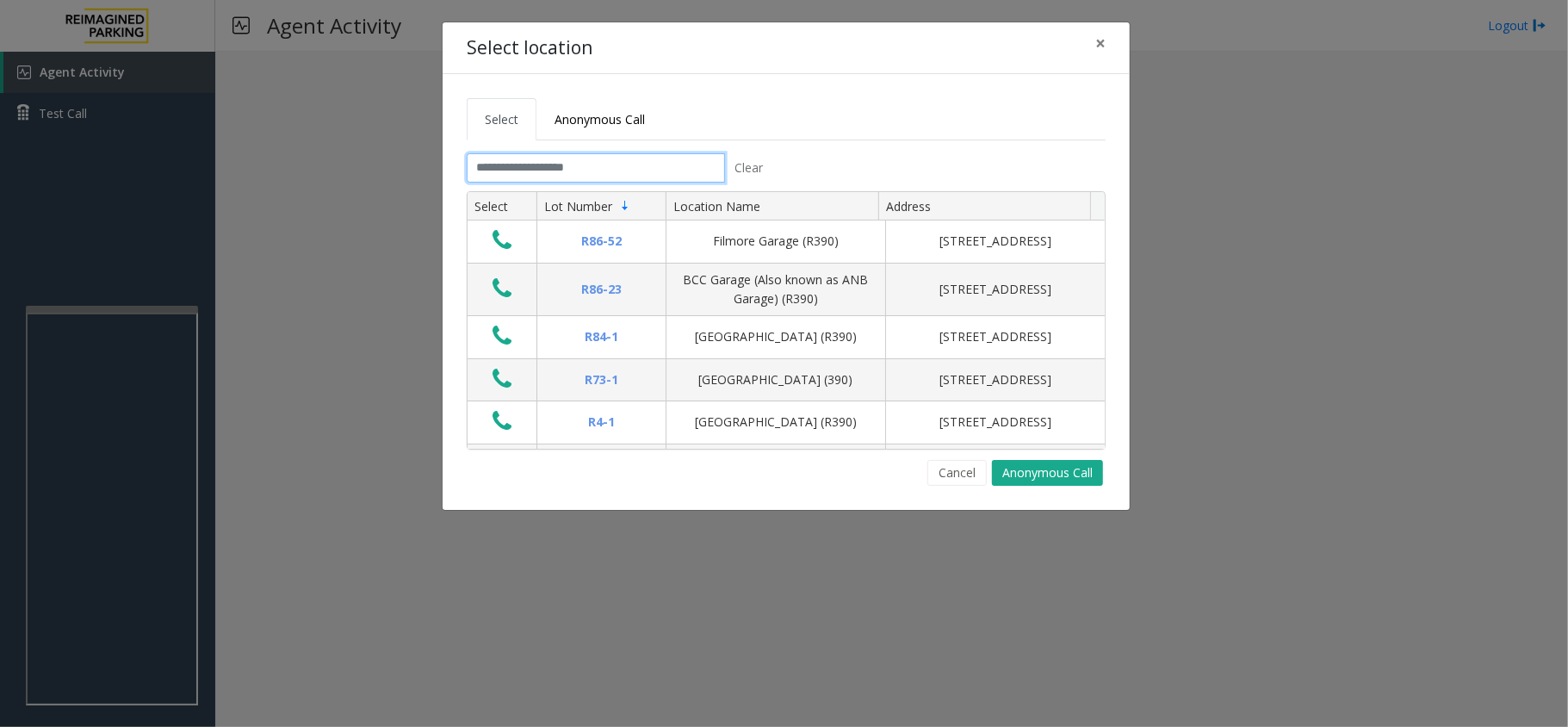
click at [551, 166] on input "text" at bounding box center [596, 168] width 258 height 29
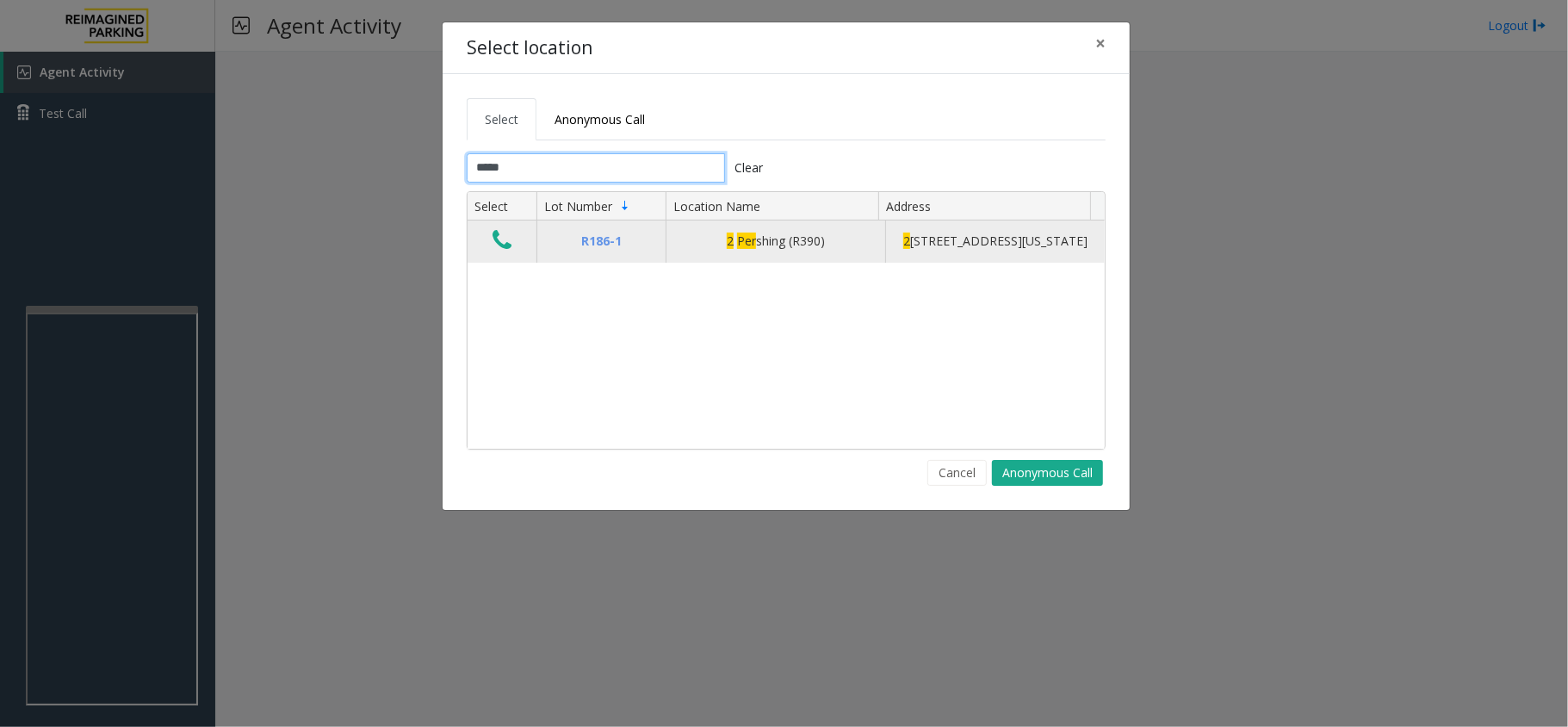
type input "*****"
click at [486, 242] on td "Data table" at bounding box center [502, 241] width 69 height 41
click at [497, 250] on icon "Data table" at bounding box center [502, 240] width 19 height 24
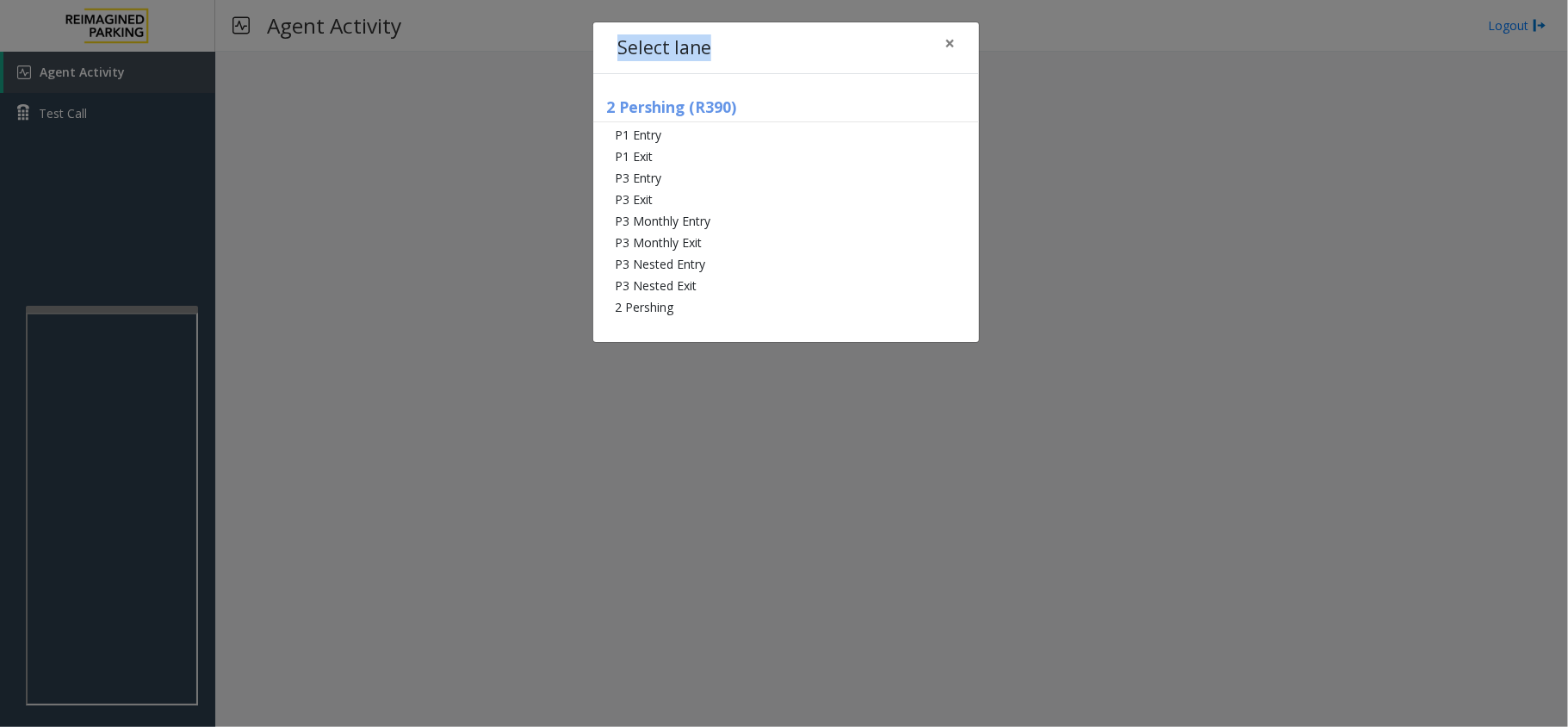
drag, startPoint x: 729, startPoint y: 55, endPoint x: 615, endPoint y: 39, distance: 115.1
click at [615, 39] on div "Select lane ×" at bounding box center [785, 48] width 385 height 52
click at [638, 42] on h4 "Select lane" at bounding box center [664, 49] width 94 height 27
click at [719, 38] on div "Select lane ×" at bounding box center [785, 48] width 385 height 52
click at [945, 38] on span "×" at bounding box center [949, 43] width 10 height 24
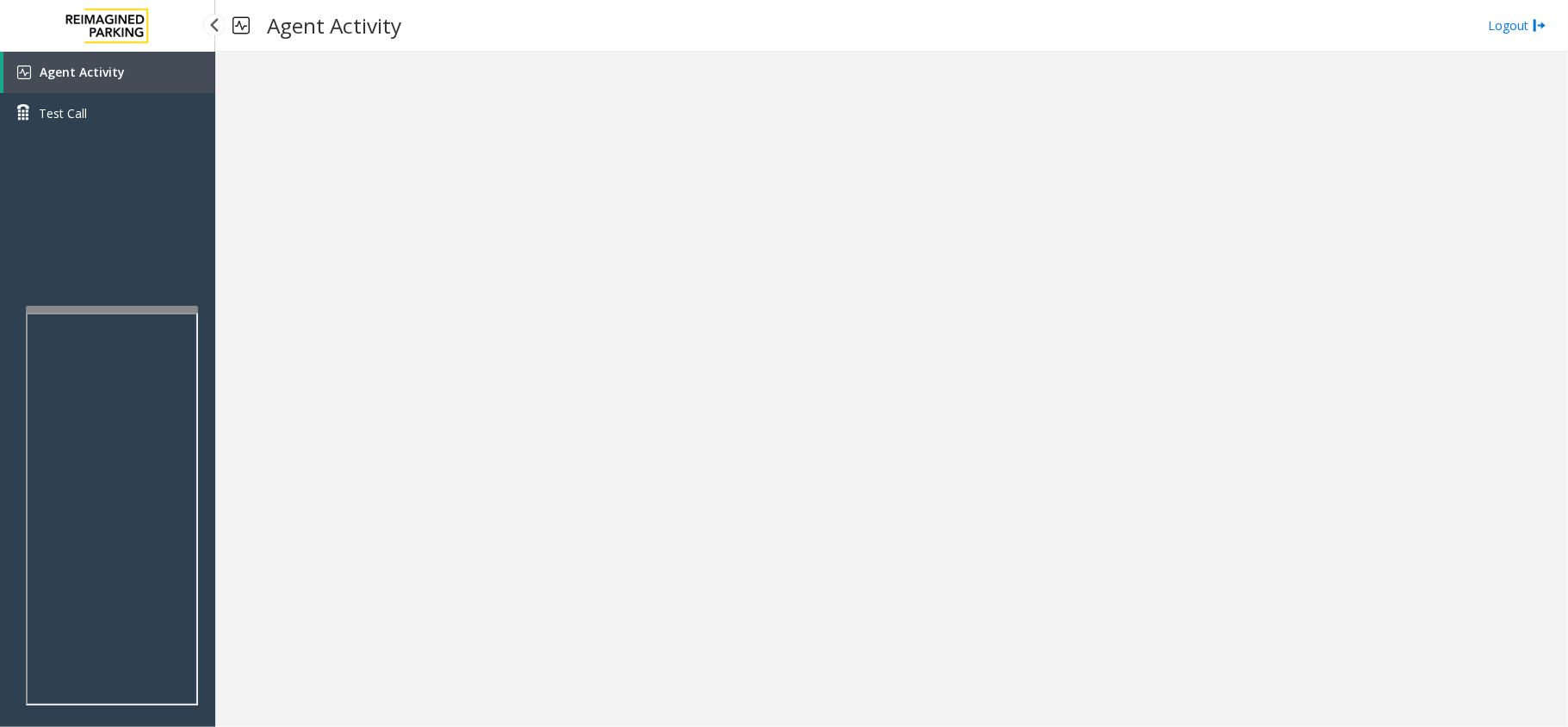
click at [155, 72] on link "Agent Activity" at bounding box center [109, 71] width 211 height 41
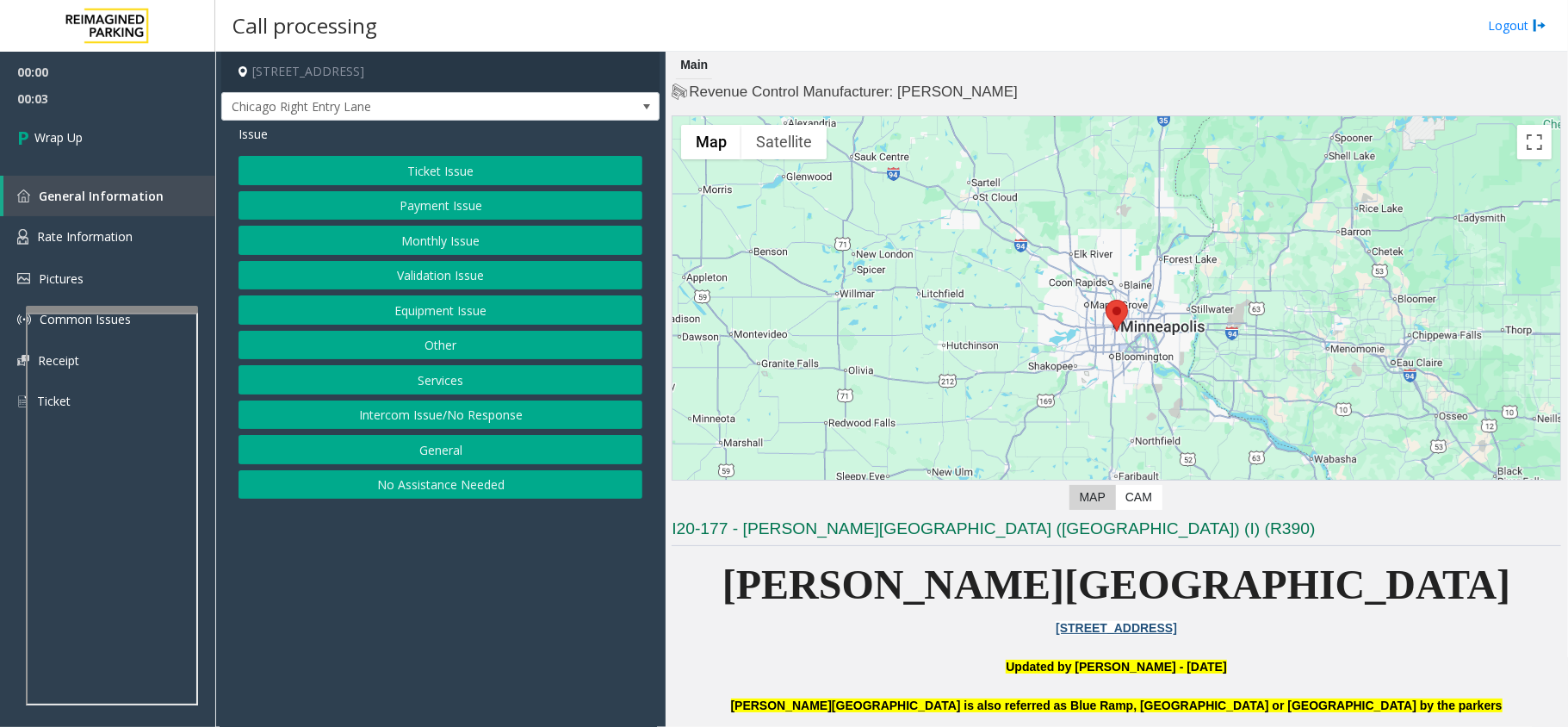
click at [427, 429] on button "Intercom Issue/No Response" at bounding box center [440, 415] width 404 height 29
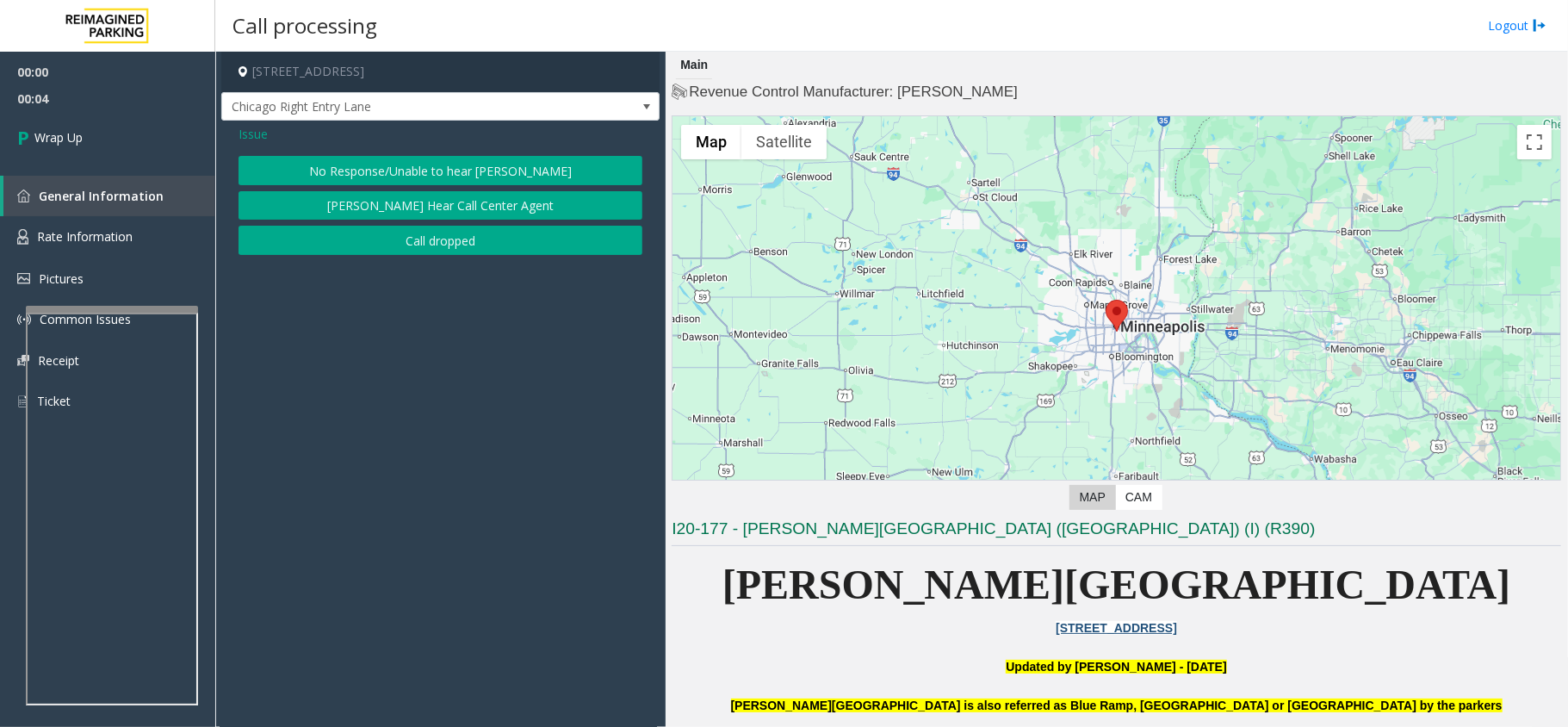
click at [457, 234] on button "Call dropped" at bounding box center [440, 240] width 404 height 29
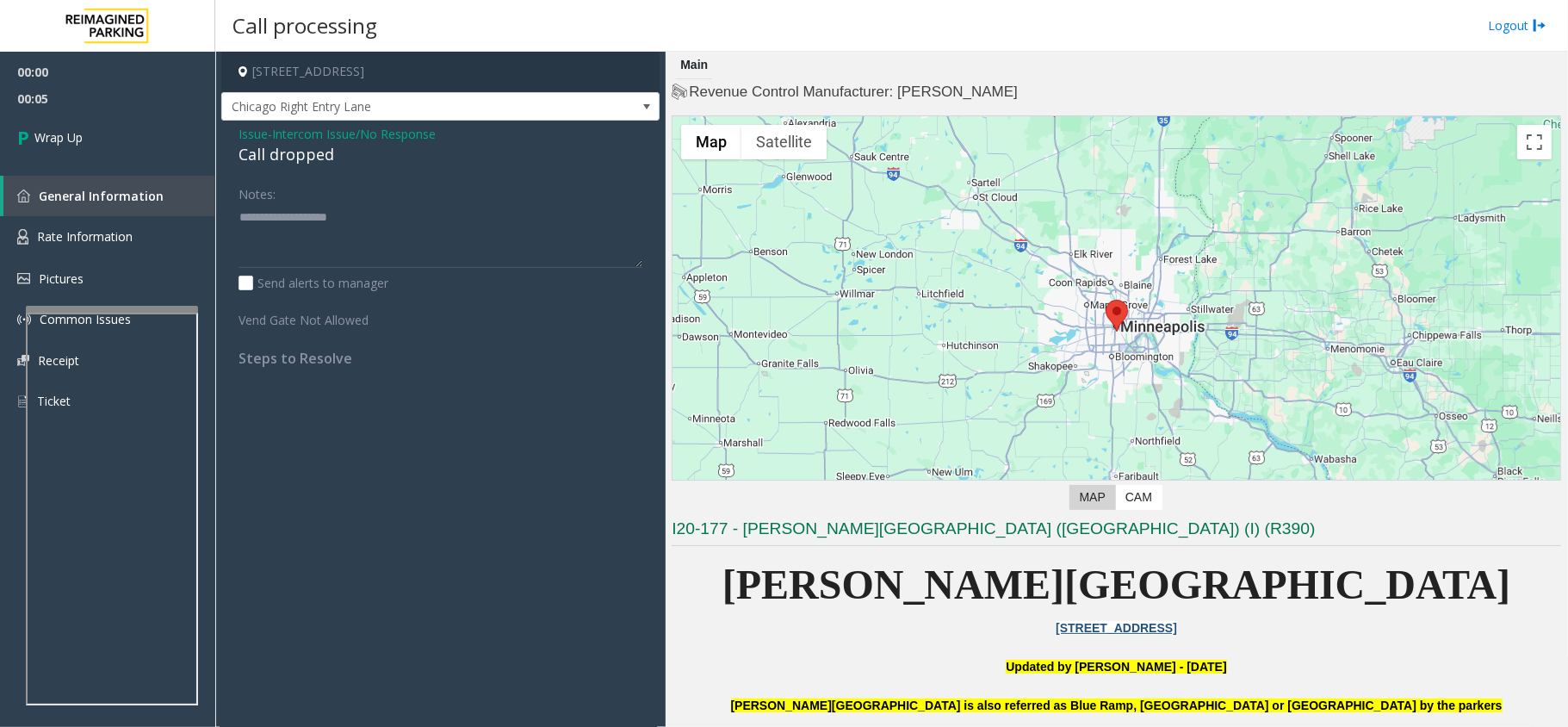
click at [301, 166] on div "Call dropped" at bounding box center [440, 154] width 404 height 23
click at [305, 156] on div "Call dropped" at bounding box center [440, 154] width 404 height 23
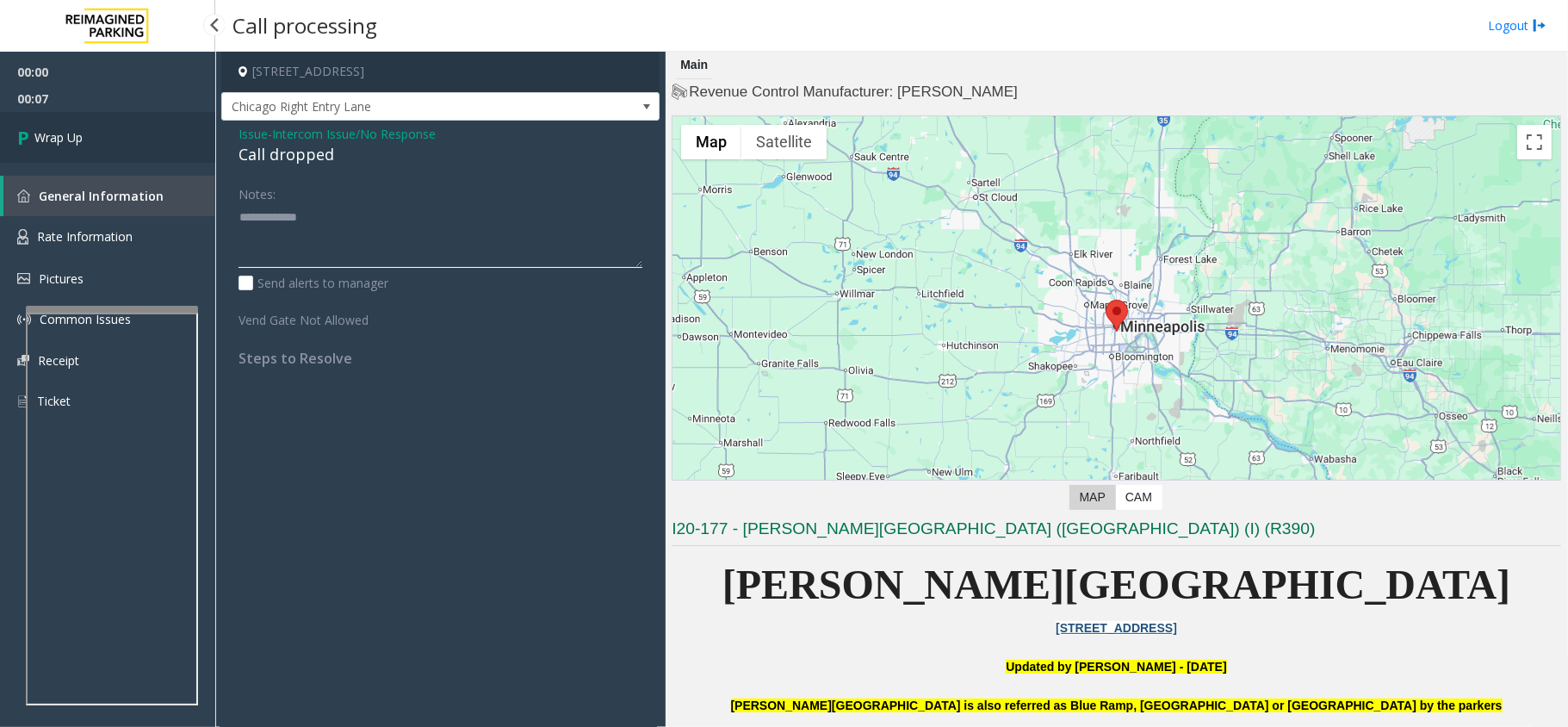
type textarea "**********"
click at [90, 129] on link "Wrap Up" at bounding box center [107, 136] width 215 height 50
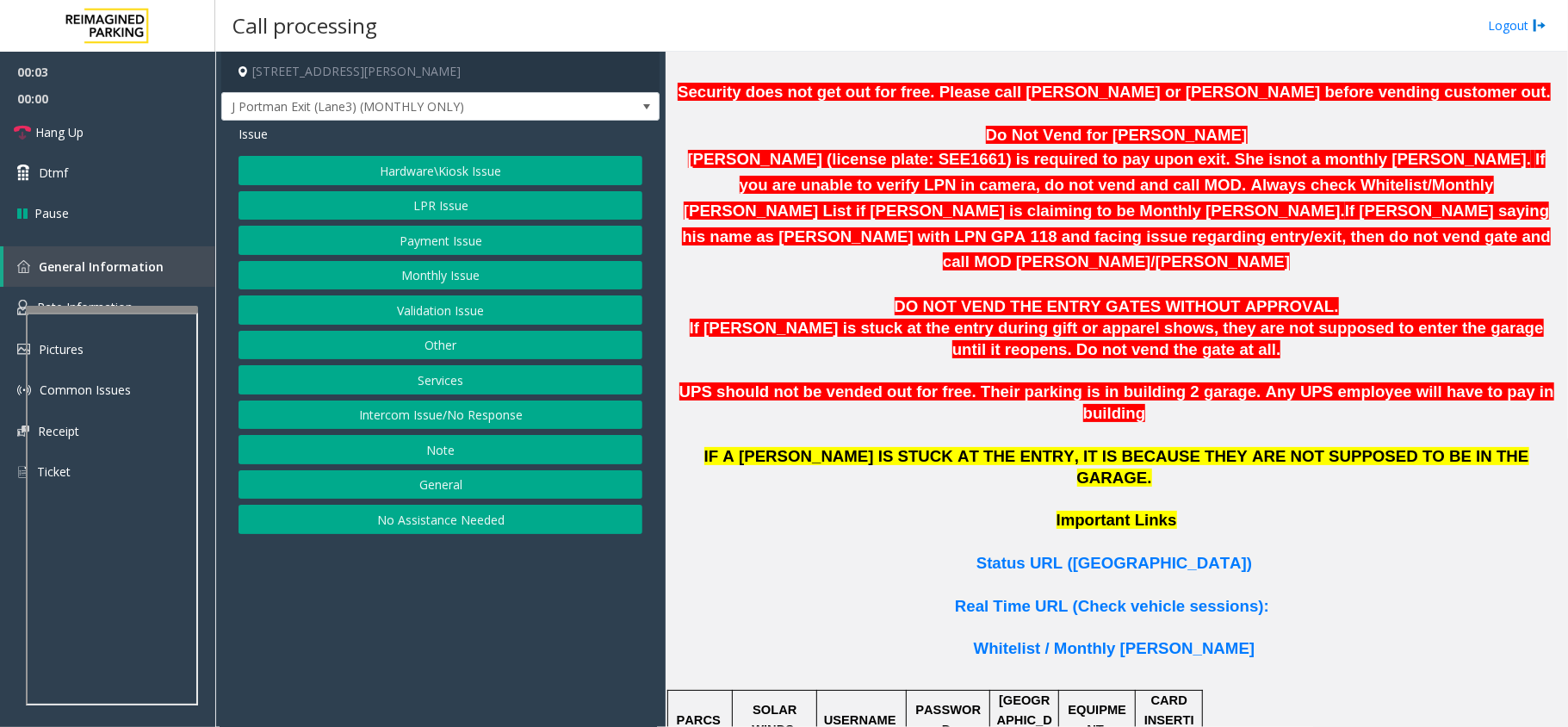
scroll to position [1034, 0]
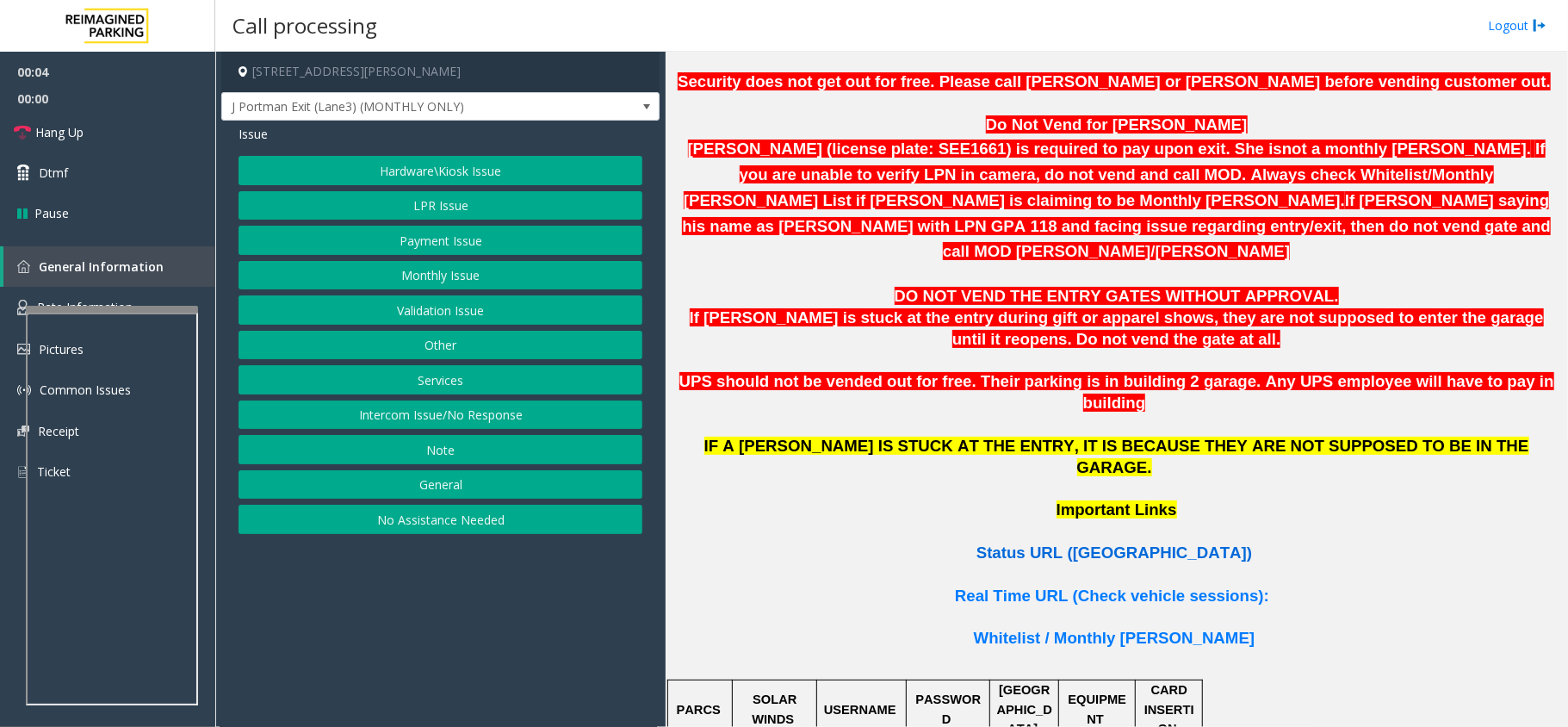
click at [1100, 544] on span "Status URL ([GEOGRAPHIC_DATA])" at bounding box center [1114, 553] width 276 height 18
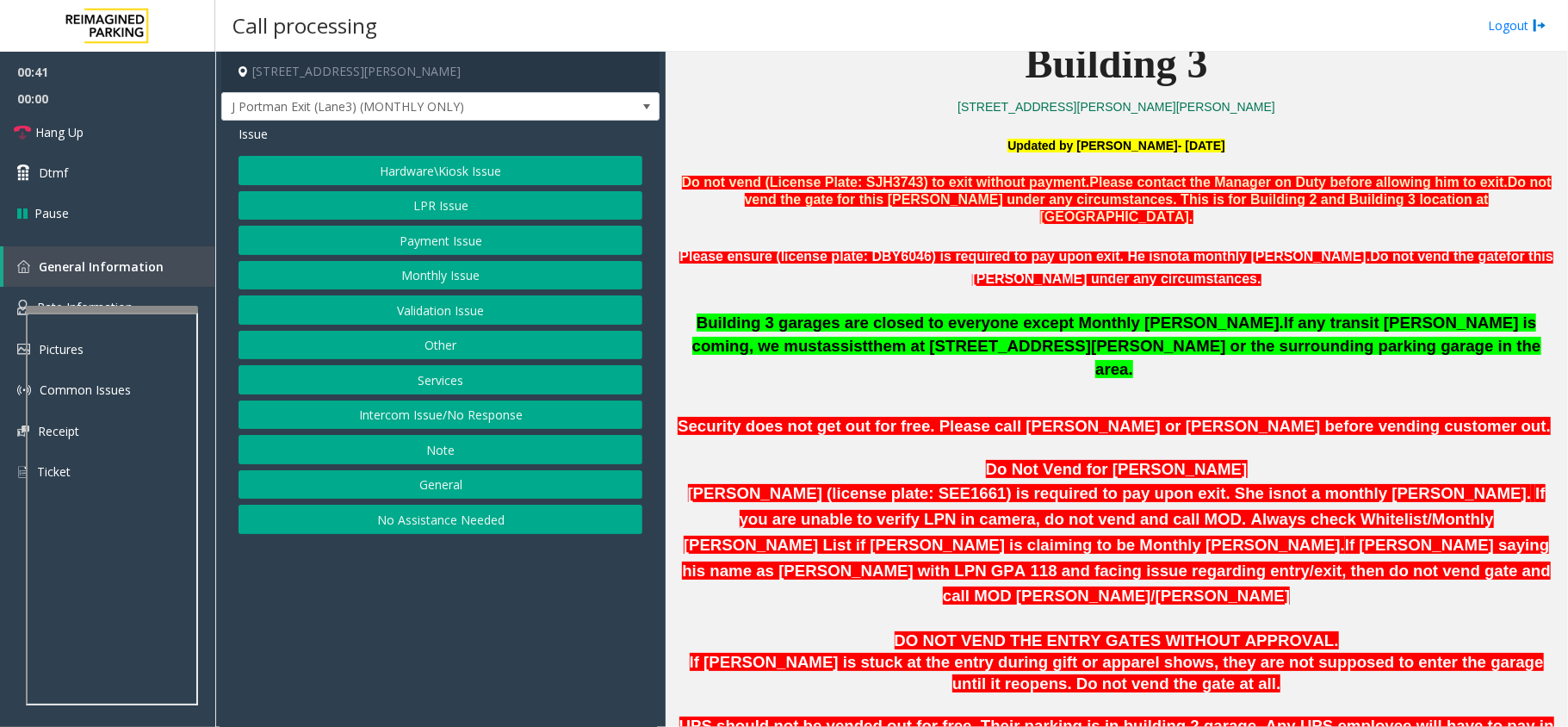
scroll to position [1052, 0]
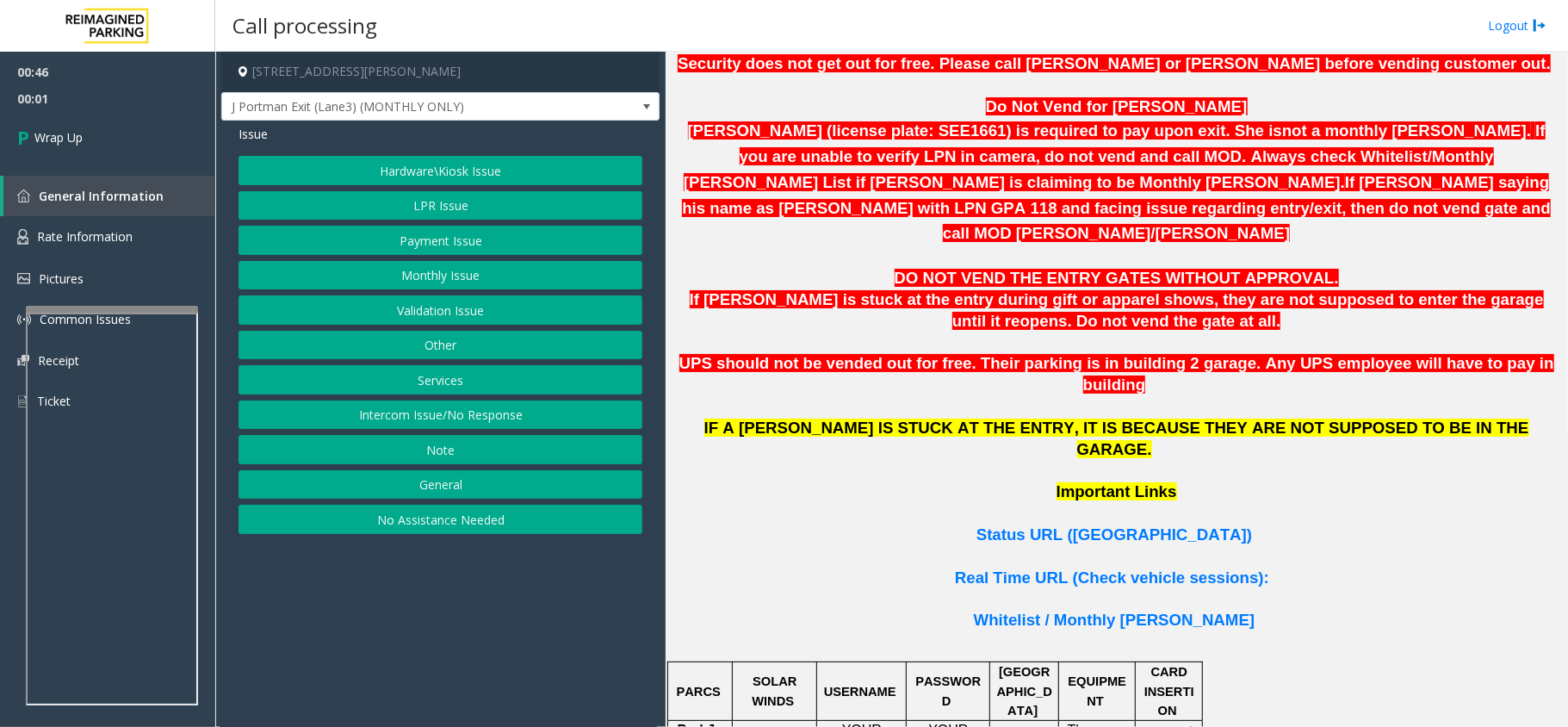
click at [425, 429] on button "Intercom Issue/No Response" at bounding box center [440, 415] width 404 height 29
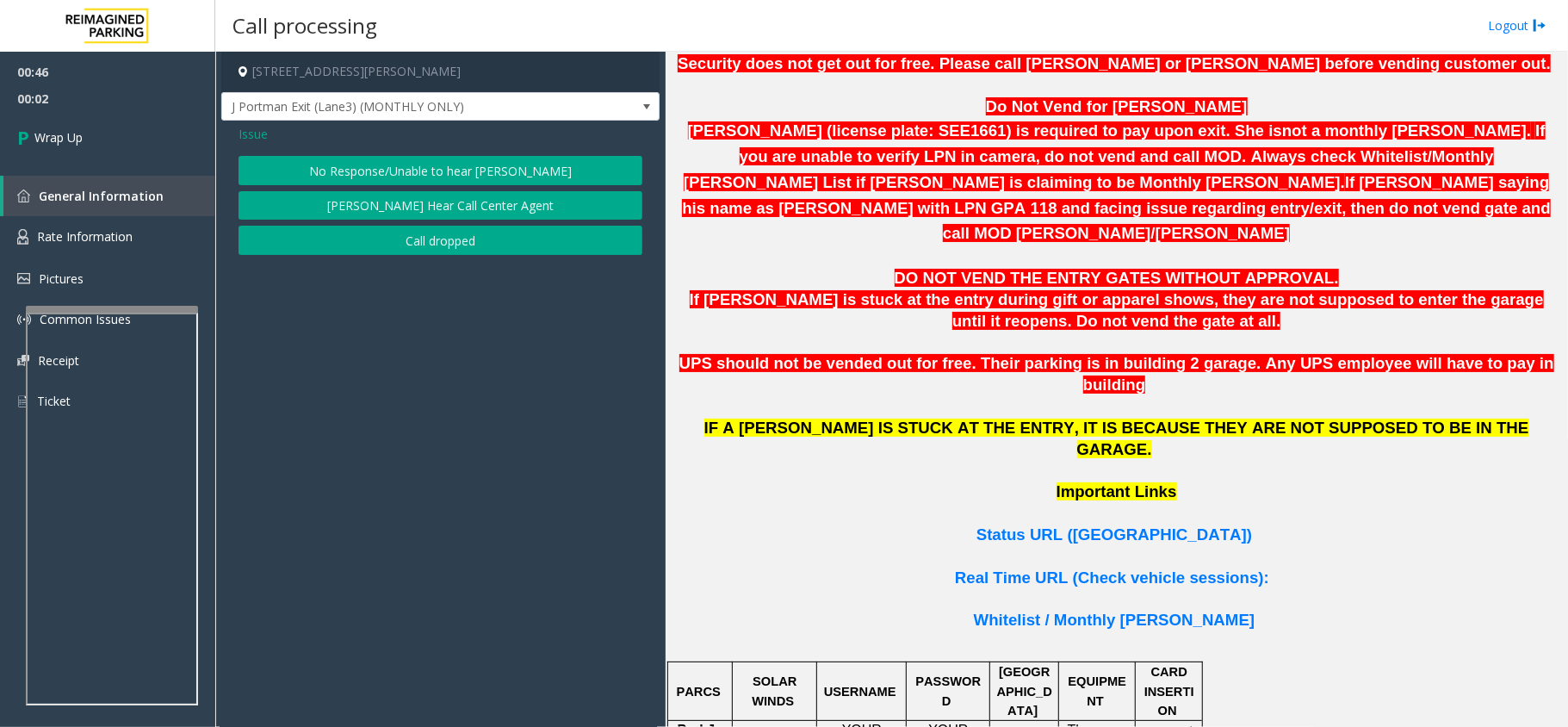
click at [258, 129] on span "Issue" at bounding box center [254, 134] width 29 height 18
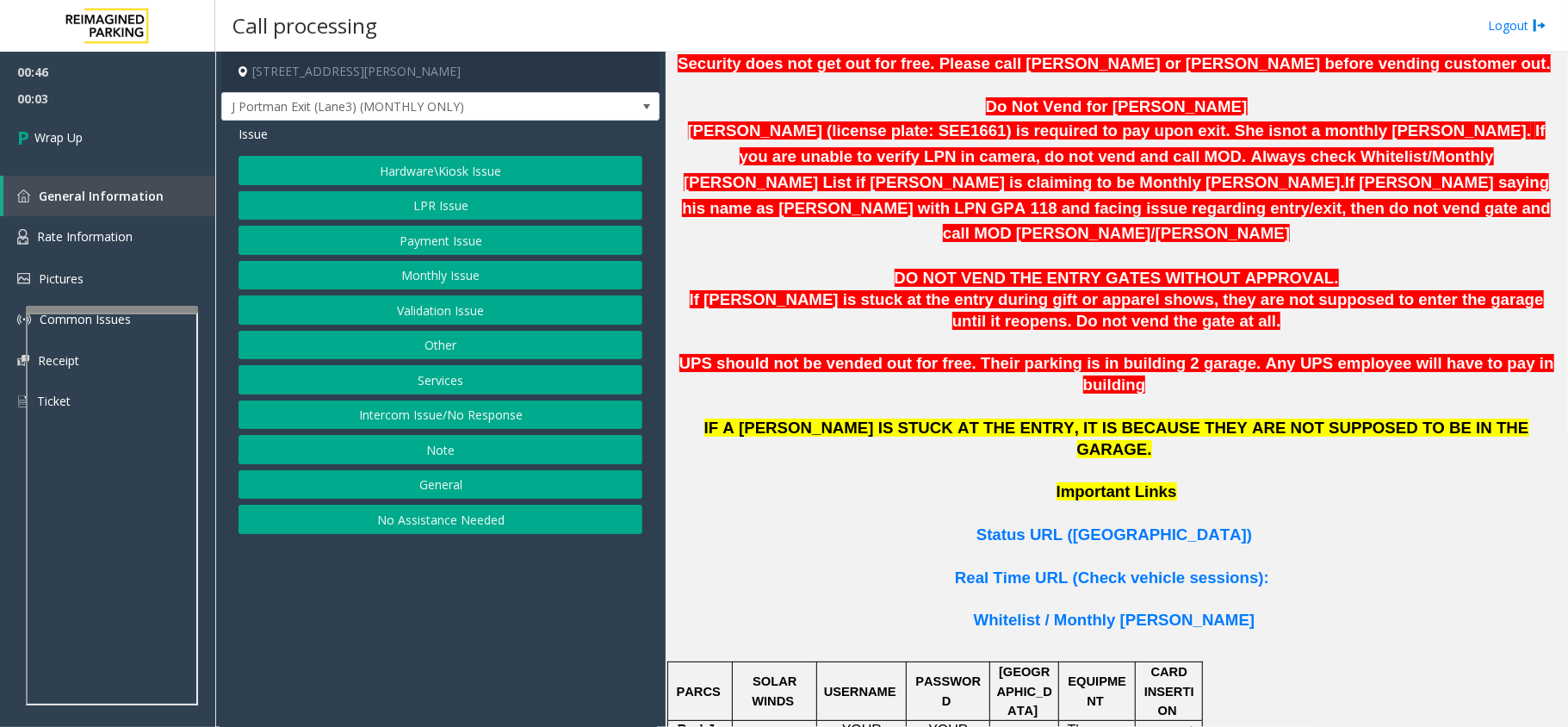
click at [362, 169] on button "Hardware\Kiosk Issue" at bounding box center [440, 170] width 404 height 29
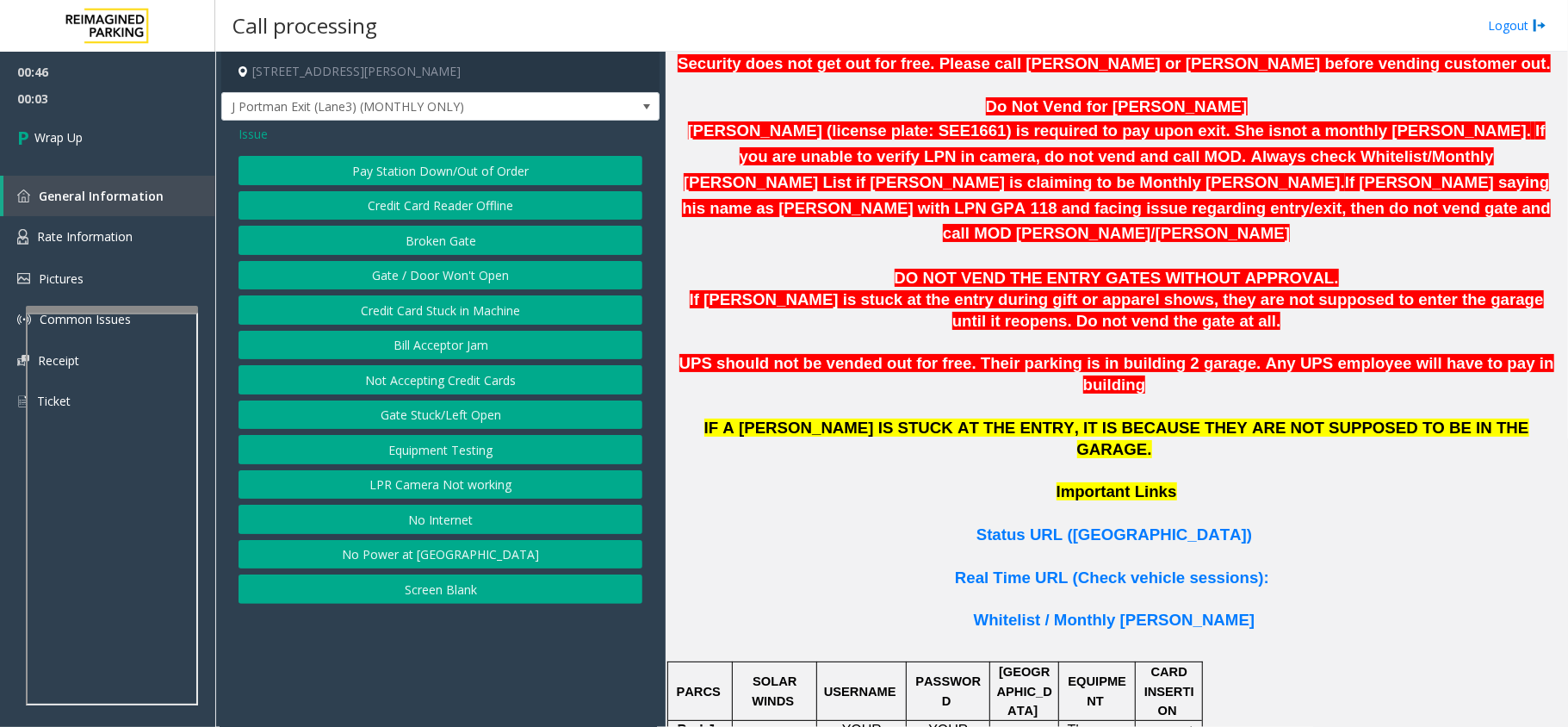
click at [406, 273] on button "Gate / Door Won't Open" at bounding box center [440, 276] width 404 height 29
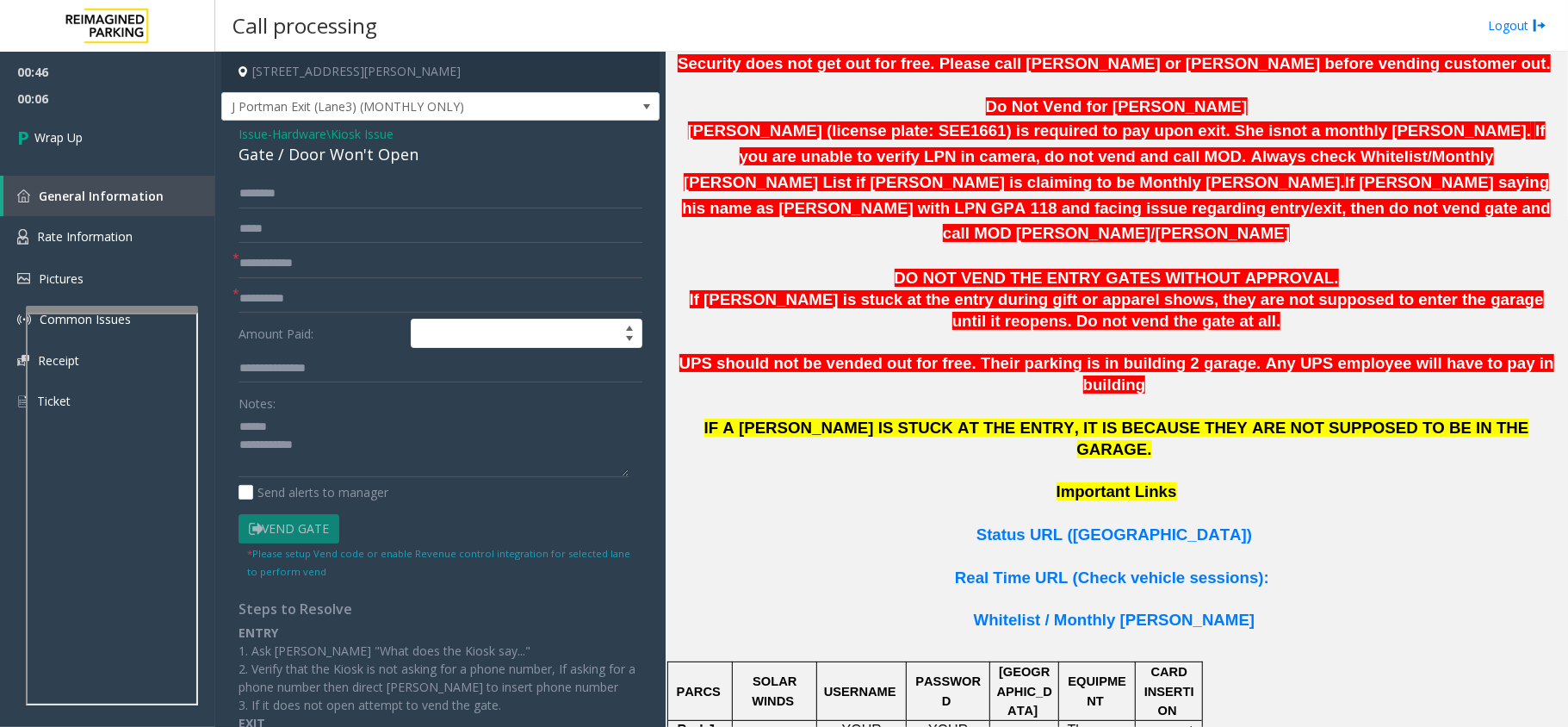
click at [356, 146] on div "Gate / Door Won't Open" at bounding box center [440, 154] width 404 height 23
copy div "Gate / Door Won't Open"
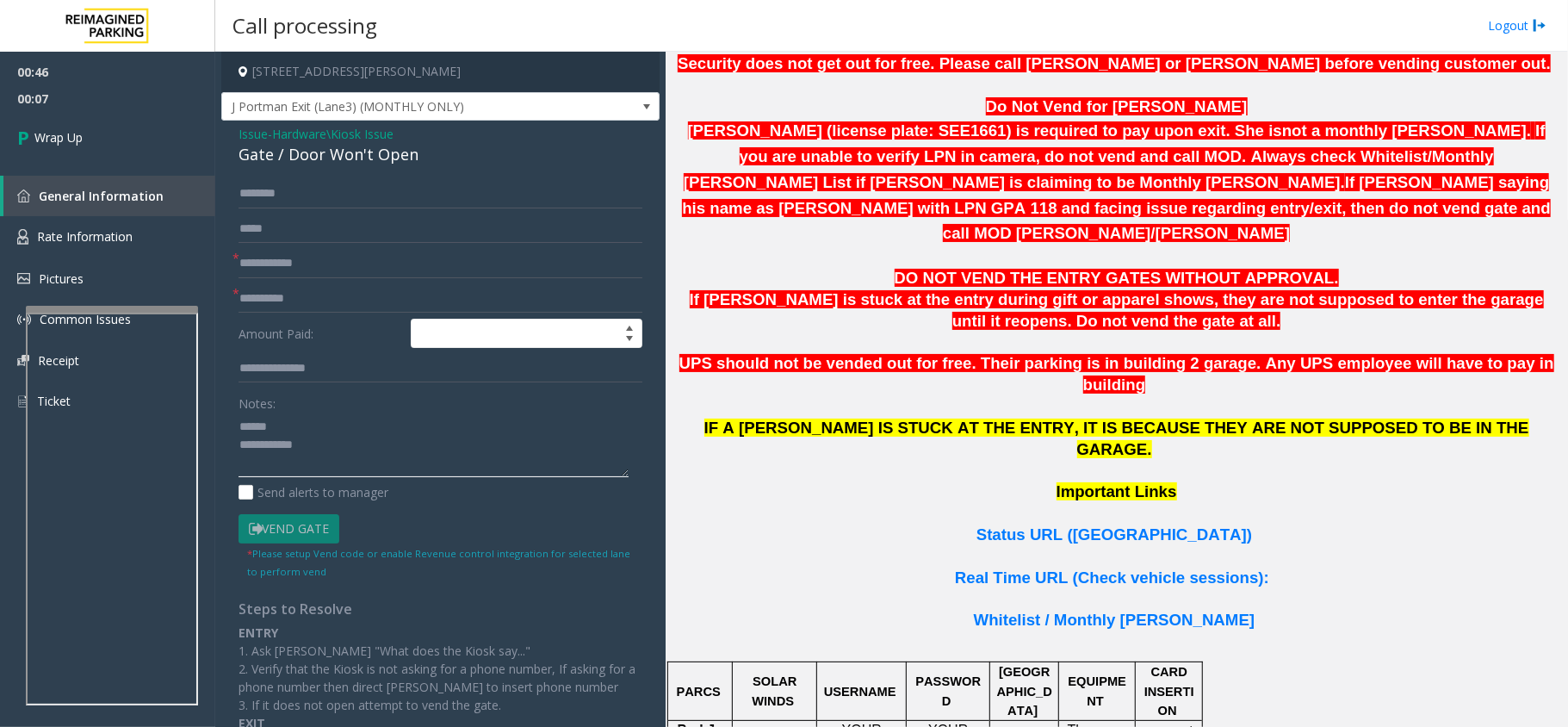
click at [336, 422] on textarea at bounding box center [434, 445] width 390 height 65
paste textarea "**********"
click at [324, 465] on textarea at bounding box center [434, 445] width 390 height 65
paste textarea "**********"
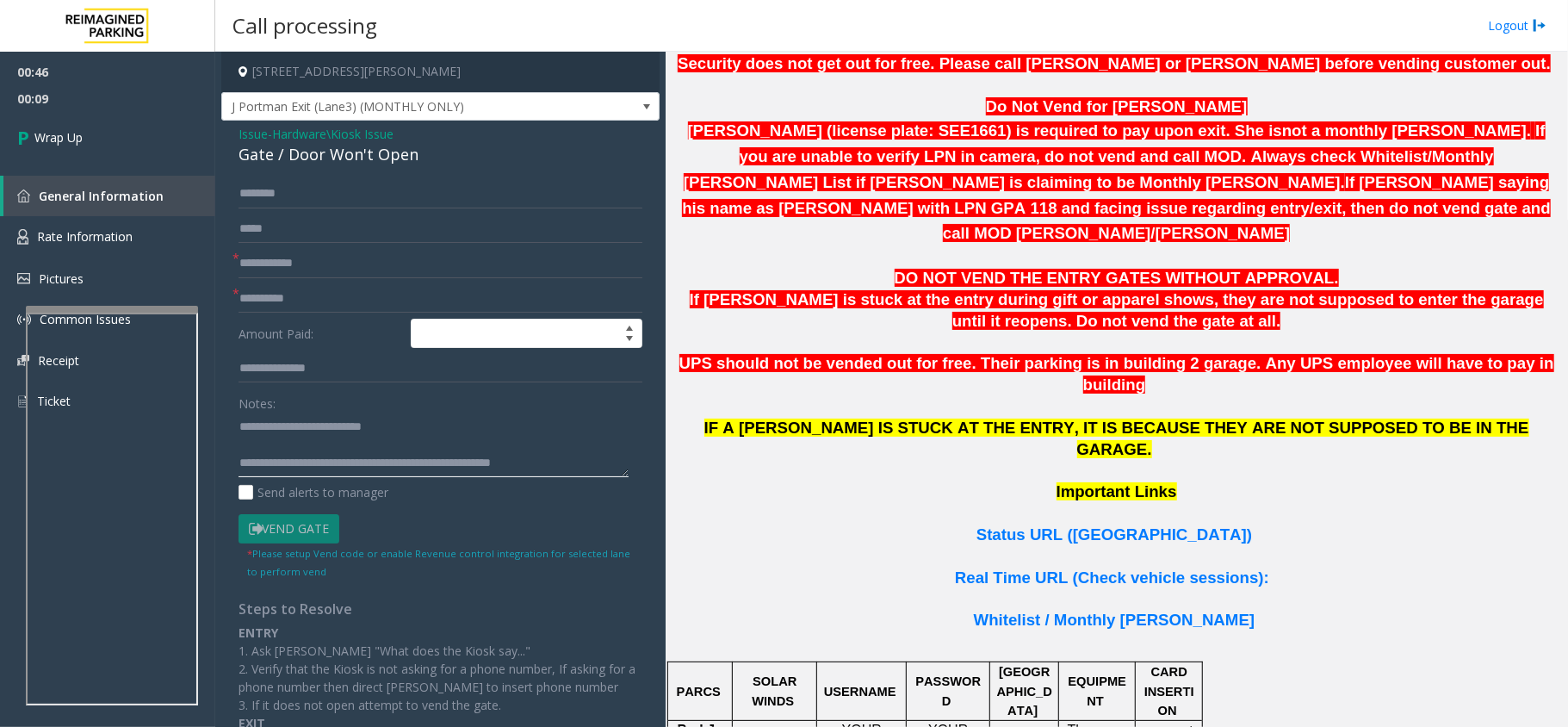
type textarea "**********"
click at [312, 294] on input "text" at bounding box center [440, 298] width 404 height 29
type input "**"
click at [305, 253] on input "text" at bounding box center [440, 264] width 404 height 29
type input "**"
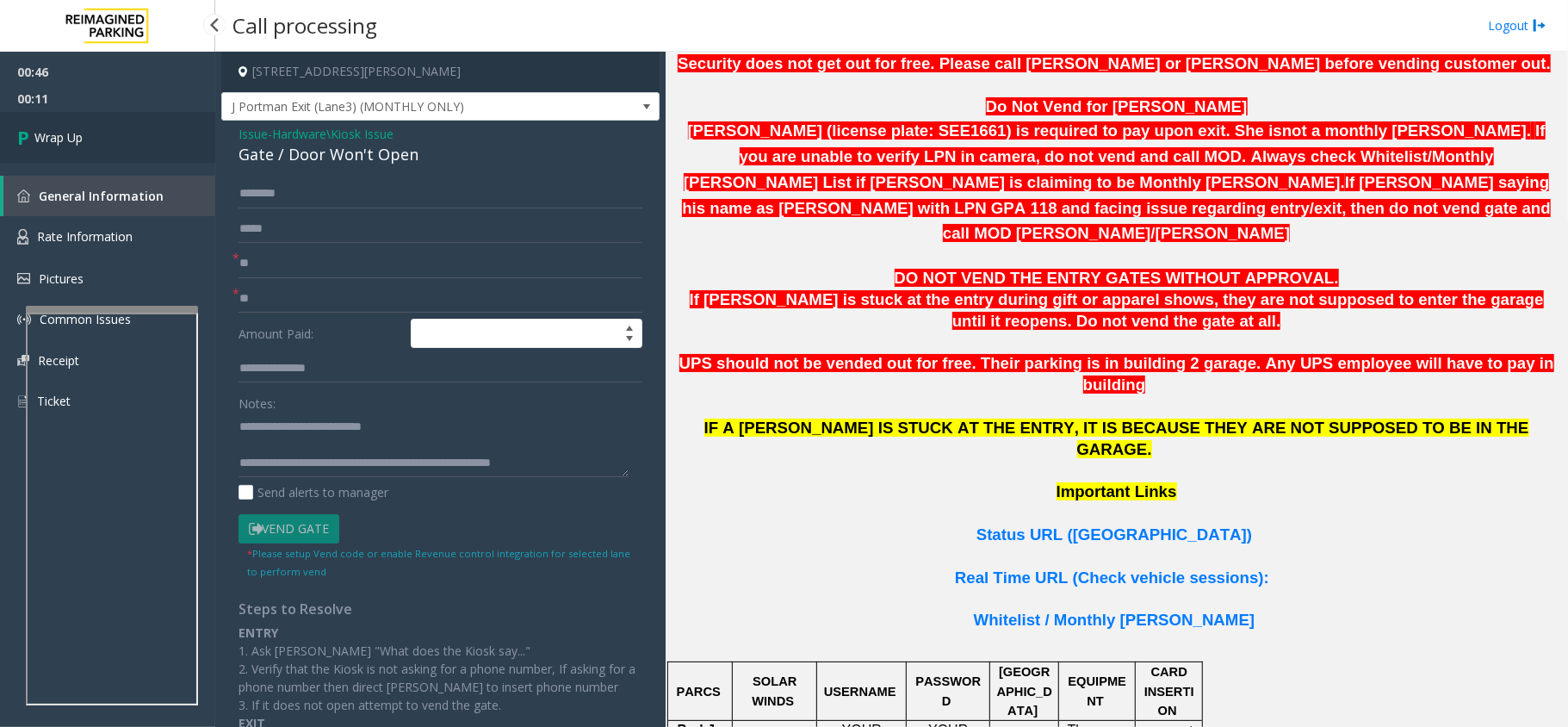
click at [56, 132] on span "Wrap Up" at bounding box center [59, 137] width 49 height 18
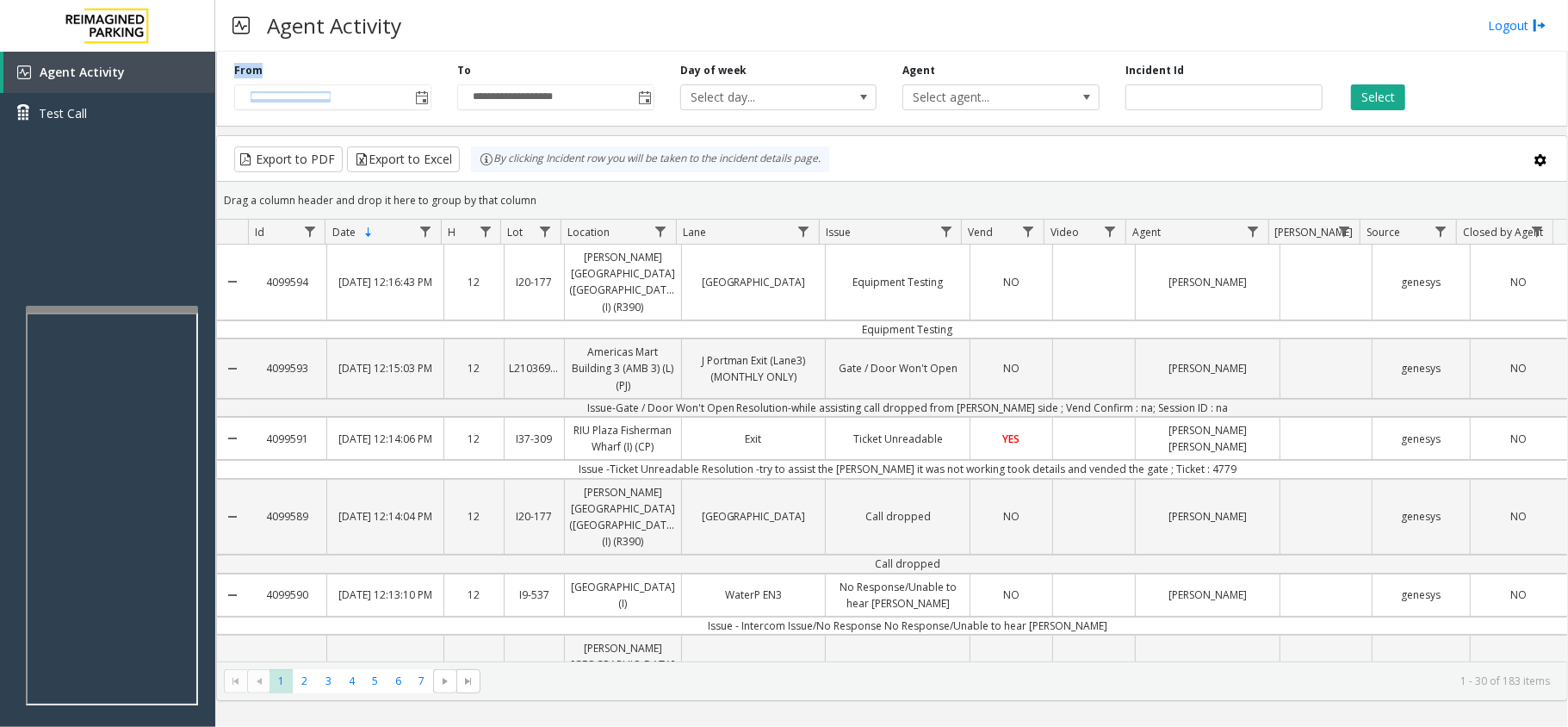
drag, startPoint x: 453, startPoint y: 71, endPoint x: 234, endPoint y: 65, distance: 219.1
click at [234, 65] on div "**********" at bounding box center [892, 85] width 1352 height 81
click at [732, 73] on label "Day of week" at bounding box center [713, 71] width 67 height 16
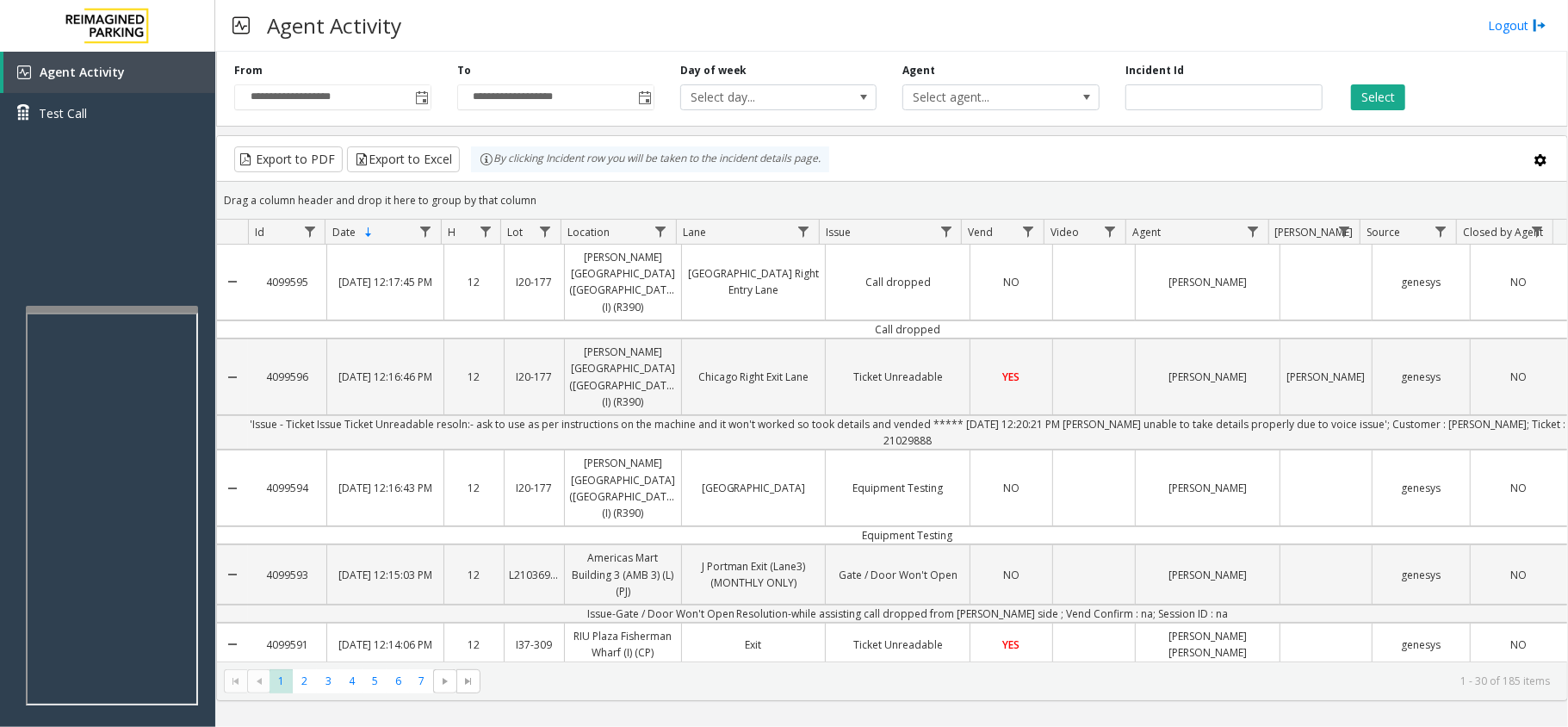
drag, startPoint x: 1502, startPoint y: 4, endPoint x: 1051, endPoint y: 18, distance: 451.2
click at [1051, 18] on div "Agent Activity Logout" at bounding box center [892, 26] width 1353 height 51
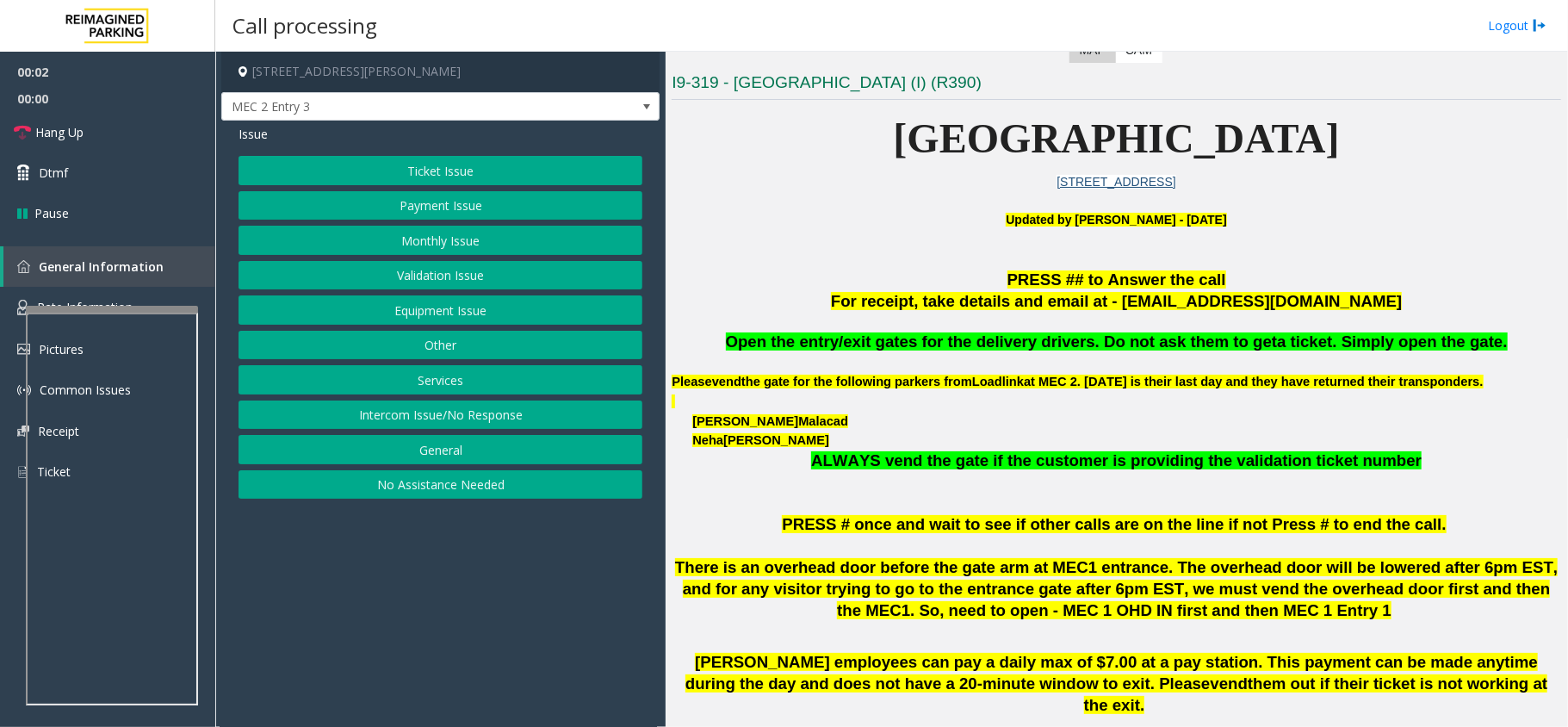
scroll to position [573, 0]
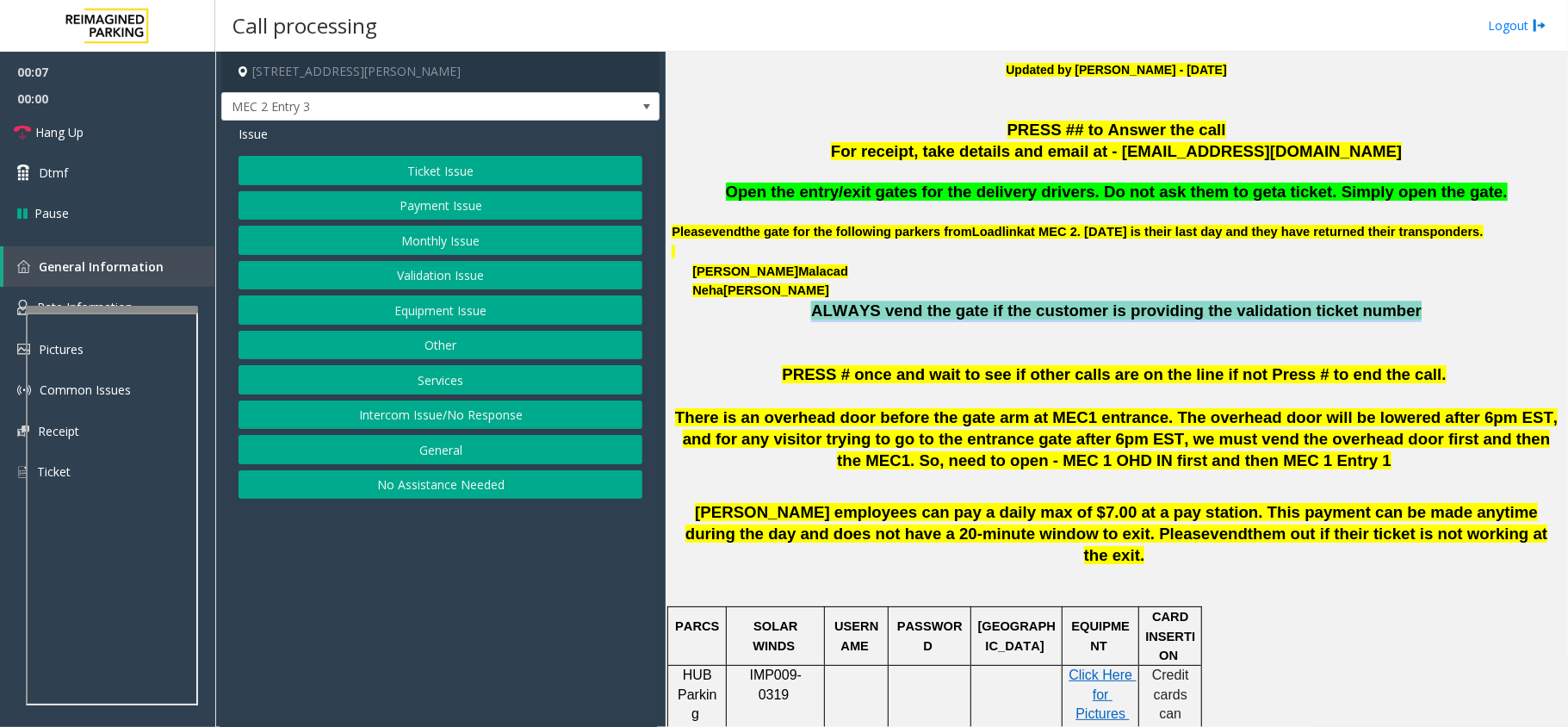
drag, startPoint x: 840, startPoint y: 309, endPoint x: 1383, endPoint y: 305, distance: 543.0
click at [1383, 305] on p "ALWAYS vend the gate if the customer is providing the validation ticket number" at bounding box center [1117, 321] width 890 height 43
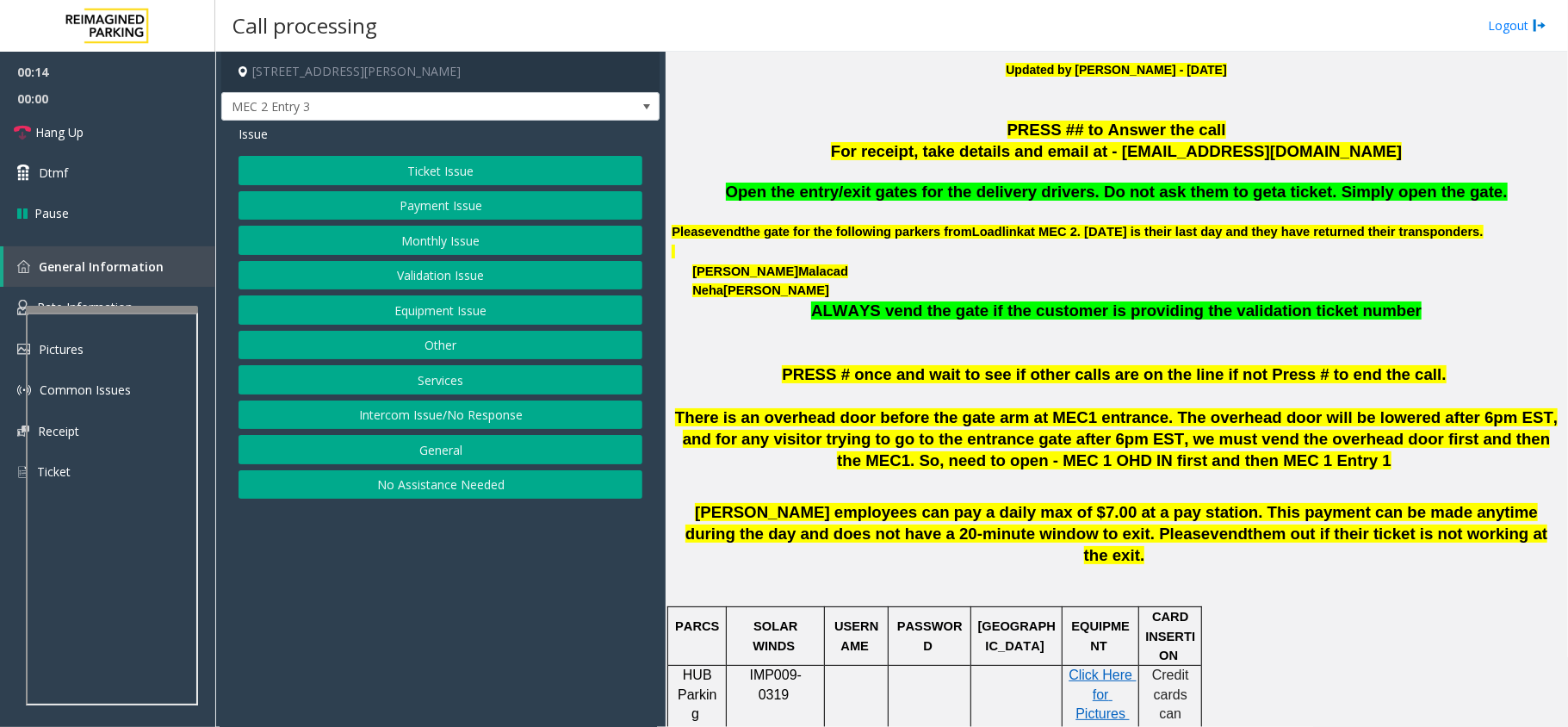
drag, startPoint x: 438, startPoint y: 372, endPoint x: 449, endPoint y: 353, distance: 22.0
click at [449, 353] on div "Ticket Issue Payment Issue Monthly Issue Validation Issue Equipment Issue Other…" at bounding box center [440, 327] width 404 height 342
click at [448, 455] on button "General" at bounding box center [440, 450] width 404 height 29
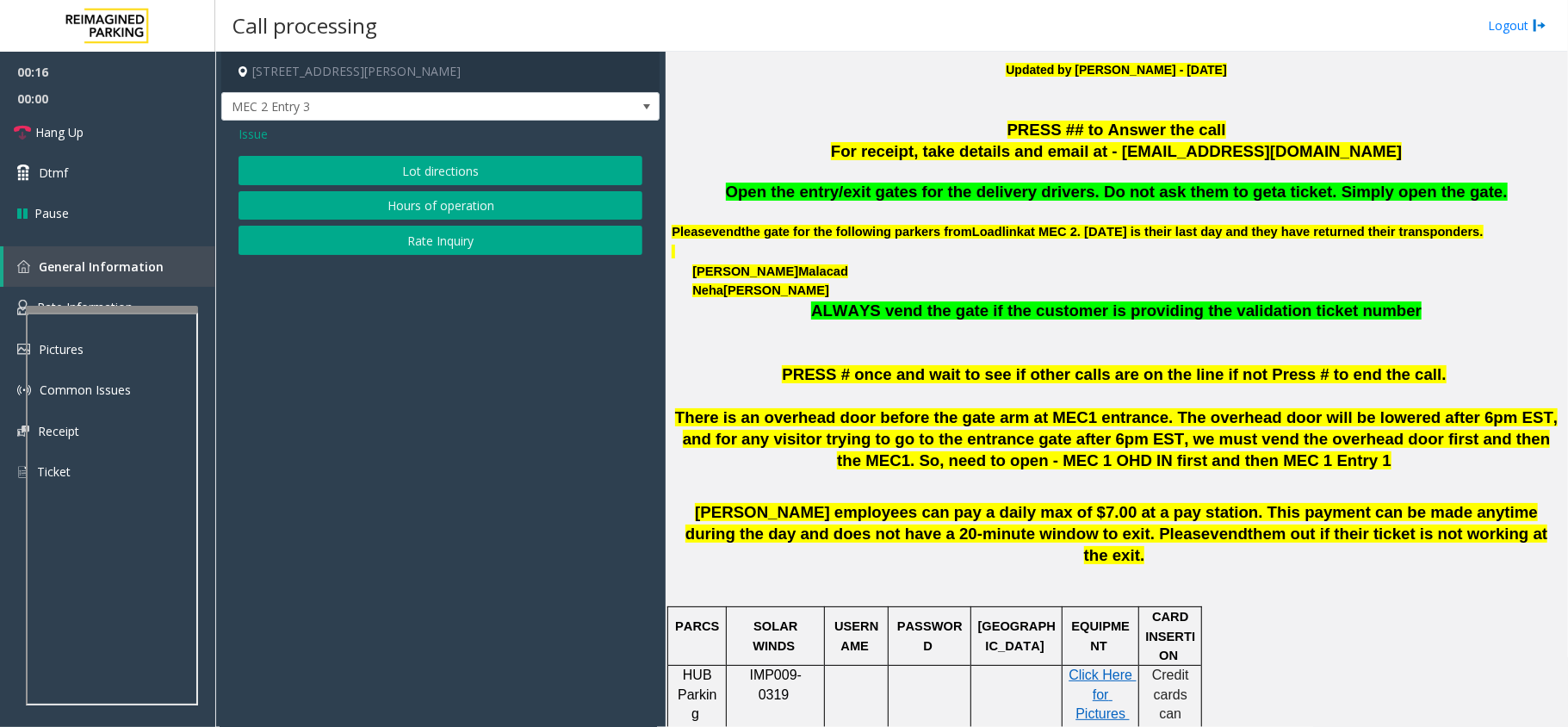
click at [232, 132] on div "Issue Lot directions Hours of operation Rate Inquiry" at bounding box center [440, 192] width 438 height 143
click at [254, 133] on span "Issue" at bounding box center [254, 134] width 29 height 18
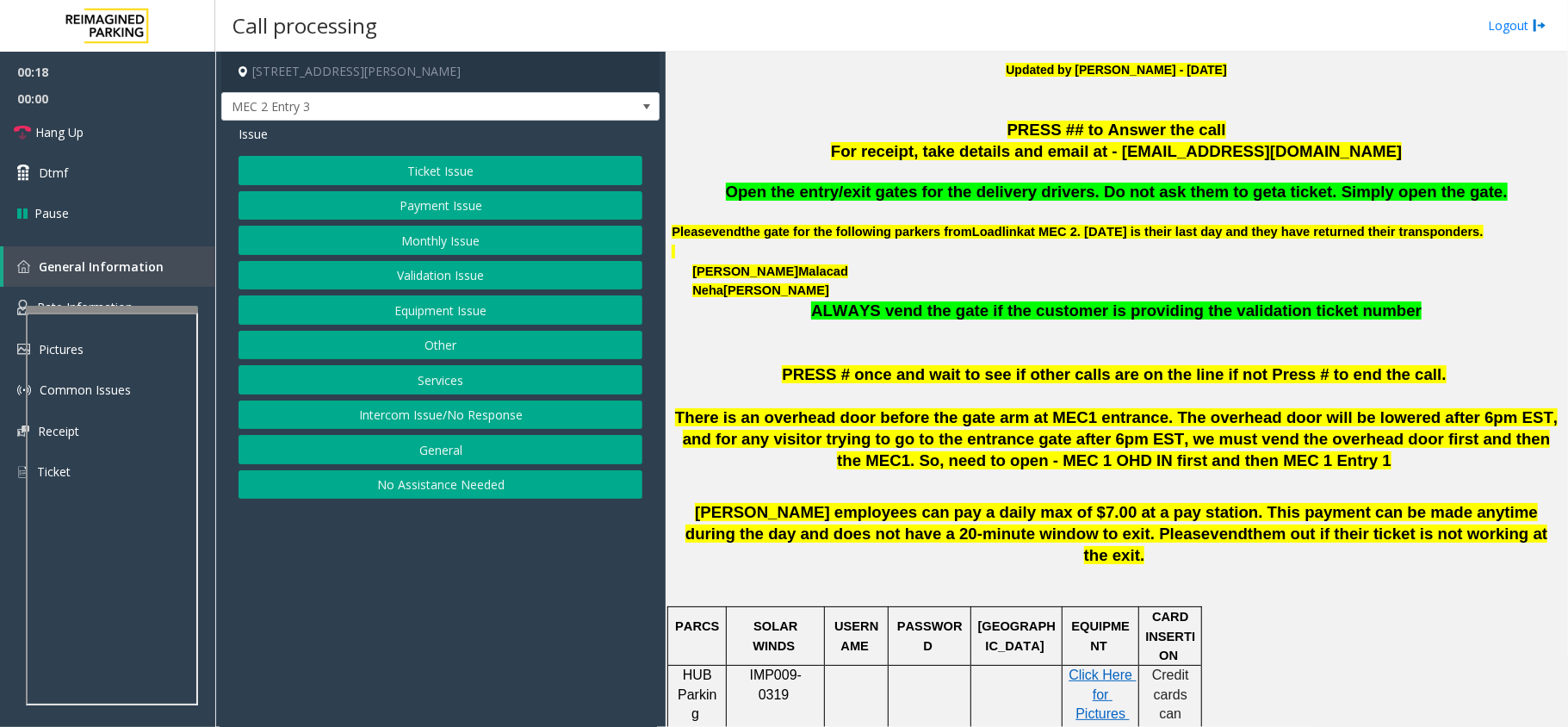
click at [462, 384] on button "Services" at bounding box center [440, 380] width 404 height 29
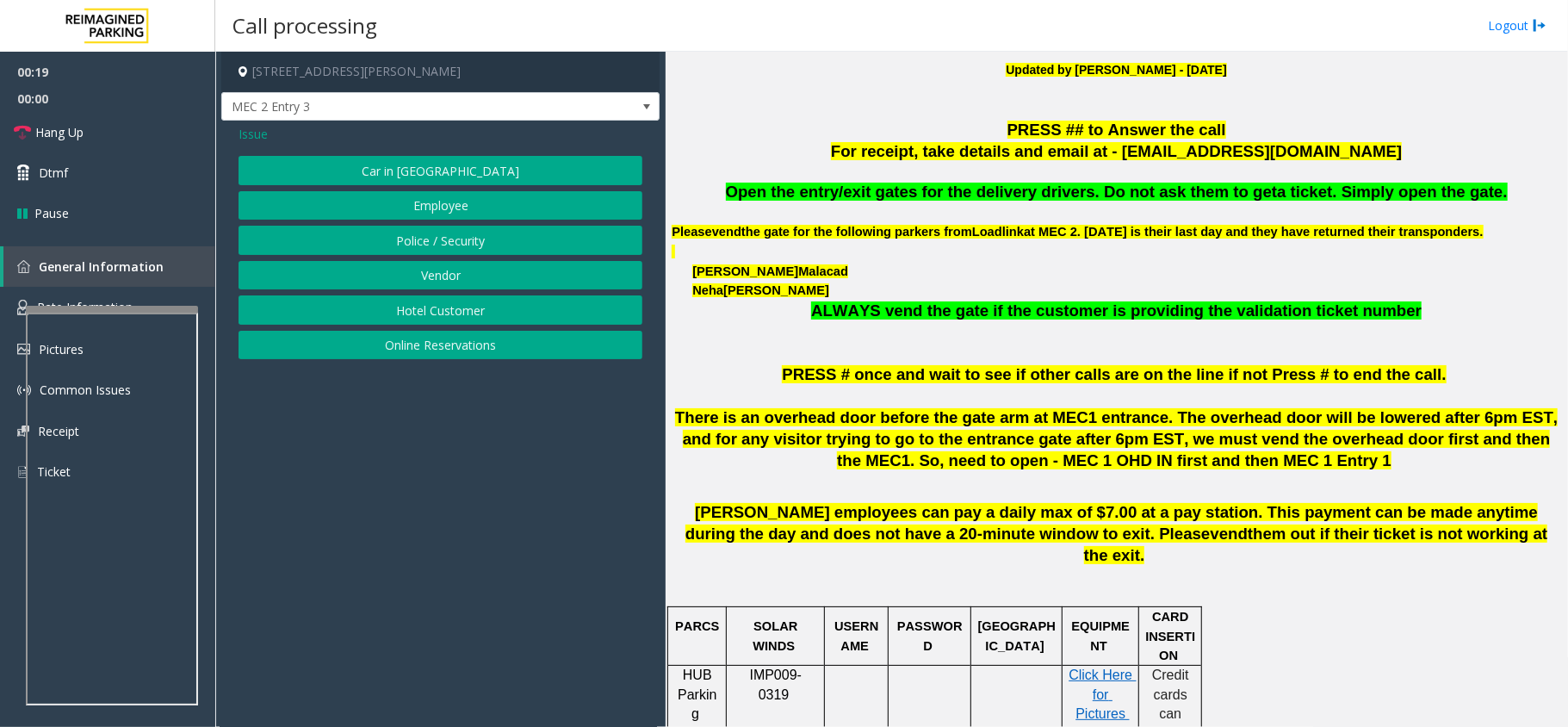
click at [416, 283] on button "Vendor" at bounding box center [440, 276] width 404 height 29
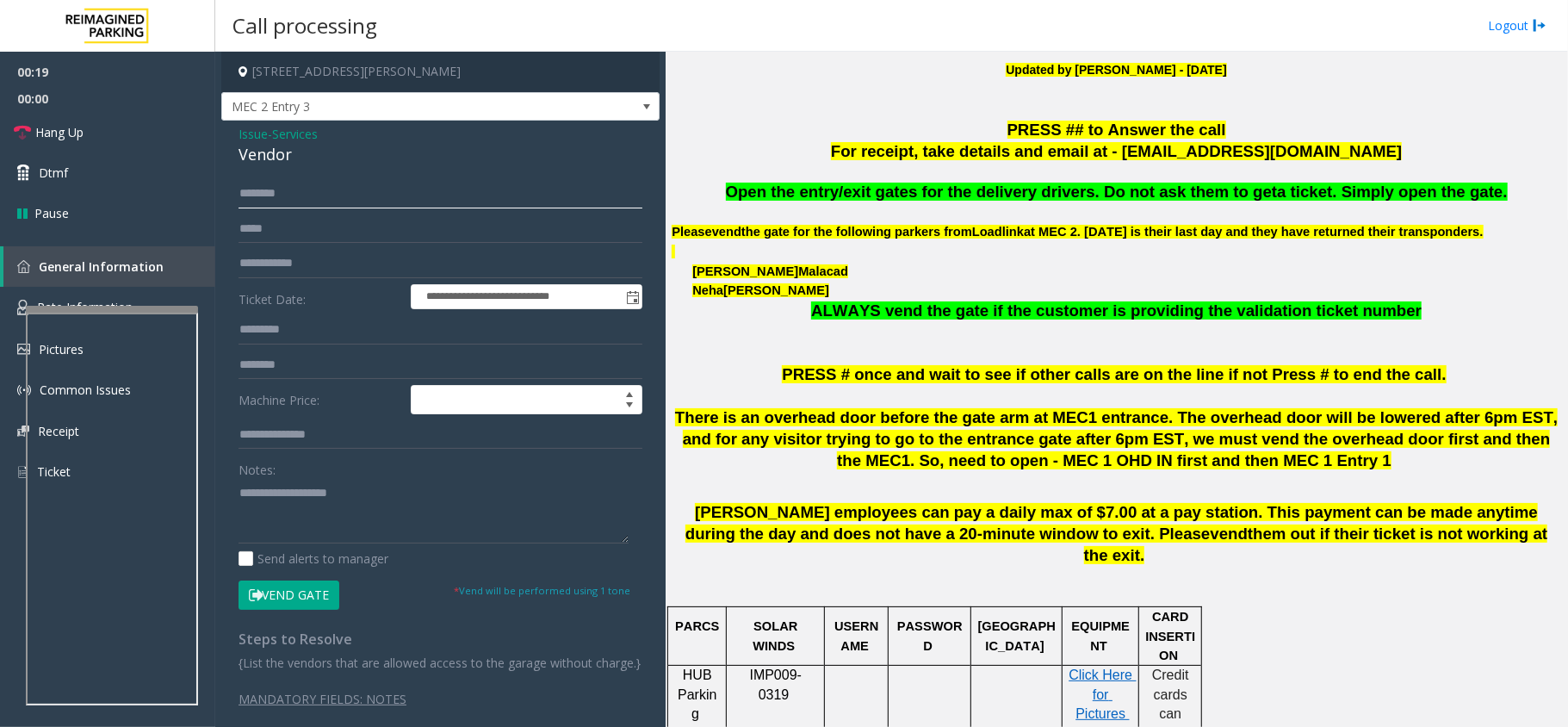
click at [360, 195] on input "text" at bounding box center [440, 194] width 404 height 29
type input "*"
click at [400, 527] on textarea at bounding box center [434, 511] width 390 height 65
paste textarea "**********"
type textarea "**********"
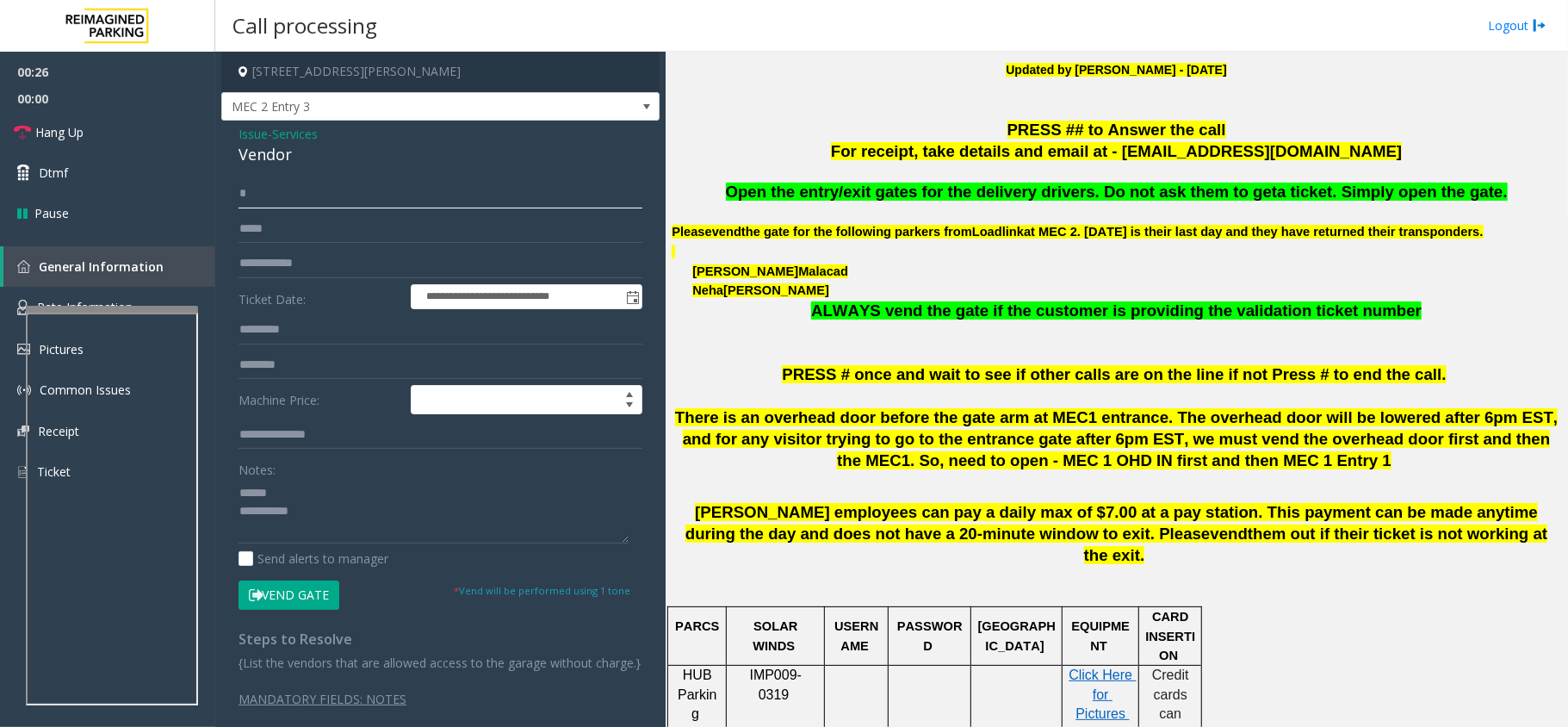
click at [355, 205] on input "*" at bounding box center [440, 194] width 404 height 29
type input "*****"
drag, startPoint x: 308, startPoint y: 573, endPoint x: 307, endPoint y: 590, distance: 17.0
click at [308, 582] on form "**********" at bounding box center [440, 394] width 404 height 429
click at [307, 601] on button "Vend Gate" at bounding box center [289, 595] width 101 height 29
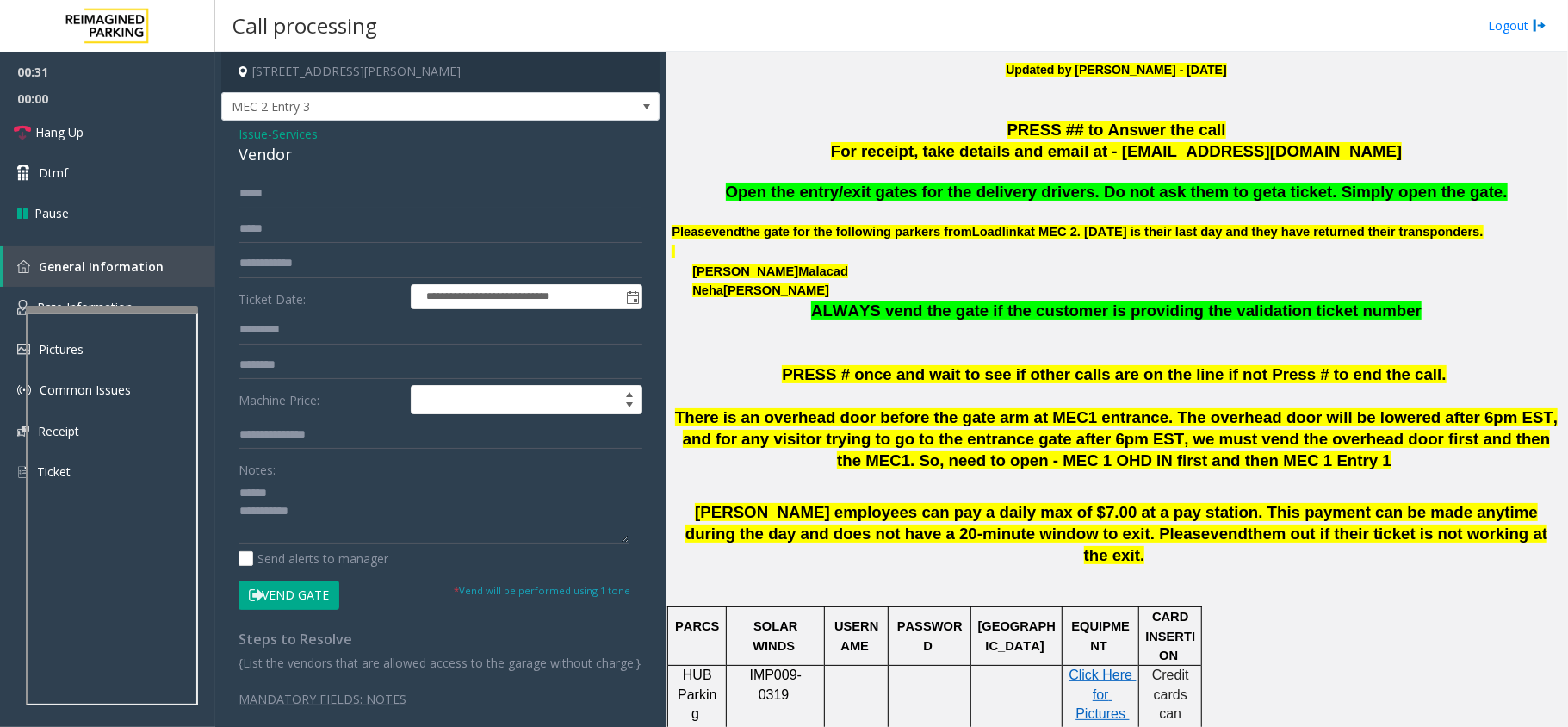
click at [940, 190] on span "Open the entry/exit gates for the delivery drivers. Do not ask them to get" at bounding box center [1001, 191] width 552 height 18
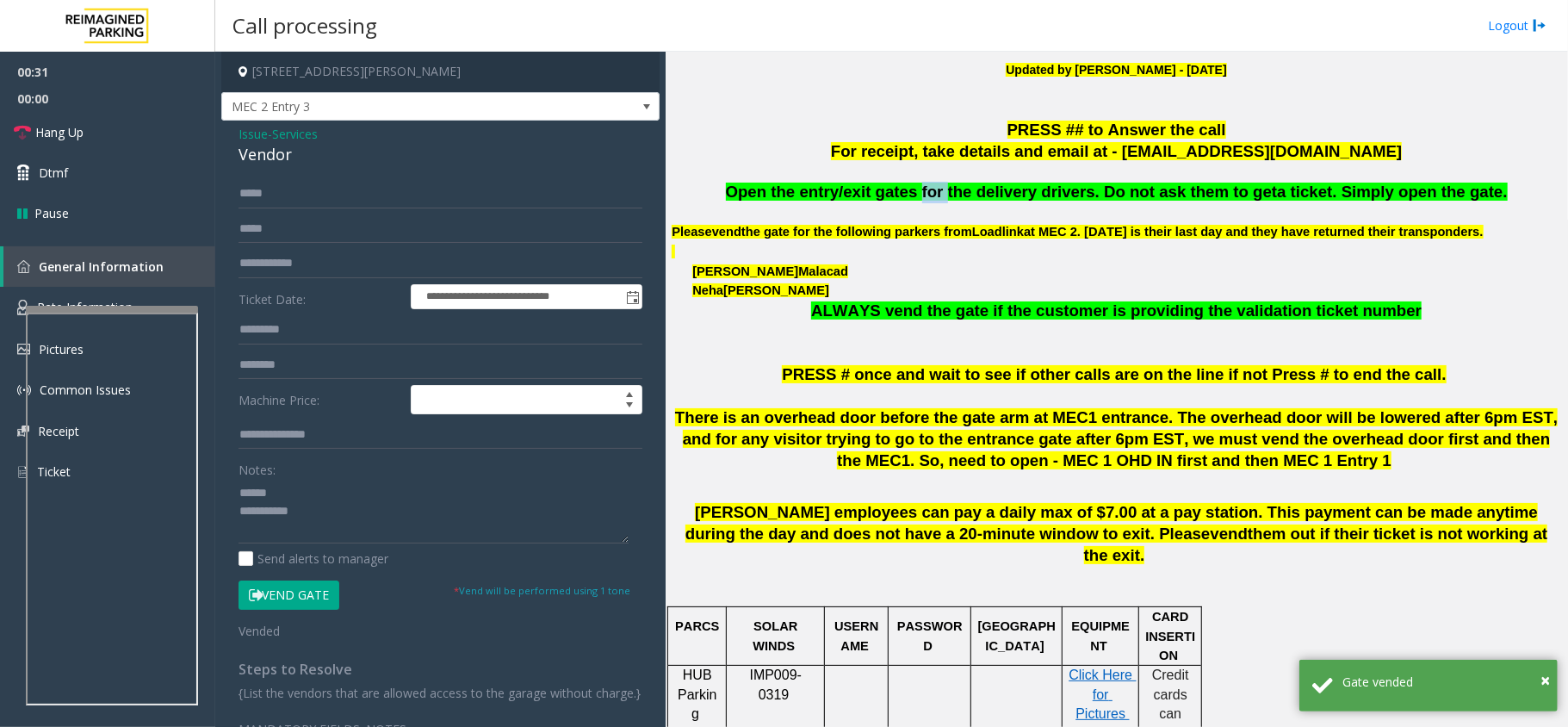
click at [940, 190] on span "Open the entry/exit gates for the delivery drivers. Do not ask them to get" at bounding box center [1001, 191] width 552 height 18
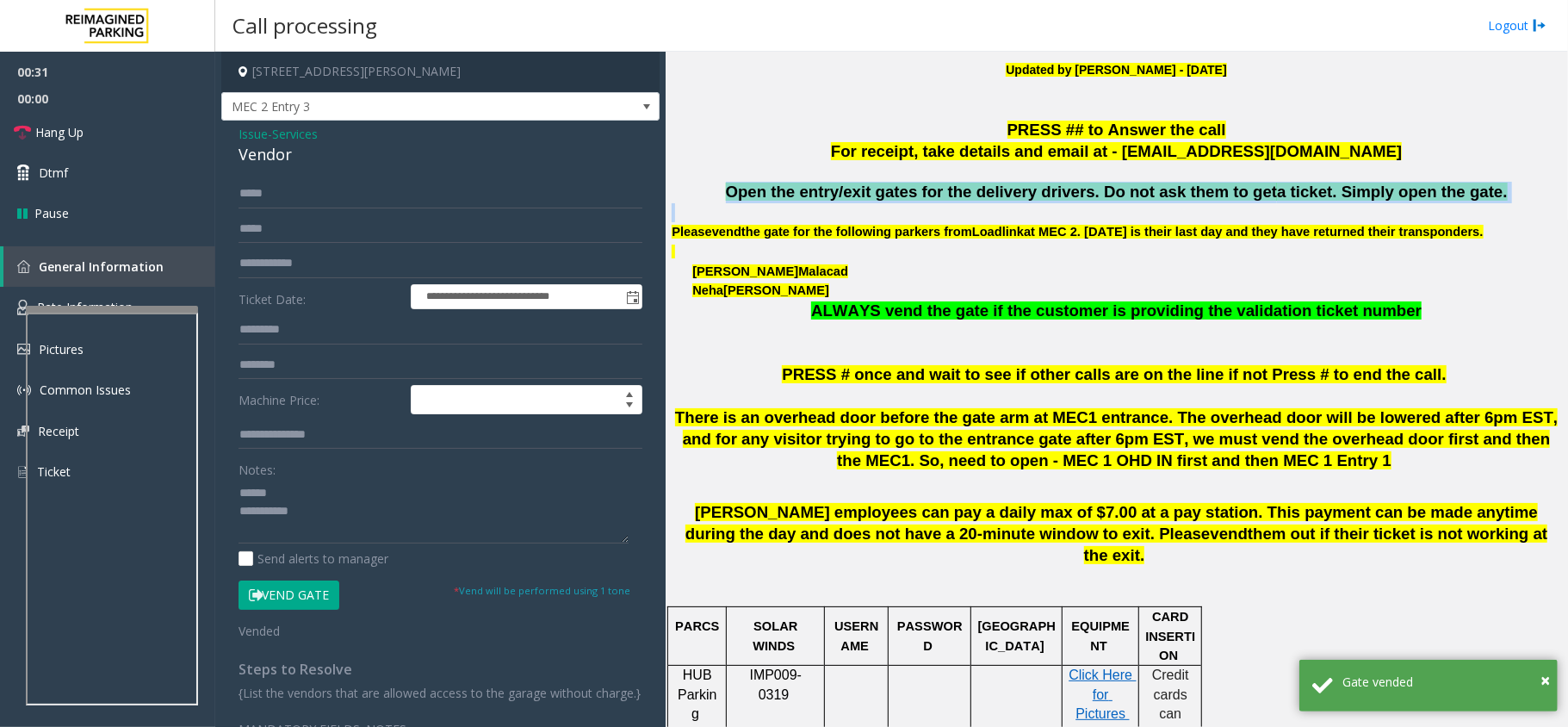
click at [940, 190] on span "Open the entry/exit gates for the delivery drivers. Do not ask them to get" at bounding box center [1001, 191] width 552 height 18
copy span "Open the entry/exit gates for the delivery drivers. Do not ask them to get a ti…"
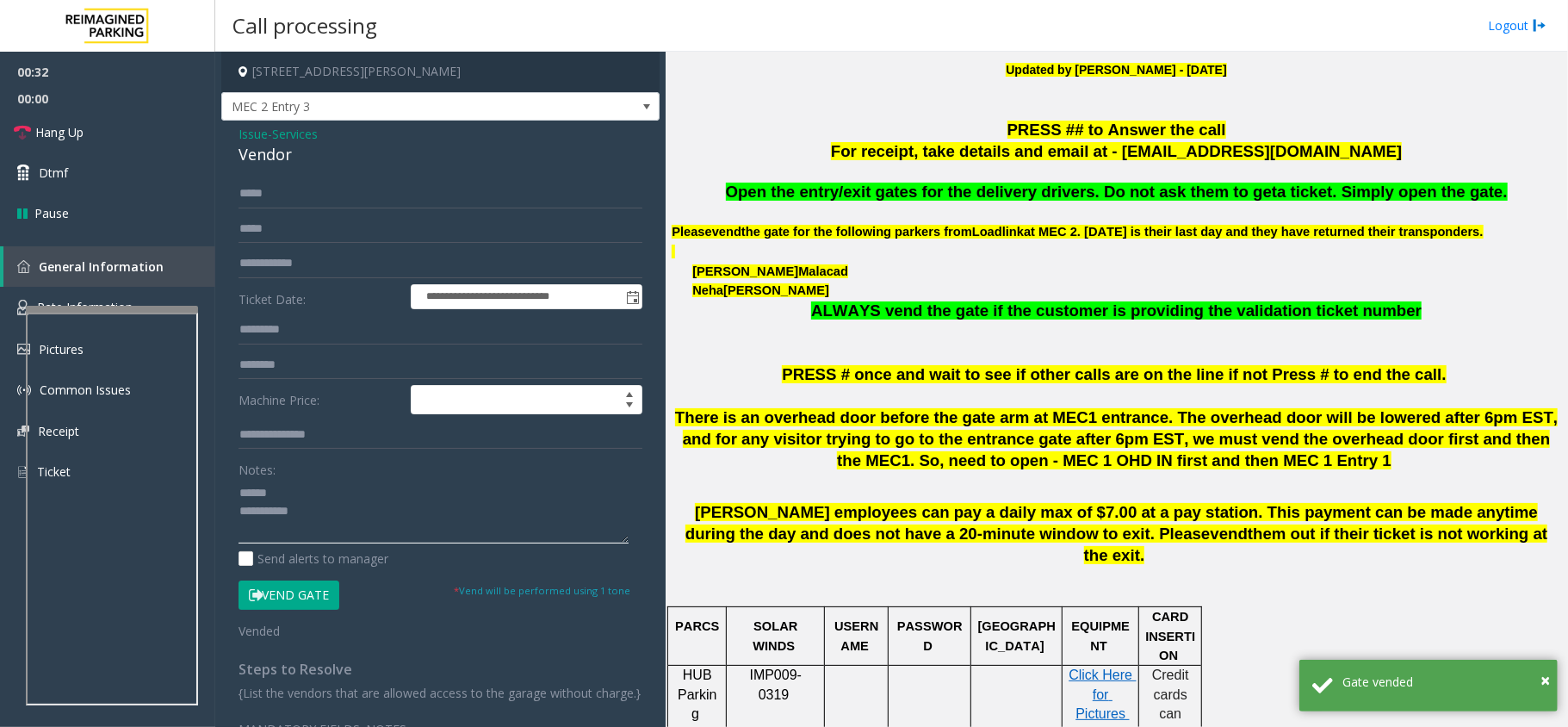
click at [355, 496] on textarea at bounding box center [434, 511] width 390 height 65
click at [363, 510] on textarea at bounding box center [434, 511] width 390 height 65
drag, startPoint x: 358, startPoint y: 504, endPoint x: 200, endPoint y: 489, distance: 158.7
click at [200, 489] on app-root "**********" at bounding box center [784, 364] width 1568 height 727
paste textarea "**********"
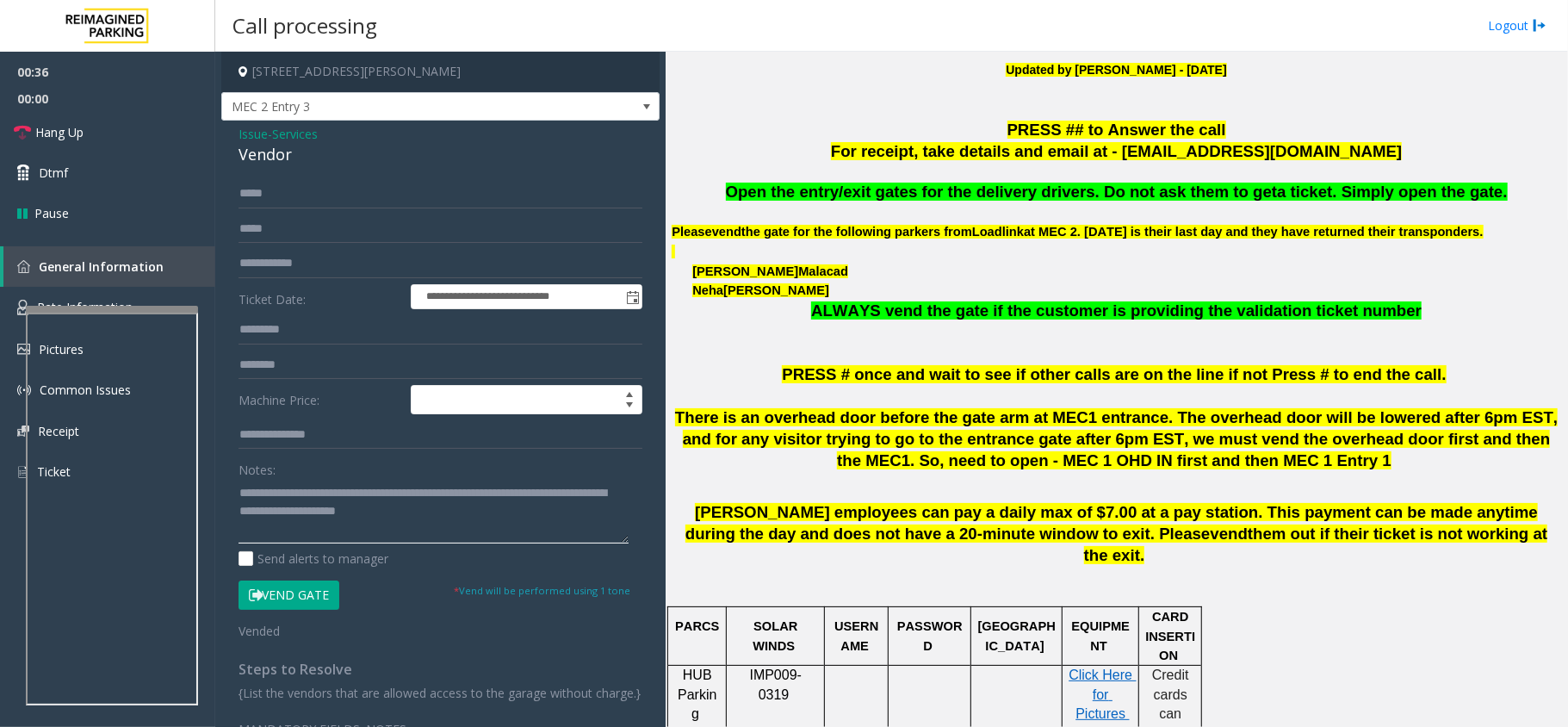
scroll to position [0, 0]
type textarea "**********"
click at [141, 121] on link "Hang Up" at bounding box center [107, 132] width 215 height 40
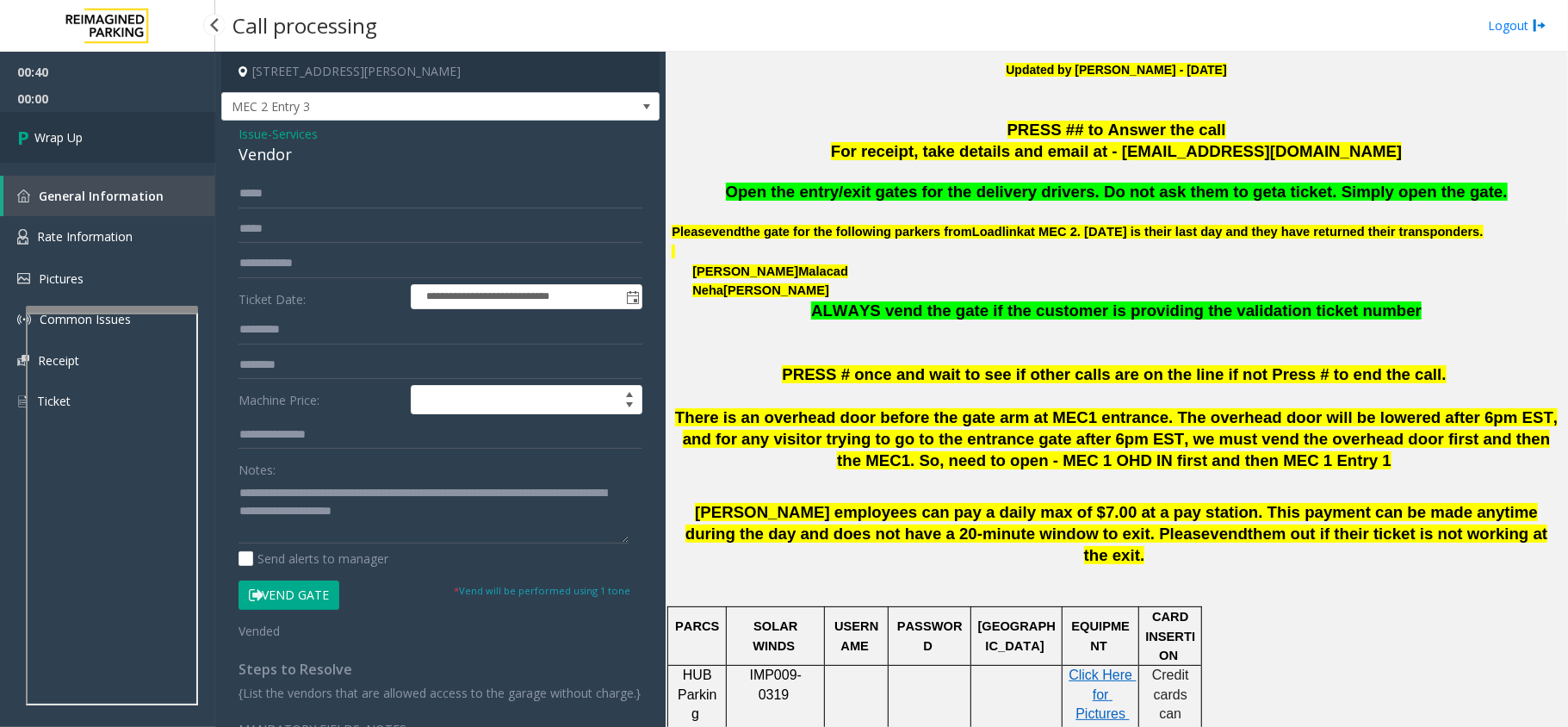
click at [141, 121] on link "Wrap Up" at bounding box center [107, 136] width 215 height 50
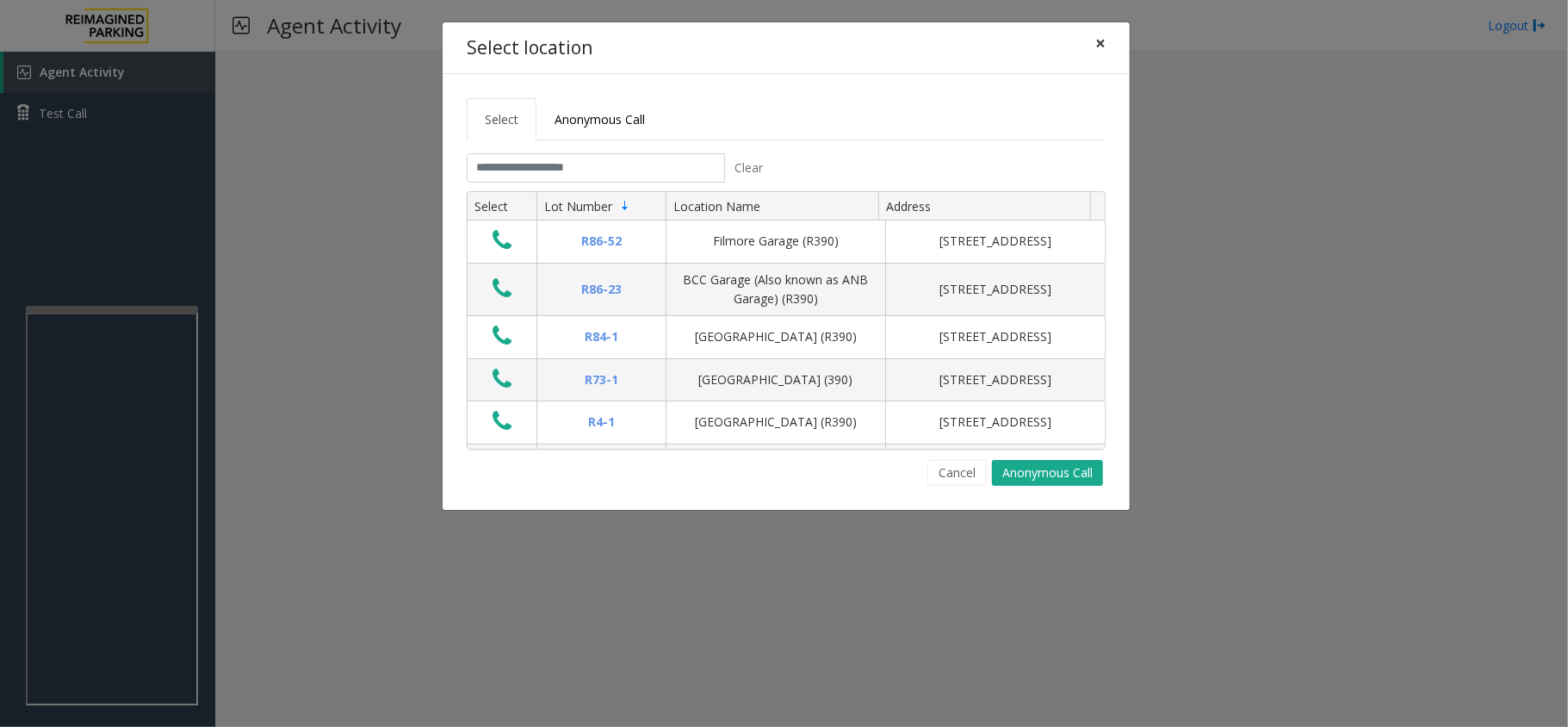
click at [1096, 49] on span "×" at bounding box center [1100, 43] width 10 height 24
click at [617, 172] on input "text" at bounding box center [596, 168] width 258 height 29
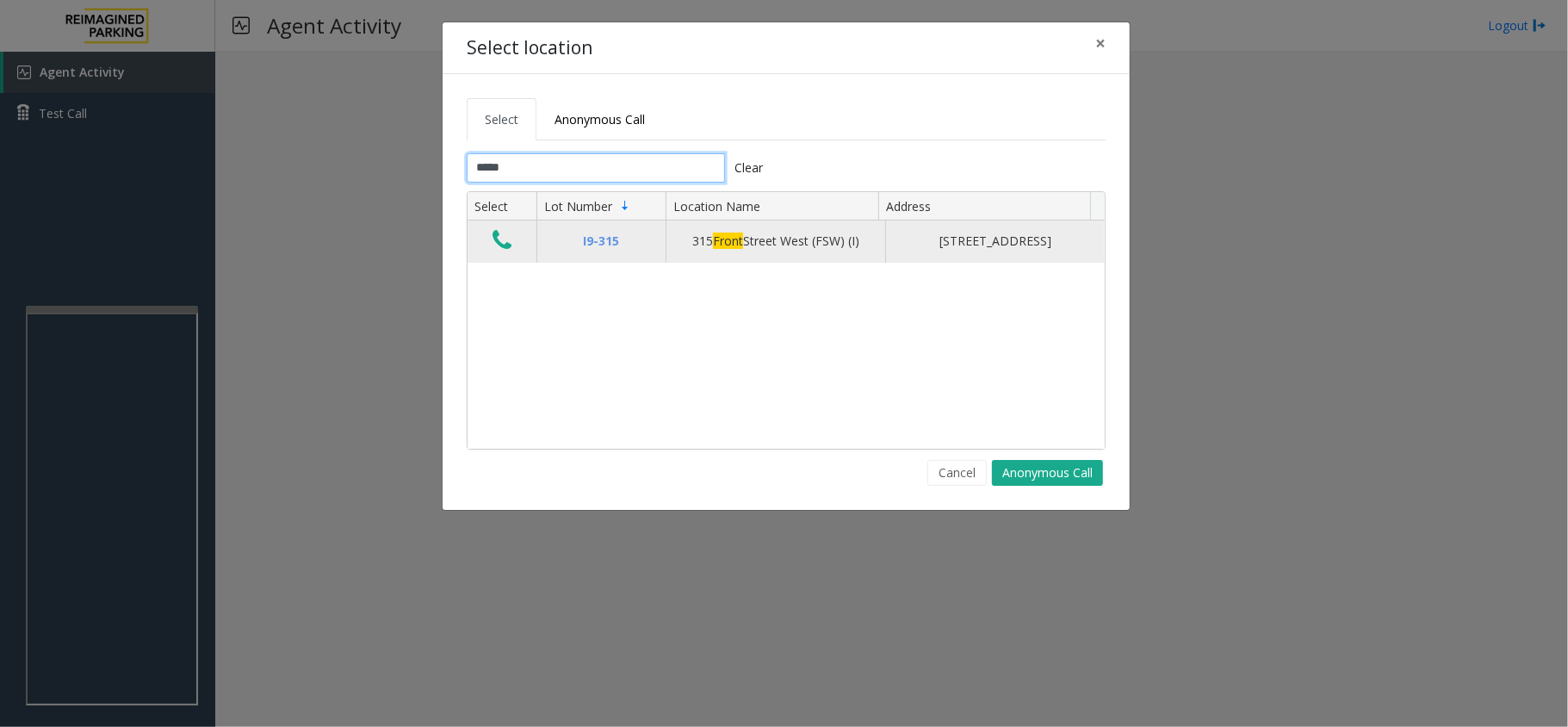
type input "*****"
click at [494, 245] on icon "Data table" at bounding box center [502, 240] width 19 height 24
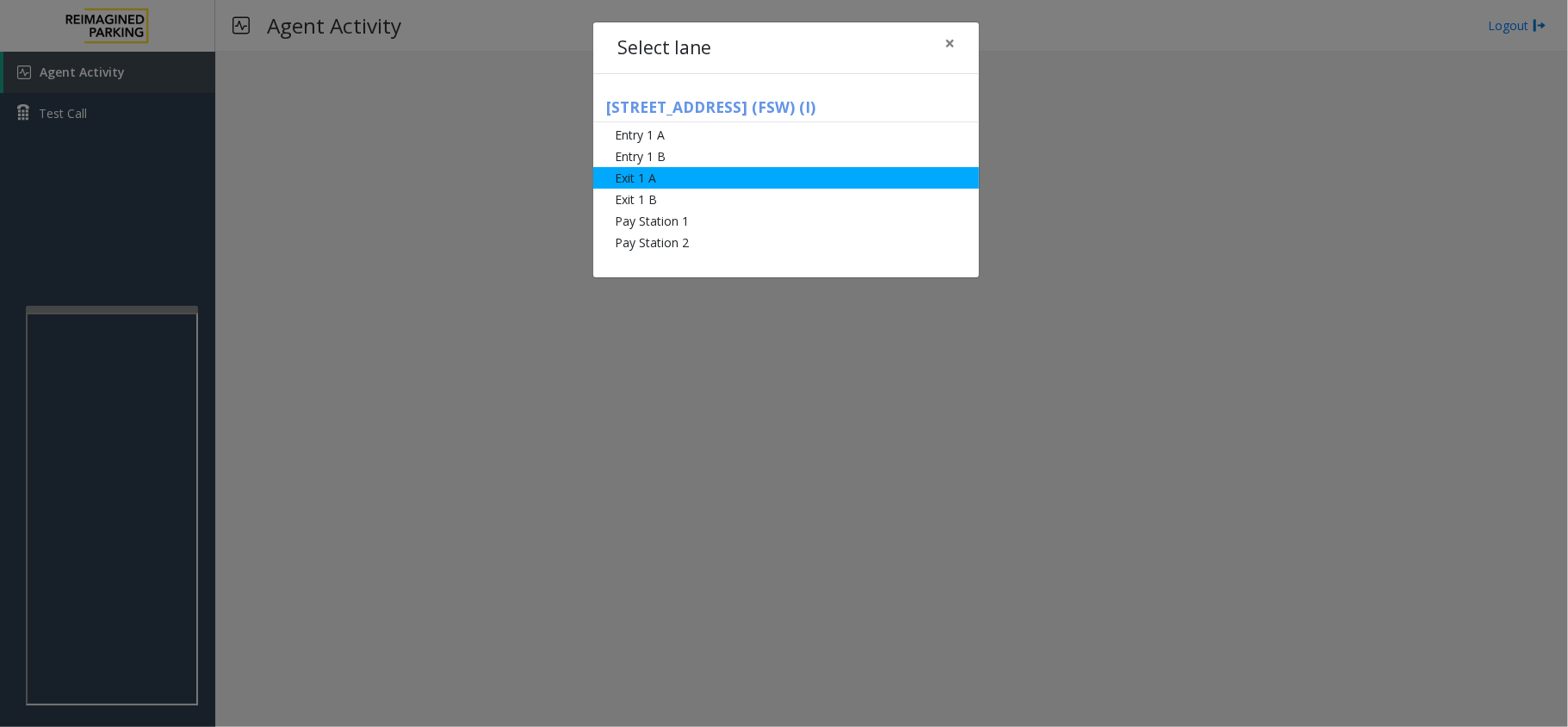
click at [711, 180] on li "Exit 1 A" at bounding box center [785, 178] width 385 height 22
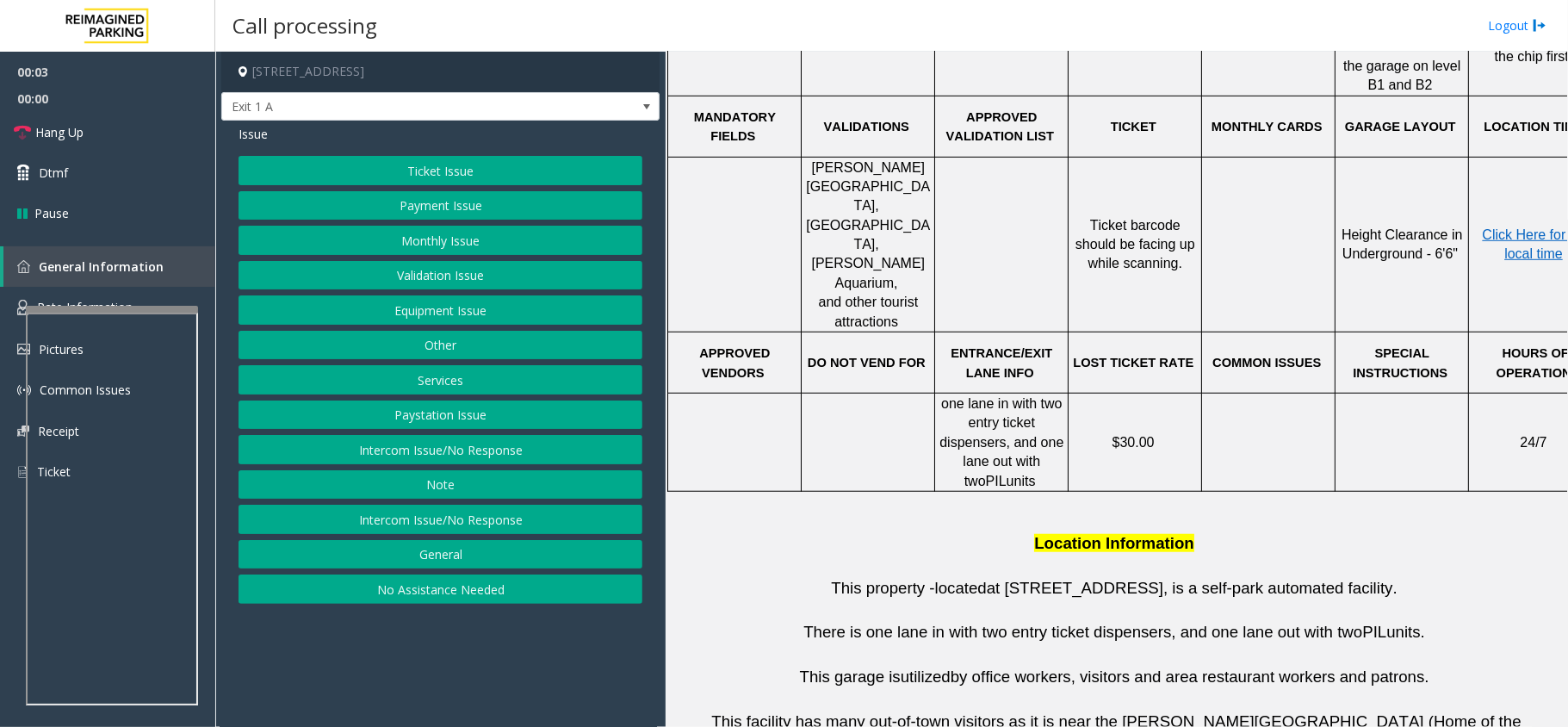
scroll to position [344, 0]
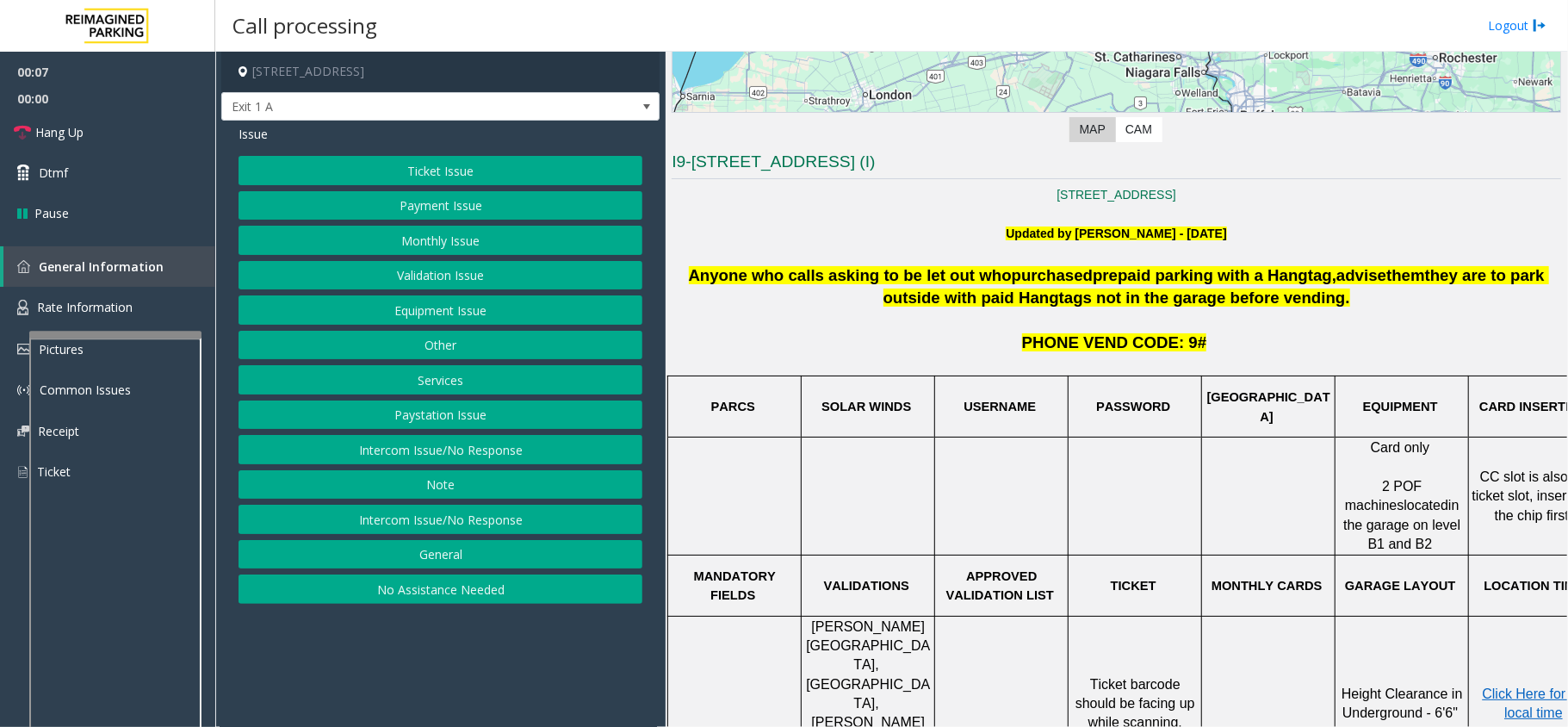
click at [121, 331] on div at bounding box center [115, 334] width 172 height 7
click at [114, 310] on span "Rate Information" at bounding box center [84, 307] width 95 height 16
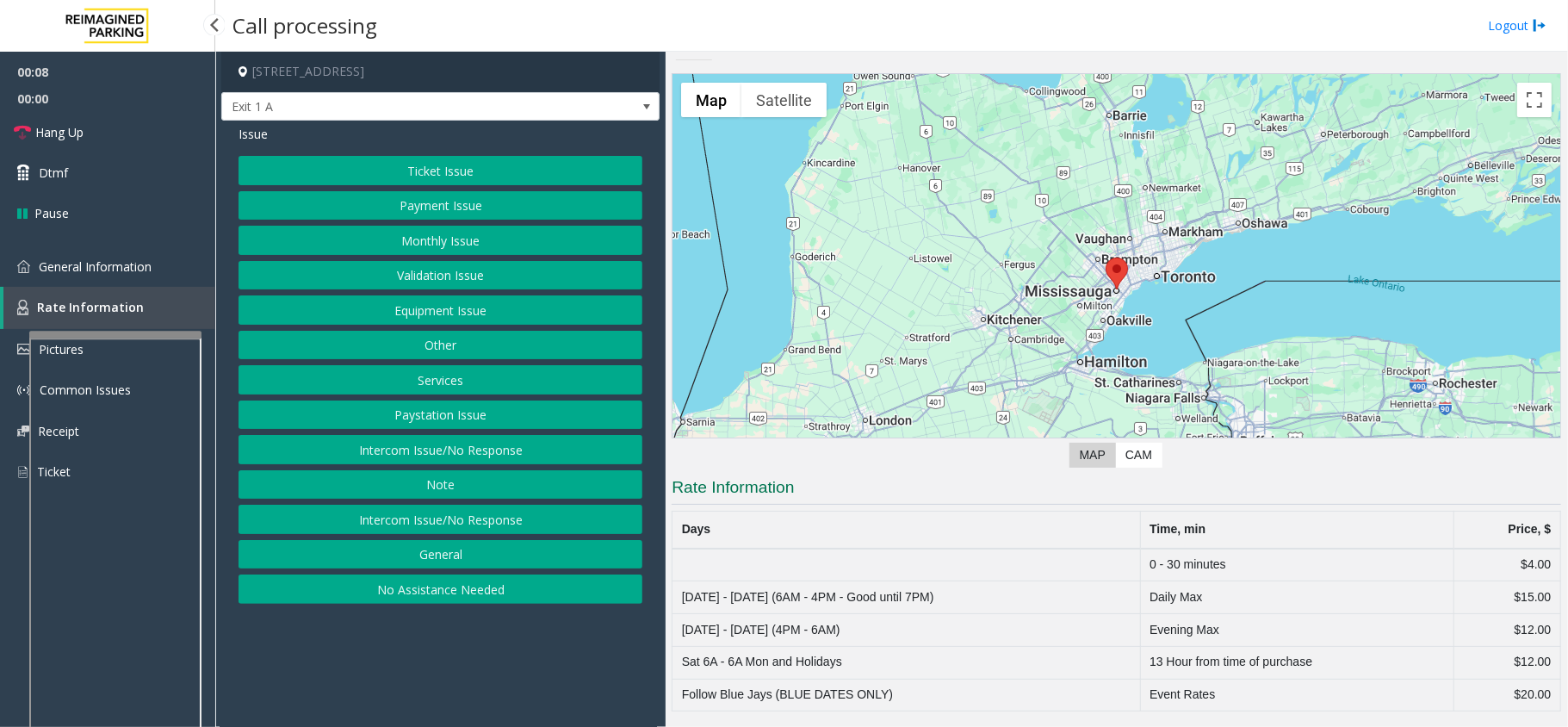
scroll to position [21, 0]
click at [90, 264] on span "General Information" at bounding box center [94, 266] width 113 height 16
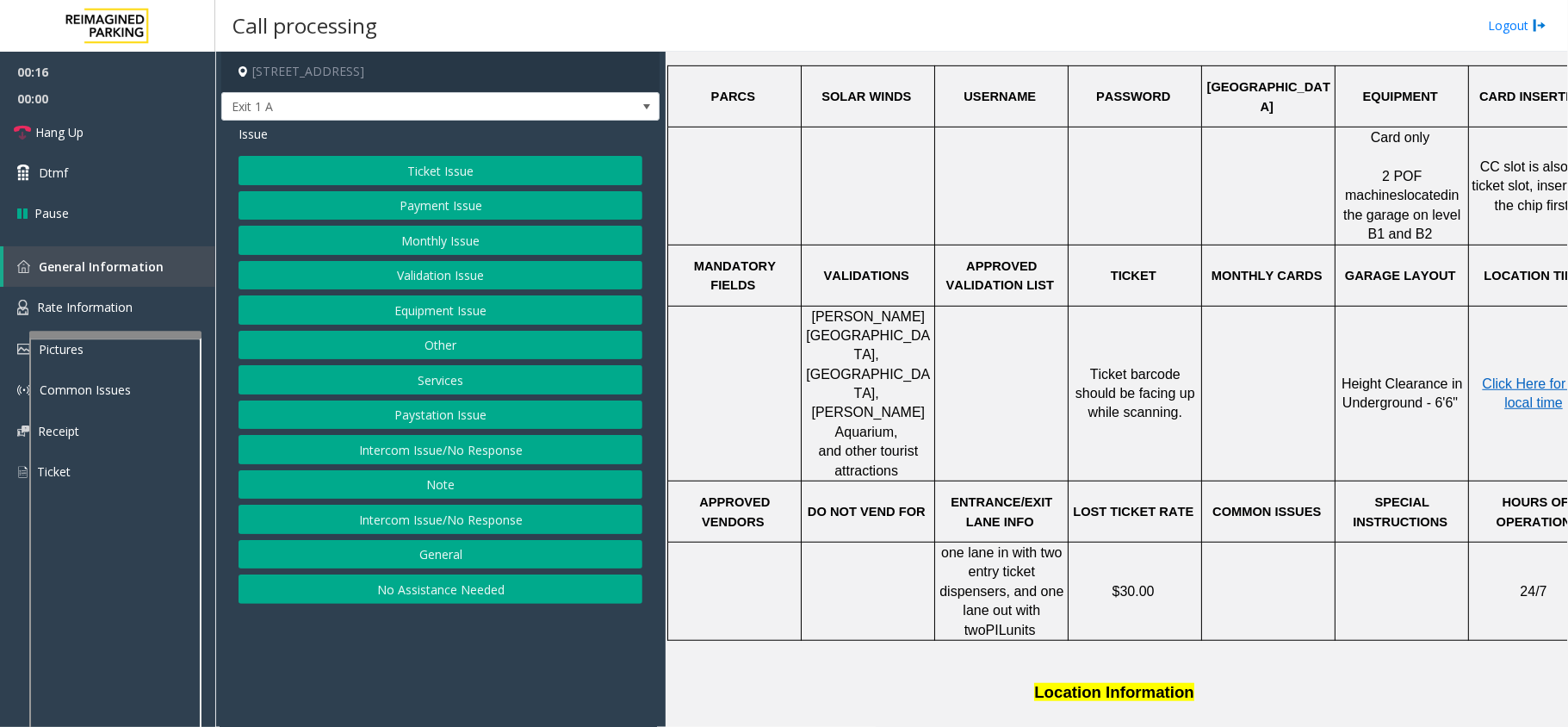
scroll to position [689, 0]
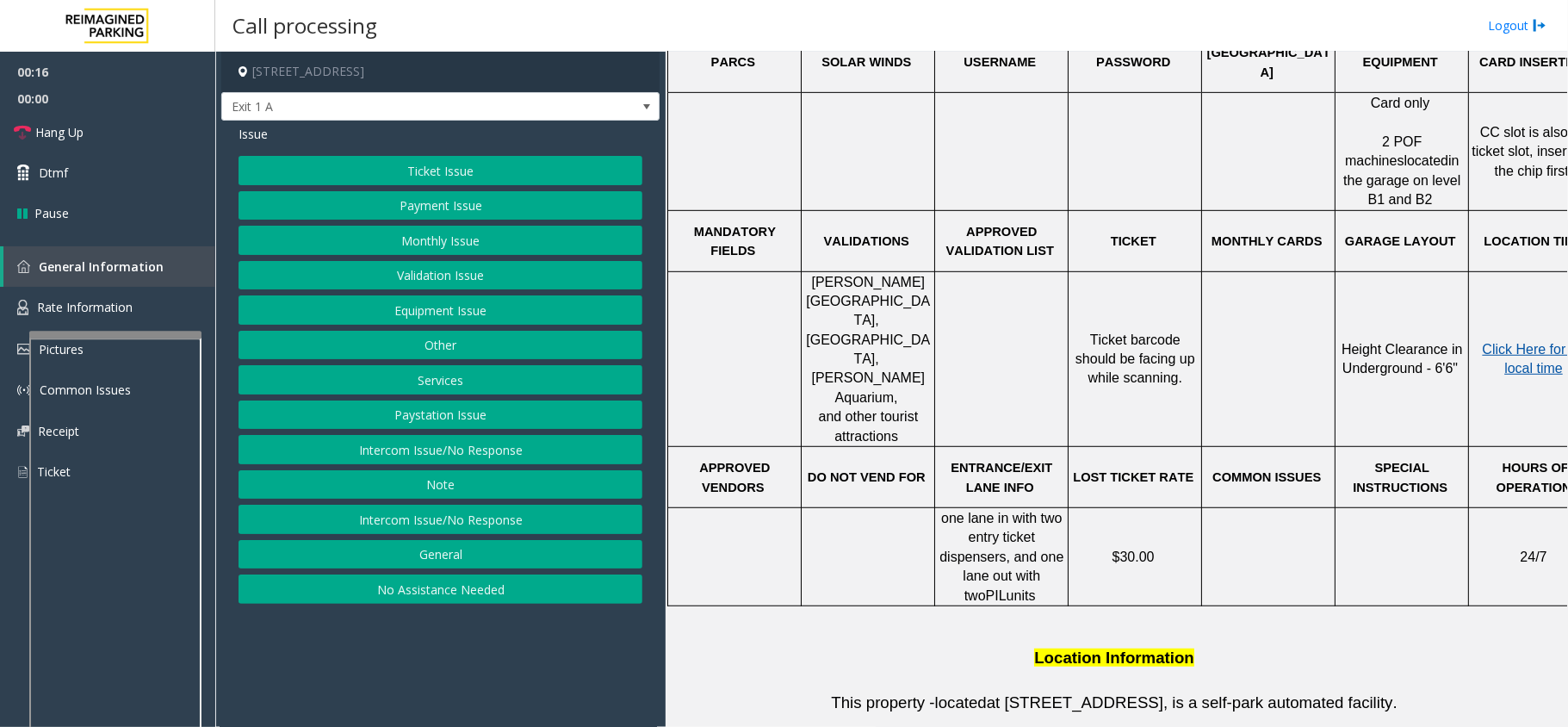
click at [1517, 342] on span "Click Here for the local time" at bounding box center [1538, 358] width 110 height 34
click at [158, 295] on link "Rate Information" at bounding box center [107, 308] width 215 height 42
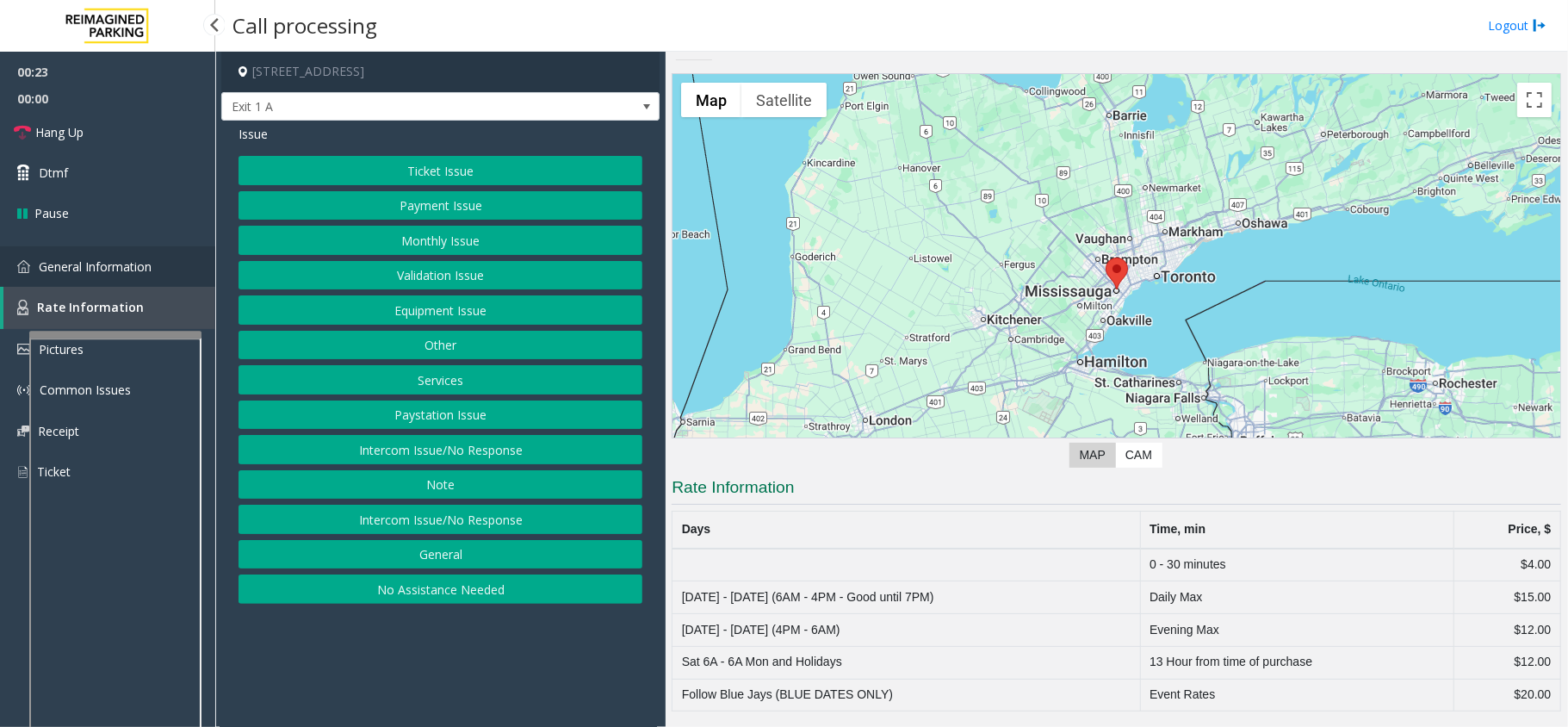
scroll to position [21, 0]
click at [127, 254] on link "General Information" at bounding box center [107, 266] width 215 height 40
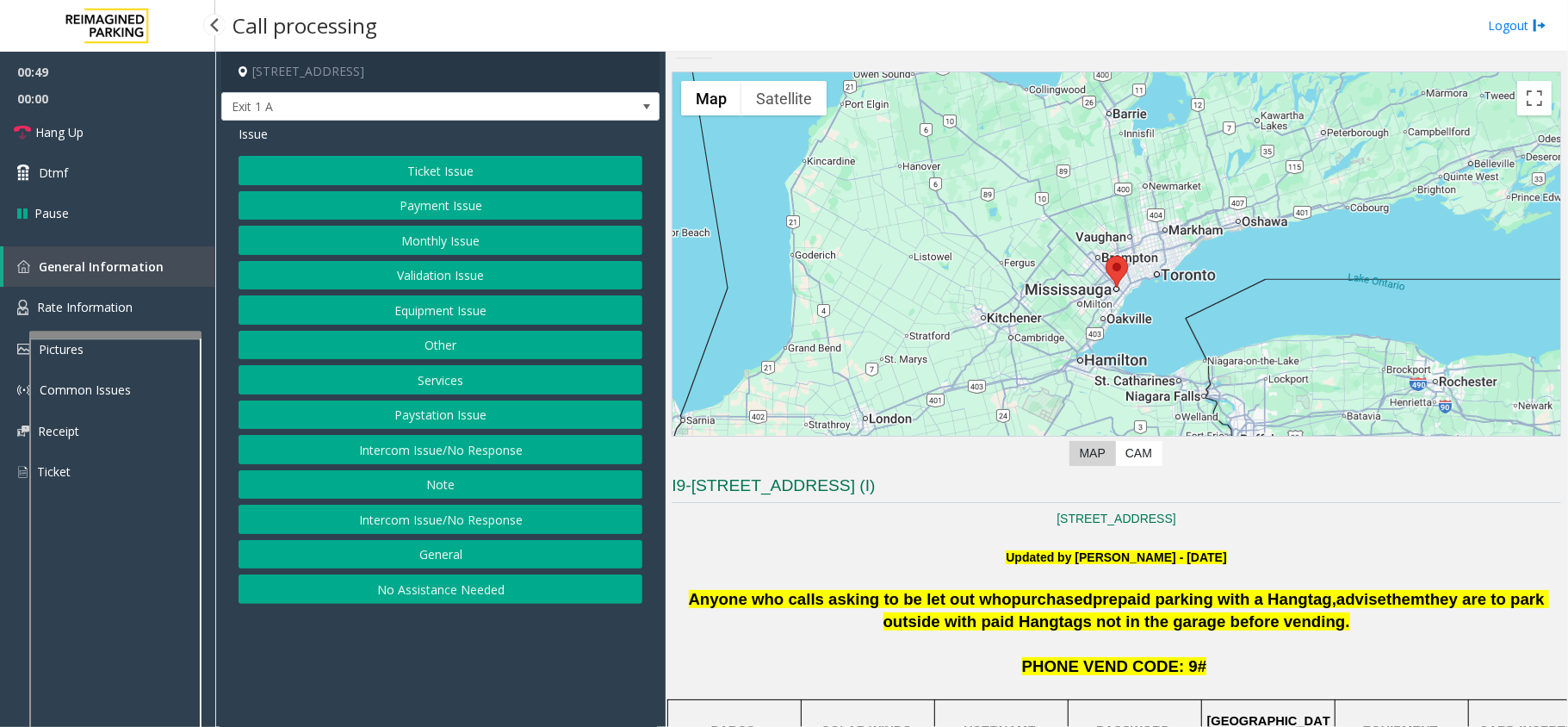
scroll to position [689, 0]
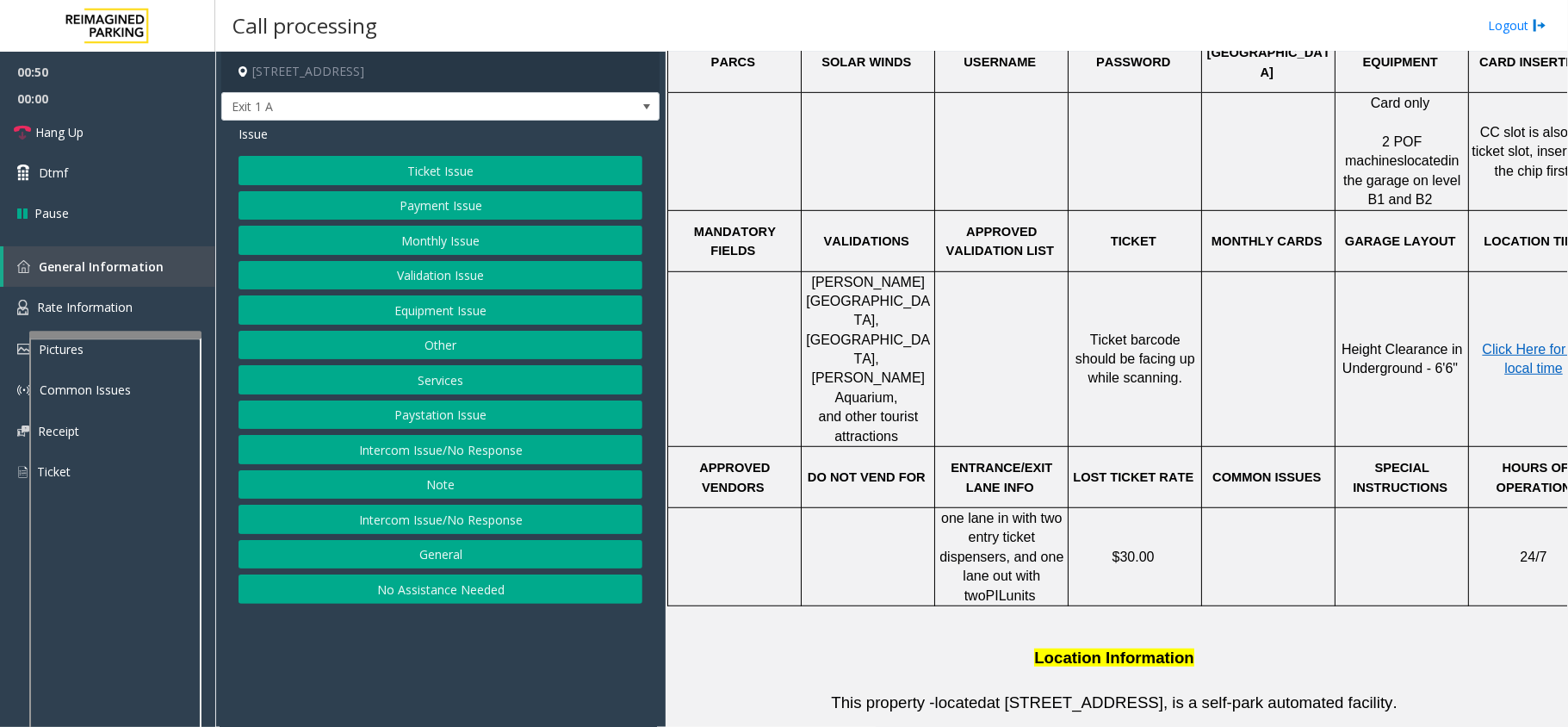
click at [387, 159] on button "Ticket Issue" at bounding box center [440, 170] width 404 height 29
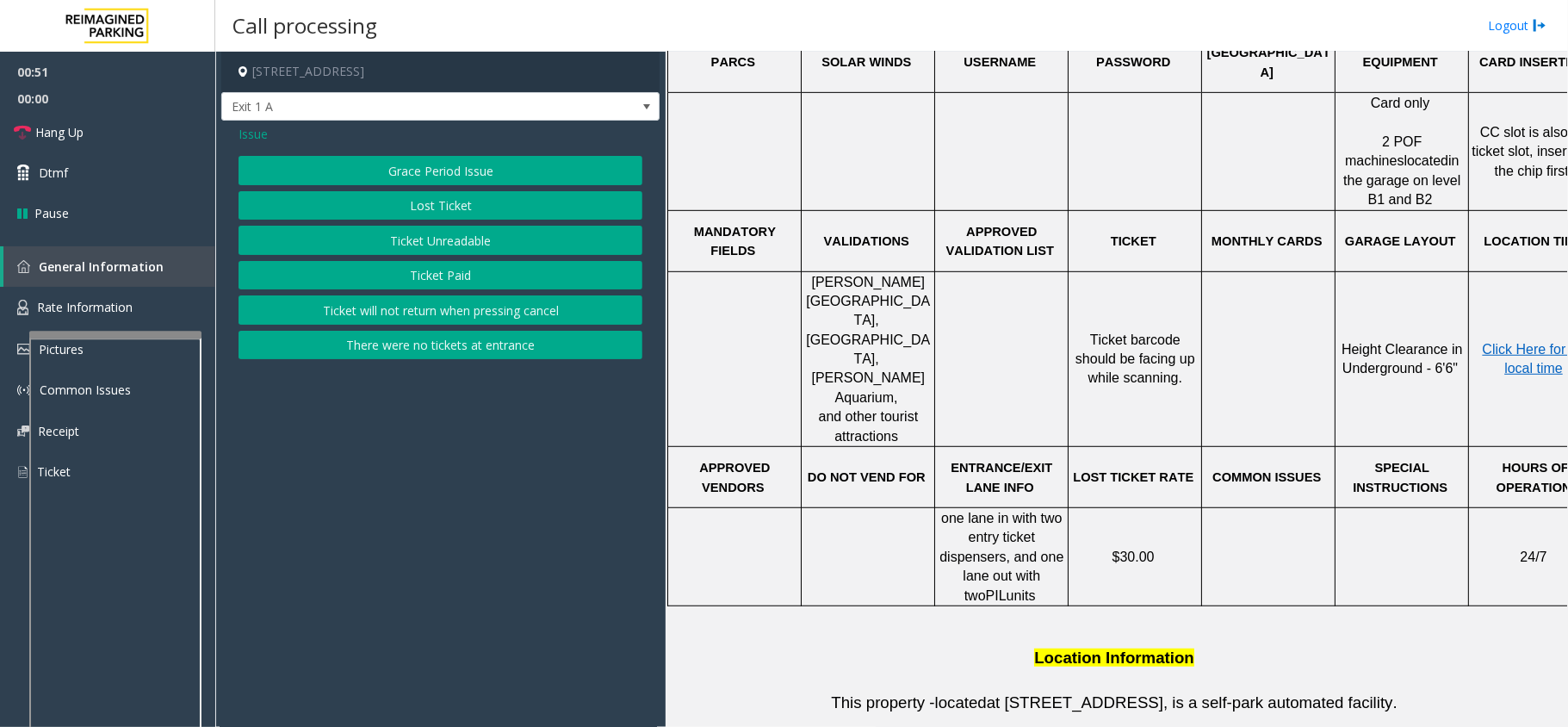
click at [428, 241] on button "Ticket Unreadable" at bounding box center [440, 240] width 404 height 29
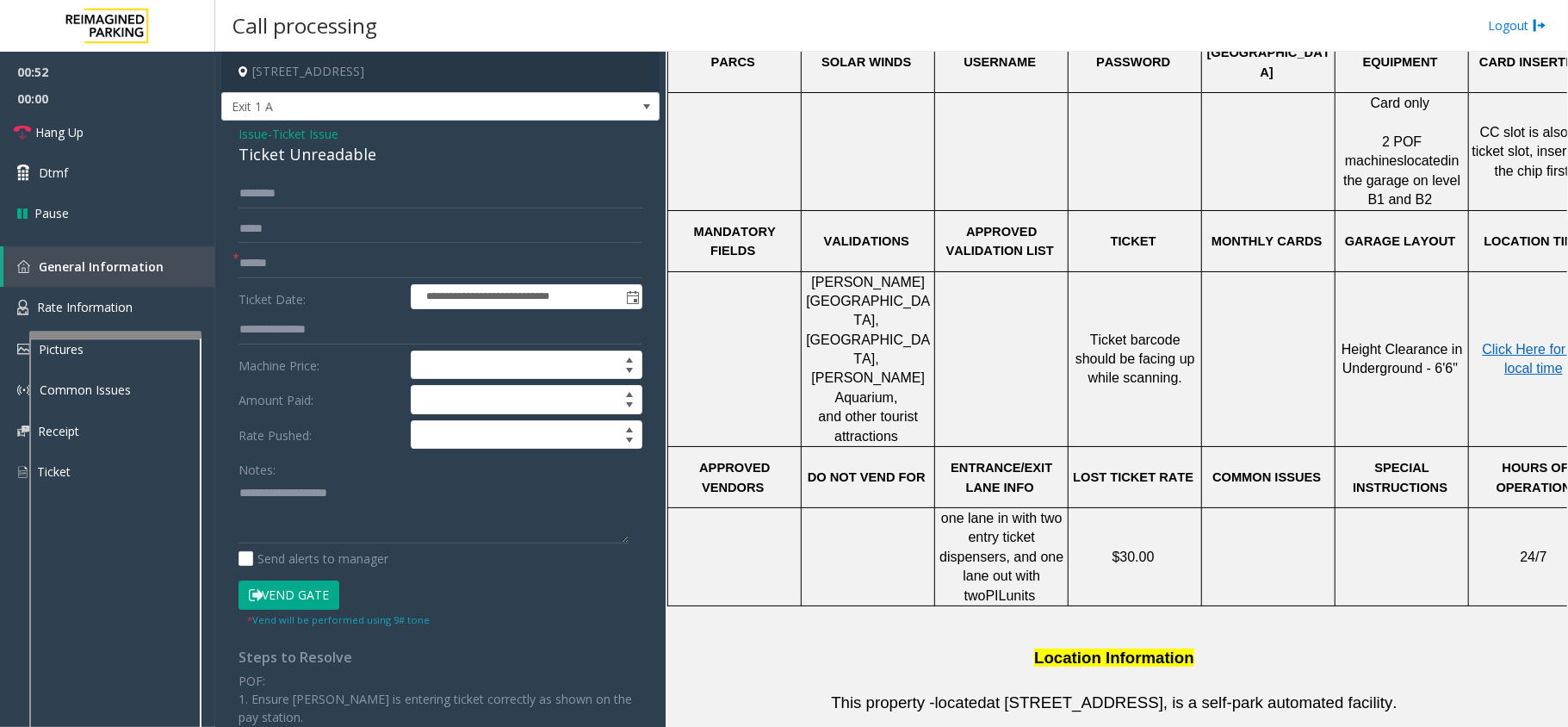
click at [263, 127] on span "Issue" at bounding box center [254, 134] width 29 height 18
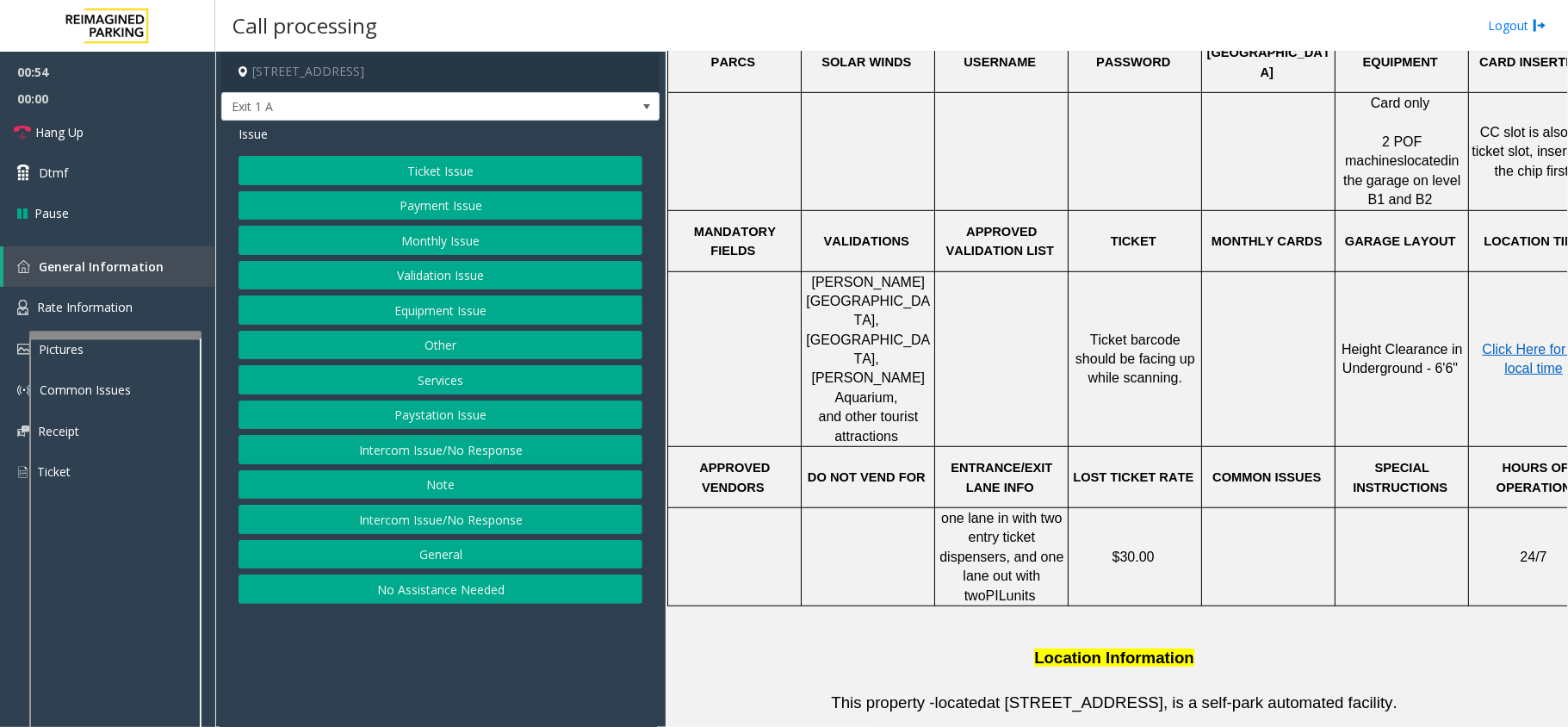
click at [430, 170] on button "Ticket Issue" at bounding box center [440, 170] width 404 height 29
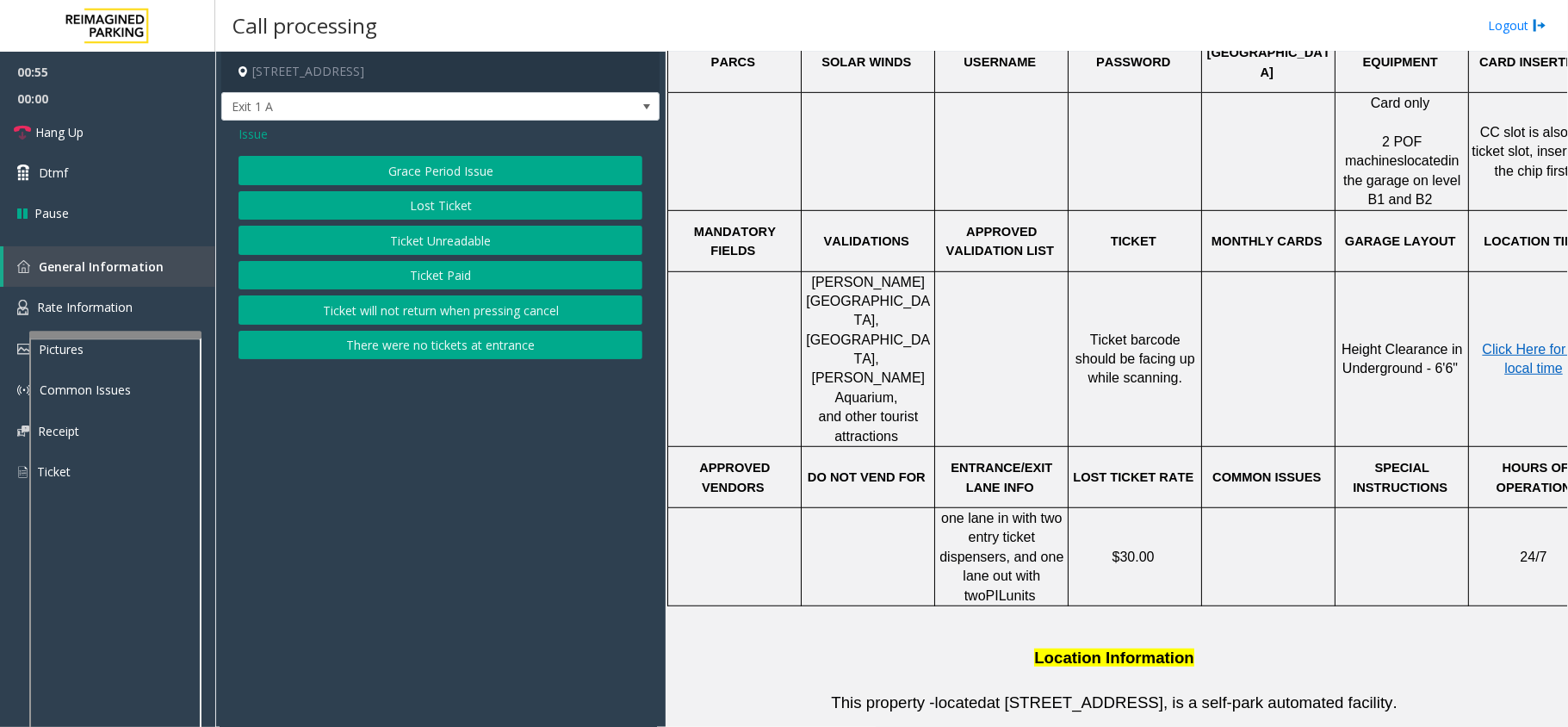
click at [426, 242] on button "Ticket Unreadable" at bounding box center [440, 240] width 404 height 29
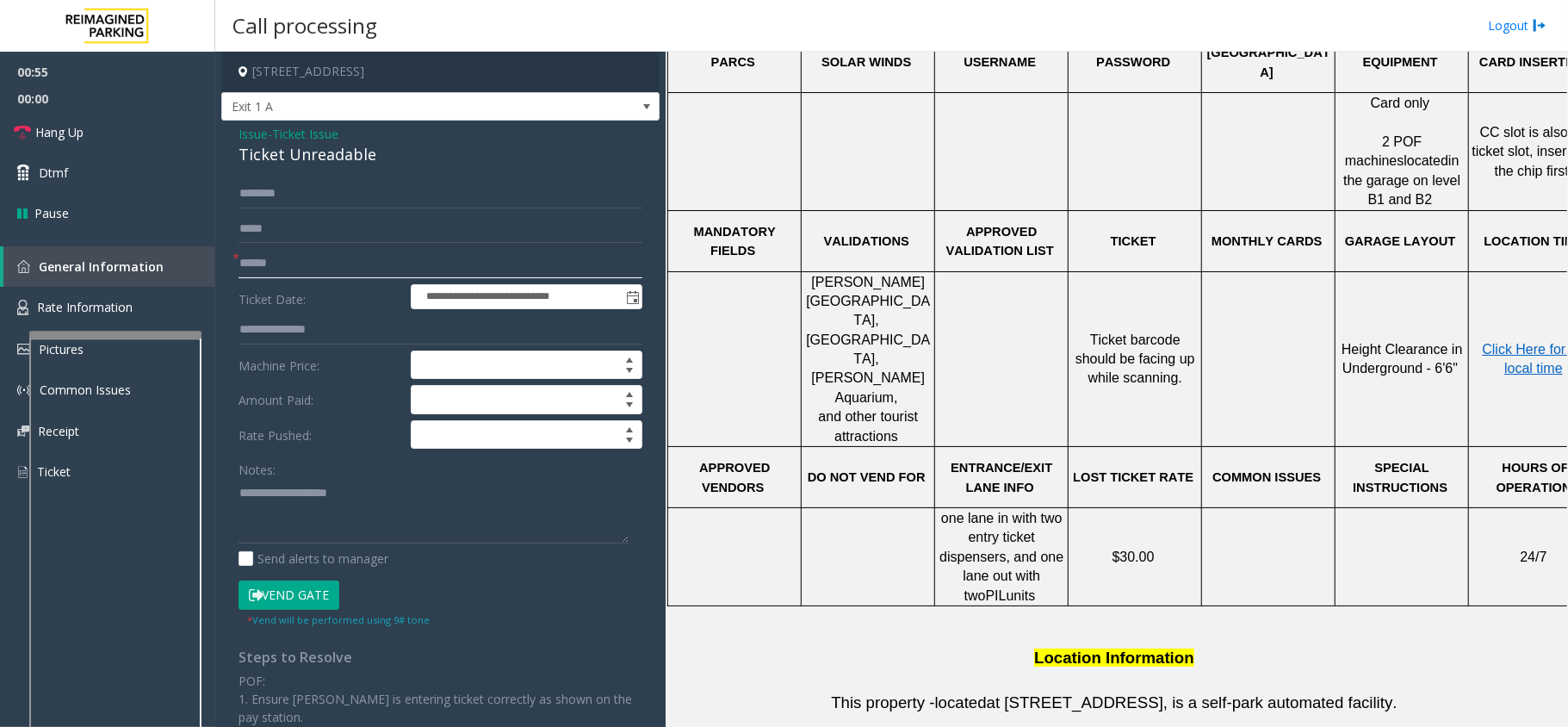
click at [322, 259] on input "text" at bounding box center [440, 264] width 404 height 29
type input "*******"
type textarea "**********"
click at [308, 181] on input "text" at bounding box center [440, 194] width 404 height 29
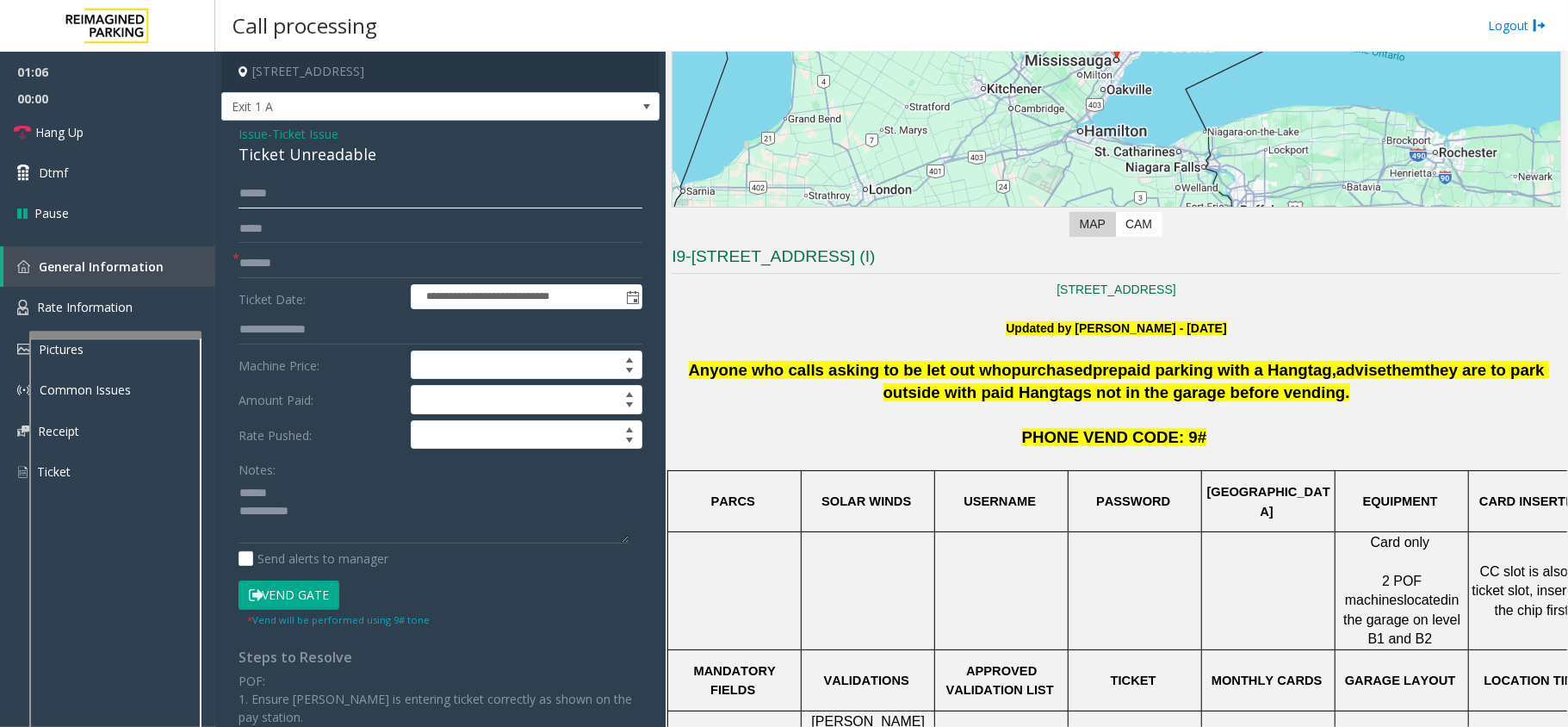
scroll to position [344, 0]
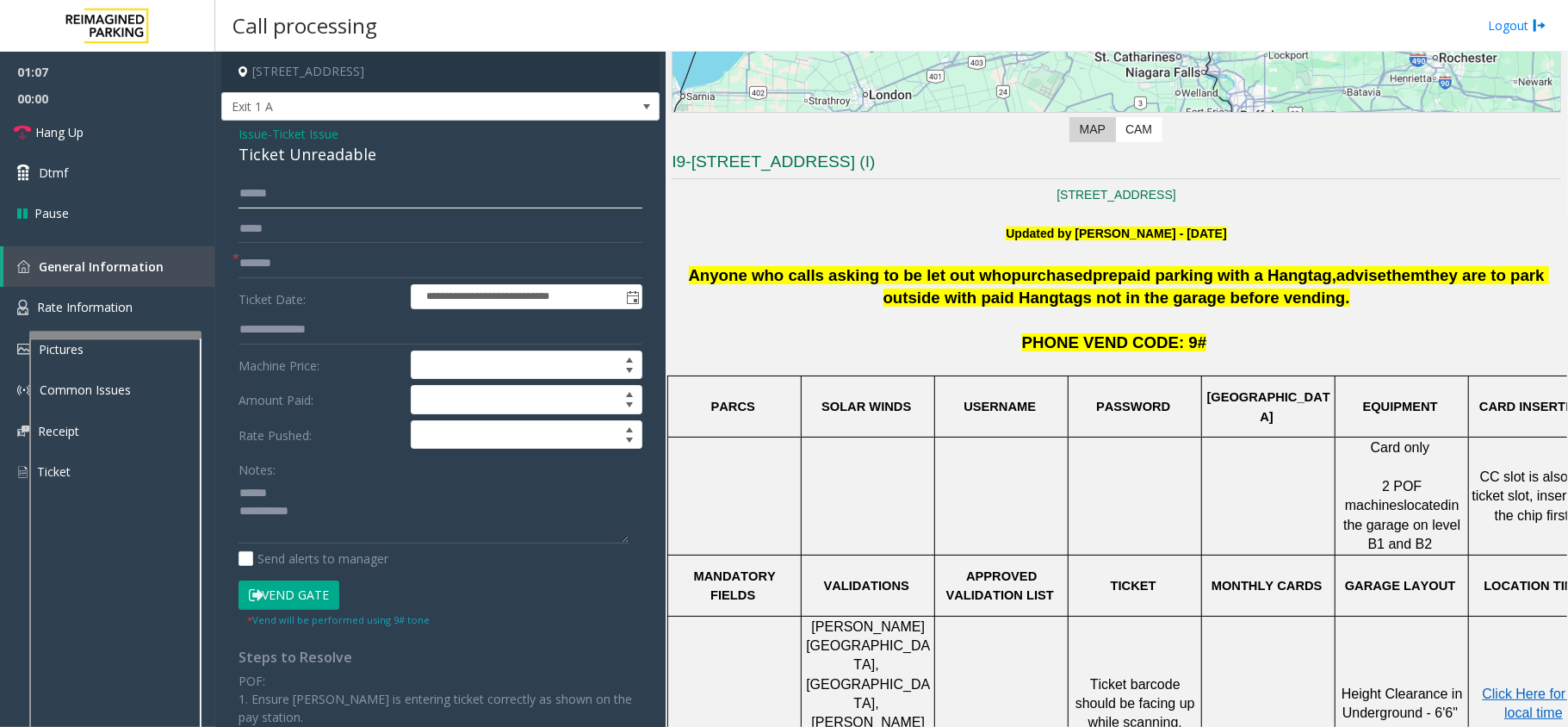
type input "******"
click at [279, 596] on button "Vend Gate" at bounding box center [289, 595] width 101 height 29
click at [254, 136] on span "Issue" at bounding box center [254, 134] width 29 height 18
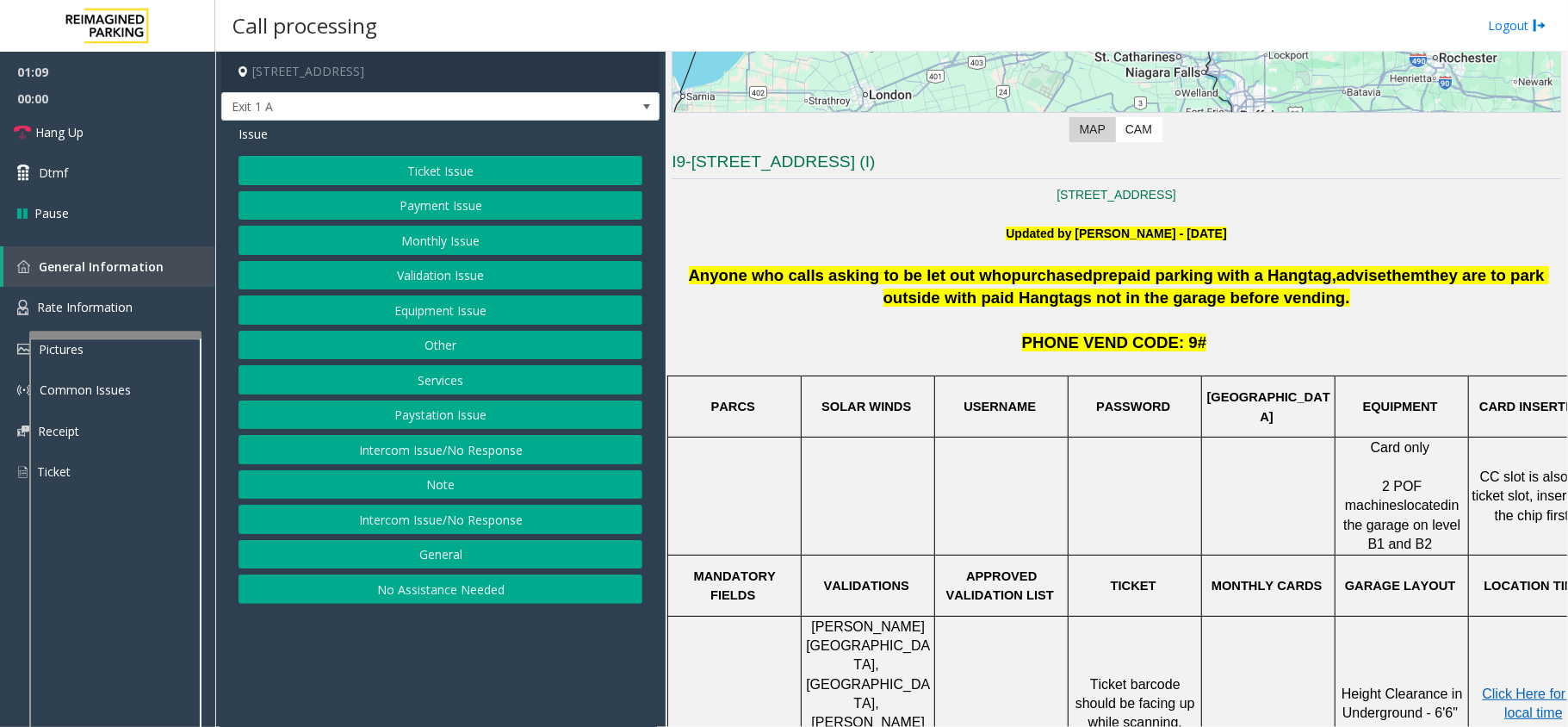
click at [395, 197] on button "Payment Issue" at bounding box center [440, 206] width 404 height 29
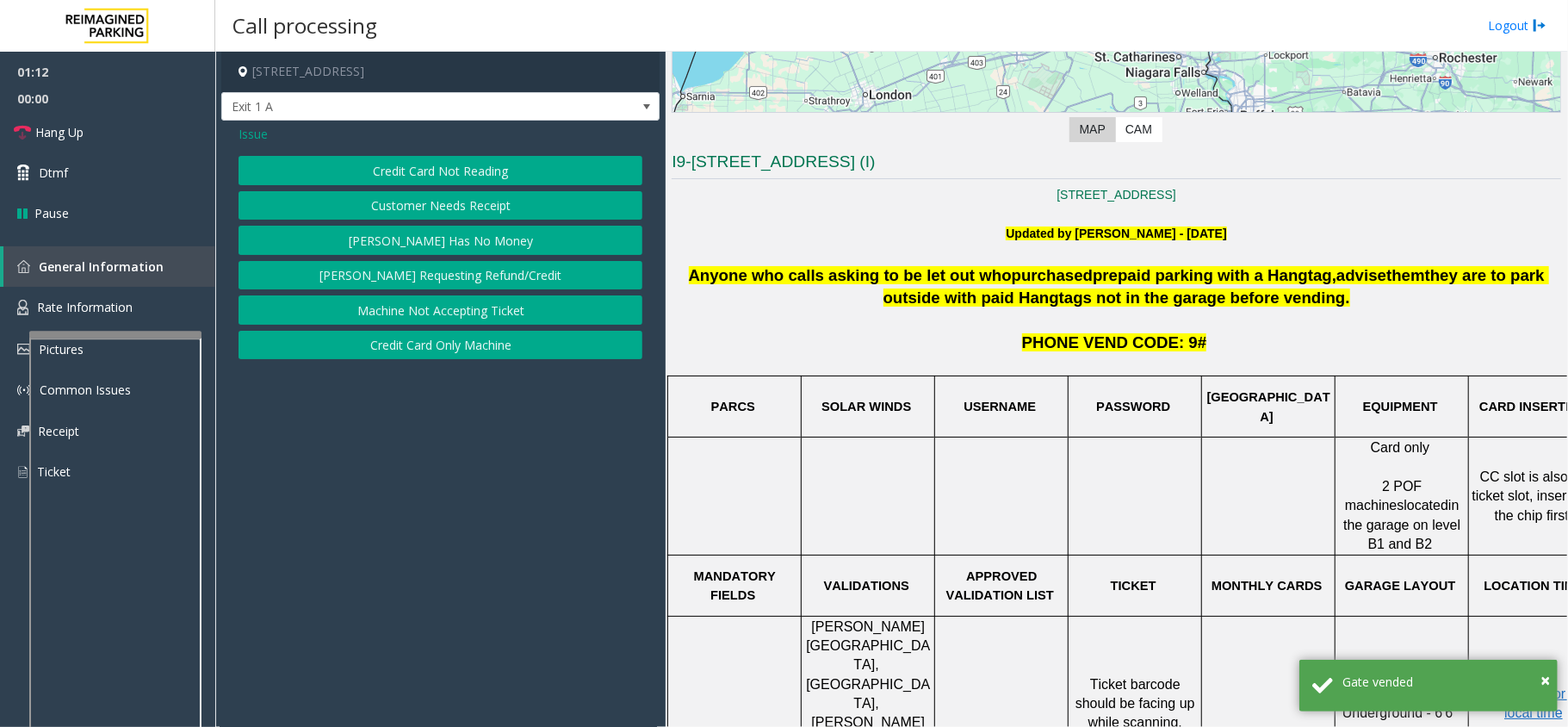
click at [258, 131] on span "Issue" at bounding box center [254, 134] width 29 height 18
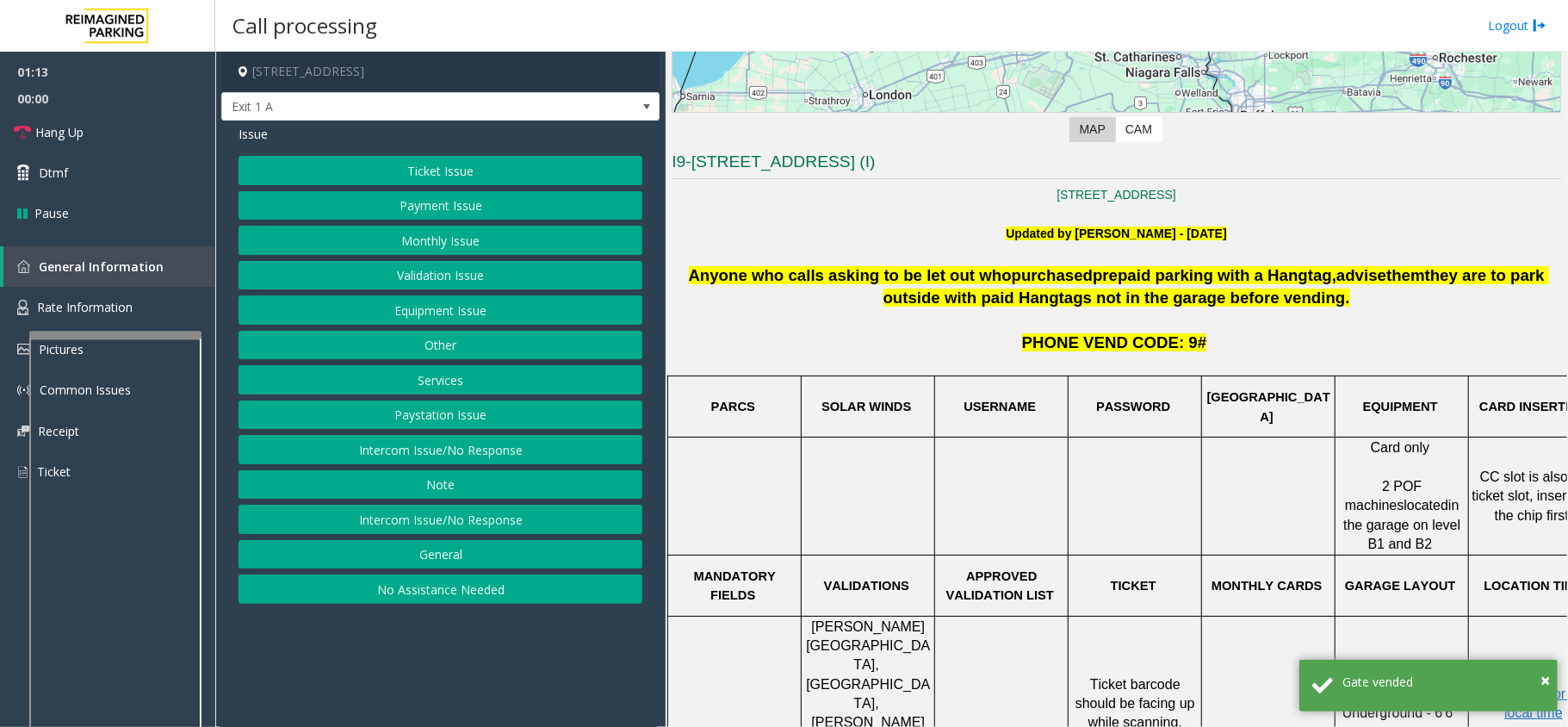
click at [438, 312] on button "Equipment Issue" at bounding box center [440, 310] width 404 height 29
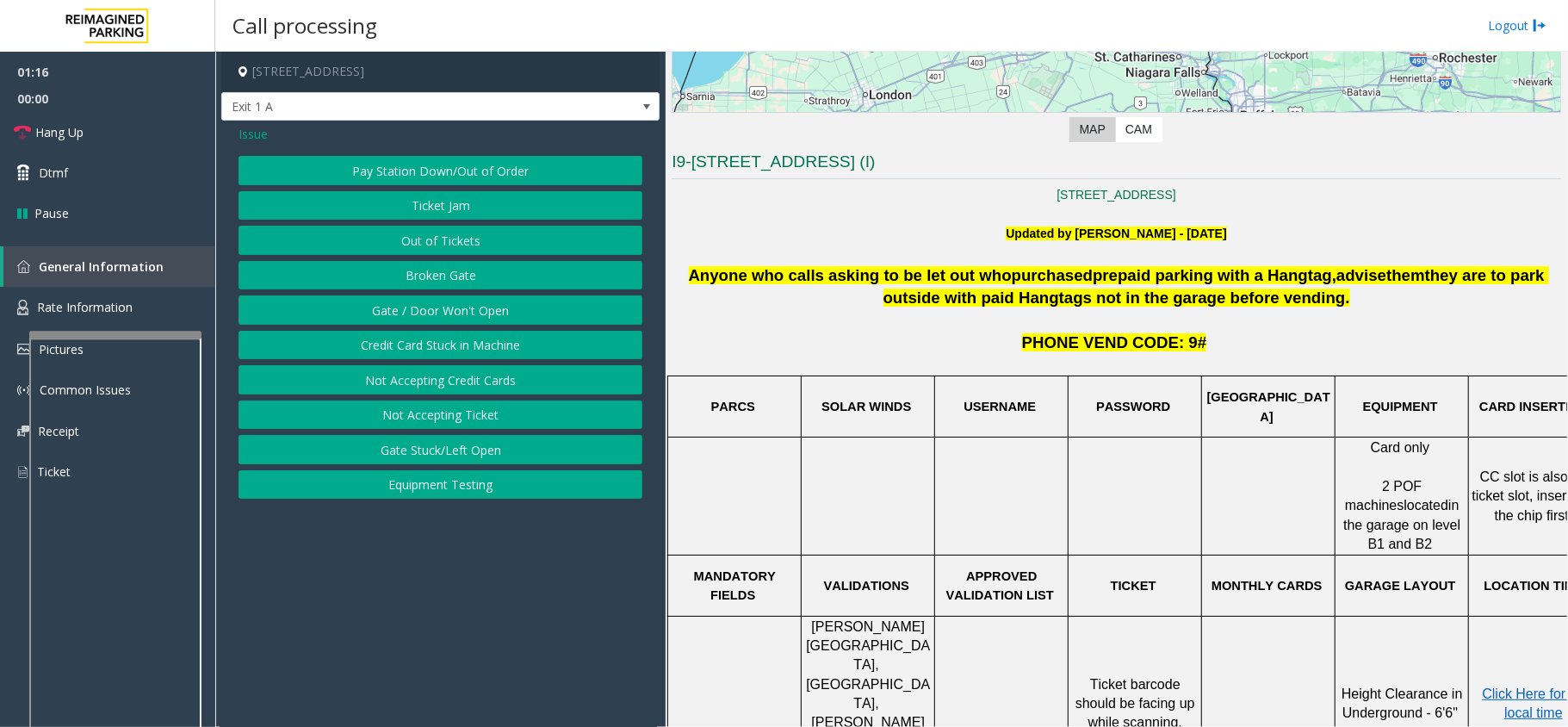
click at [470, 308] on button "Gate / Door Won't Open" at bounding box center [440, 310] width 404 height 29
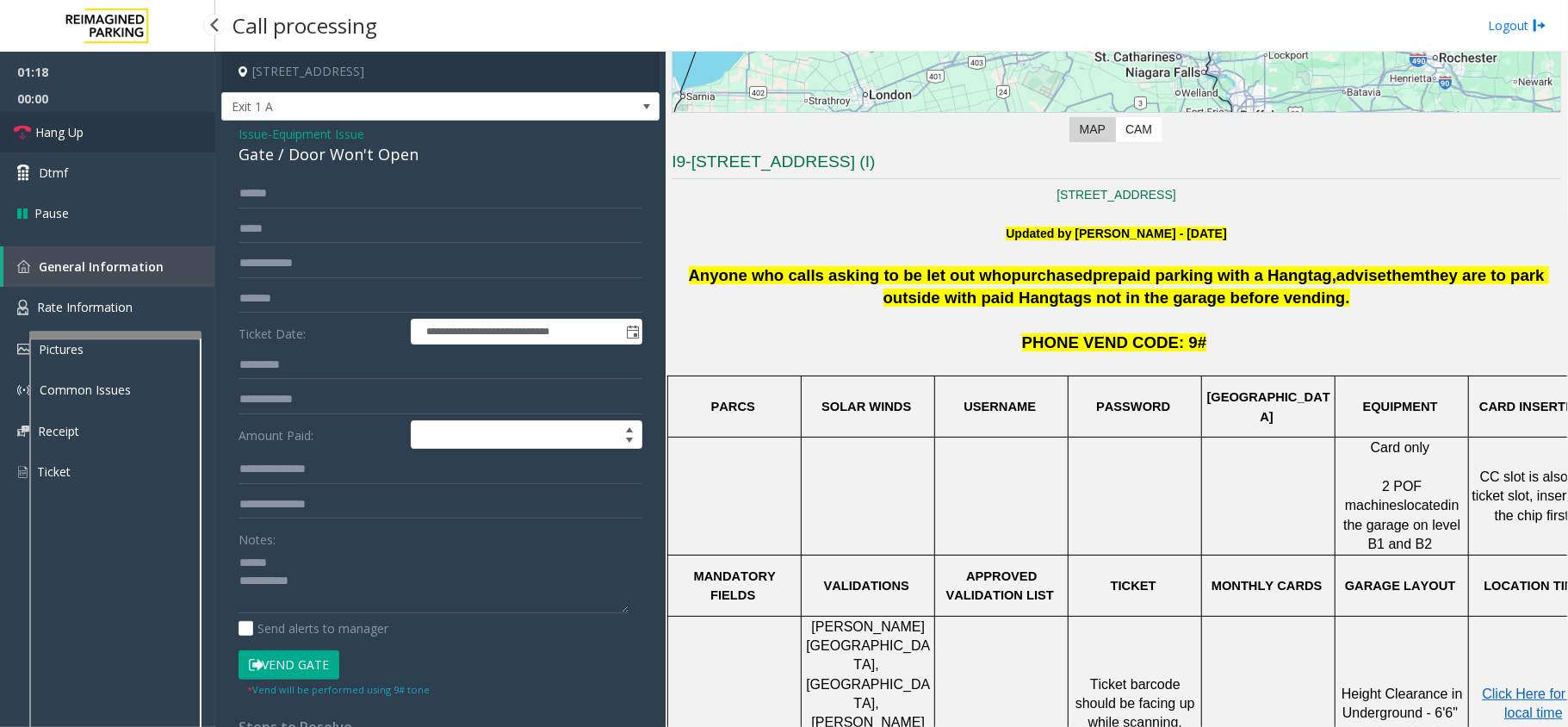
click at [127, 117] on link "Hang Up" at bounding box center [107, 132] width 215 height 40
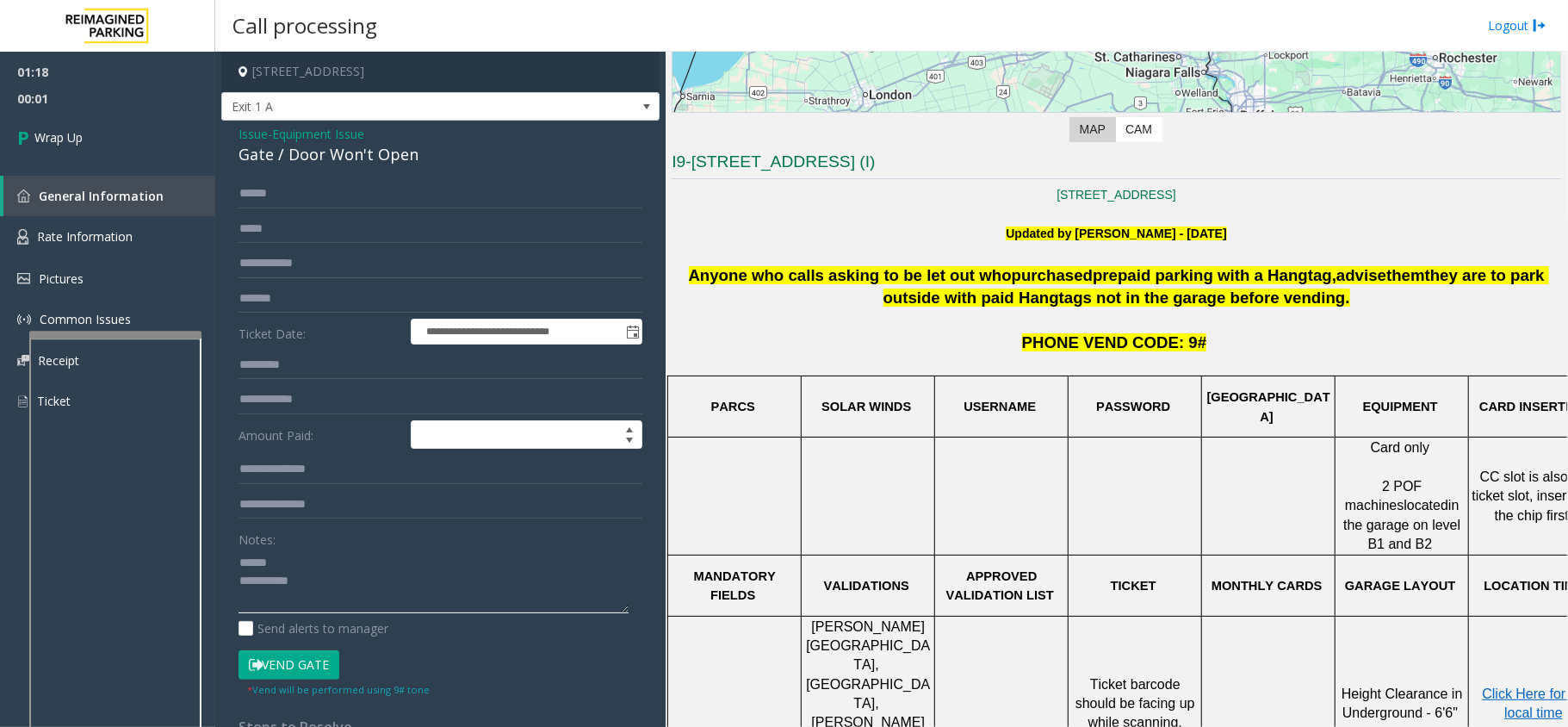
click at [375, 581] on textarea at bounding box center [434, 581] width 390 height 65
paste textarea "**********"
click at [457, 597] on textarea at bounding box center [434, 581] width 390 height 65
click at [318, 152] on div "Gate / Door Won't Open" at bounding box center [440, 154] width 404 height 23
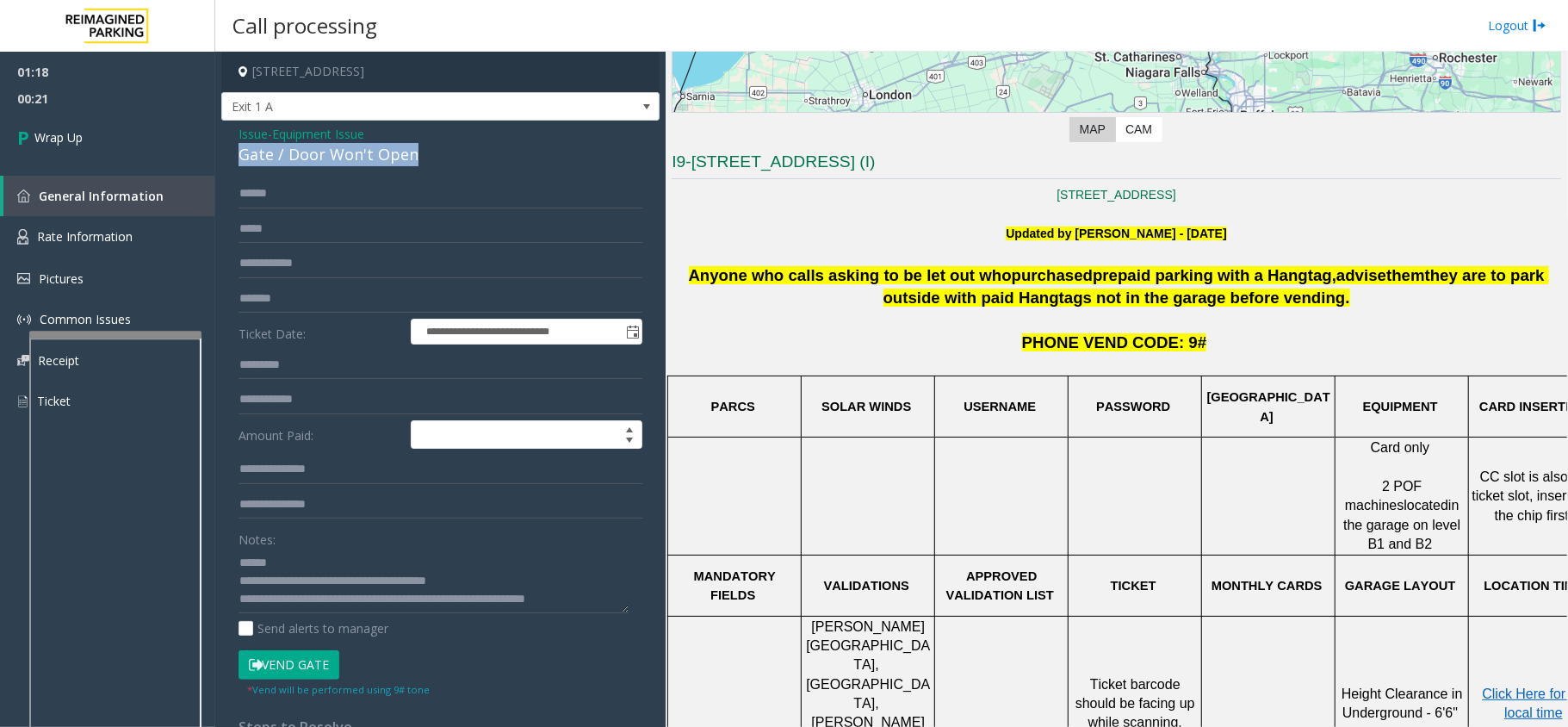
click at [318, 152] on div "Gate / Door Won't Open" at bounding box center [440, 154] width 404 height 23
copy div "Gate / Door Won't Open"
click at [322, 559] on textarea at bounding box center [434, 581] width 390 height 65
paste textarea "**********"
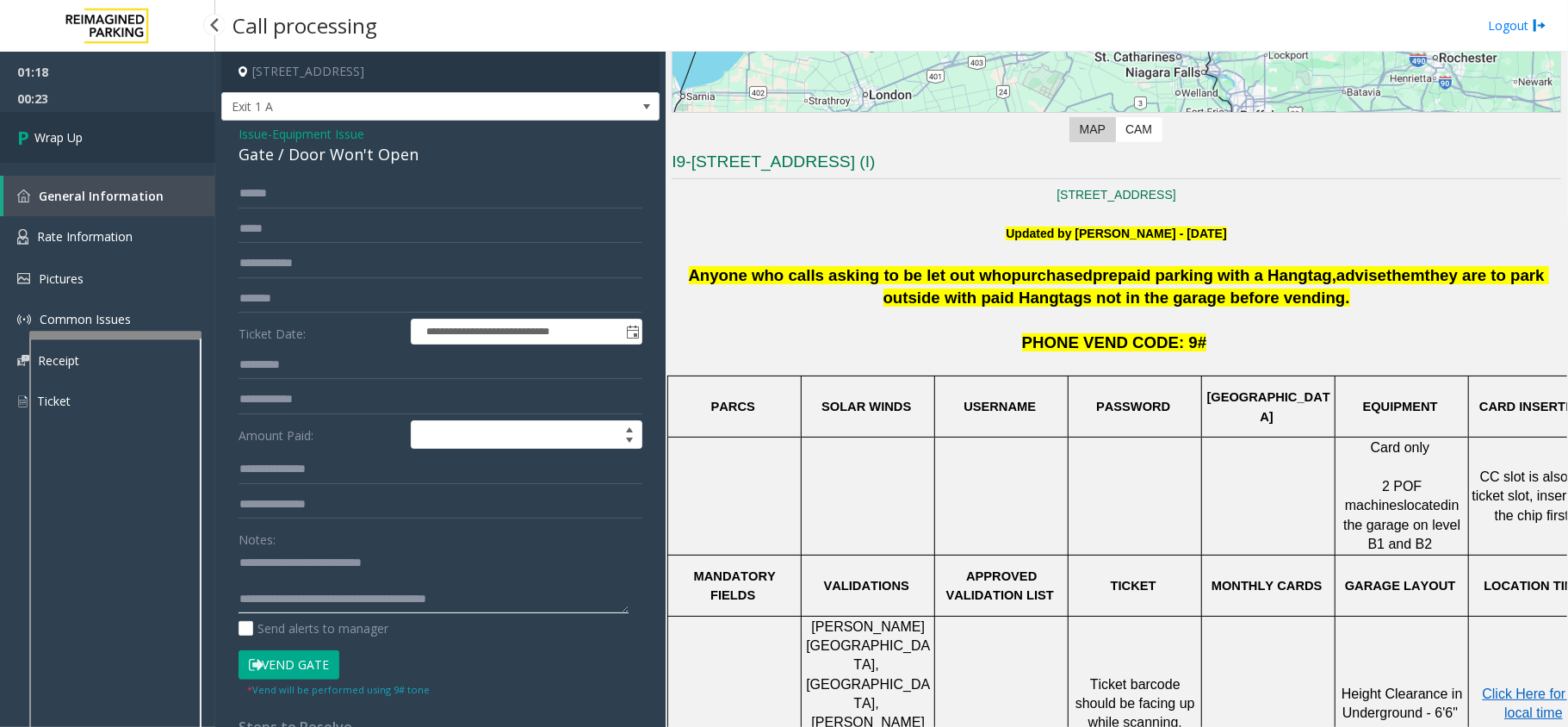
type textarea "**********"
click at [114, 150] on link "Wrap Up" at bounding box center [107, 136] width 215 height 50
